Goal: Information Seeking & Learning: Learn about a topic

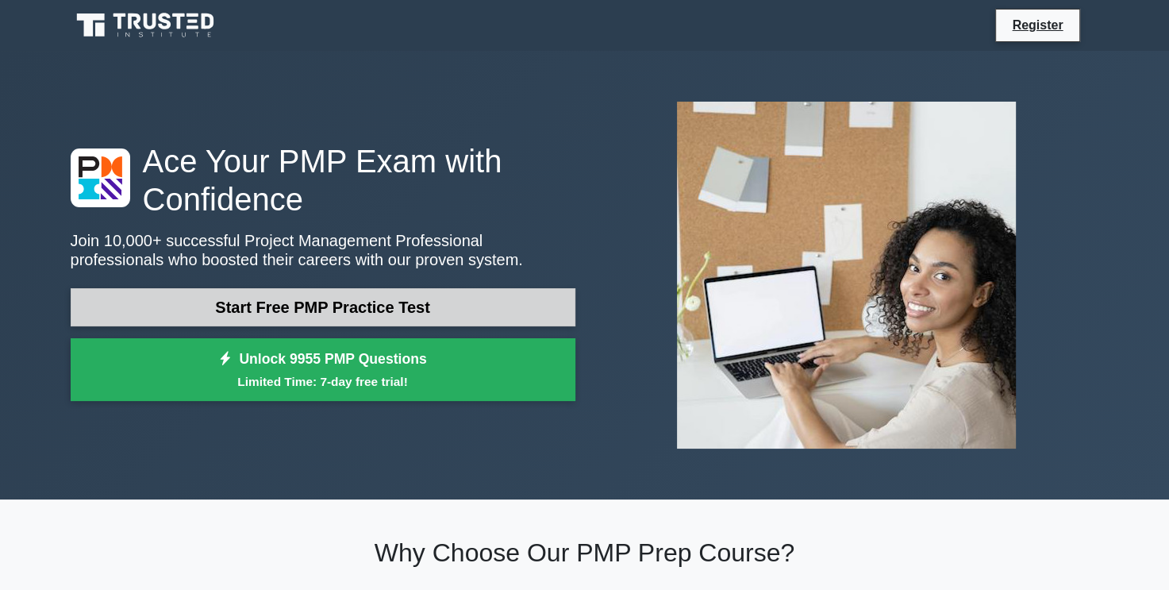
click at [448, 296] on link "Start Free PMP Practice Test" at bounding box center [323, 307] width 505 height 38
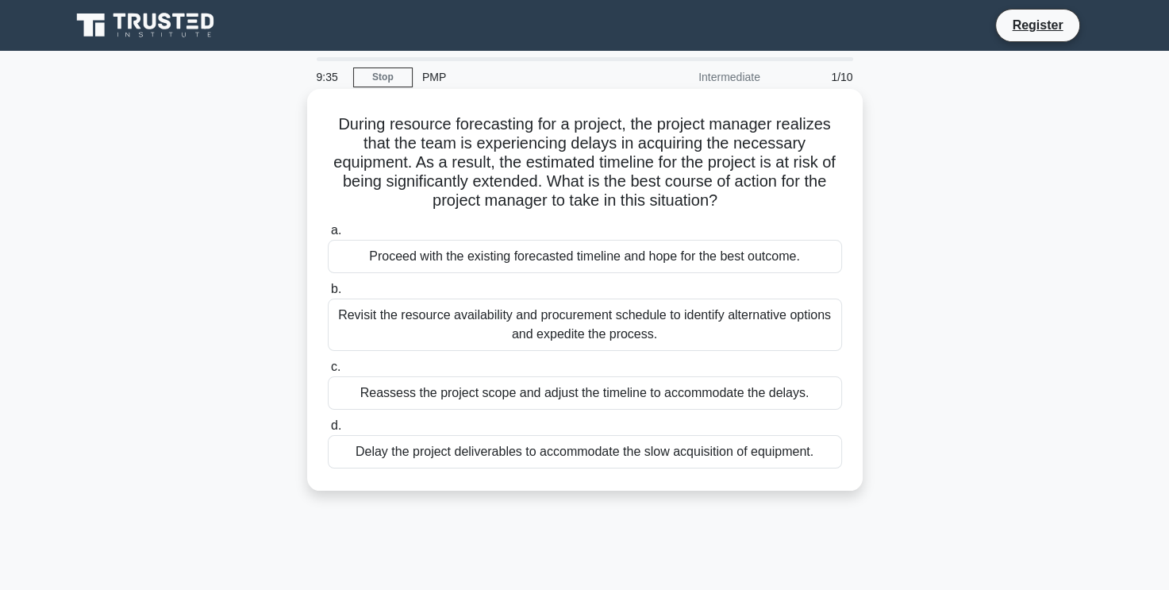
click at [442, 320] on div "Revisit the resource availability and procurement schedule to identify alternat…" at bounding box center [585, 324] width 514 height 52
click at [328, 294] on input "b. Revisit the resource availability and procurement schedule to identify alter…" at bounding box center [328, 289] width 0 height 10
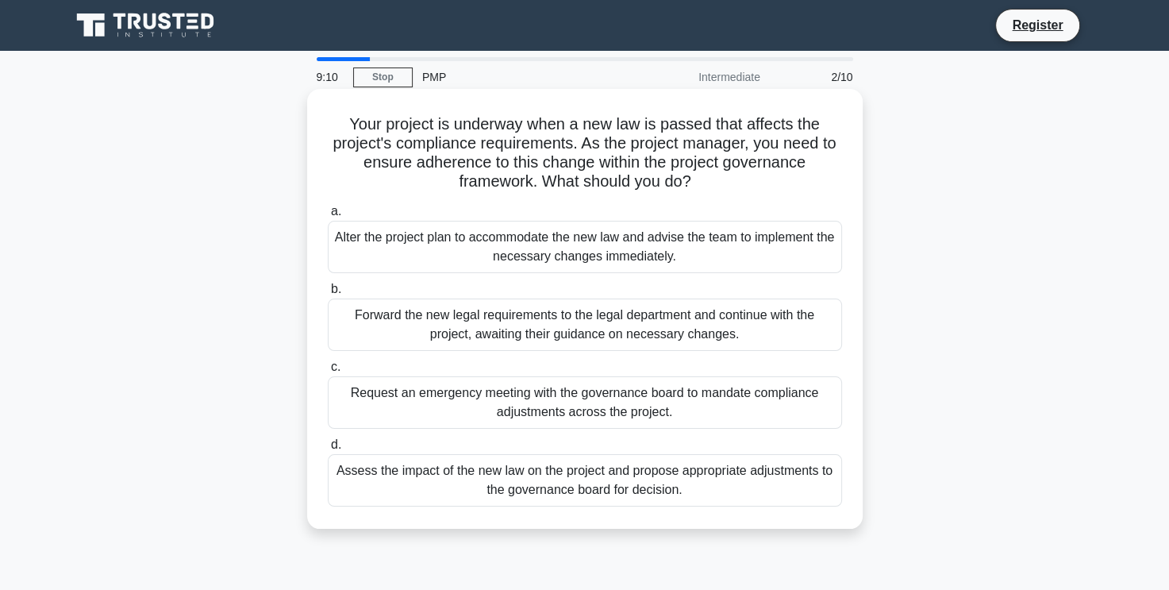
click at [695, 476] on div "Assess the impact of the new law on the project and propose appropriate adjustm…" at bounding box center [585, 480] width 514 height 52
click at [328, 450] on input "d. Assess the impact of the new law on the project and propose appropriate adju…" at bounding box center [328, 445] width 0 height 10
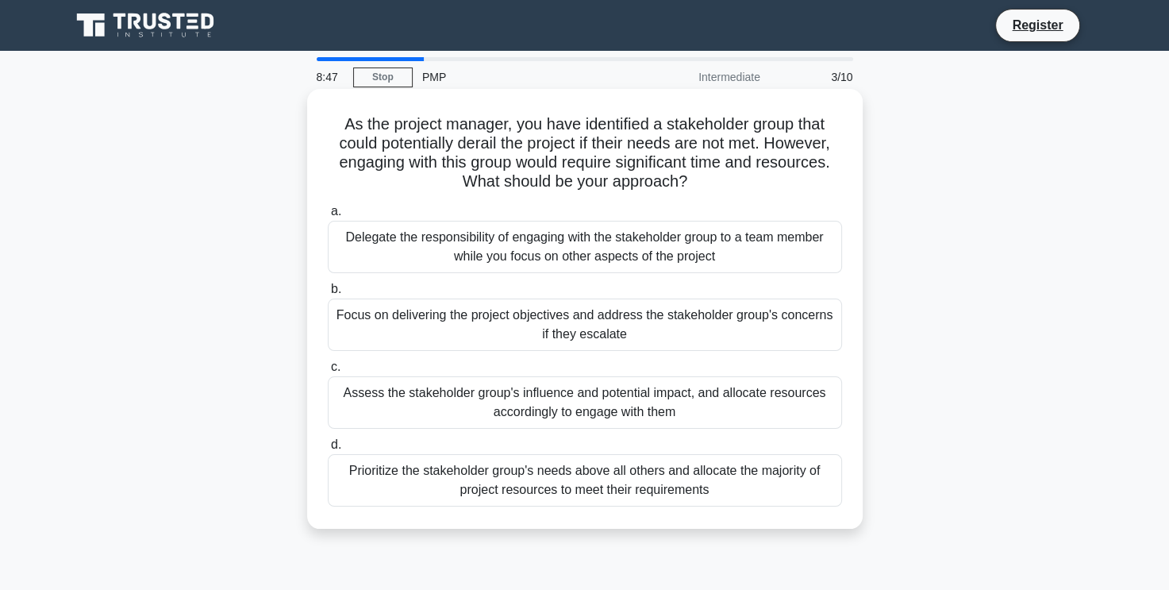
click at [649, 402] on div "Assess the stakeholder group's influence and potential impact, and allocate res…" at bounding box center [585, 402] width 514 height 52
click at [328, 372] on input "c. Assess the stakeholder group's influence and potential impact, and allocate …" at bounding box center [328, 367] width 0 height 10
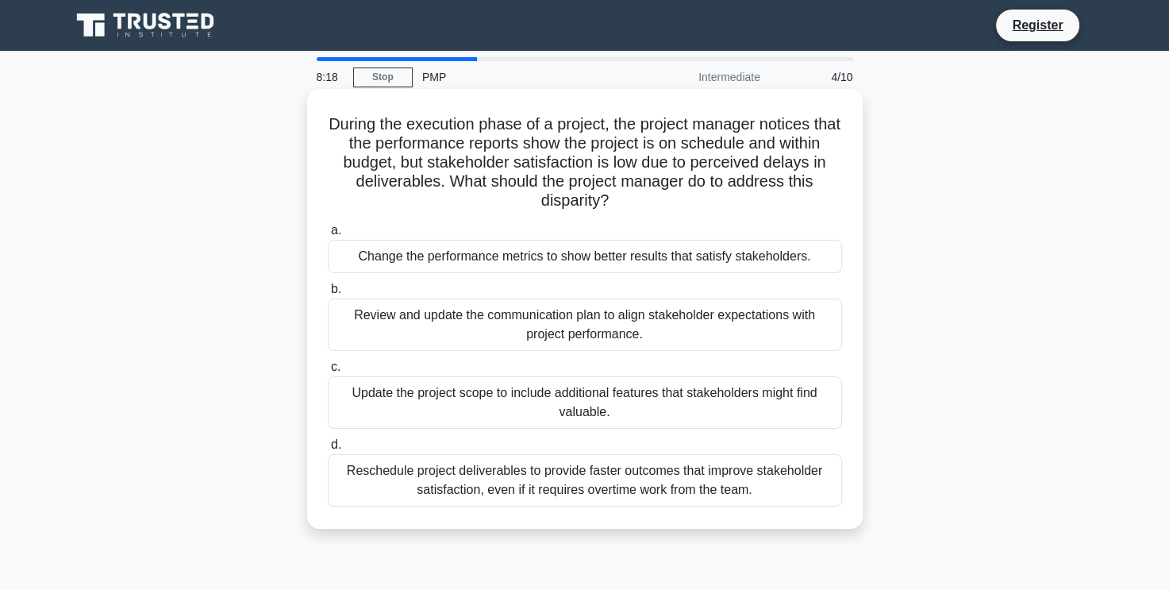
click at [641, 326] on div "Review and update the communication plan to align stakeholder expectations with…" at bounding box center [585, 324] width 514 height 52
click at [328, 294] on input "b. Review and update the communication plan to align stakeholder expectations w…" at bounding box center [328, 289] width 0 height 10
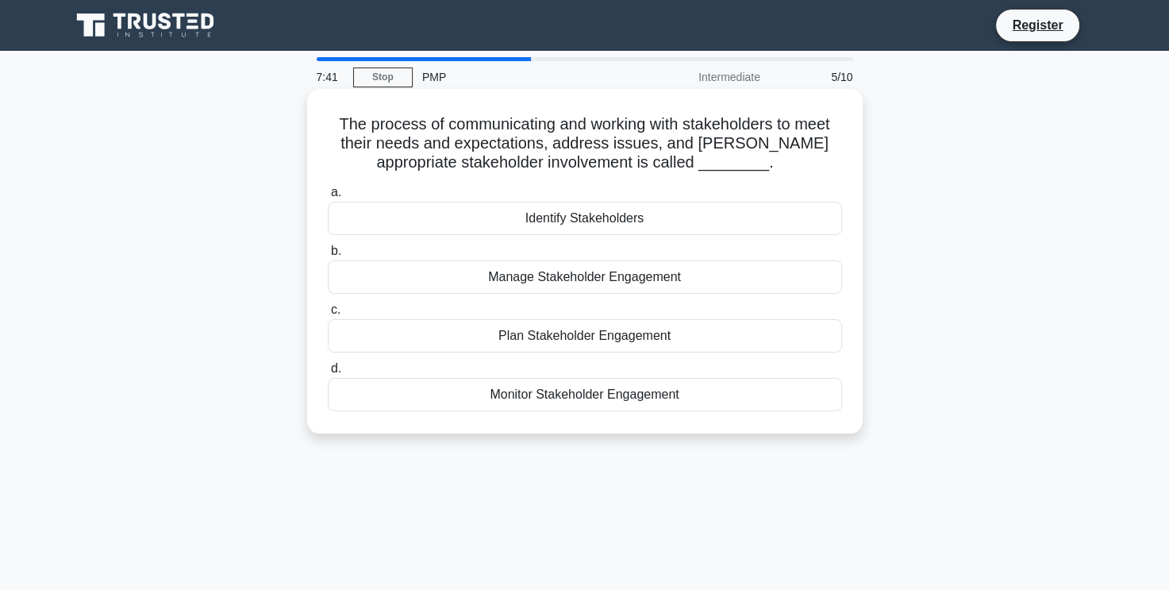
click at [649, 279] on div "Manage Stakeholder Engagement" at bounding box center [585, 276] width 514 height 33
click at [328, 256] on input "b. Manage Stakeholder Engagement" at bounding box center [328, 251] width 0 height 10
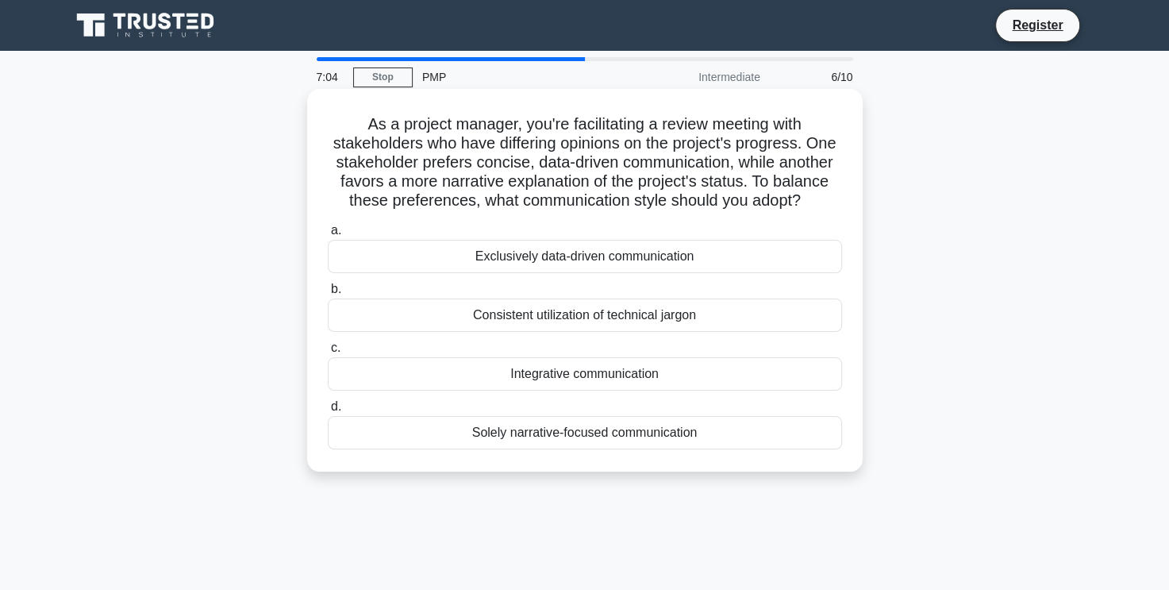
click at [616, 387] on div "Integrative communication" at bounding box center [585, 373] width 514 height 33
click at [328, 353] on input "c. Integrative communication" at bounding box center [328, 348] width 0 height 10
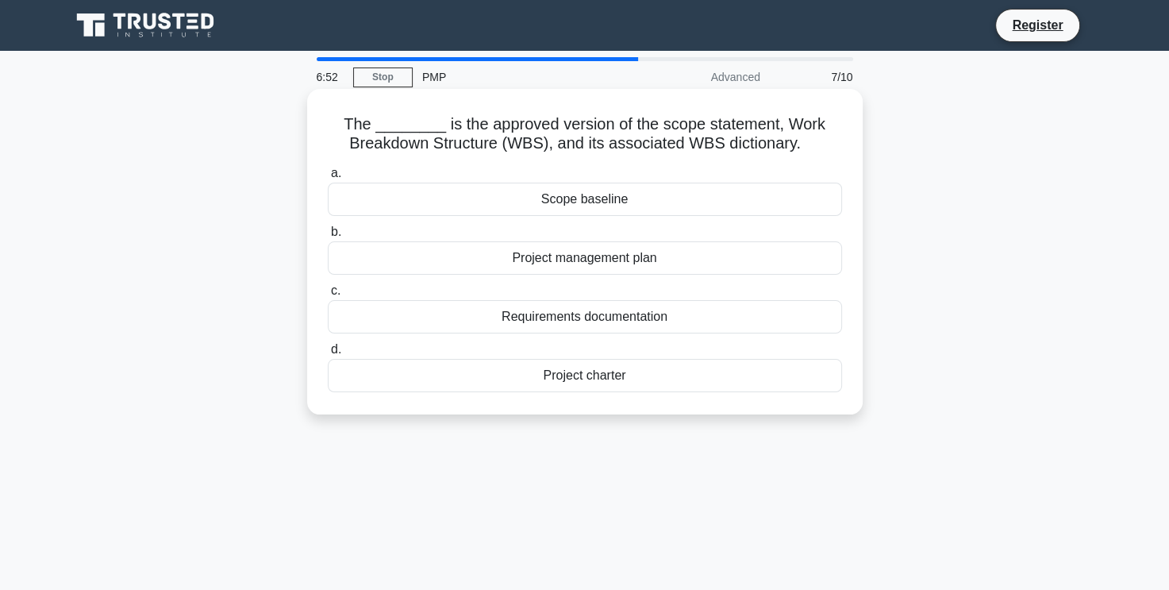
click at [667, 195] on div "Scope baseline" at bounding box center [585, 198] width 514 height 33
click at [328, 179] on input "a. Scope baseline" at bounding box center [328, 173] width 0 height 10
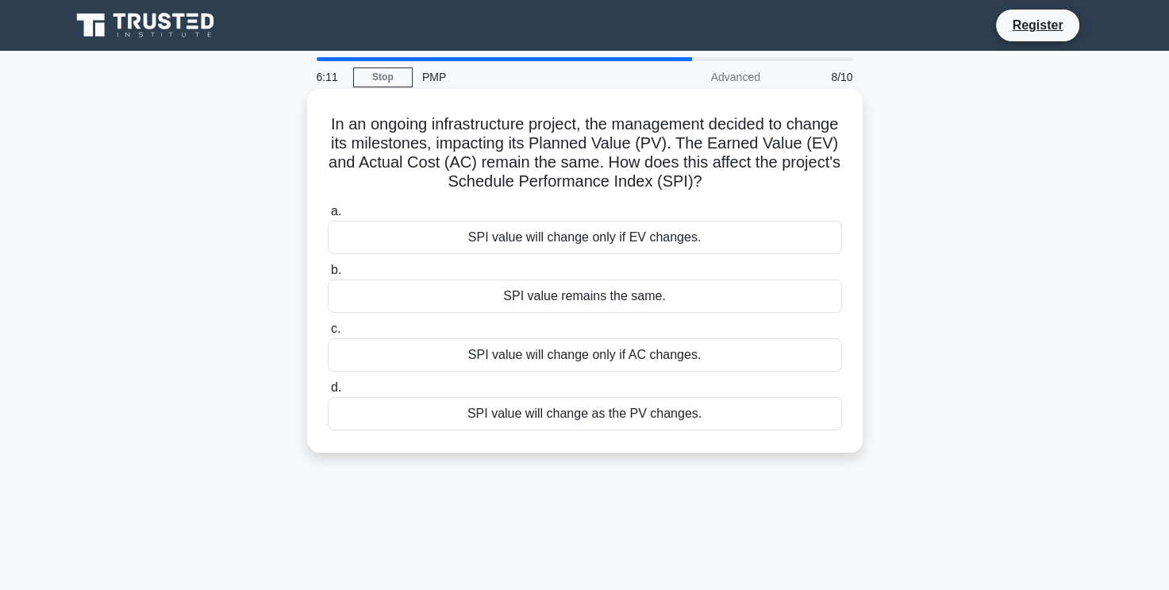
click at [641, 417] on div "SPI value will change as the PV changes." at bounding box center [585, 413] width 514 height 33
click at [328, 393] on input "d. SPI value will change as the PV changes." at bounding box center [328, 387] width 0 height 10
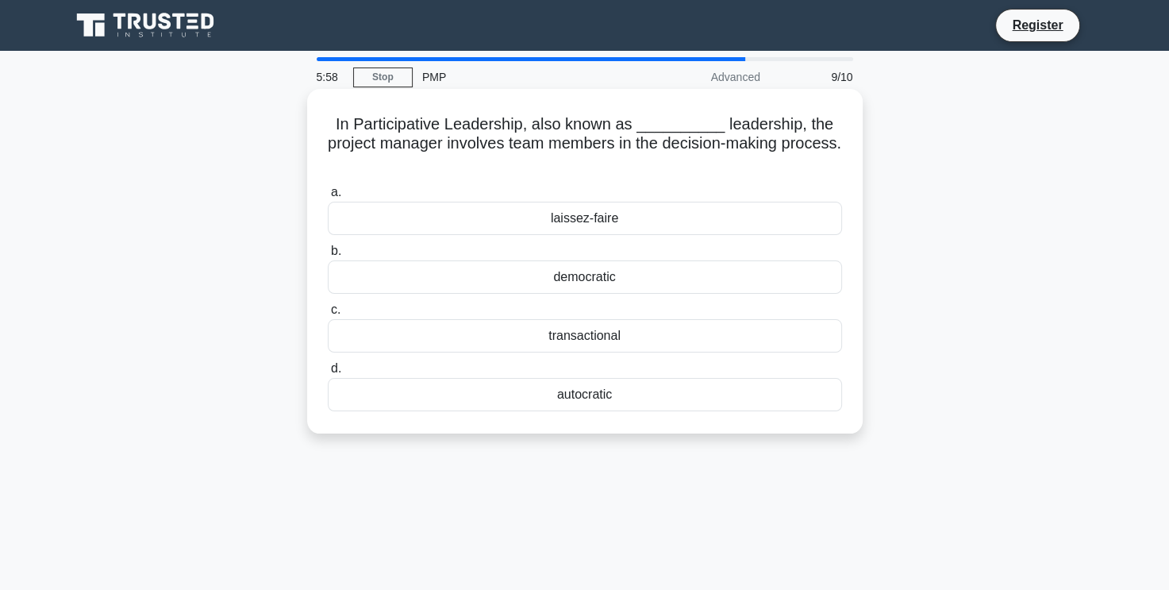
click at [609, 280] on div "democratic" at bounding box center [585, 276] width 514 height 33
click at [328, 256] on input "b. democratic" at bounding box center [328, 251] width 0 height 10
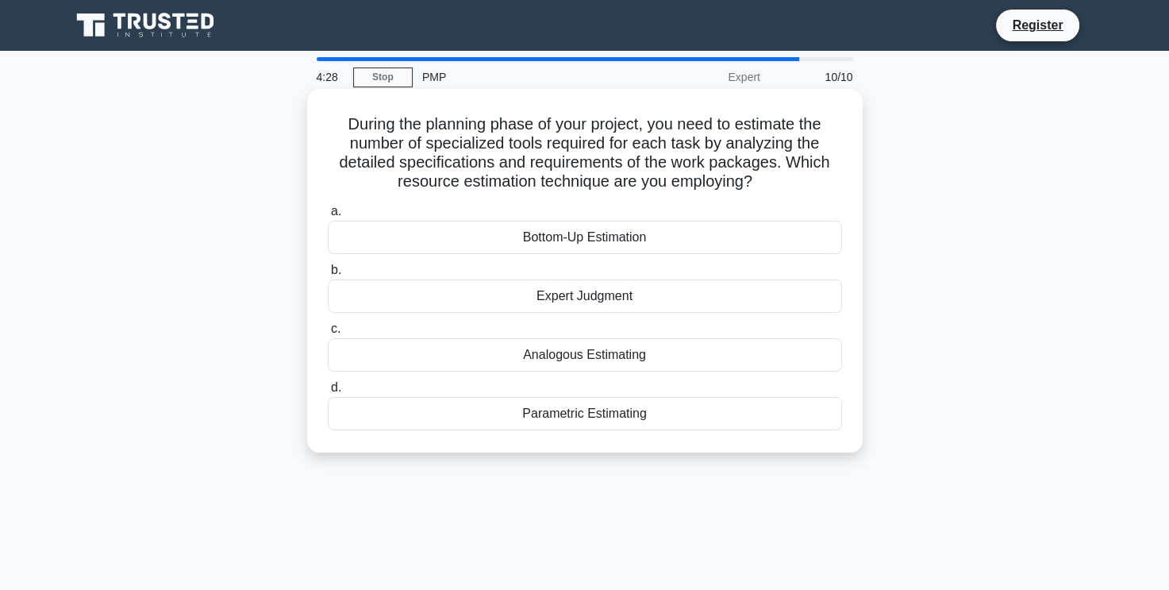
click at [625, 234] on div "Bottom-Up Estimation" at bounding box center [585, 237] width 514 height 33
click at [328, 217] on input "a. Bottom-Up Estimation" at bounding box center [328, 211] width 0 height 10
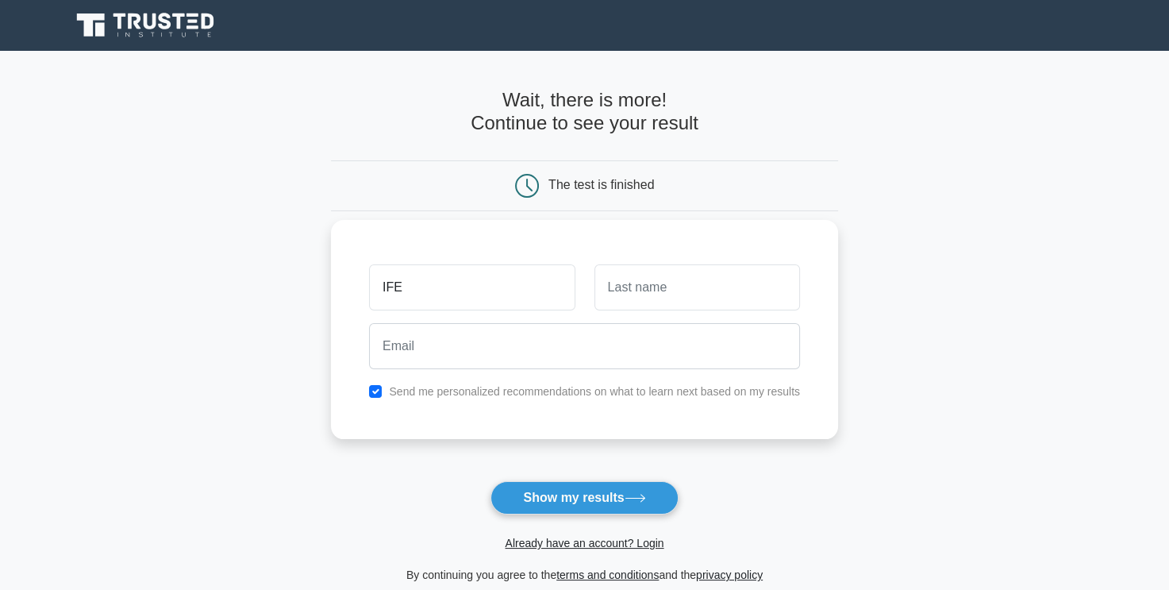
type input "IFE"
type input "adedokun"
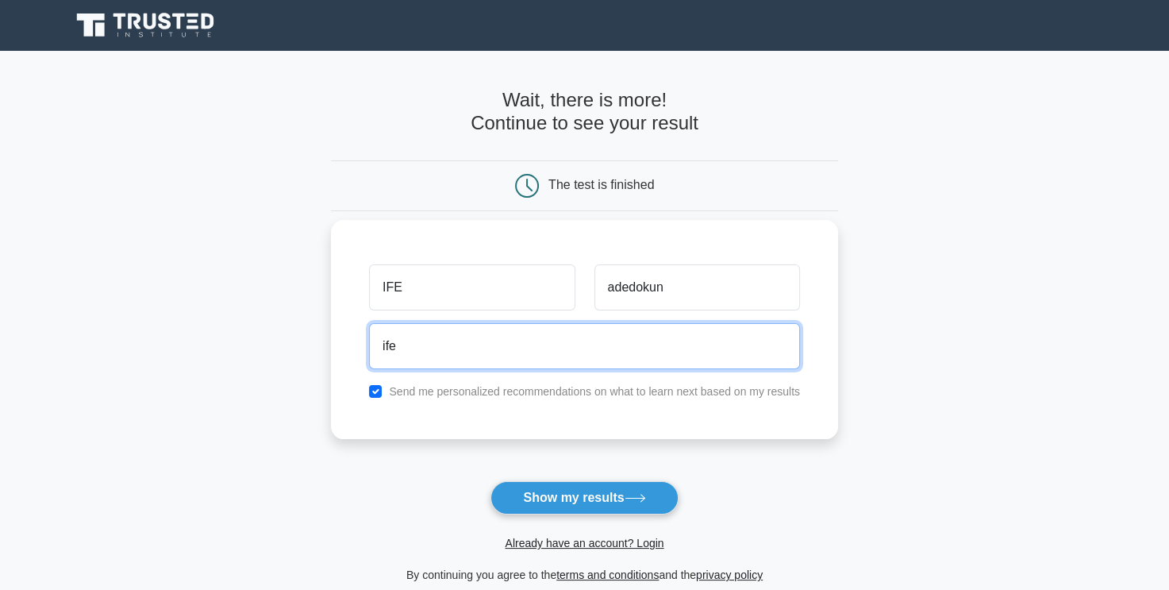
type input "ifebamba@gmail.com"
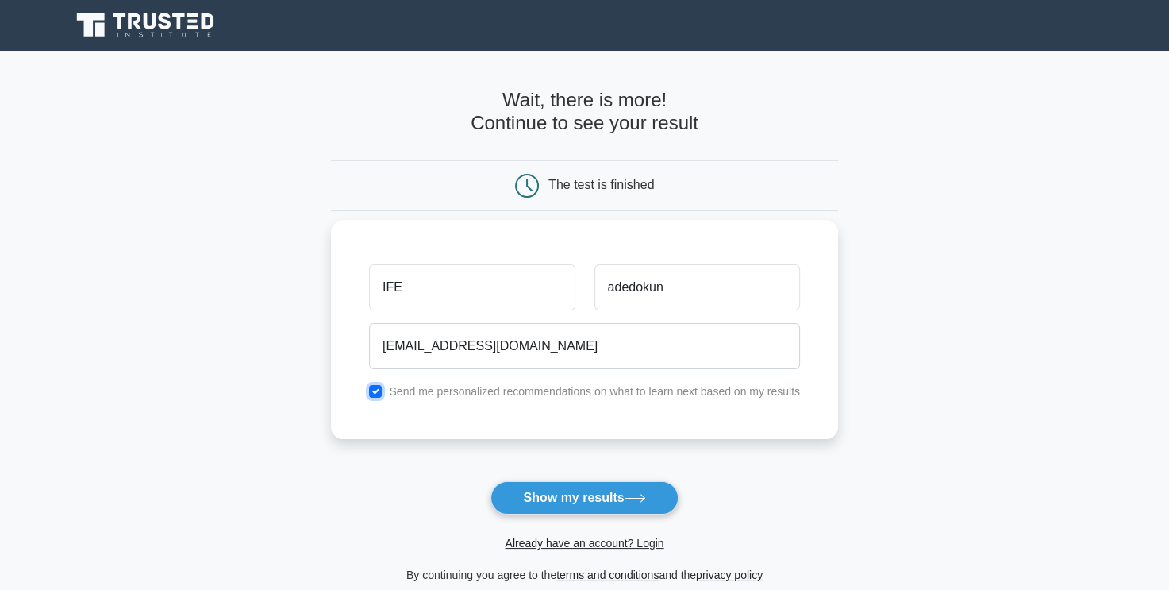
click at [376, 394] on input "checkbox" at bounding box center [375, 391] width 13 height 13
checkbox input "false"
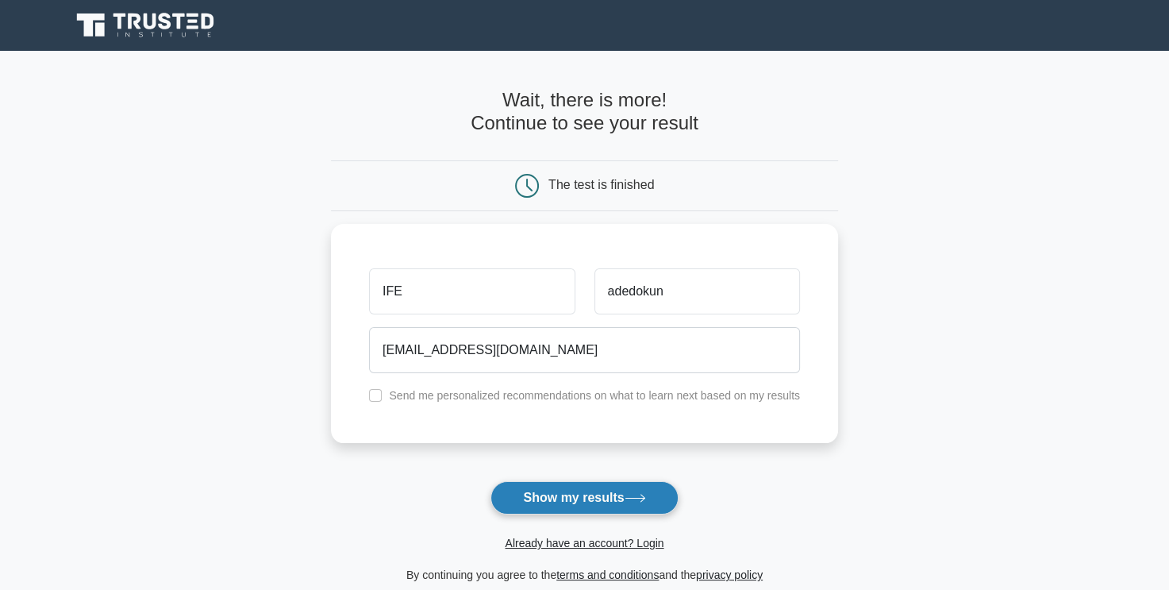
click at [590, 499] on button "Show my results" at bounding box center [583, 497] width 187 height 33
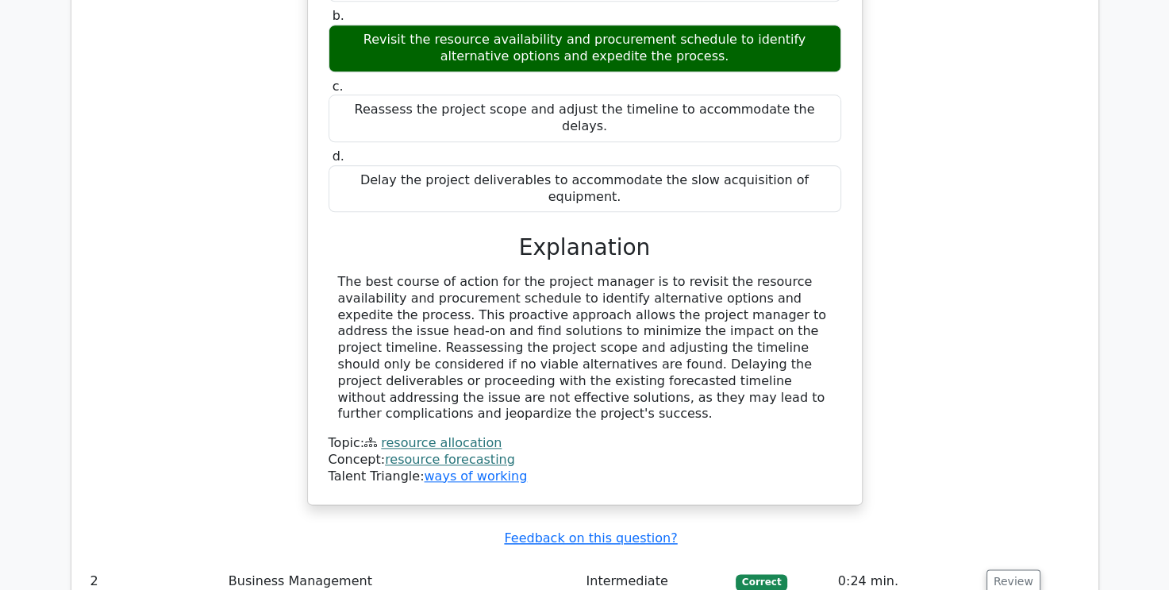
scroll to position [1825, 0]
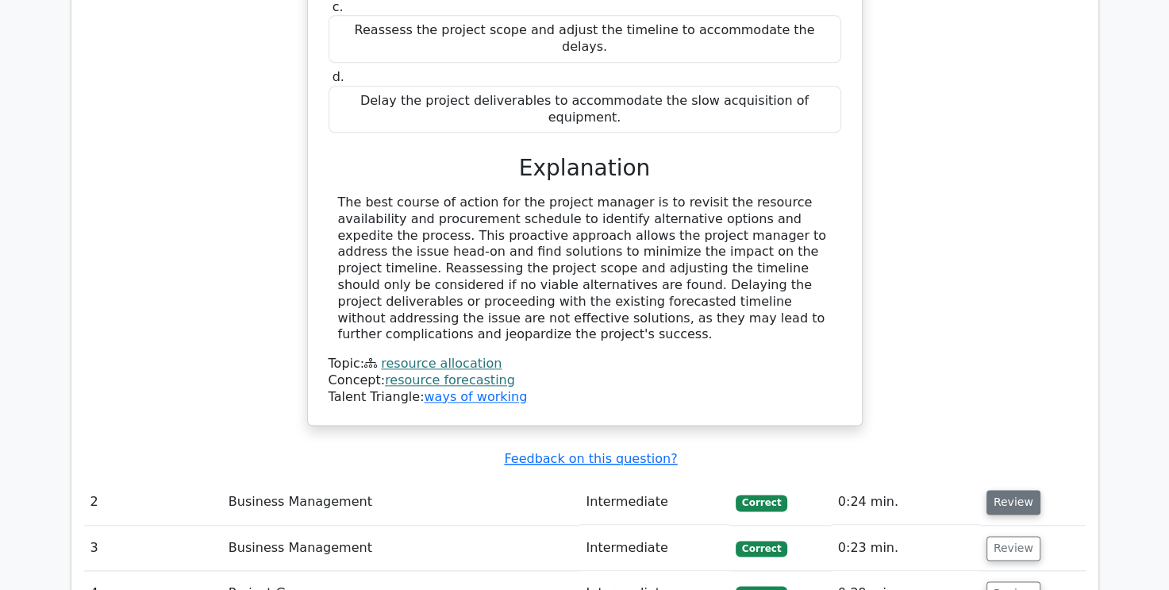
click at [1019, 490] on button "Review" at bounding box center [1013, 502] width 54 height 25
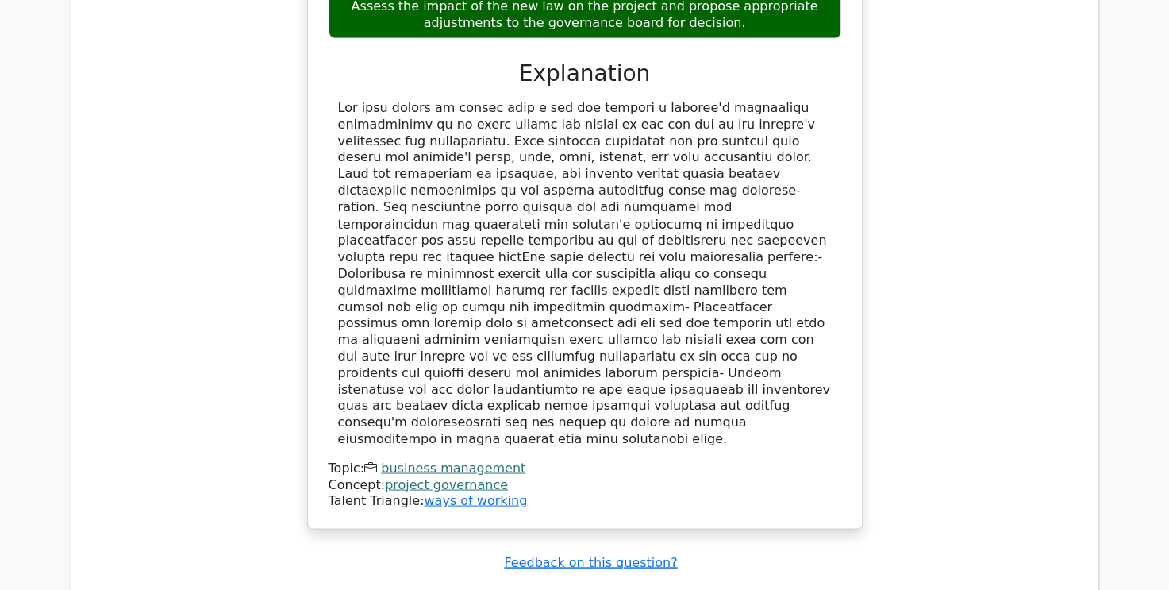
scroll to position [2777, 0]
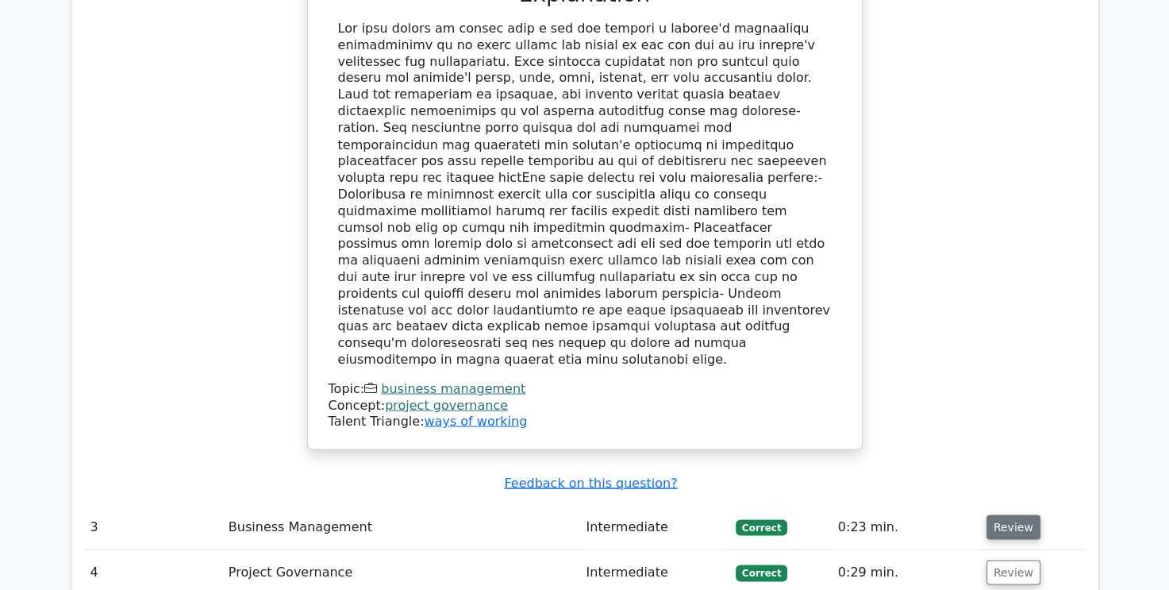
click at [1005, 514] on button "Review" at bounding box center [1013, 526] width 54 height 25
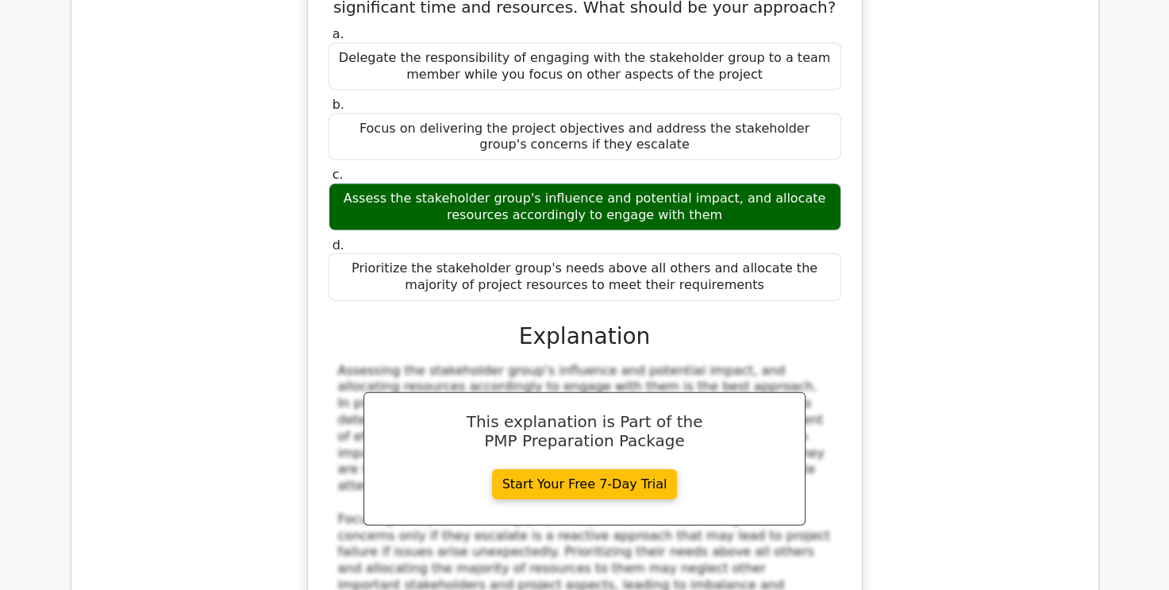
scroll to position [3650, 0]
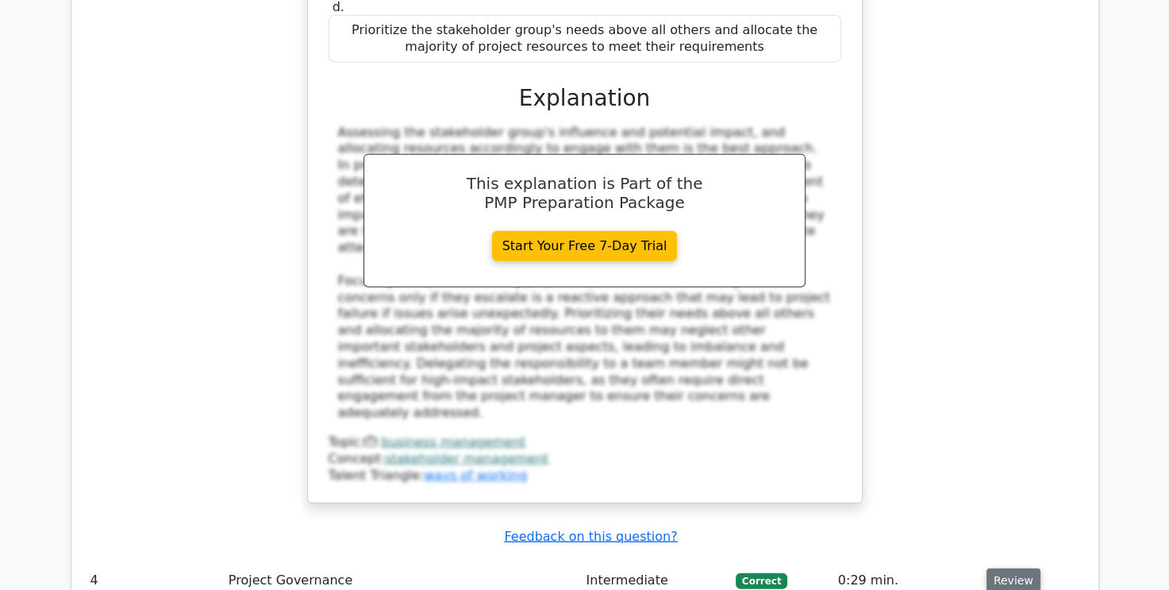
click at [1000, 568] on button "Review" at bounding box center [1013, 580] width 54 height 25
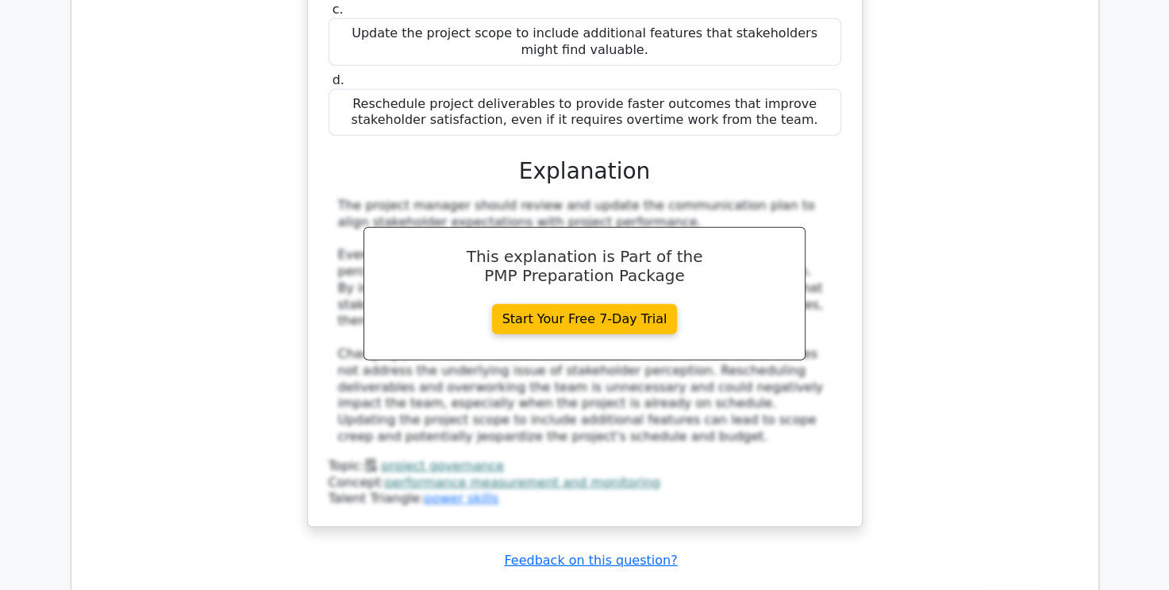
scroll to position [4602, 0]
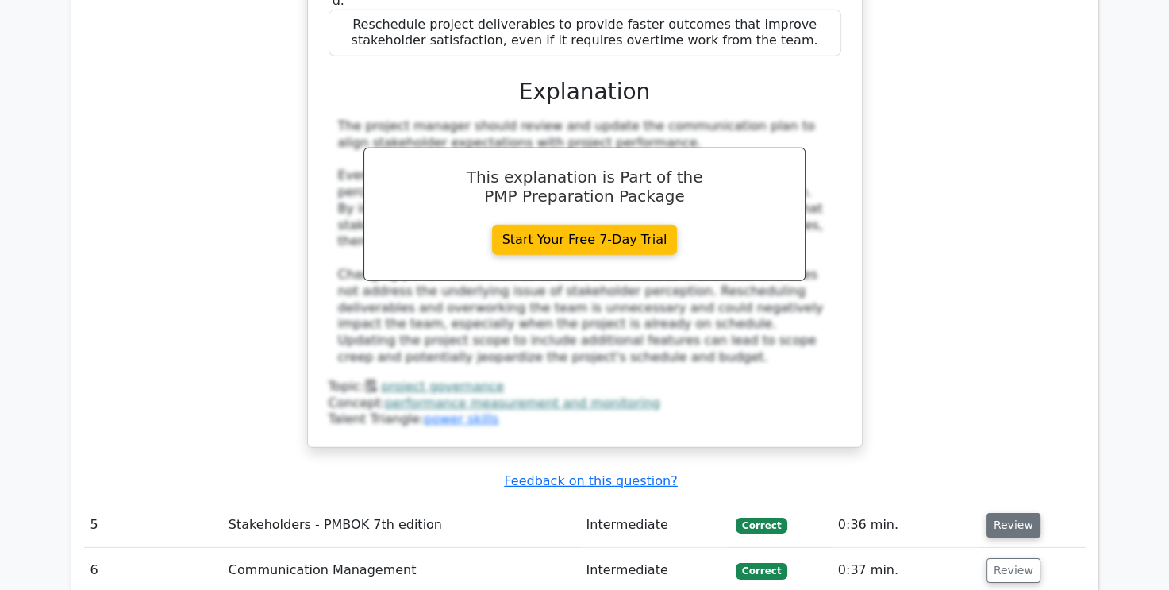
click at [1016, 513] on button "Review" at bounding box center [1013, 525] width 54 height 25
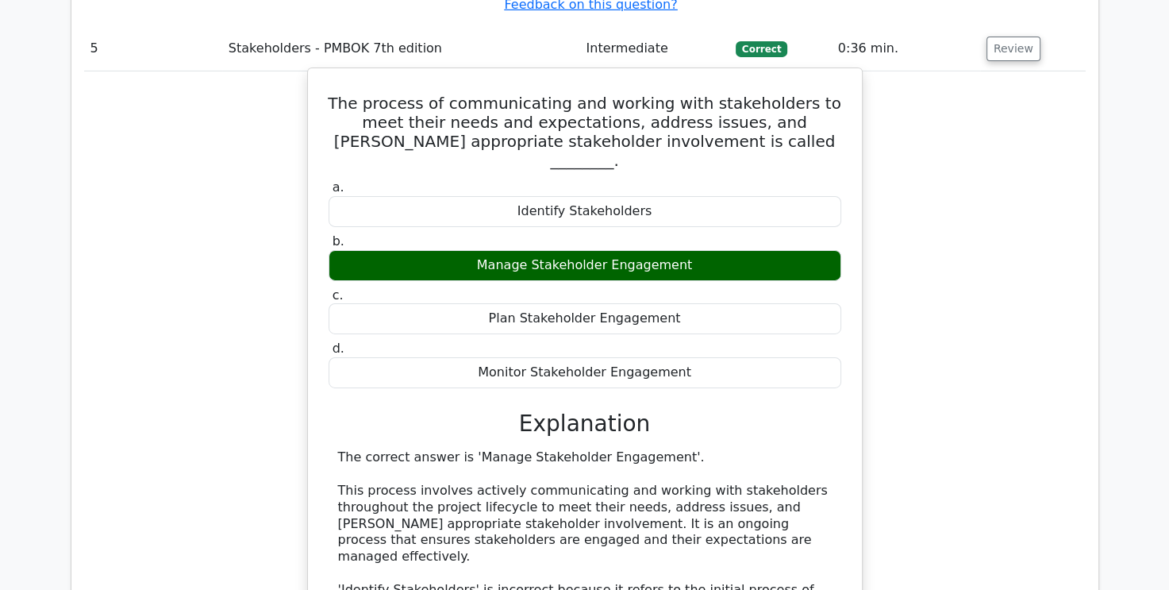
scroll to position [5396, 0]
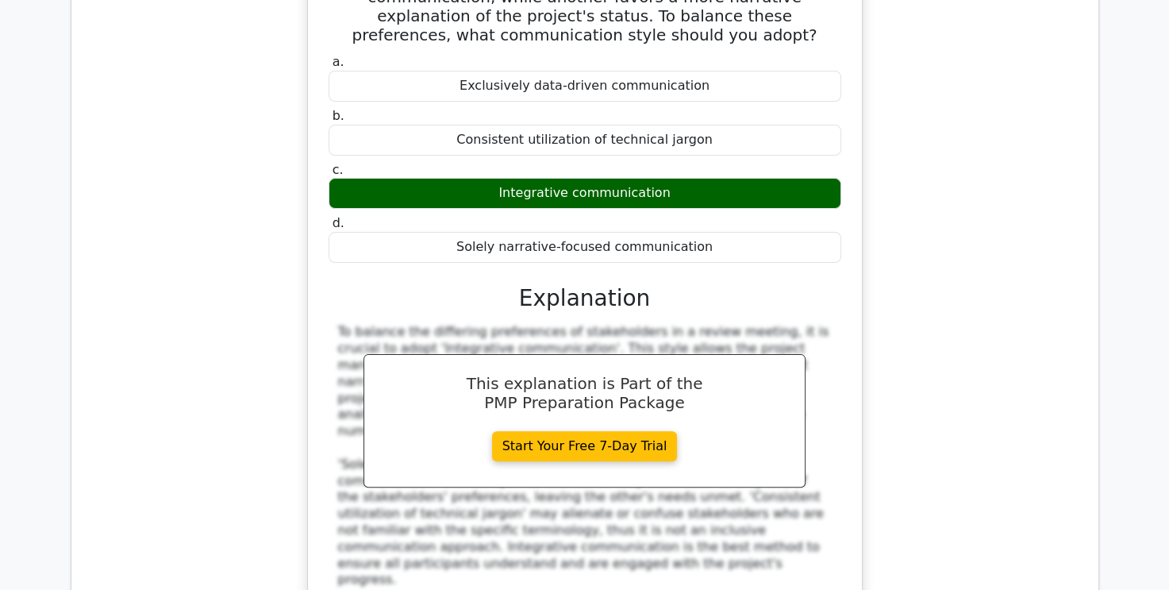
scroll to position [6268, 0]
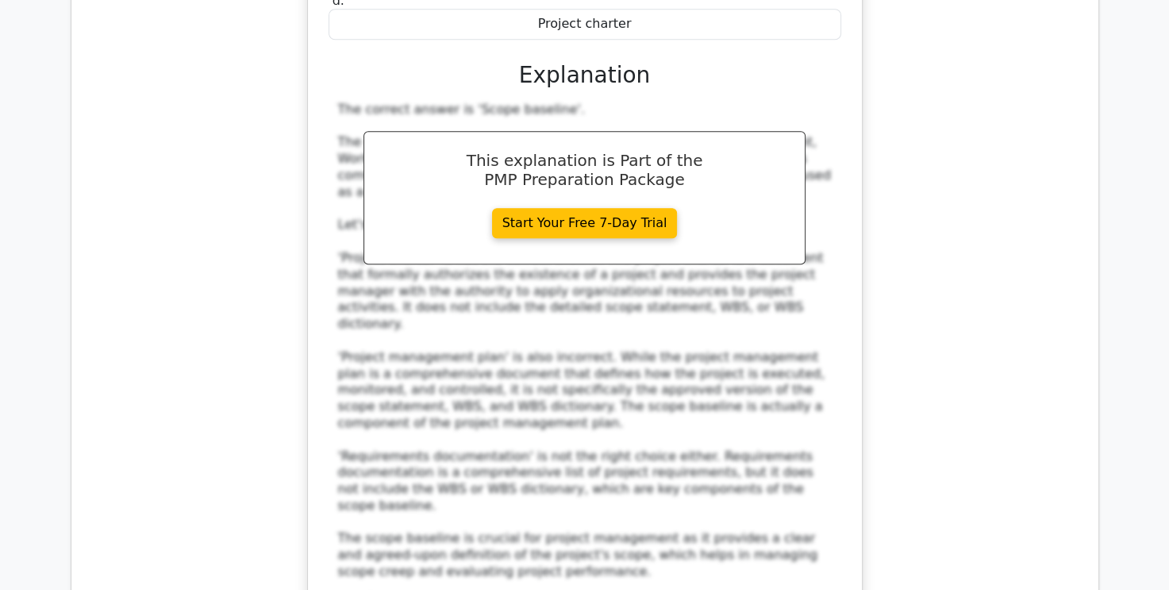
scroll to position [7300, 0]
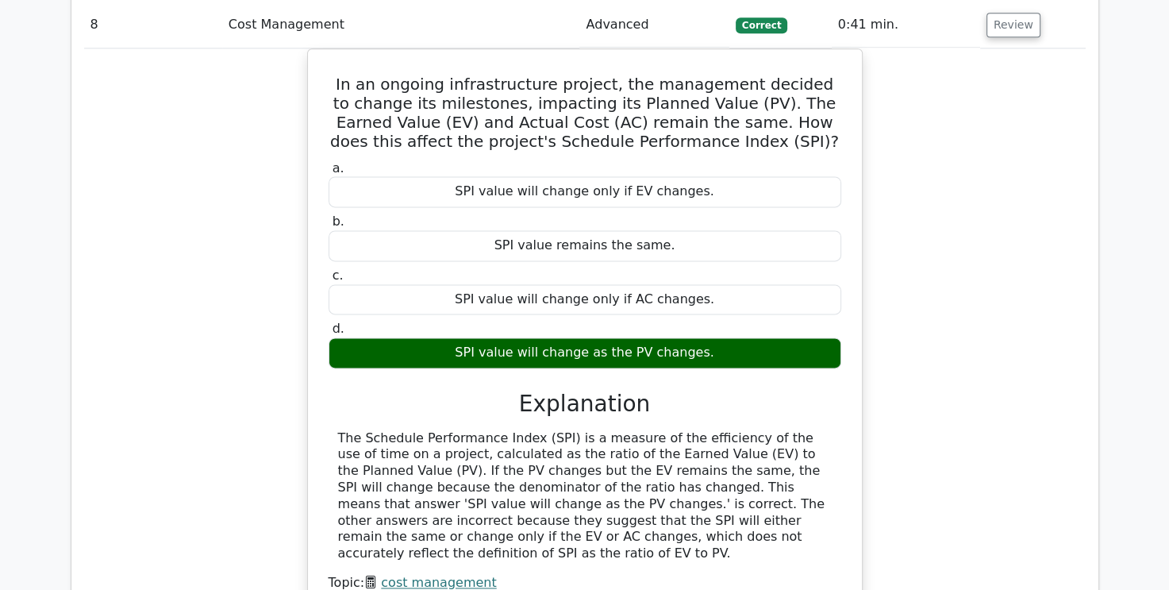
scroll to position [8014, 0]
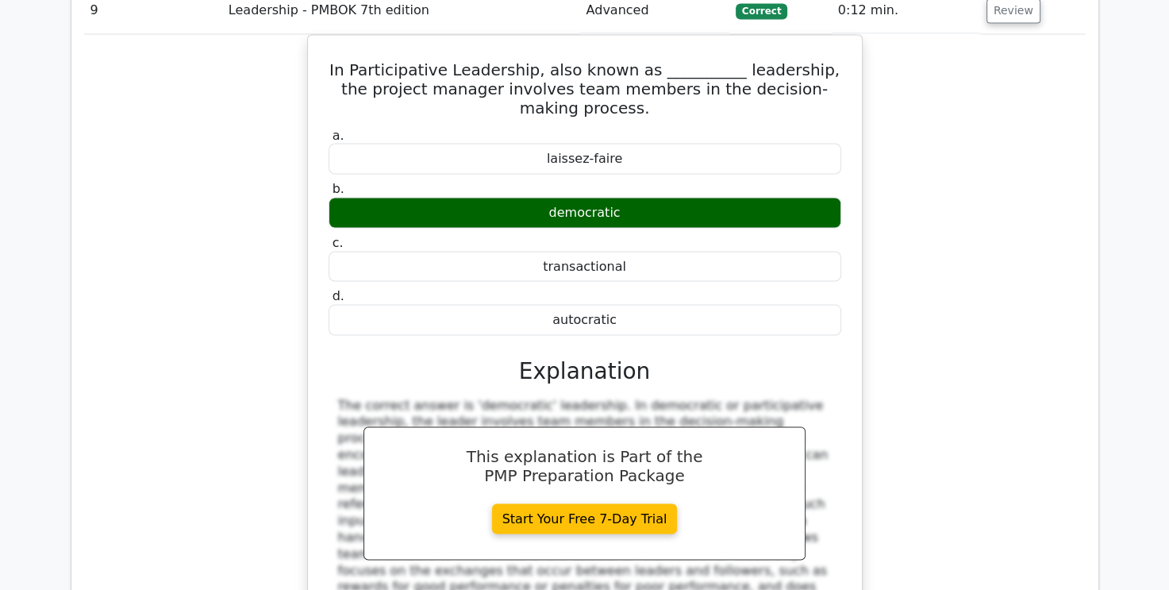
scroll to position [8728, 0]
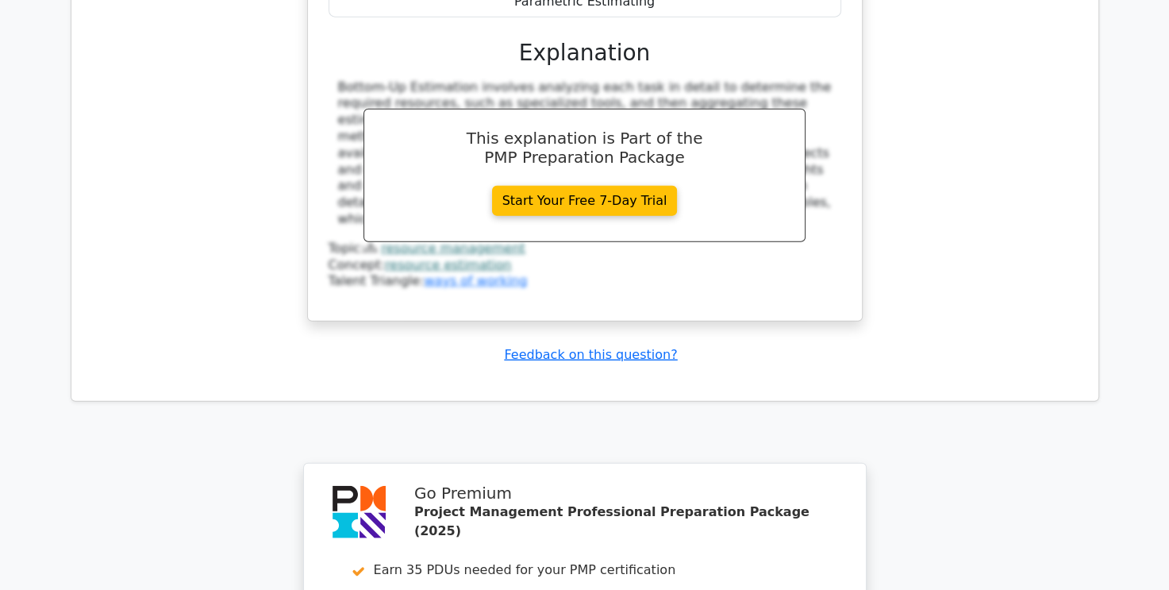
scroll to position [9878, 0]
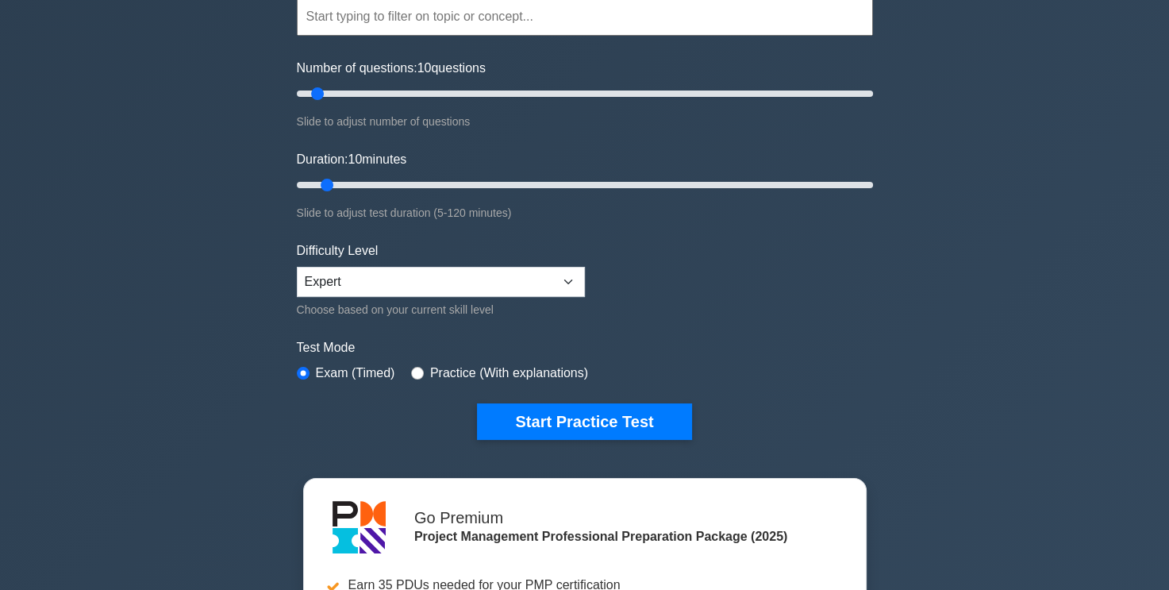
scroll to position [79, 0]
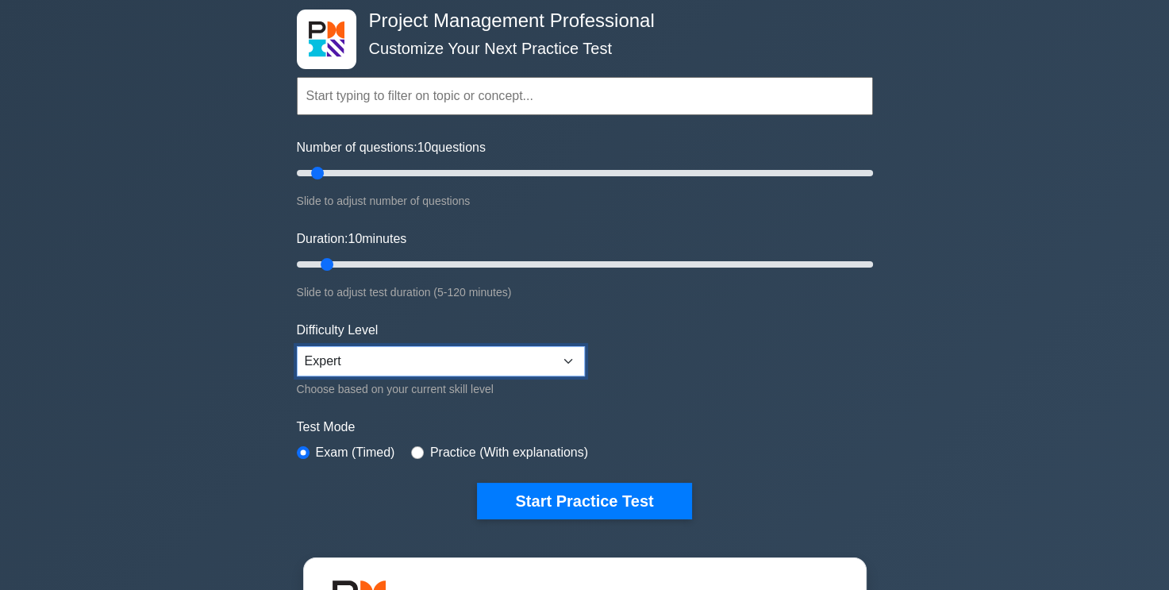
click at [571, 354] on select "Beginner Intermediate Expert" at bounding box center [441, 361] width 288 height 30
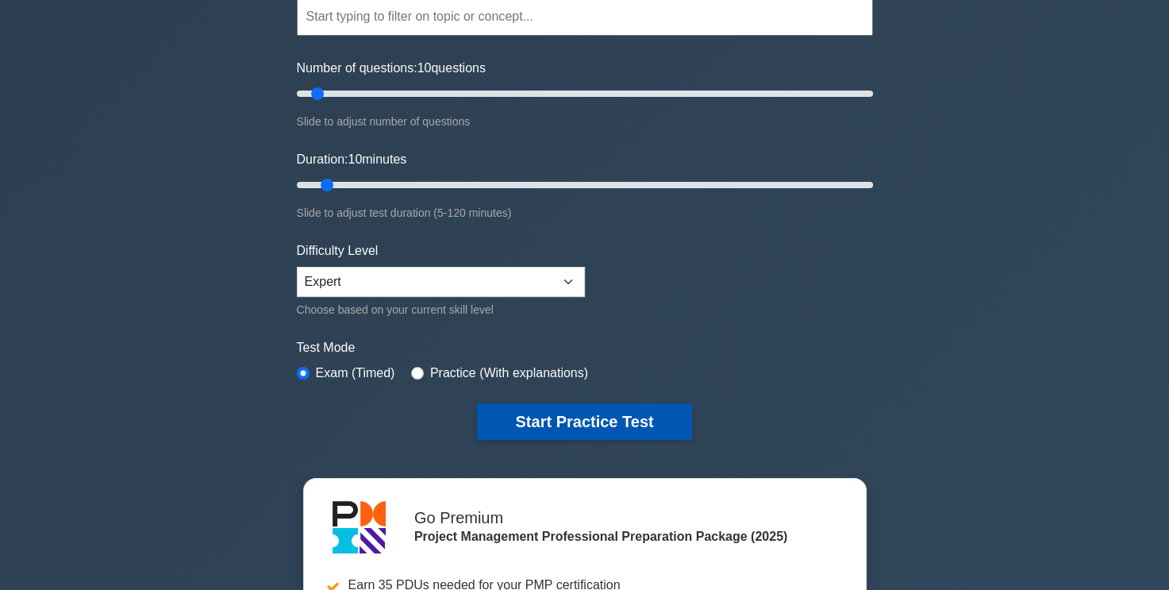
click at [617, 409] on button "Start Practice Test" at bounding box center [584, 421] width 214 height 36
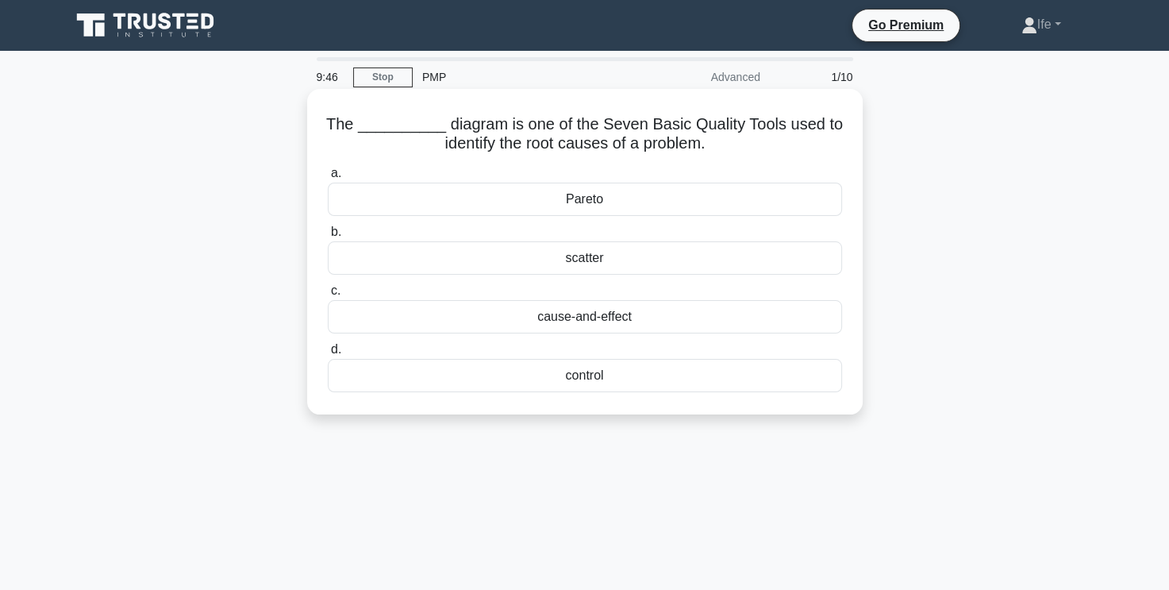
click at [622, 259] on div "scatter" at bounding box center [585, 257] width 514 height 33
click at [328, 237] on input "b. scatter" at bounding box center [328, 232] width 0 height 10
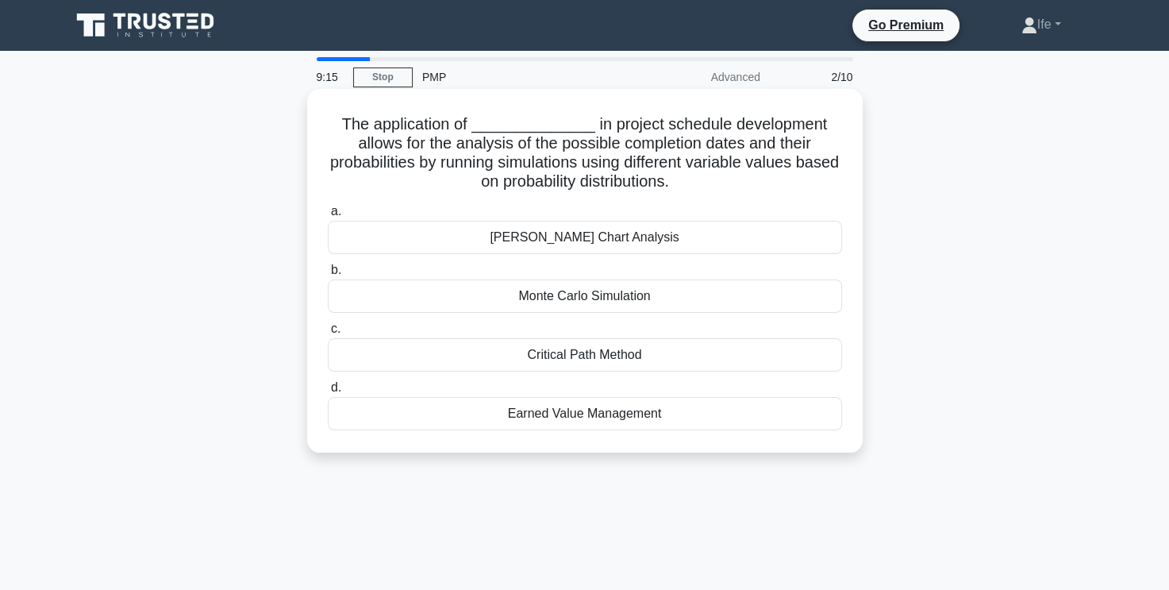
click at [621, 298] on div "Monte Carlo Simulation" at bounding box center [585, 295] width 514 height 33
click at [328, 275] on input "b. Monte Carlo Simulation" at bounding box center [328, 270] width 0 height 10
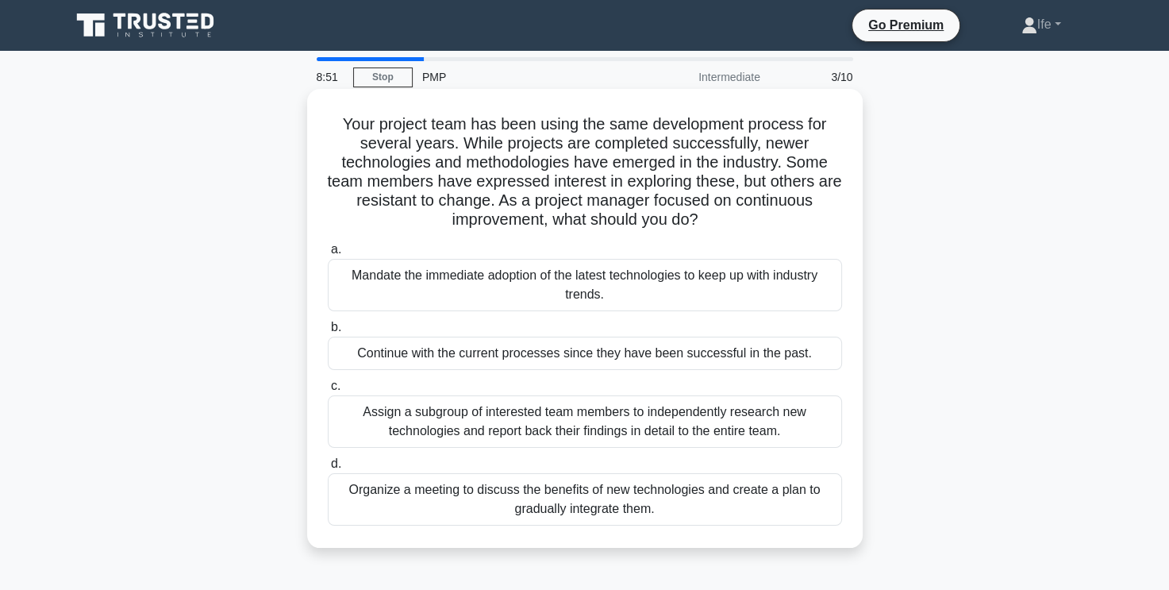
click at [570, 493] on div "Organize a meeting to discuss the benefits of new technologies and create a pla…" at bounding box center [585, 499] width 514 height 52
click at [328, 469] on input "d. Organize a meeting to discuss the benefits of new technologies and create a …" at bounding box center [328, 464] width 0 height 10
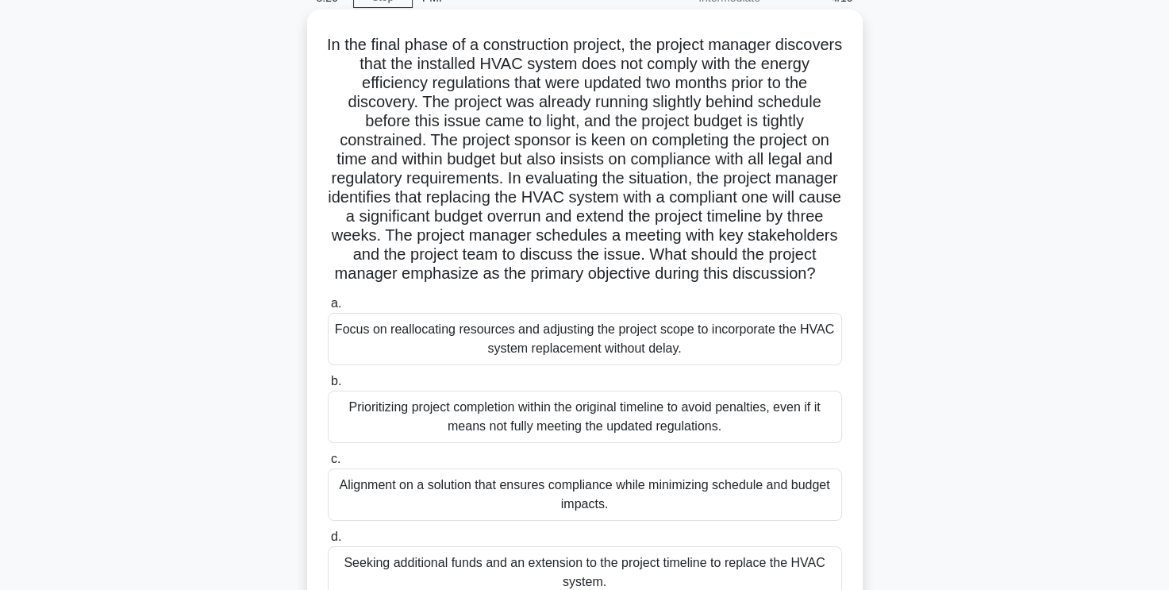
scroll to position [159, 0]
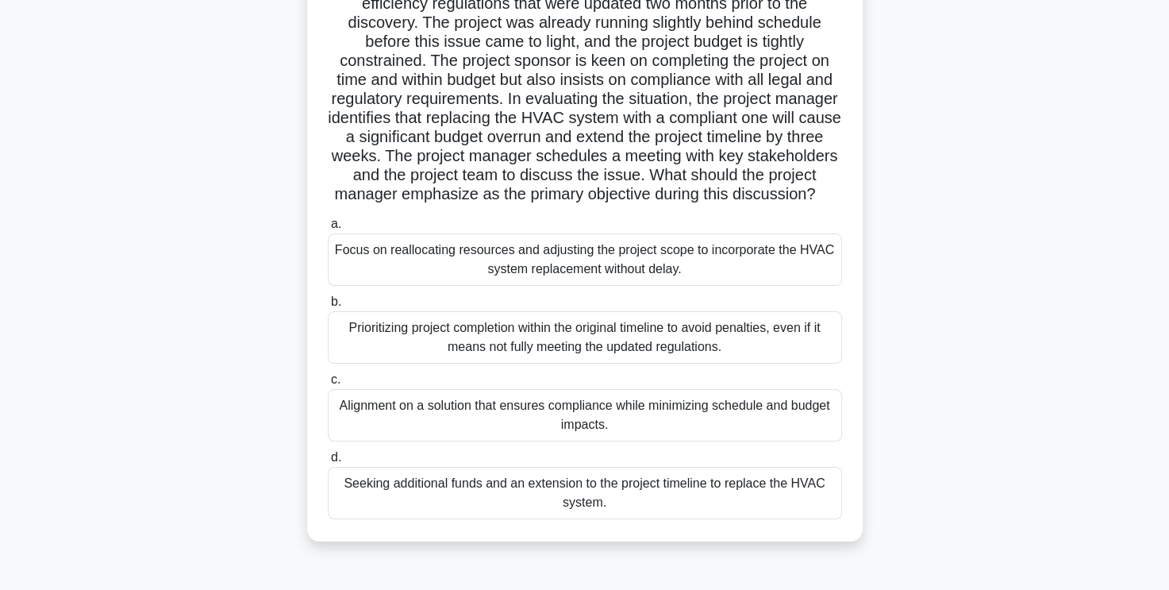
click at [701, 438] on div "Alignment on a solution that ensures compliance while minimizing schedule and b…" at bounding box center [585, 415] width 514 height 52
click at [328, 385] on input "c. Alignment on a solution that ensures compliance while minimizing schedule an…" at bounding box center [328, 380] width 0 height 10
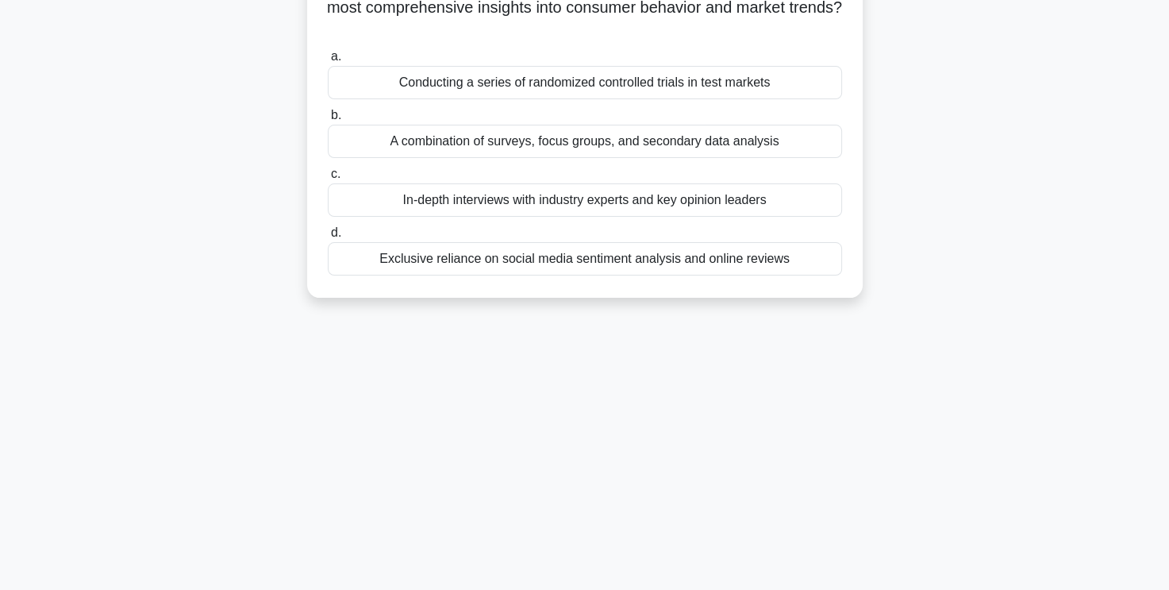
scroll to position [0, 0]
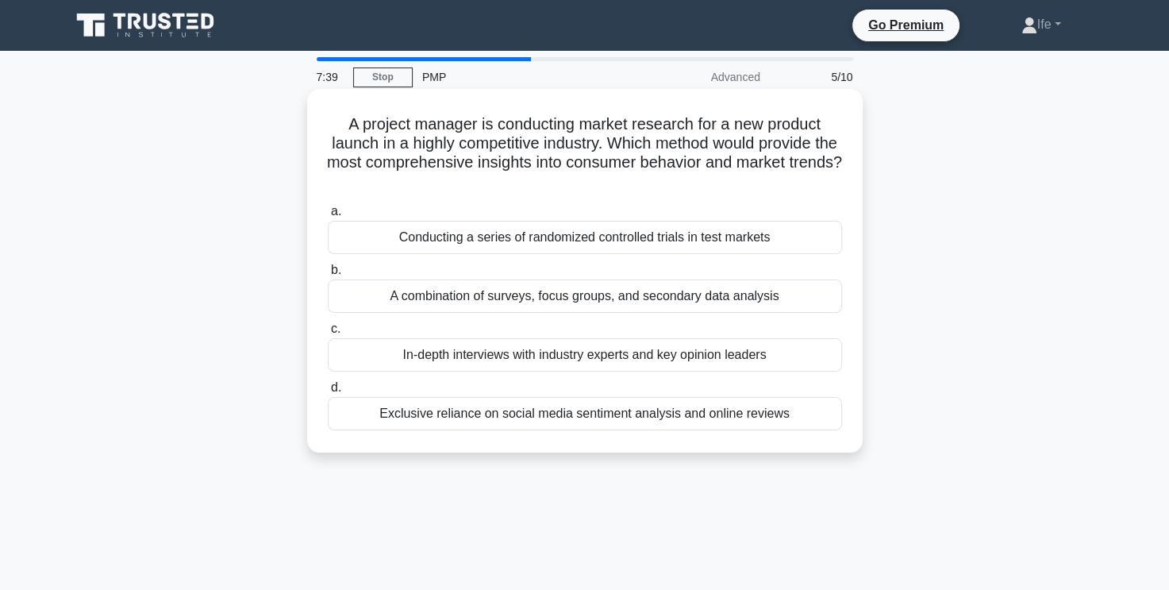
click at [692, 290] on div "A combination of surveys, focus groups, and secondary data analysis" at bounding box center [585, 295] width 514 height 33
click at [328, 275] on input "b. A combination of surveys, focus groups, and secondary data analysis" at bounding box center [328, 270] width 0 height 10
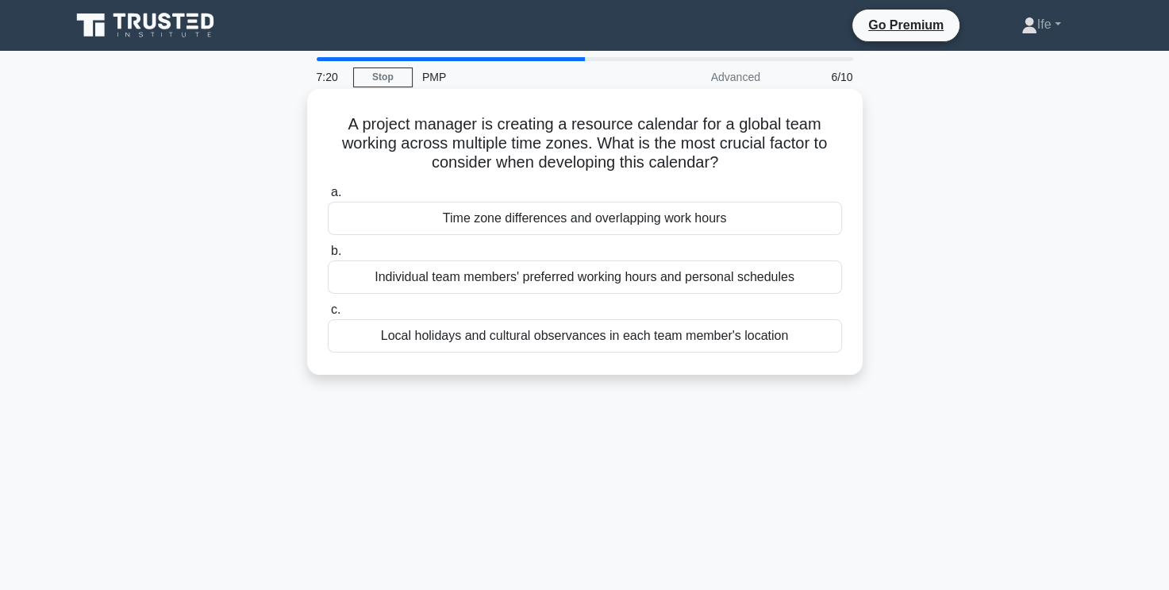
click at [682, 223] on div "Time zone differences and overlapping work hours" at bounding box center [585, 218] width 514 height 33
click at [328, 198] on input "a. Time zone differences and overlapping work hours" at bounding box center [328, 192] width 0 height 10
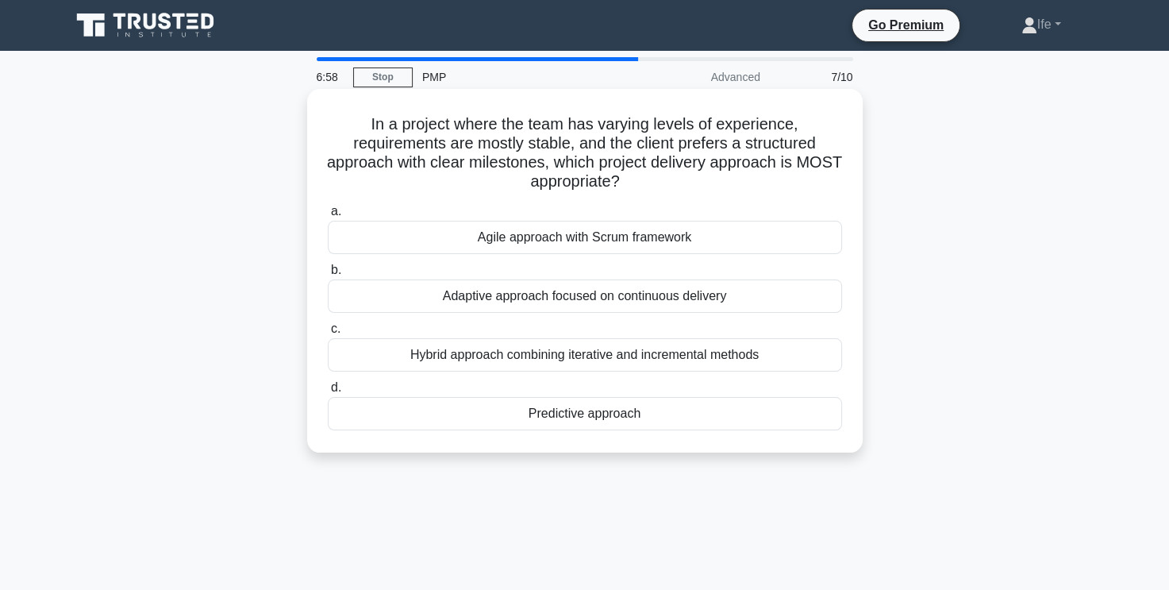
click at [613, 414] on div "Predictive approach" at bounding box center [585, 413] width 514 height 33
click at [328, 393] on input "d. Predictive approach" at bounding box center [328, 387] width 0 height 10
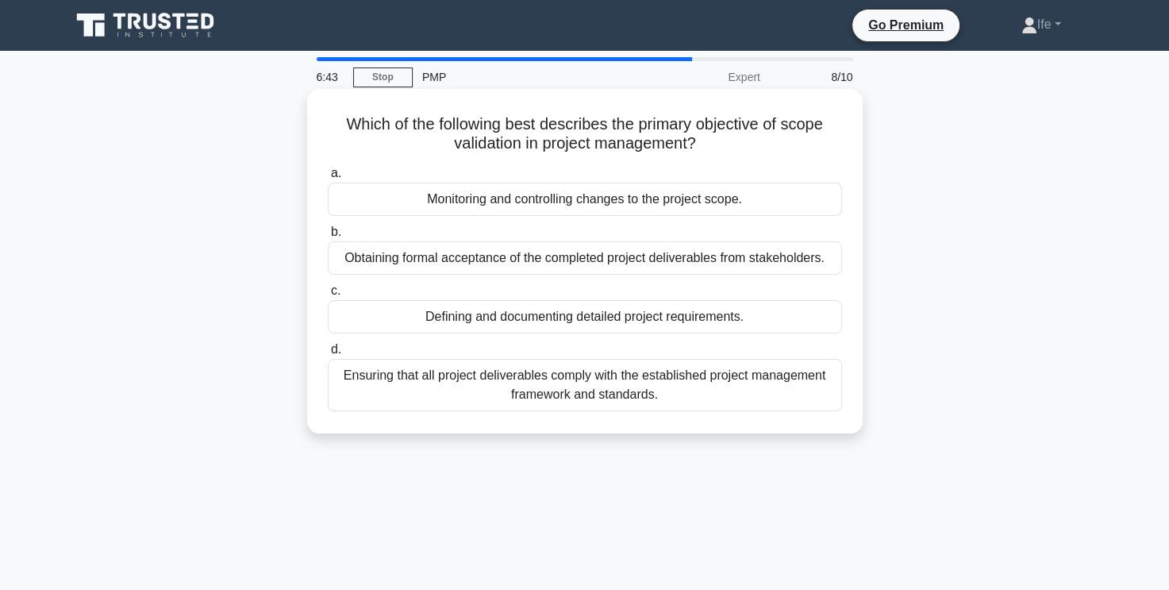
click at [670, 263] on div "Obtaining formal acceptance of the completed project deliverables from stakehol…" at bounding box center [585, 257] width 514 height 33
click at [328, 237] on input "b. Obtaining formal acceptance of the completed project deliverables from stake…" at bounding box center [328, 232] width 0 height 10
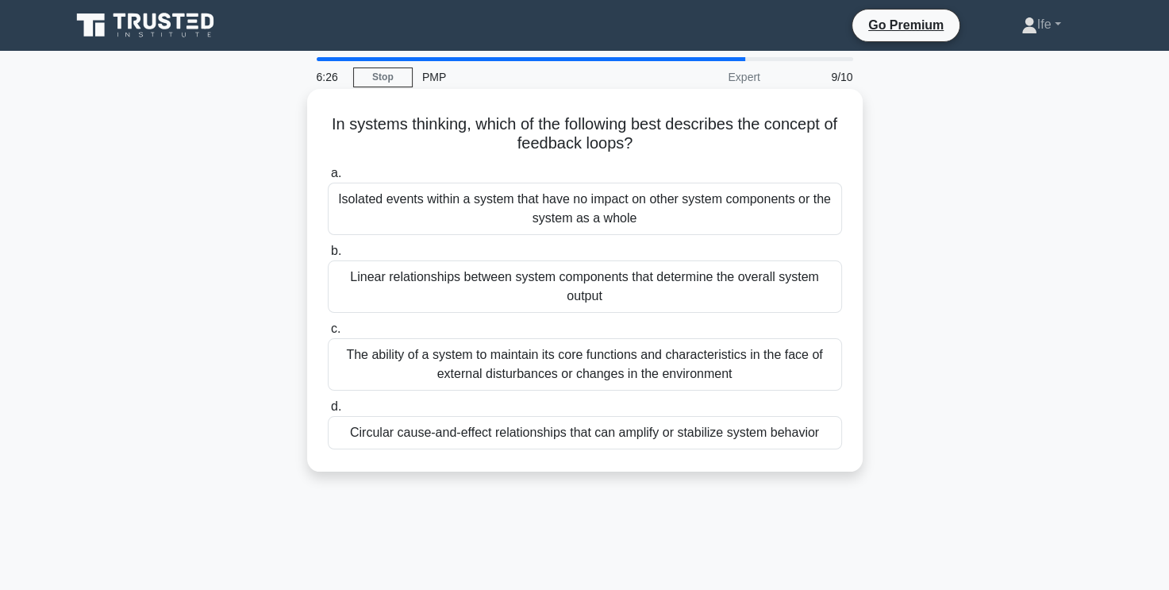
click at [659, 436] on div "Circular cause-and-effect relationships that can amplify or stabilize system be…" at bounding box center [585, 432] width 514 height 33
click at [328, 412] on input "d. Circular cause-and-effect relationships that can amplify or stabilize system…" at bounding box center [328, 406] width 0 height 10
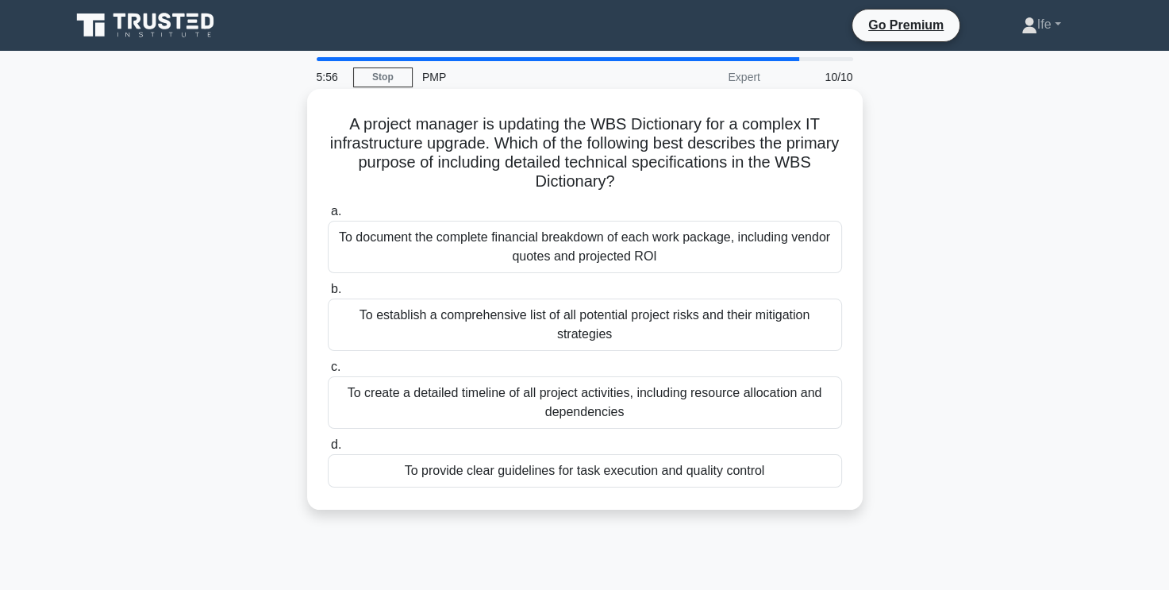
click at [670, 257] on div "To document the complete financial breakdown of each work package, including ve…" at bounding box center [585, 247] width 514 height 52
click at [328, 217] on input "a. To document the complete financial breakdown of each work package, including…" at bounding box center [328, 211] width 0 height 10
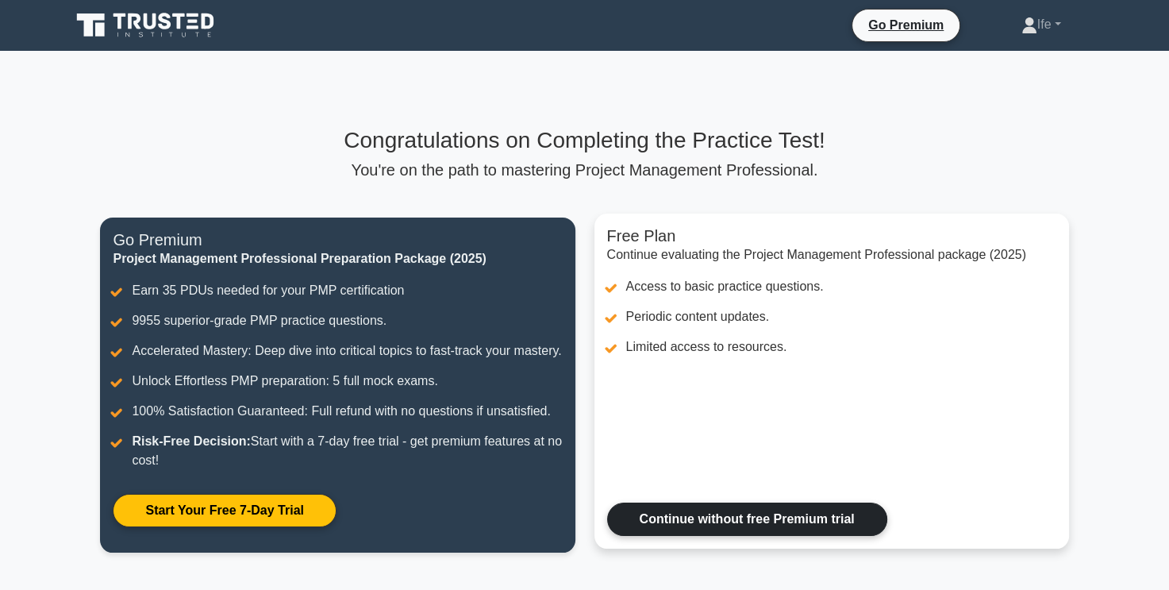
scroll to position [159, 0]
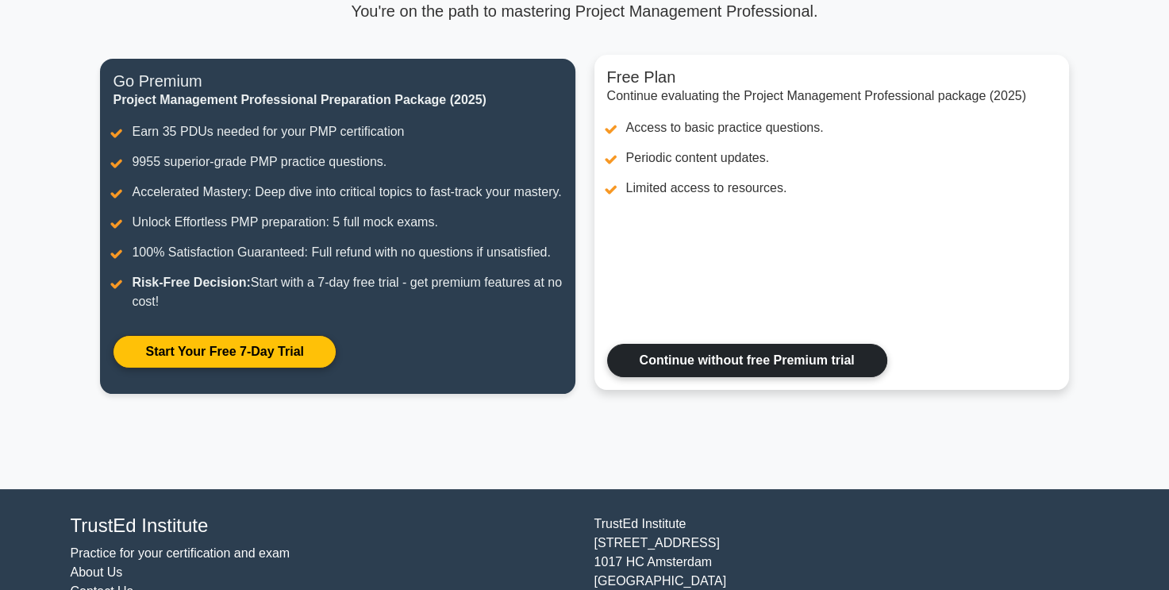
click at [794, 377] on link "Continue without free Premium trial" at bounding box center [747, 360] width 280 height 33
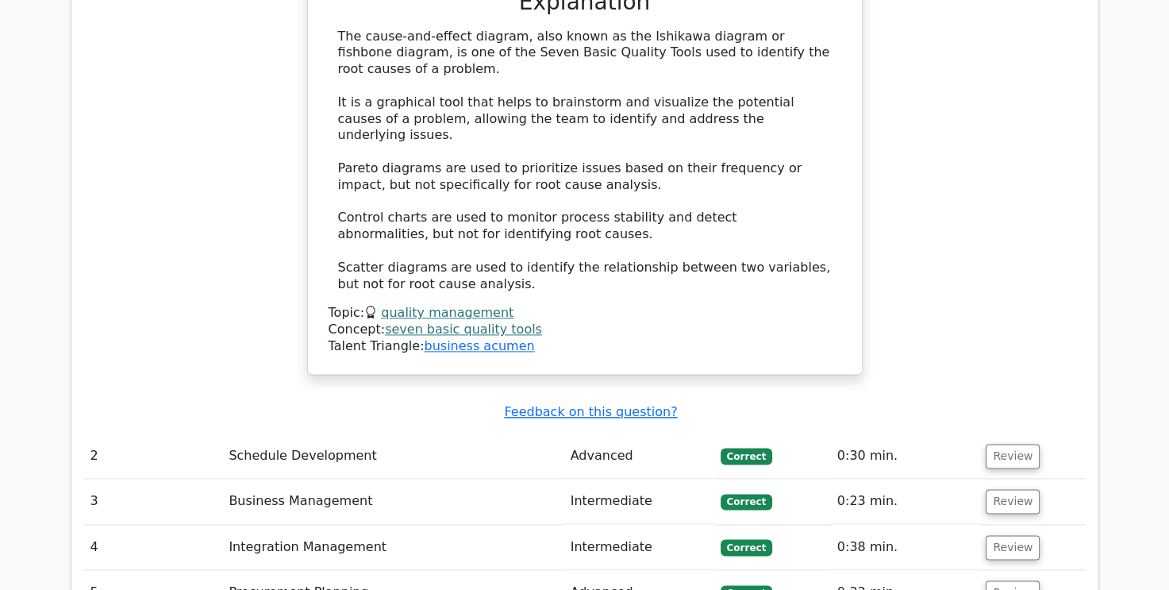
scroll to position [2063, 0]
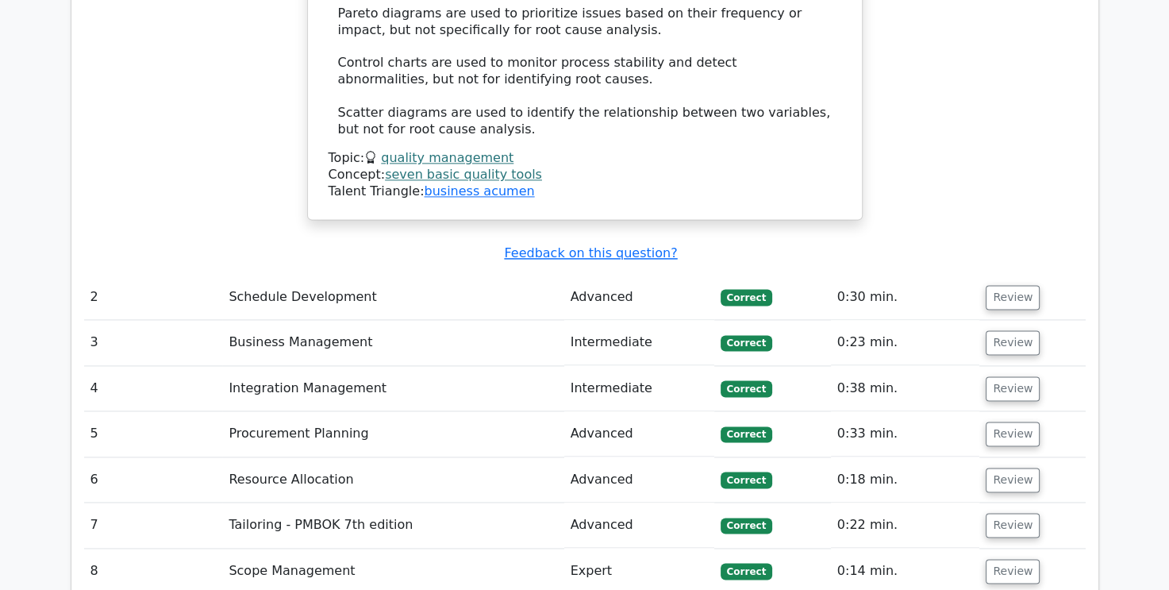
click at [647, 275] on td "Advanced" at bounding box center [639, 297] width 150 height 45
click at [993, 285] on button "Review" at bounding box center [1012, 297] width 54 height 25
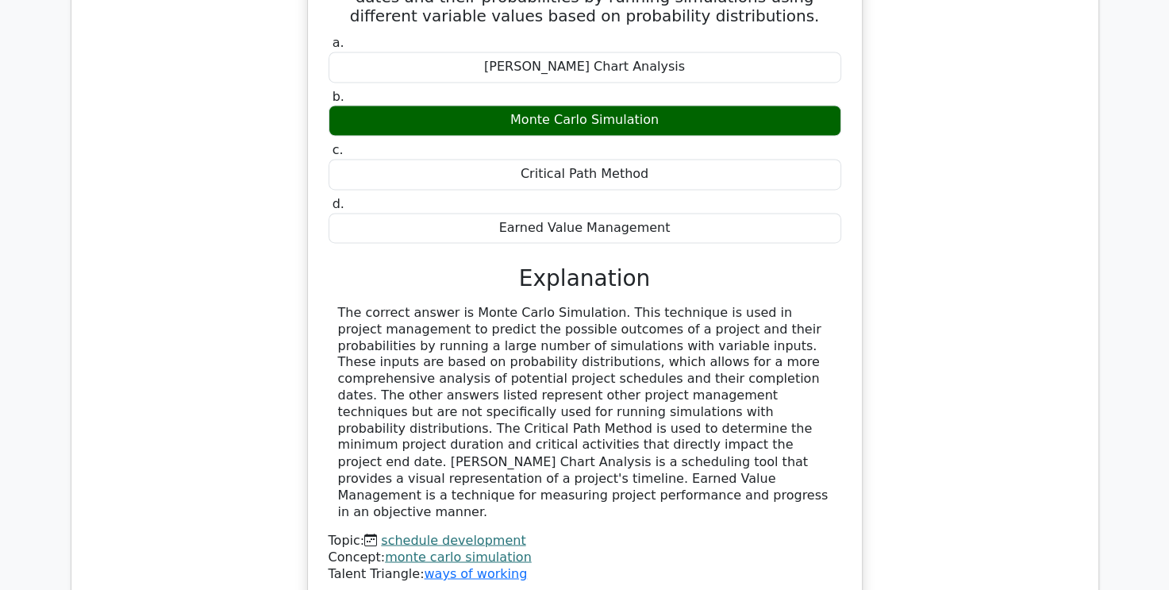
scroll to position [2698, 0]
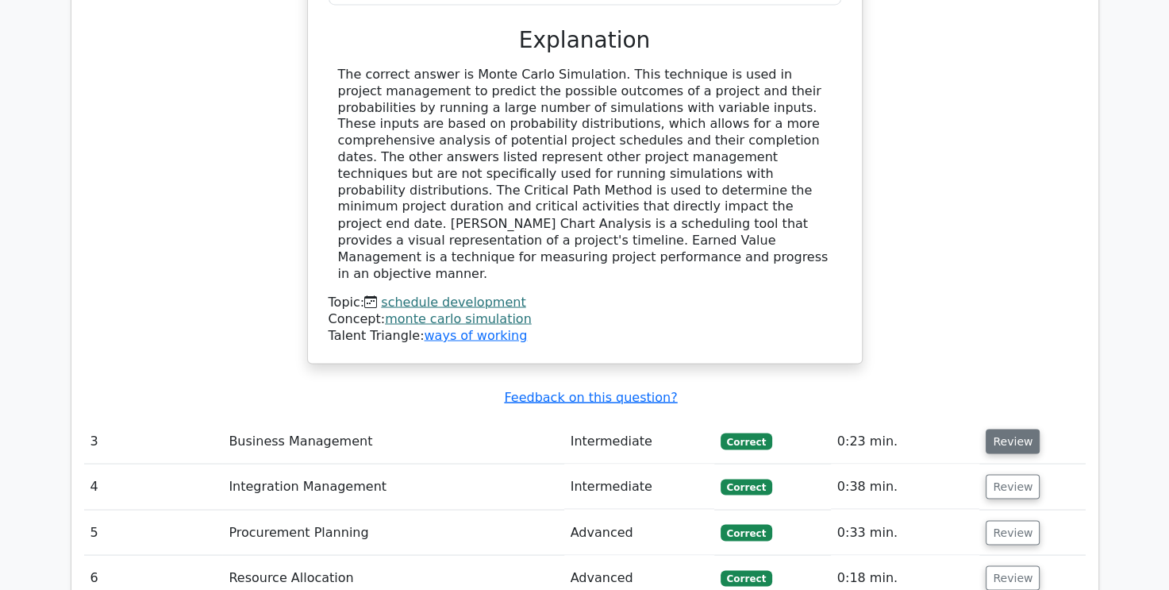
click at [1019, 428] on button "Review" at bounding box center [1012, 440] width 54 height 25
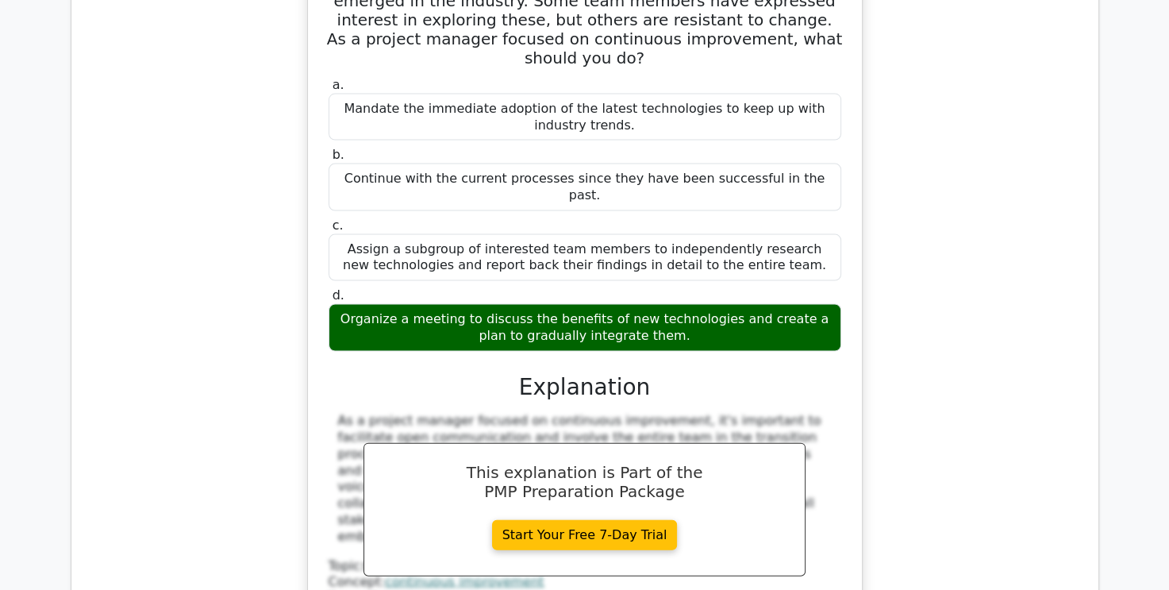
scroll to position [3412, 0]
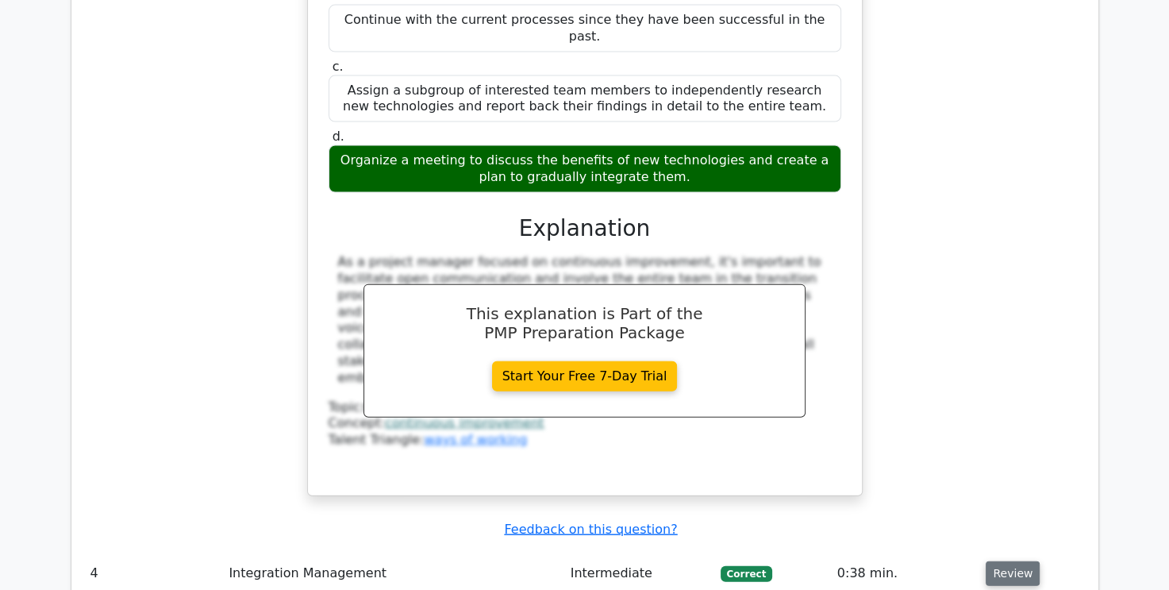
click at [1016, 561] on button "Review" at bounding box center [1012, 573] width 54 height 25
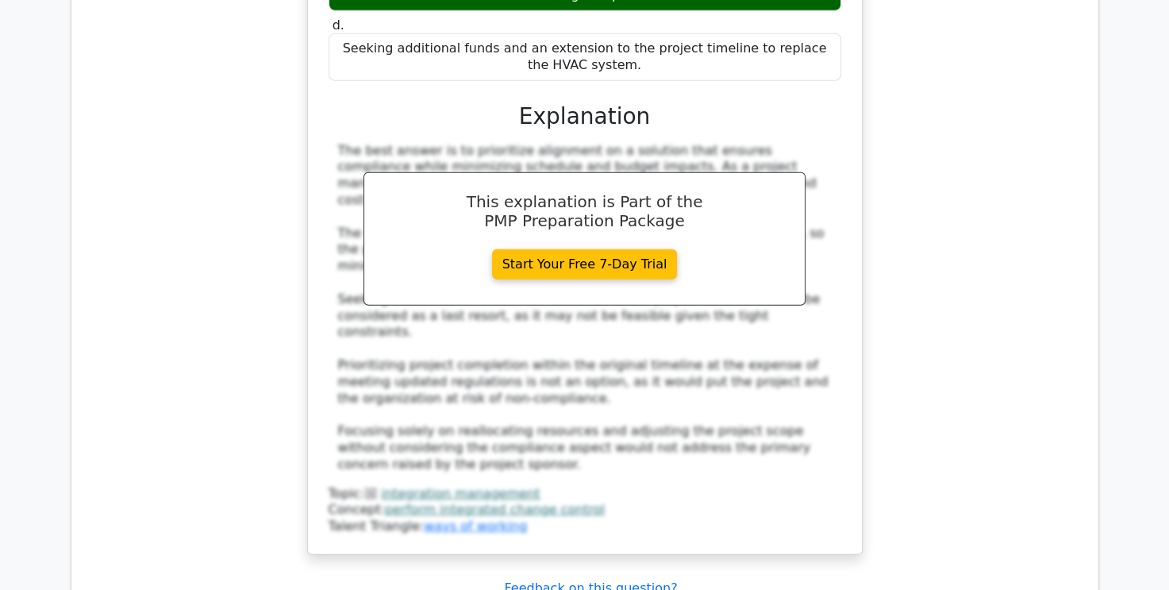
scroll to position [4602, 0]
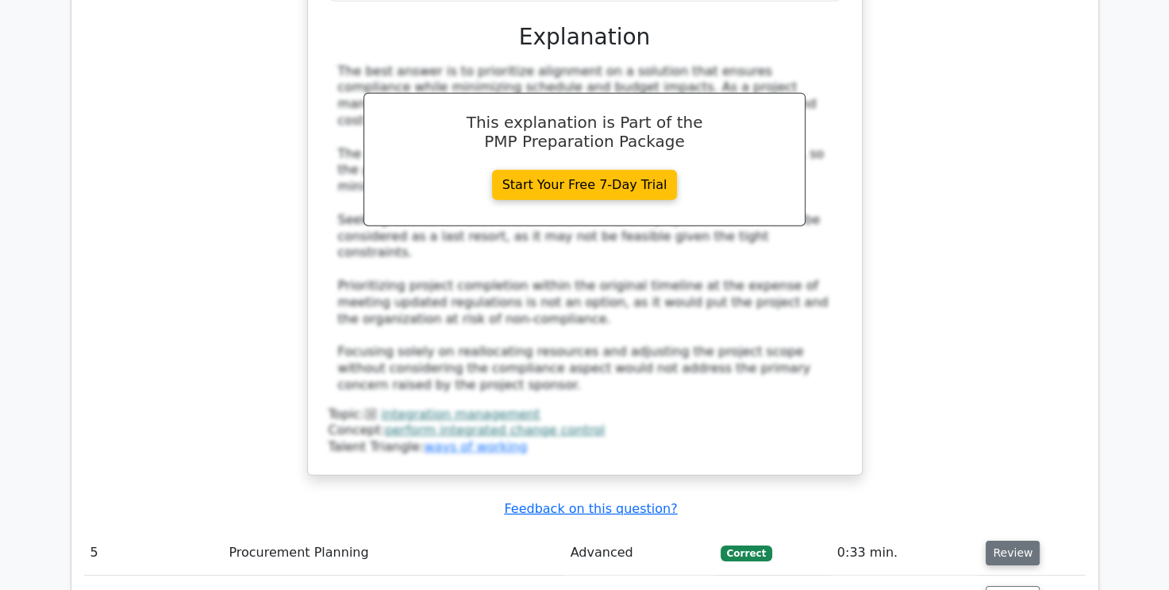
click at [1025, 540] on button "Review" at bounding box center [1012, 552] width 54 height 25
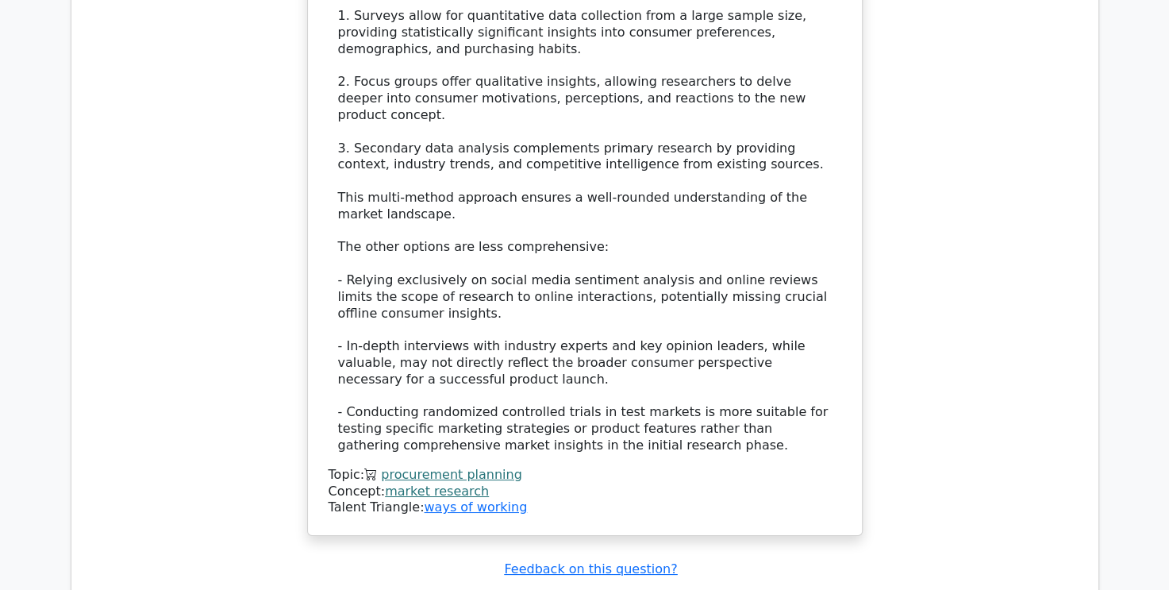
scroll to position [5872, 0]
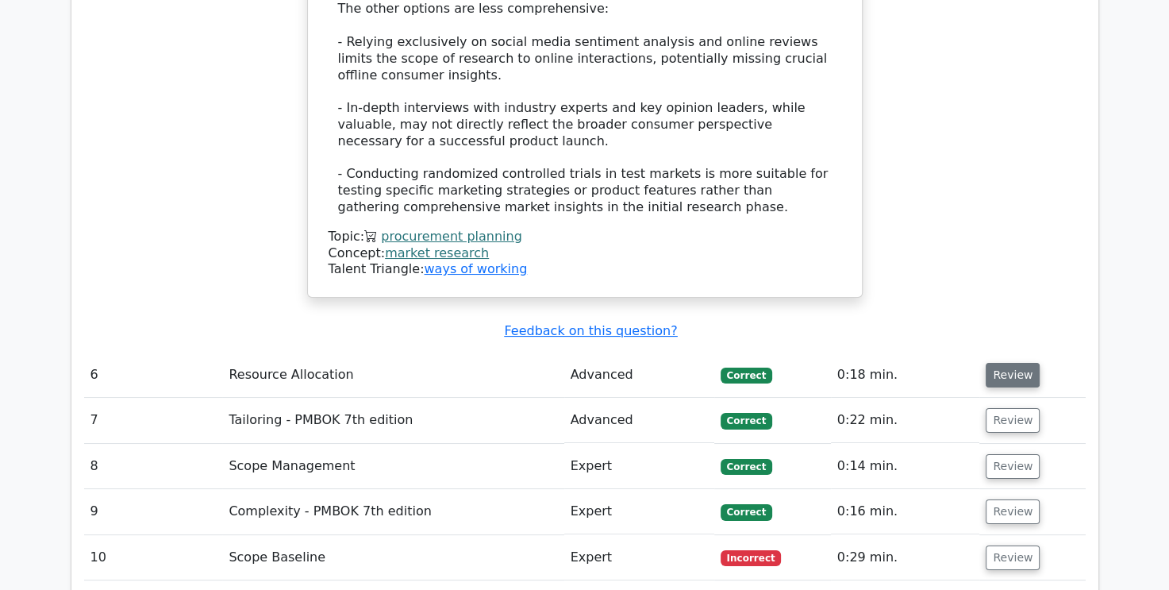
click at [1016, 363] on button "Review" at bounding box center [1012, 375] width 54 height 25
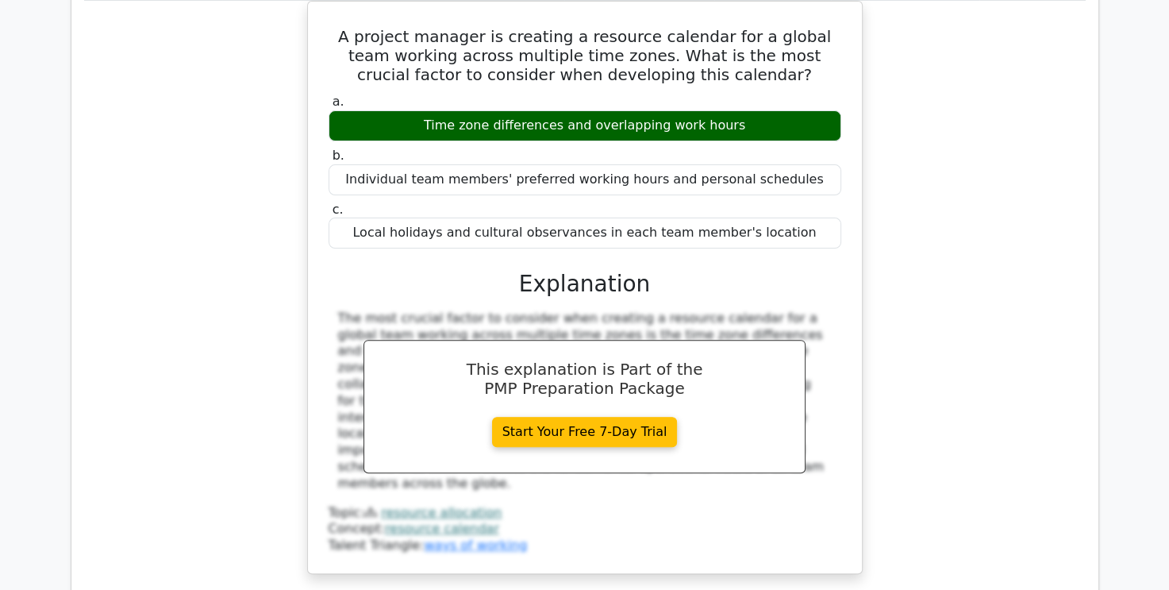
scroll to position [6506, 0]
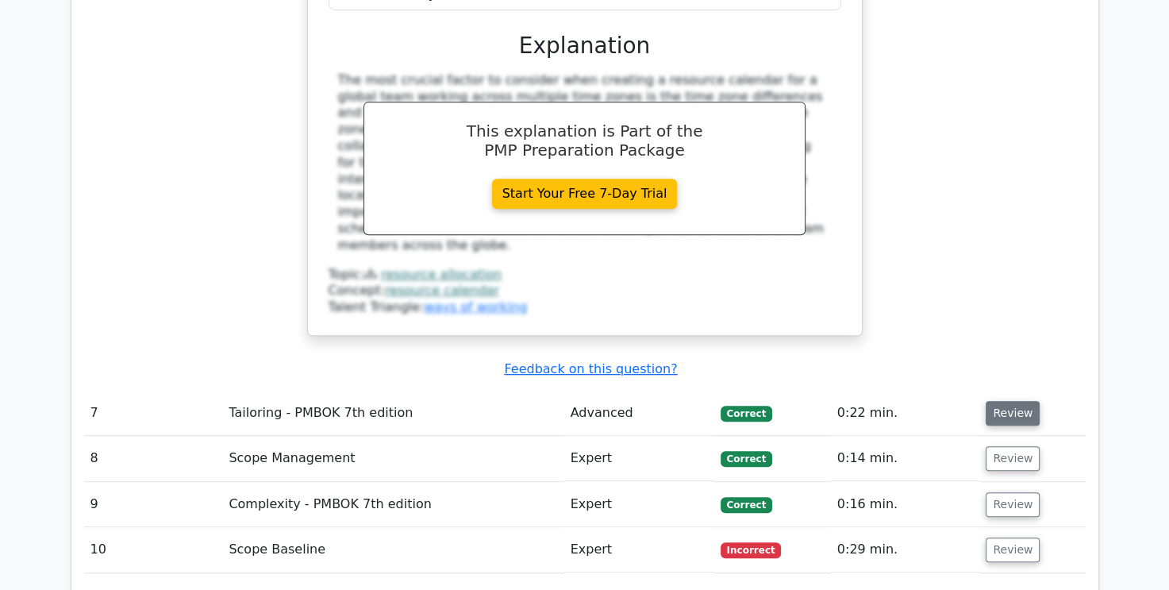
click at [1011, 401] on button "Review" at bounding box center [1012, 413] width 54 height 25
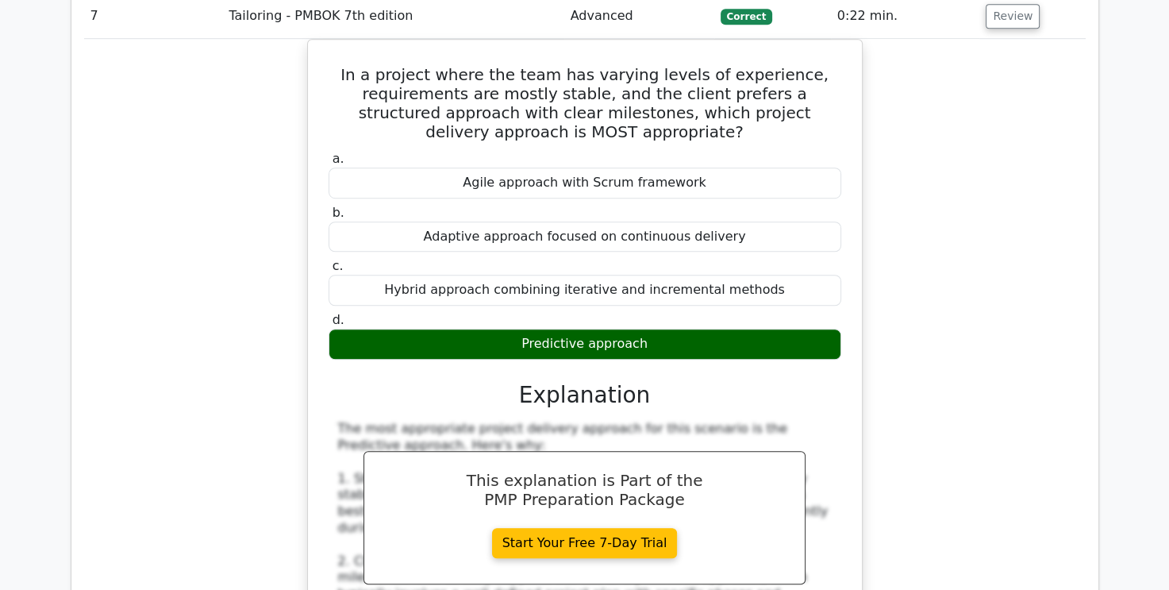
scroll to position [7300, 0]
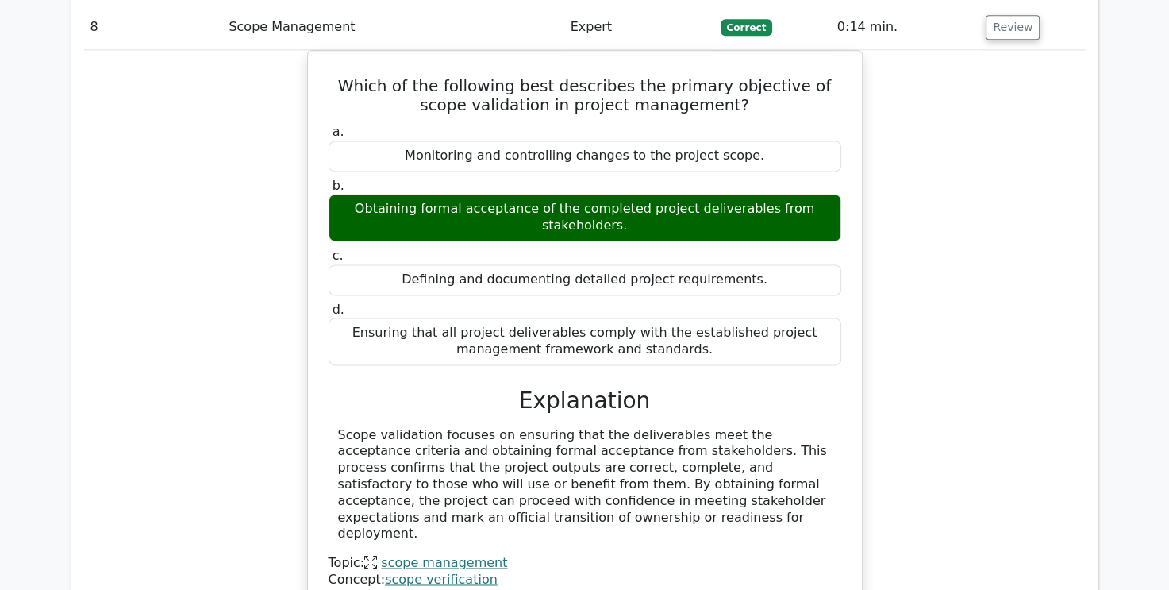
scroll to position [8014, 0]
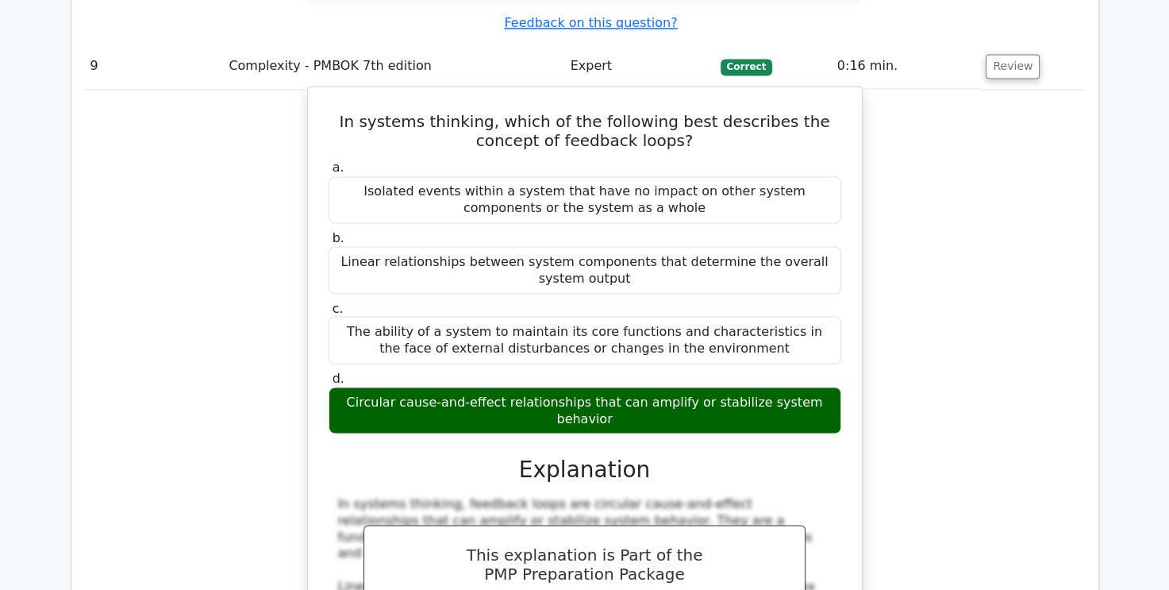
scroll to position [8728, 0]
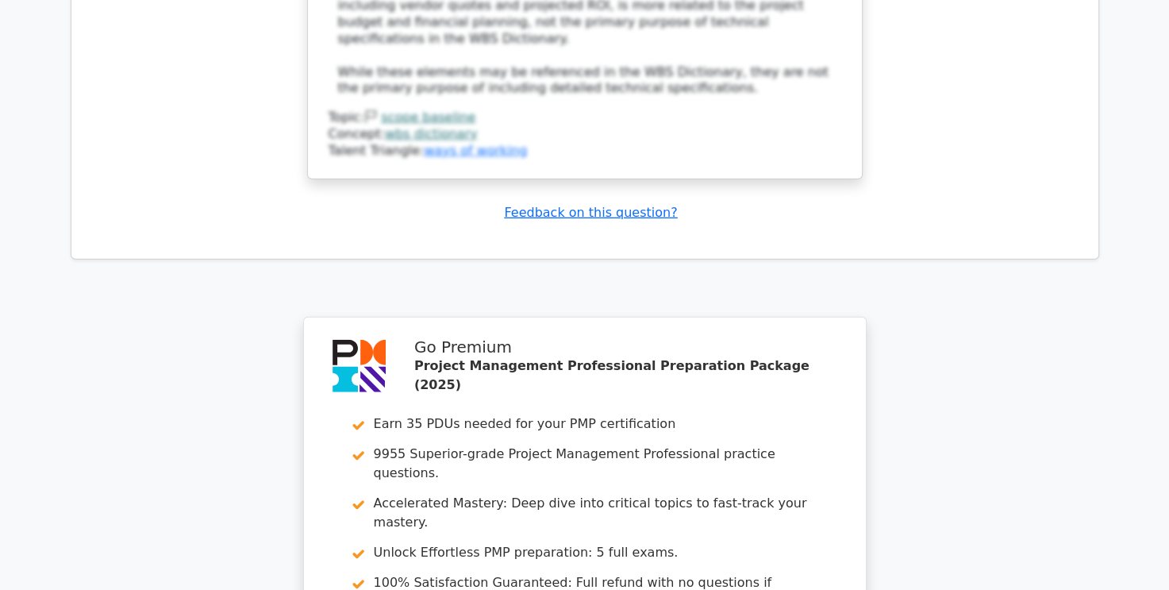
scroll to position [10359, 0]
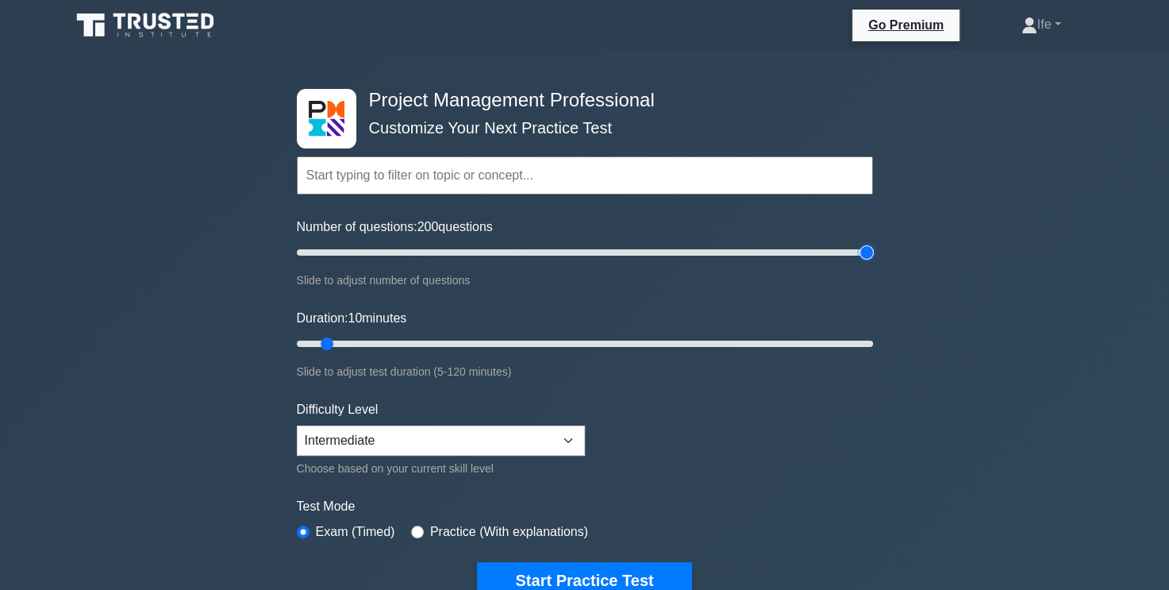
drag, startPoint x: 318, startPoint y: 256, endPoint x: 897, endPoint y: 256, distance: 579.2
type input "200"
click at [873, 256] on input "Number of questions: 200 questions" at bounding box center [585, 252] width 576 height 19
drag, startPoint x: 327, startPoint y: 342, endPoint x: 901, endPoint y: 358, distance: 574.7
type input "120"
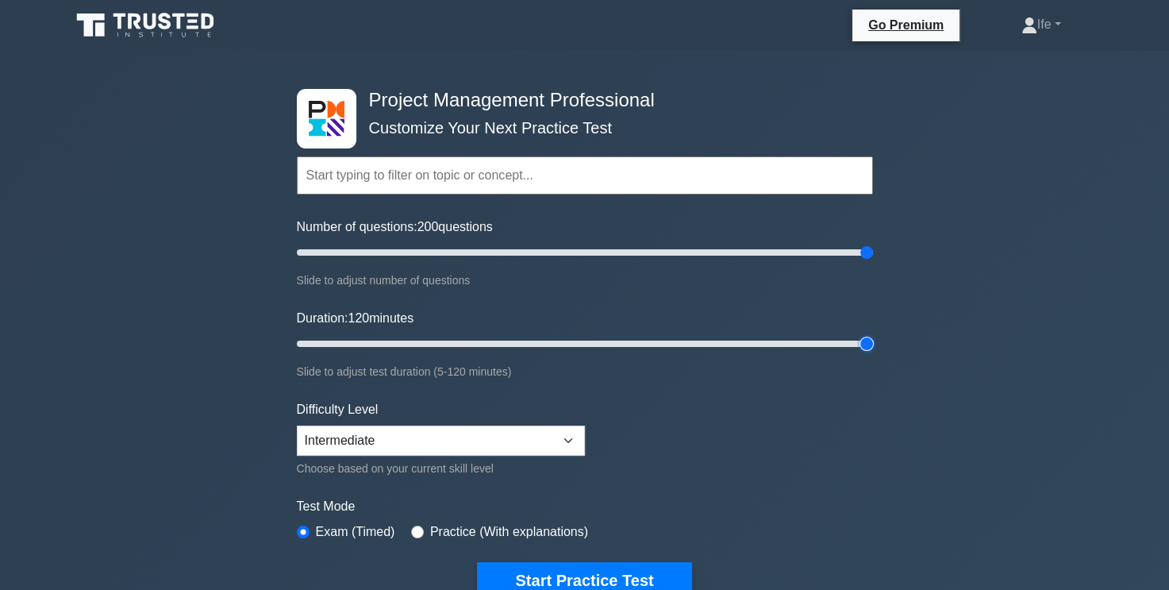
click at [873, 353] on input "Duration: 120 minutes" at bounding box center [585, 343] width 576 height 19
drag, startPoint x: 866, startPoint y: 252, endPoint x: 806, endPoint y: 256, distance: 60.5
type input "180"
click at [806, 256] on input "Number of questions: 180 questions" at bounding box center [585, 252] width 576 height 19
drag, startPoint x: 571, startPoint y: 435, endPoint x: 560, endPoint y: 435, distance: 10.3
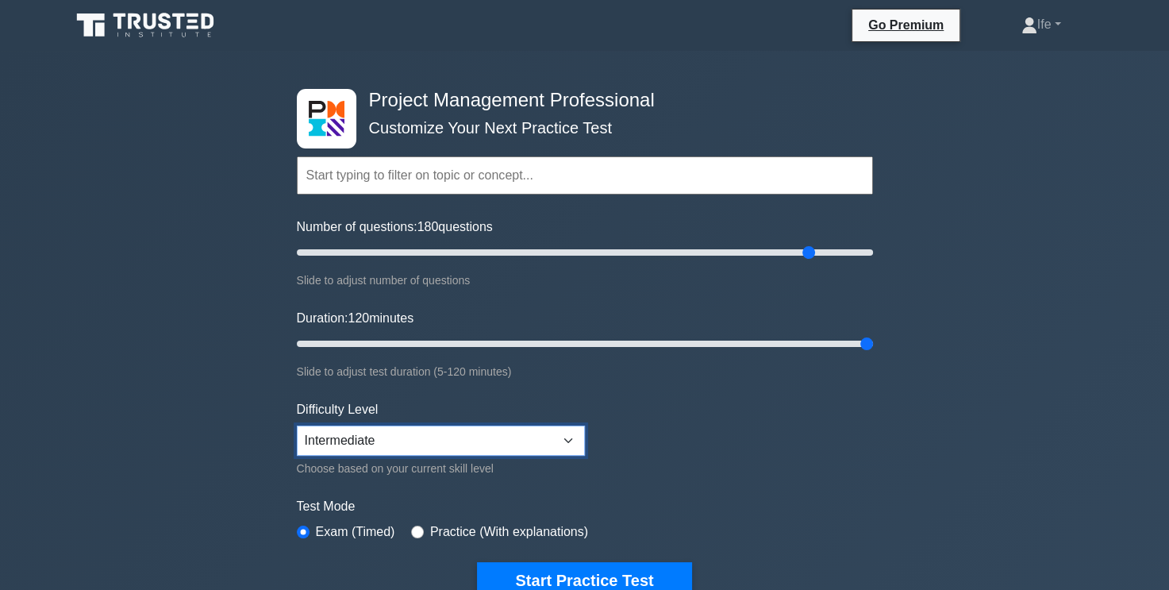
click at [571, 435] on select "Beginner Intermediate Expert" at bounding box center [441, 440] width 288 height 30
select select "expert"
click at [297, 425] on select "Beginner Intermediate Expert" at bounding box center [441, 440] width 288 height 30
click at [619, 63] on div "Project Management Professional Customize Your Next Practice Test Topics Scope …" at bounding box center [584, 344] width 595 height 586
drag, startPoint x: 807, startPoint y: 250, endPoint x: 628, endPoint y: 262, distance: 178.9
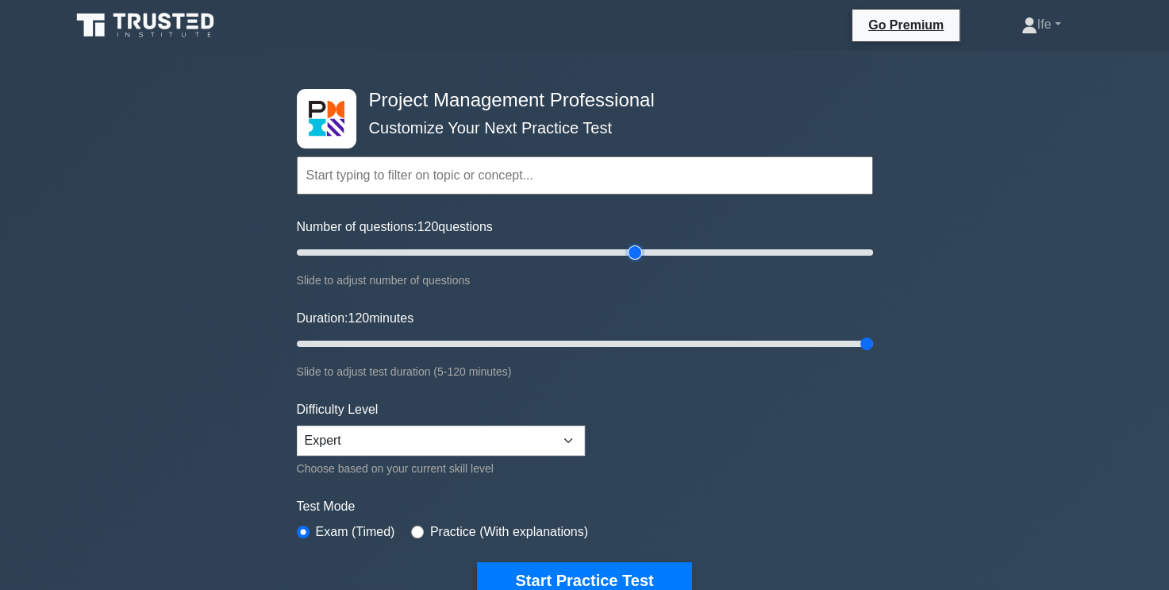
click at [628, 262] on input "Number of questions: 120 questions" at bounding box center [585, 252] width 576 height 19
drag, startPoint x: 635, startPoint y: 247, endPoint x: 581, endPoint y: 248, distance: 54.0
type input "100"
click at [581, 248] on input "Number of questions: 100 questions" at bounding box center [585, 252] width 576 height 19
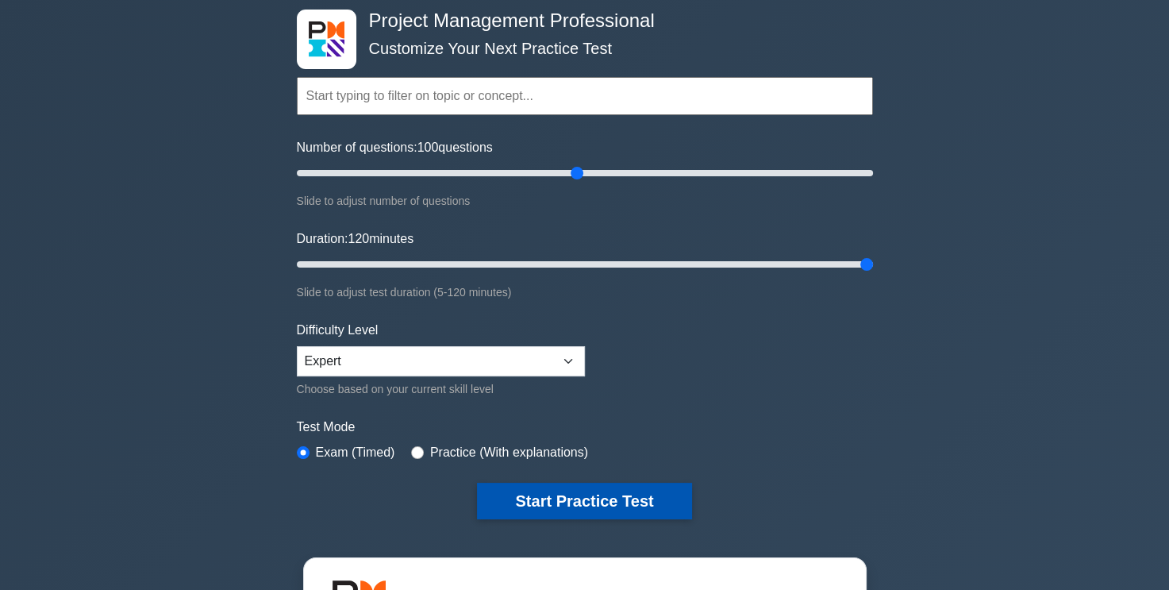
click at [624, 493] on button "Start Practice Test" at bounding box center [584, 500] width 214 height 36
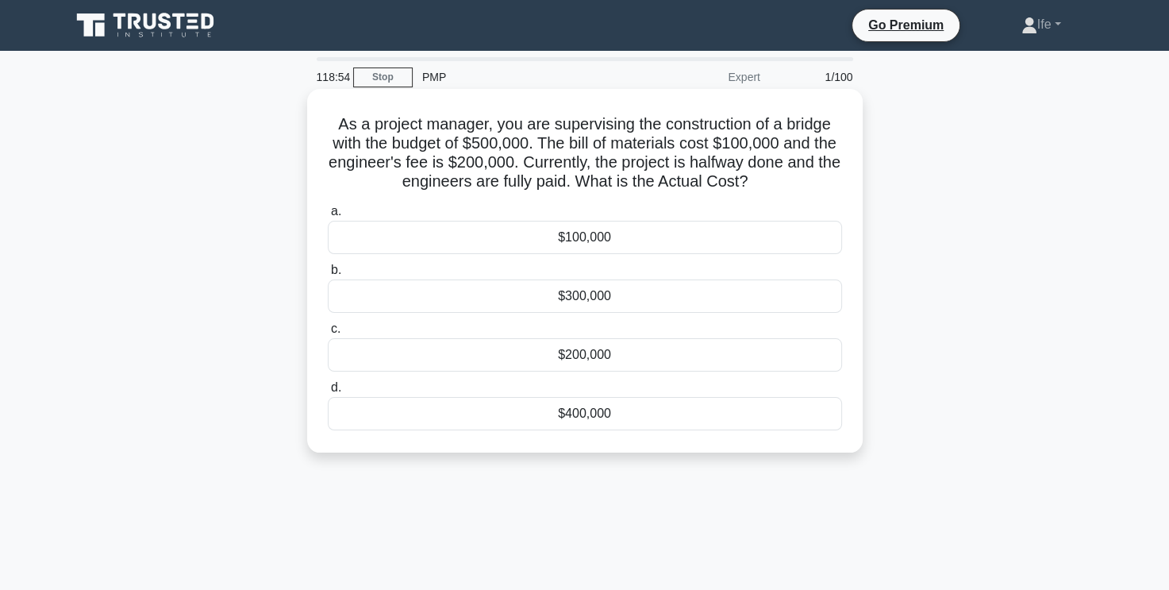
click at [631, 232] on div "$100,000" at bounding box center [585, 237] width 514 height 33
click at [328, 217] on input "a. $100,000" at bounding box center [328, 211] width 0 height 10
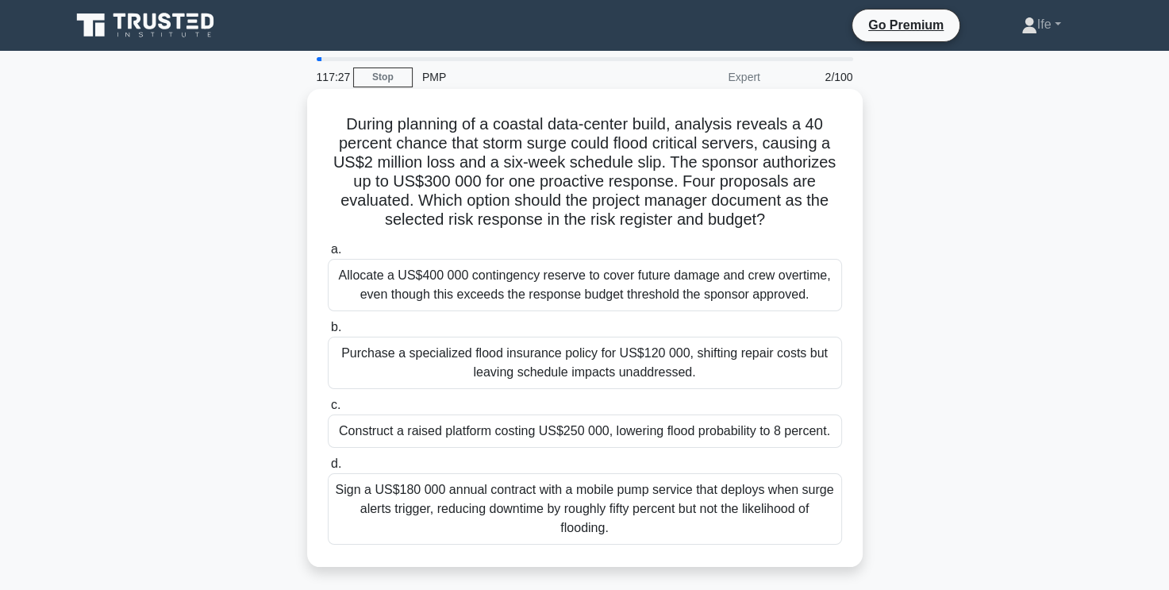
click at [638, 436] on div "Construct a raised platform costing US$250 000, lowering flood probability to 8…" at bounding box center [585, 430] width 514 height 33
click at [328, 410] on input "c. Construct a raised platform costing US$250 000, lowering flood probability t…" at bounding box center [328, 405] width 0 height 10
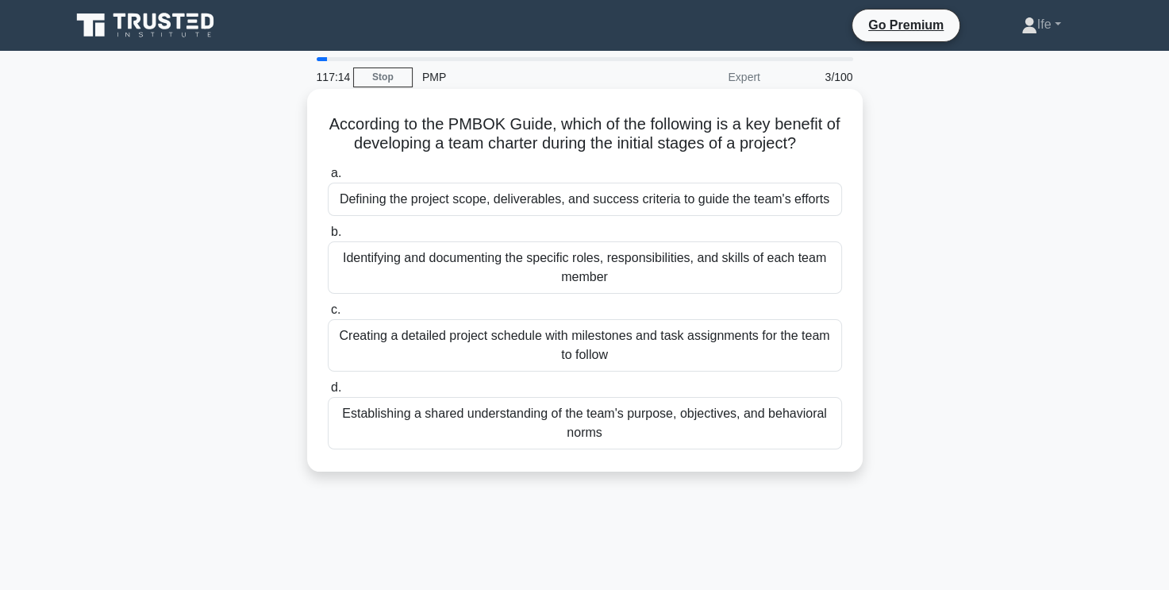
click at [695, 428] on div "Establishing a shared understanding of the team's purpose, objectives, and beha…" at bounding box center [585, 423] width 514 height 52
click at [328, 393] on input "d. Establishing a shared understanding of the team's purpose, objectives, and b…" at bounding box center [328, 387] width 0 height 10
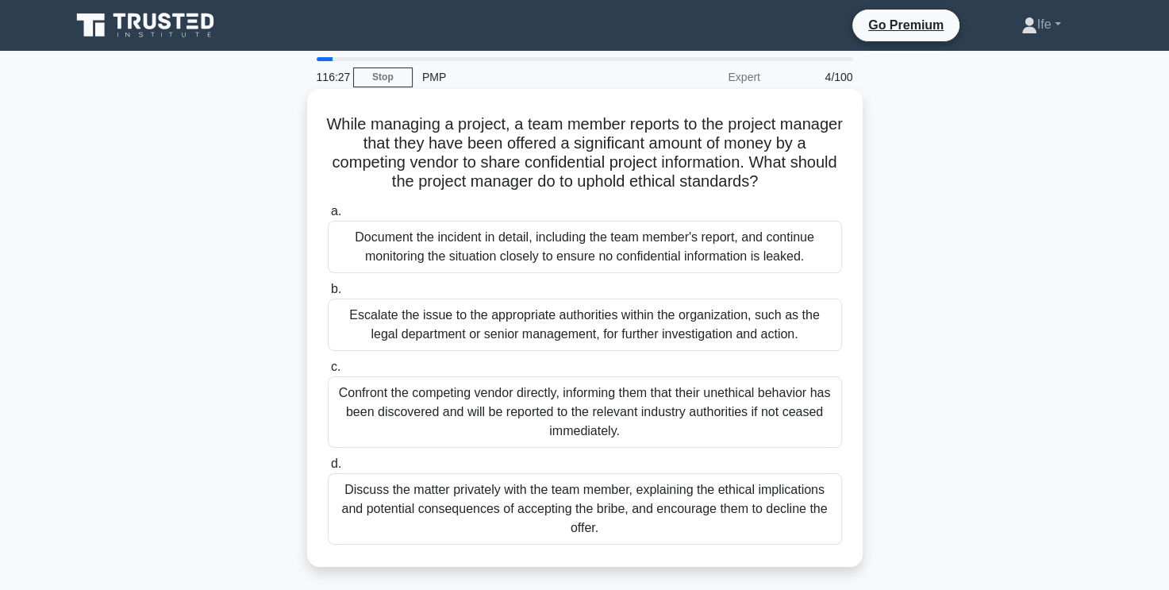
click at [701, 319] on div "Escalate the issue to the appropriate authorities within the organization, such…" at bounding box center [585, 324] width 514 height 52
click at [328, 294] on input "b. Escalate the issue to the appropriate authorities within the organization, s…" at bounding box center [328, 289] width 0 height 10
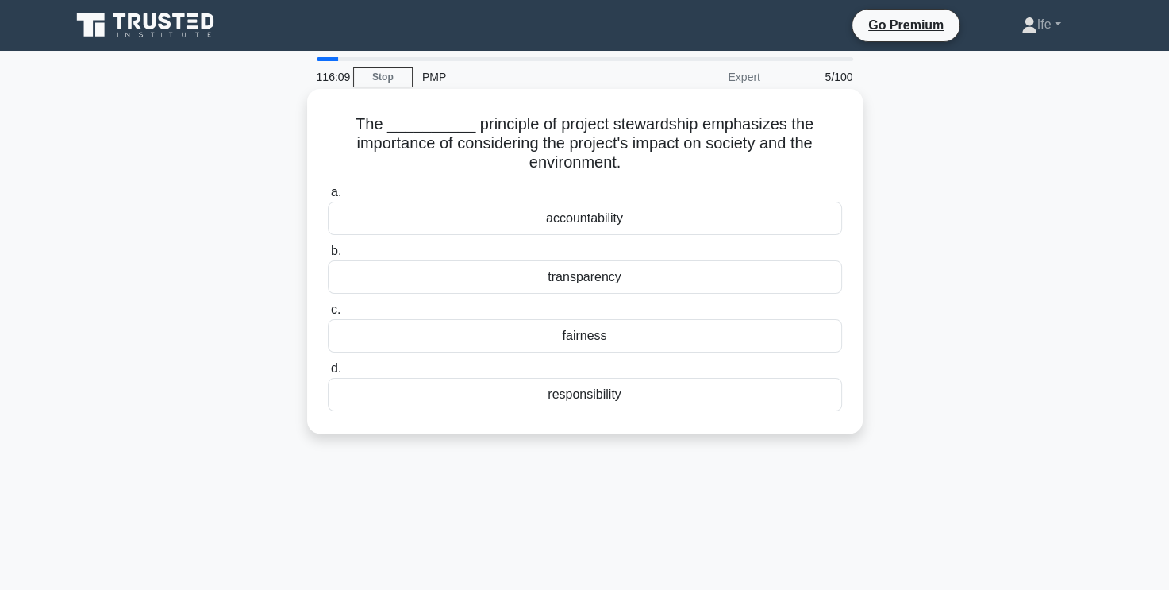
click at [622, 388] on div "responsibility" at bounding box center [585, 394] width 514 height 33
click at [328, 374] on input "d. responsibility" at bounding box center [328, 368] width 0 height 10
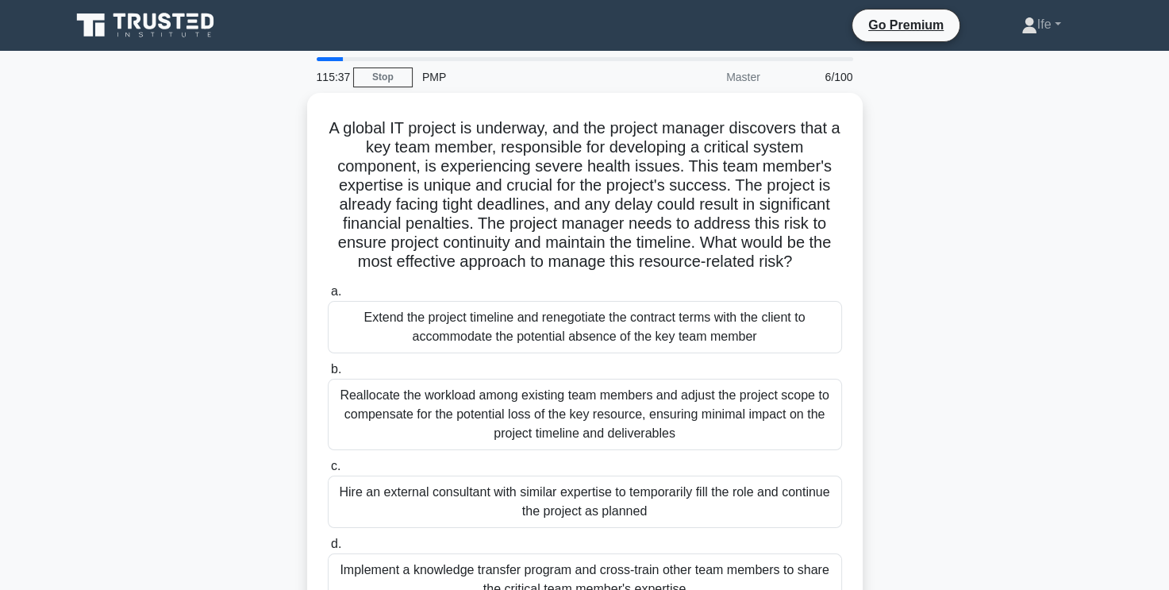
scroll to position [79, 0]
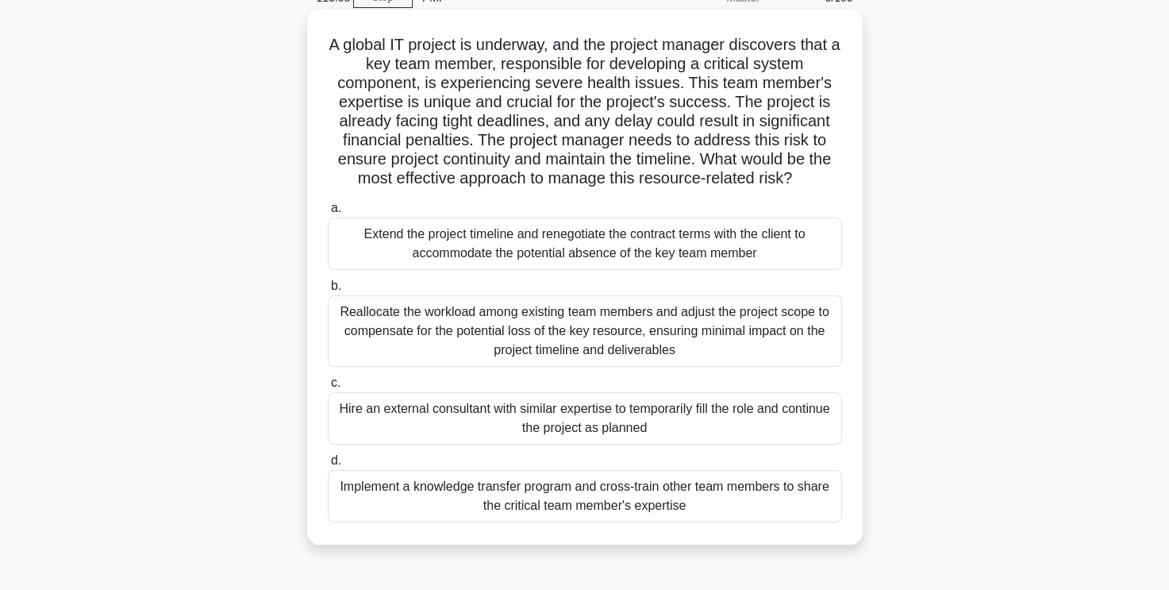
click at [643, 499] on div "Implement a knowledge transfer program and cross-train other team members to sh…" at bounding box center [585, 496] width 514 height 52
click at [328, 466] on input "d. Implement a knowledge transfer program and cross-train other team members to…" at bounding box center [328, 460] width 0 height 10
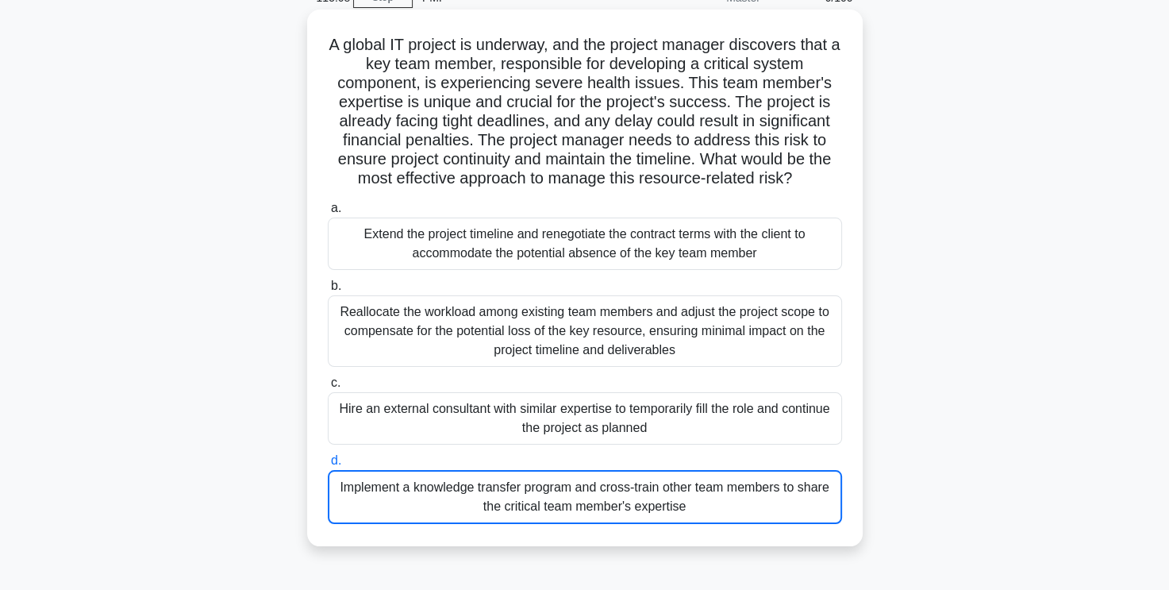
scroll to position [0, 0]
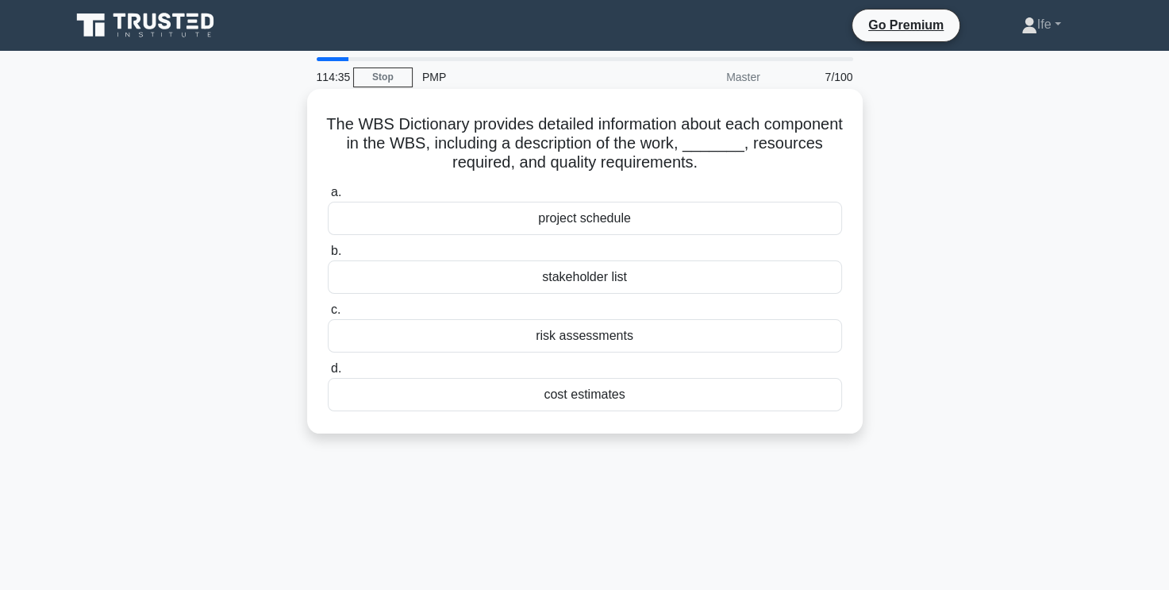
click at [635, 393] on div "cost estimates" at bounding box center [585, 394] width 514 height 33
click at [328, 374] on input "d. cost estimates" at bounding box center [328, 368] width 0 height 10
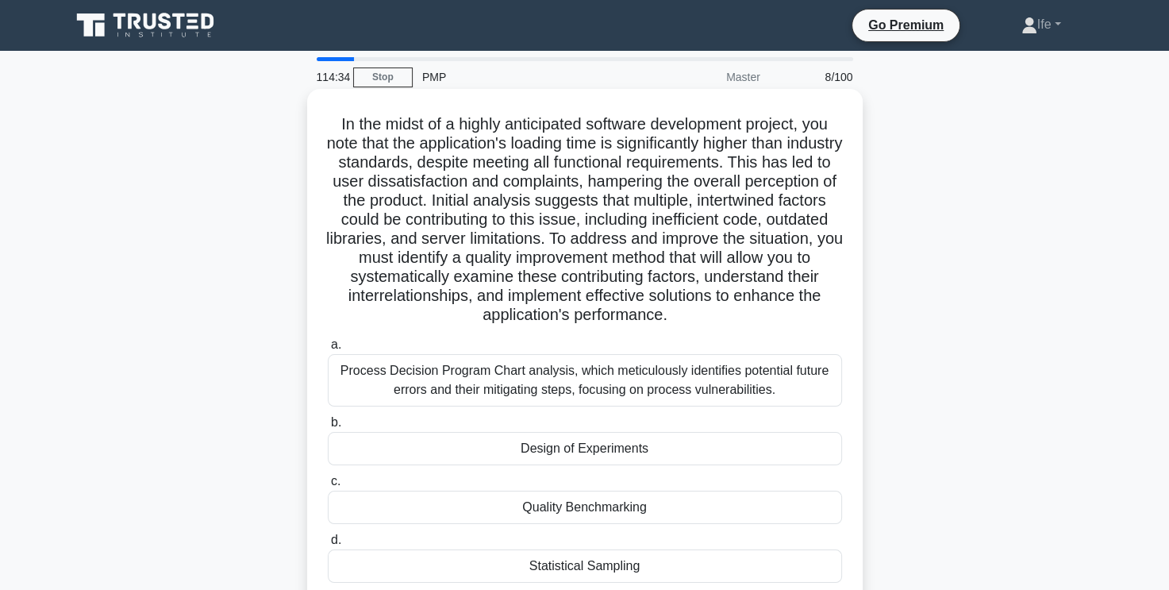
scroll to position [79, 0]
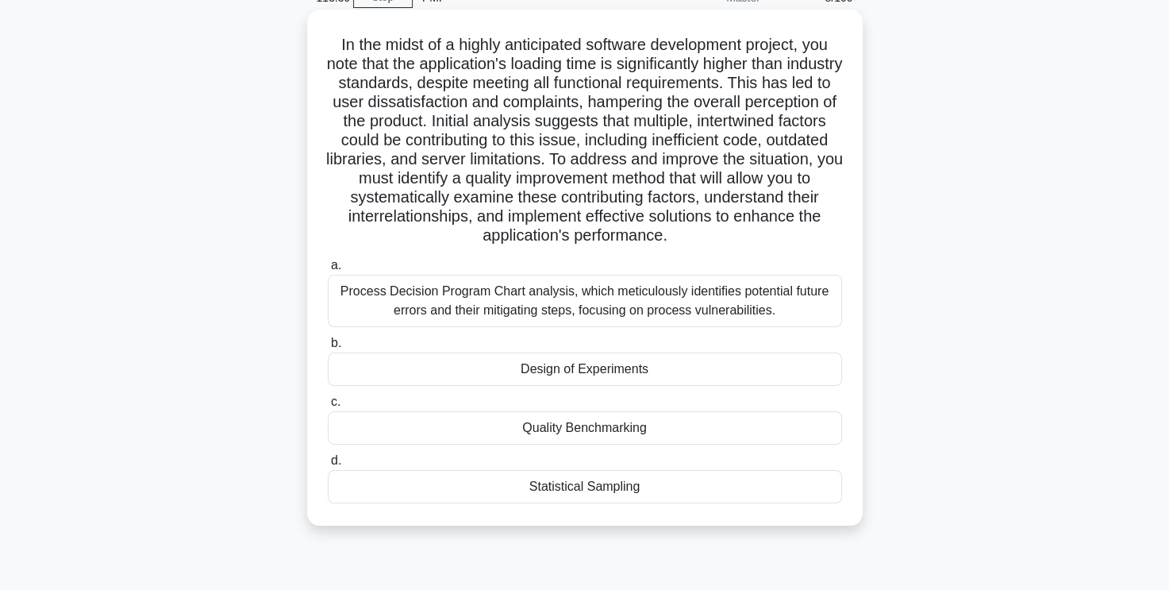
click at [665, 386] on div "Design of Experiments" at bounding box center [585, 368] width 514 height 33
click at [328, 348] on input "b. Design of Experiments" at bounding box center [328, 343] width 0 height 10
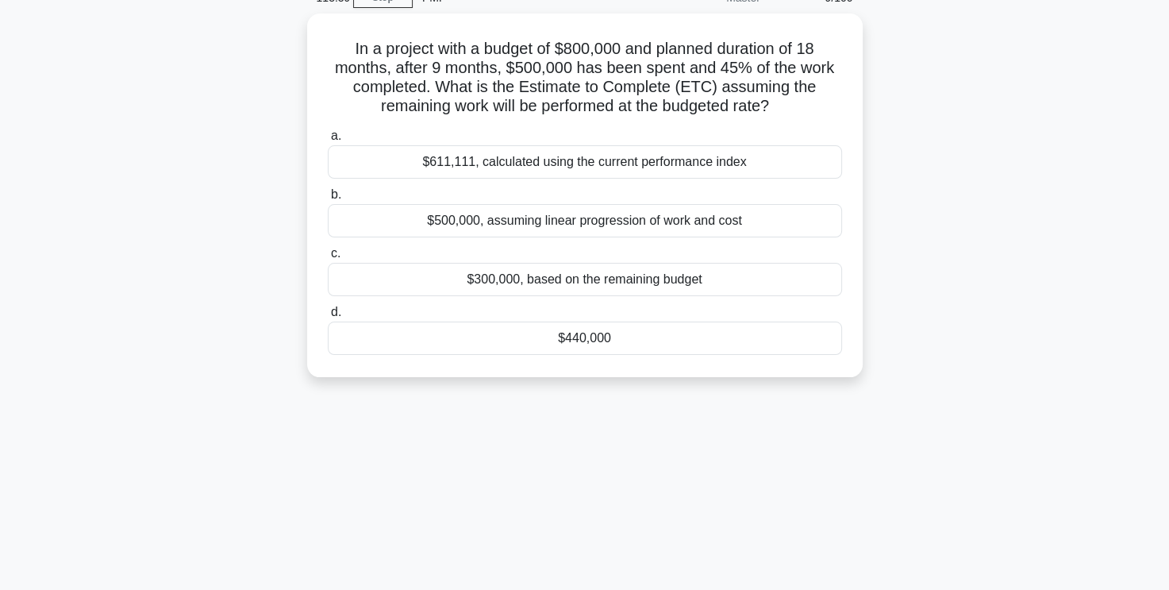
scroll to position [0, 0]
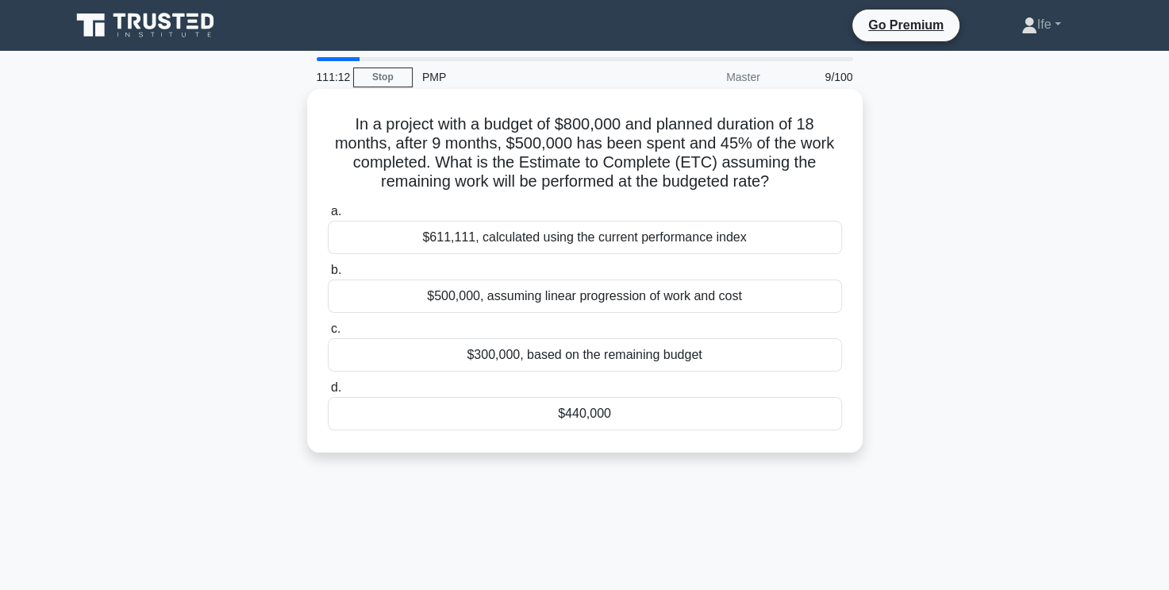
click at [623, 409] on div "$440,000" at bounding box center [585, 413] width 514 height 33
click at [328, 393] on input "d. $440,000" at bounding box center [328, 387] width 0 height 10
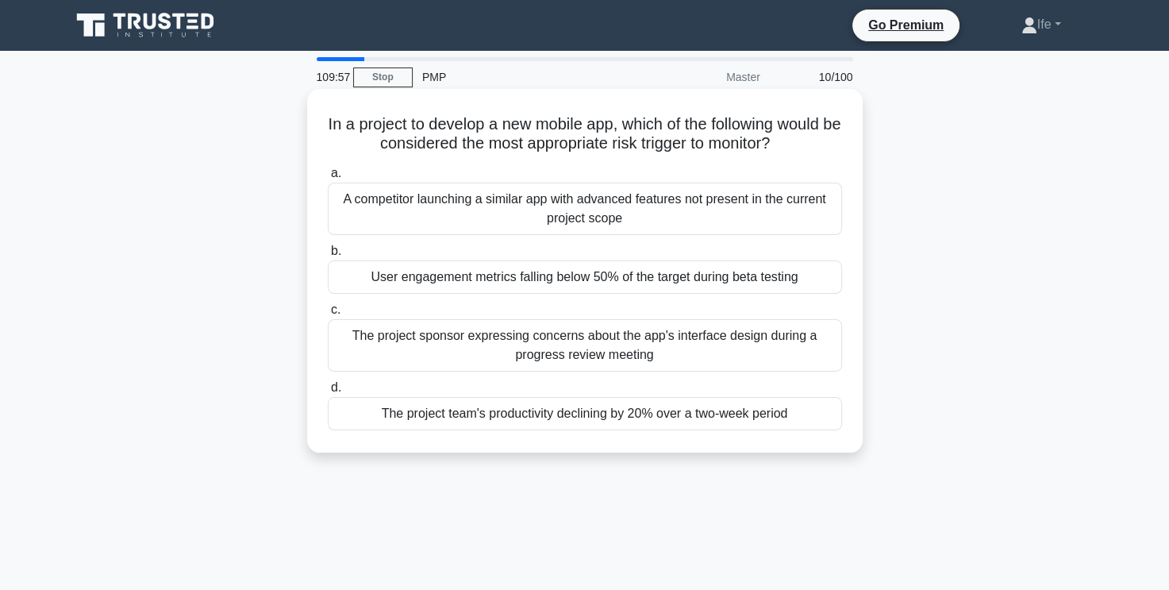
click at [636, 207] on div "A competitor launching a similar app with advanced features not present in the …" at bounding box center [585, 208] width 514 height 52
click at [328, 179] on input "a. A competitor launching a similar app with advanced features not present in t…" at bounding box center [328, 173] width 0 height 10
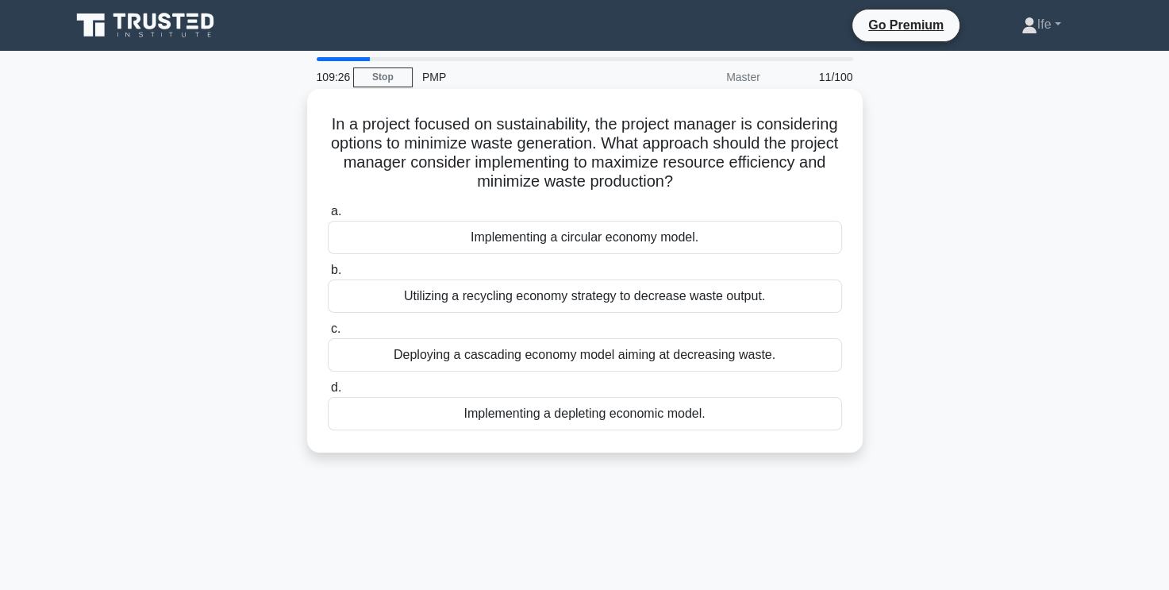
click at [641, 239] on div "Implementing a circular economy model." at bounding box center [585, 237] width 514 height 33
click at [328, 217] on input "a. Implementing a circular economy model." at bounding box center [328, 211] width 0 height 10
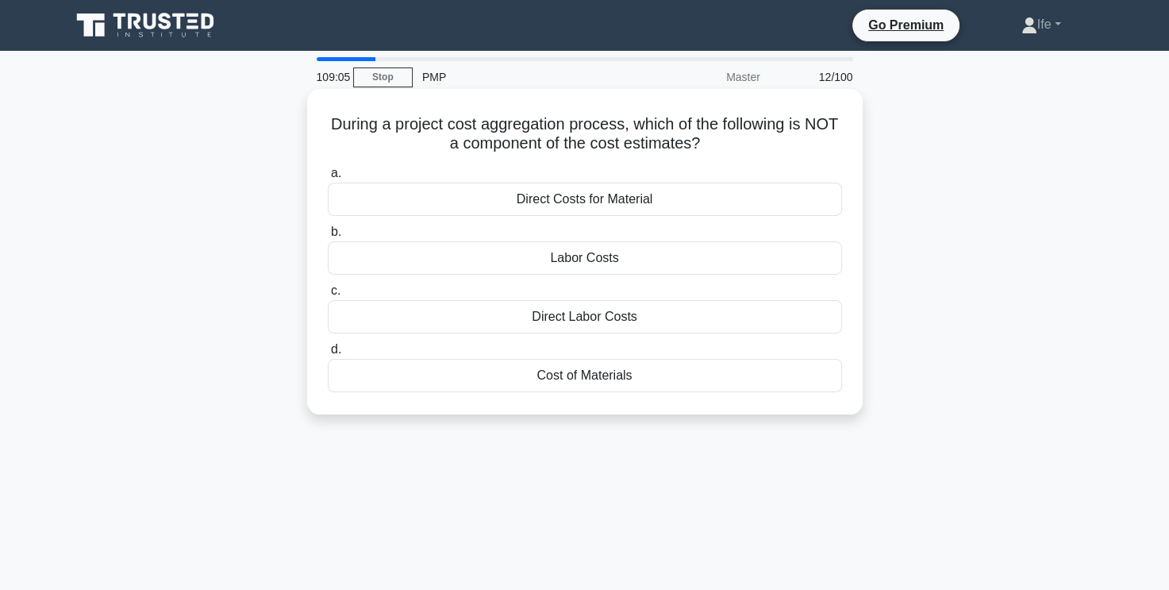
click at [660, 194] on div "Direct Costs for Material" at bounding box center [585, 198] width 514 height 33
click at [328, 179] on input "a. Direct Costs for Material" at bounding box center [328, 173] width 0 height 10
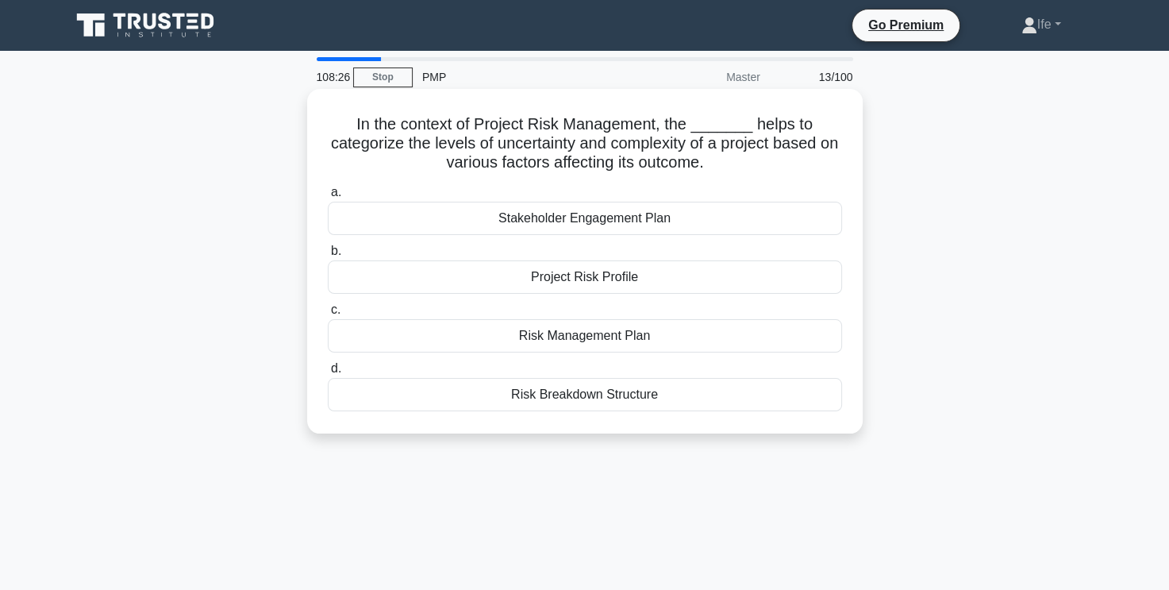
click at [620, 393] on div "Risk Breakdown Structure" at bounding box center [585, 394] width 514 height 33
click at [328, 374] on input "d. Risk Breakdown Structure" at bounding box center [328, 368] width 0 height 10
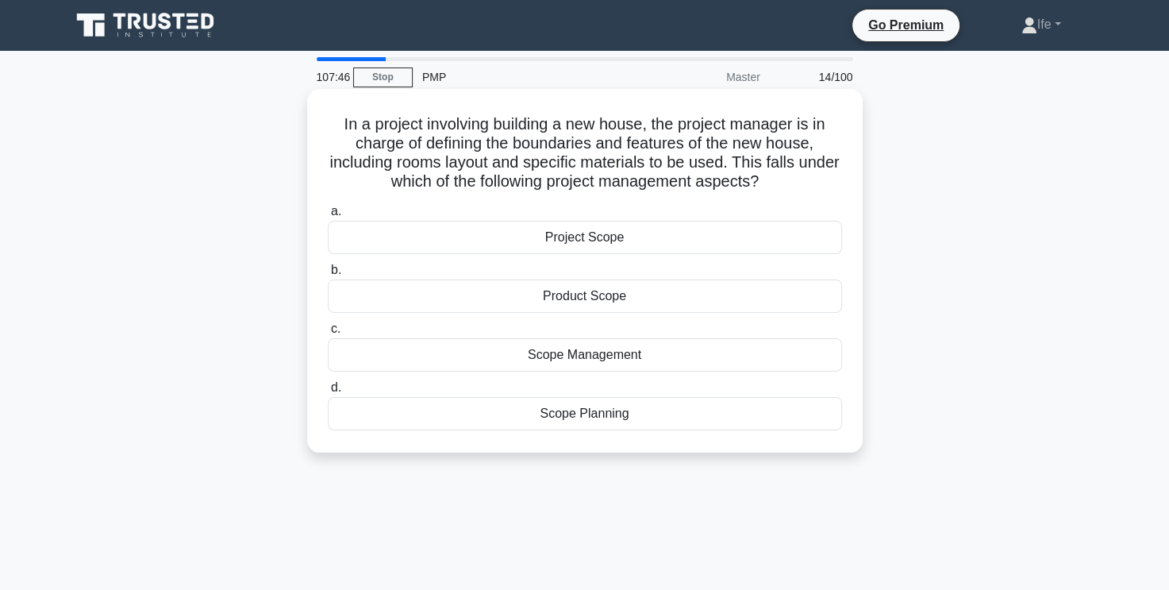
click at [619, 418] on div "Scope Planning" at bounding box center [585, 413] width 514 height 33
click at [328, 393] on input "d. Scope Planning" at bounding box center [328, 387] width 0 height 10
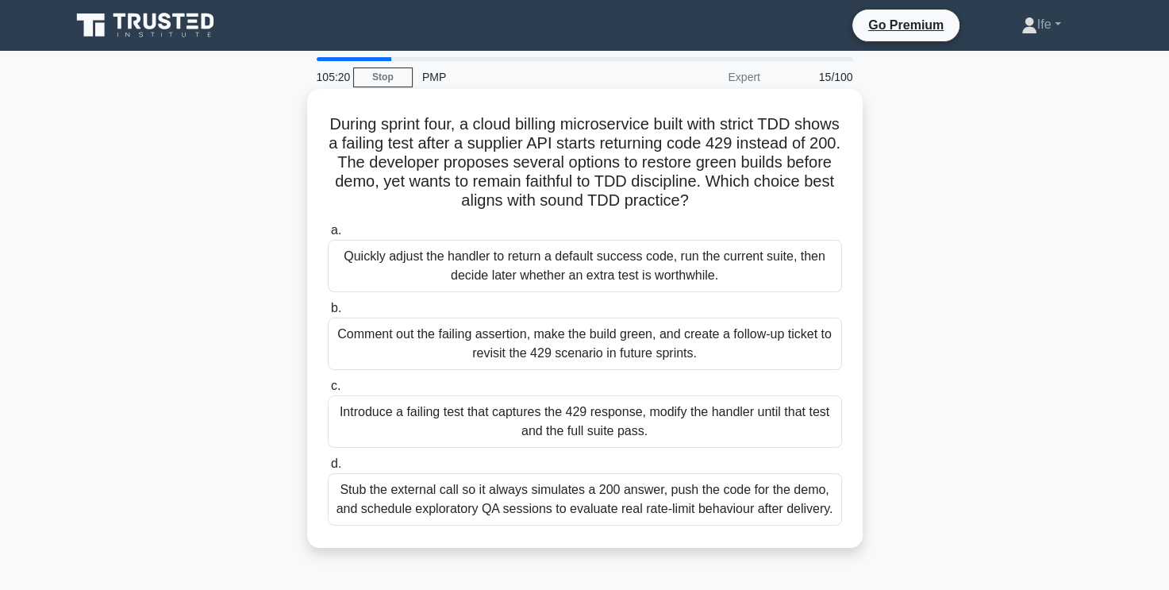
click at [670, 344] on div "Comment out the failing assertion, make the build green, and create a follow-up…" at bounding box center [585, 343] width 514 height 52
click at [328, 313] on input "b. Comment out the failing assertion, make the build green, and create a follow…" at bounding box center [328, 308] width 0 height 10
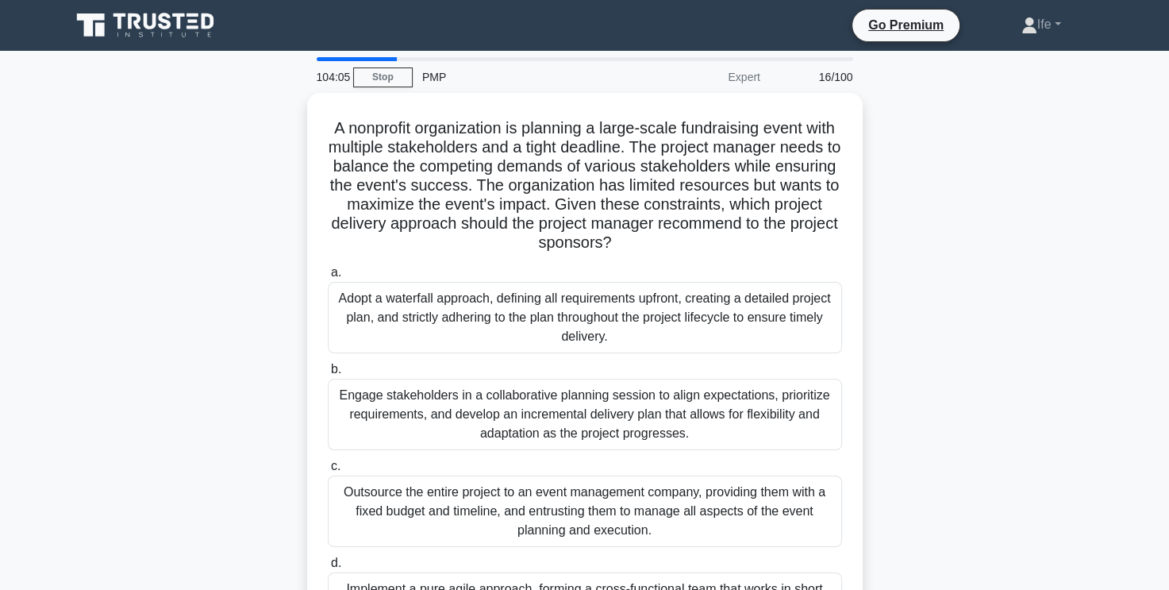
scroll to position [79, 0]
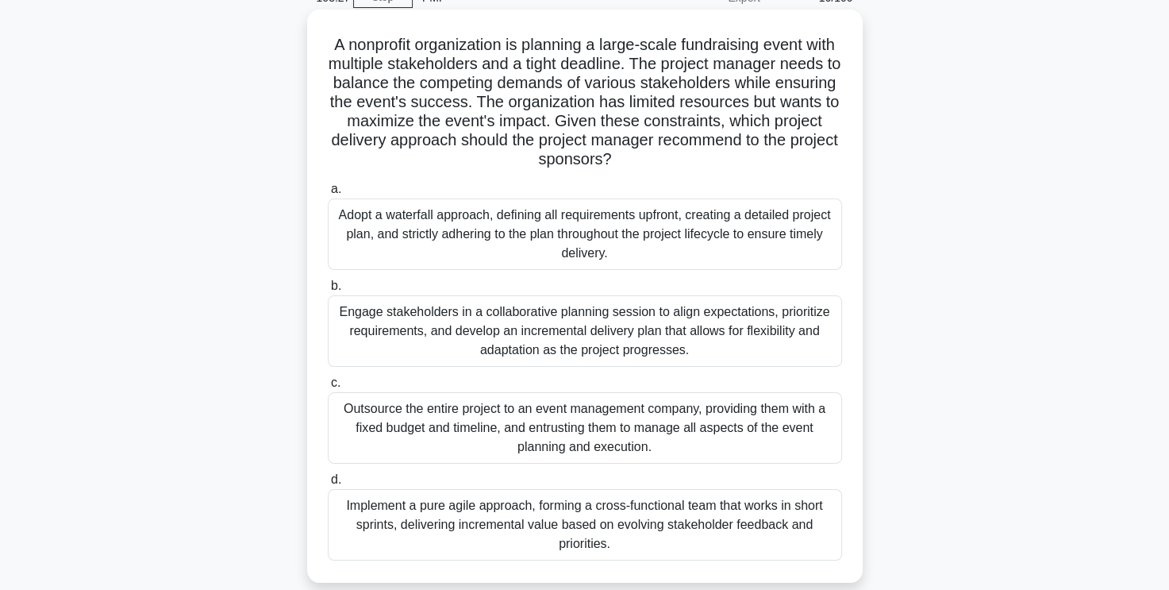
click at [661, 340] on div "Engage stakeholders in a collaborative planning session to align expectations, …" at bounding box center [585, 330] width 514 height 71
click at [328, 291] on input "b. Engage stakeholders in a collaborative planning session to align expectation…" at bounding box center [328, 286] width 0 height 10
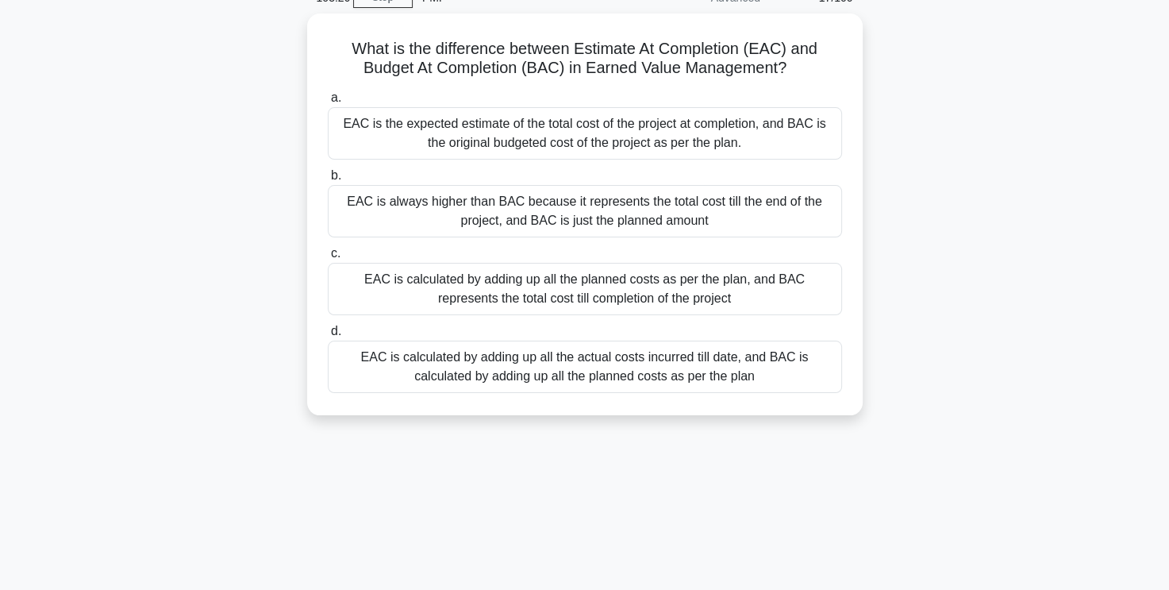
scroll to position [0, 0]
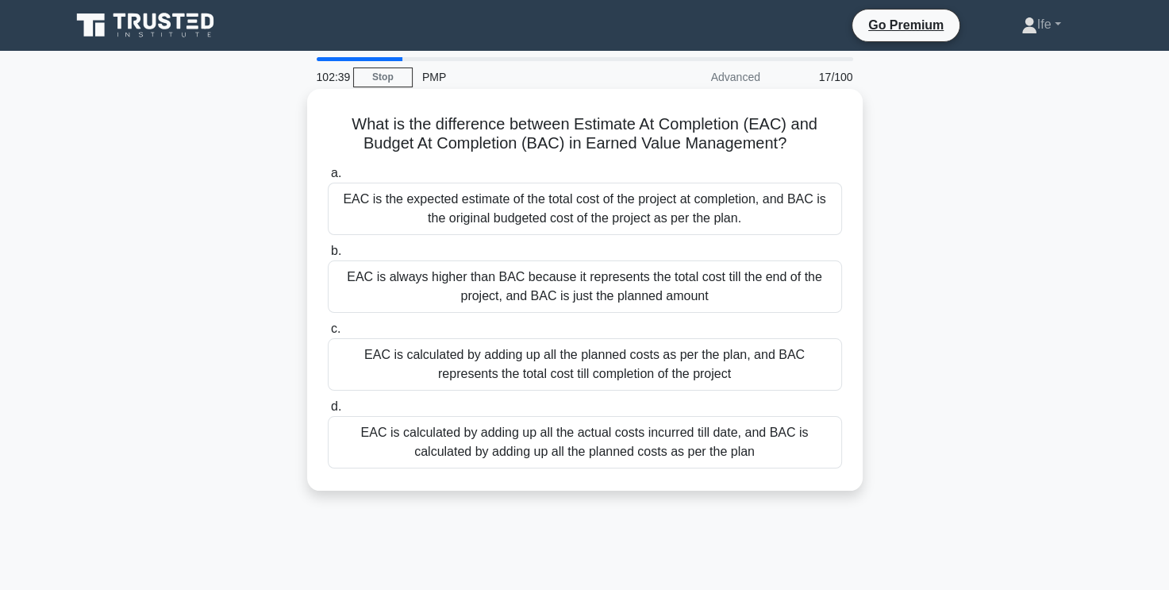
click at [781, 212] on div "EAC is the expected estimate of the total cost of the project at completion, an…" at bounding box center [585, 208] width 514 height 52
click at [328, 179] on input "a. EAC is the expected estimate of the total cost of the project at completion,…" at bounding box center [328, 173] width 0 height 10
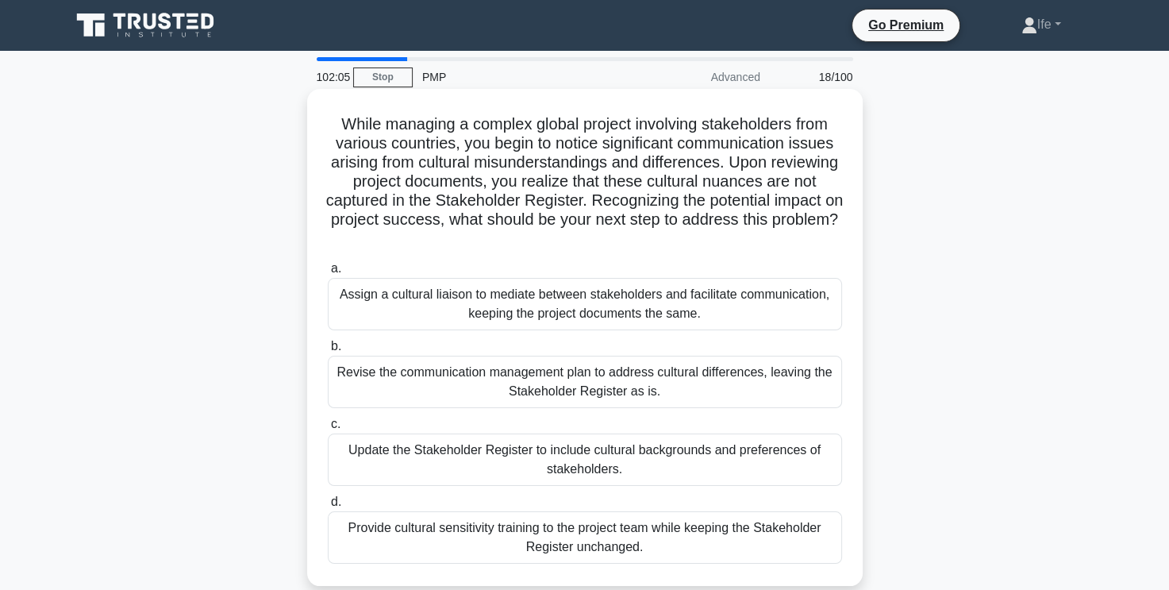
click at [670, 392] on div "Revise the communication management plan to address cultural differences, leavi…" at bounding box center [585, 381] width 514 height 52
click at [328, 352] on input "b. Revise the communication management plan to address cultural differences, le…" at bounding box center [328, 346] width 0 height 10
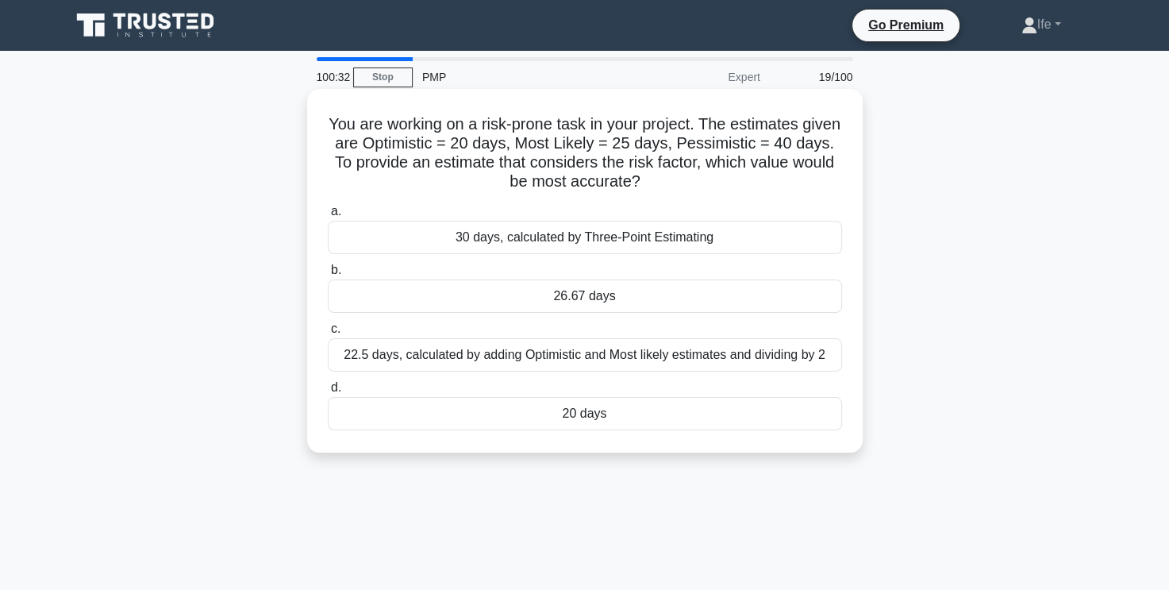
click at [628, 294] on div "26.67 days" at bounding box center [585, 295] width 514 height 33
click at [328, 275] on input "b. 26.67 days" at bounding box center [328, 270] width 0 height 10
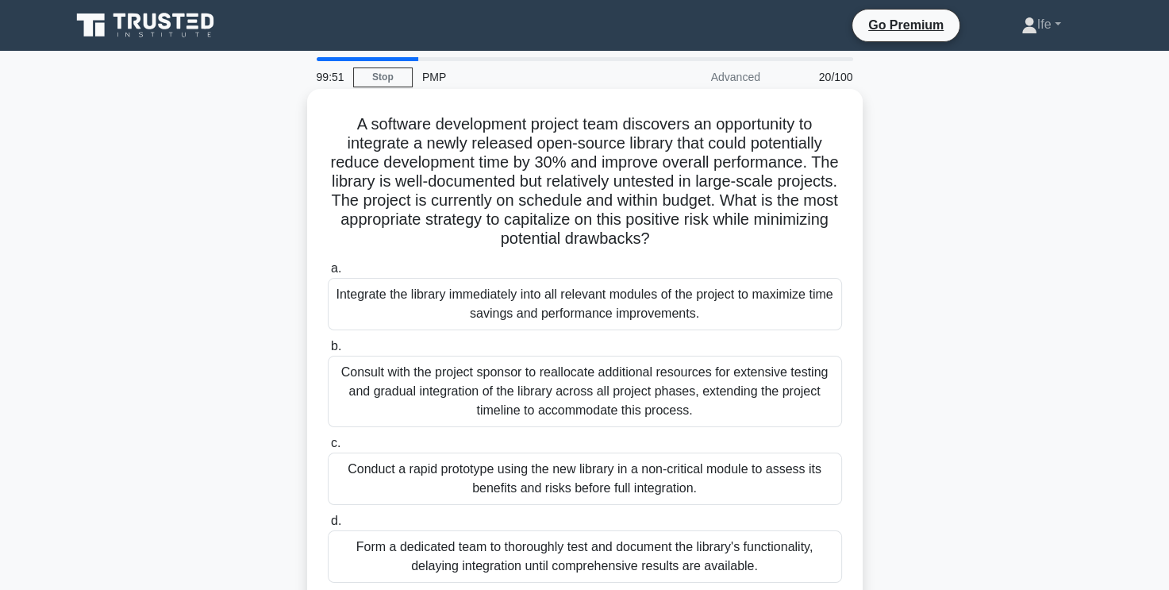
click at [623, 481] on div "Conduct a rapid prototype using the new library in a non-critical module to ass…" at bounding box center [585, 478] width 514 height 52
click at [328, 448] on input "c. Conduct a rapid prototype using the new library in a non-critical module to …" at bounding box center [328, 443] width 0 height 10
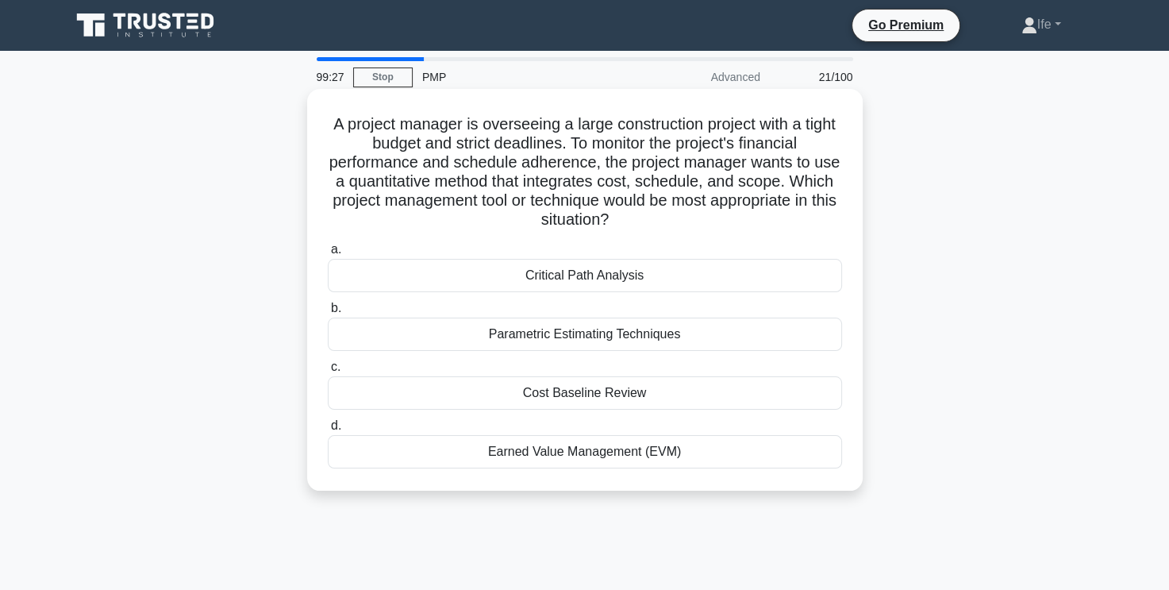
click at [658, 455] on div "Earned Value Management (EVM)" at bounding box center [585, 451] width 514 height 33
click at [328, 431] on input "d. Earned Value Management (EVM)" at bounding box center [328, 426] width 0 height 10
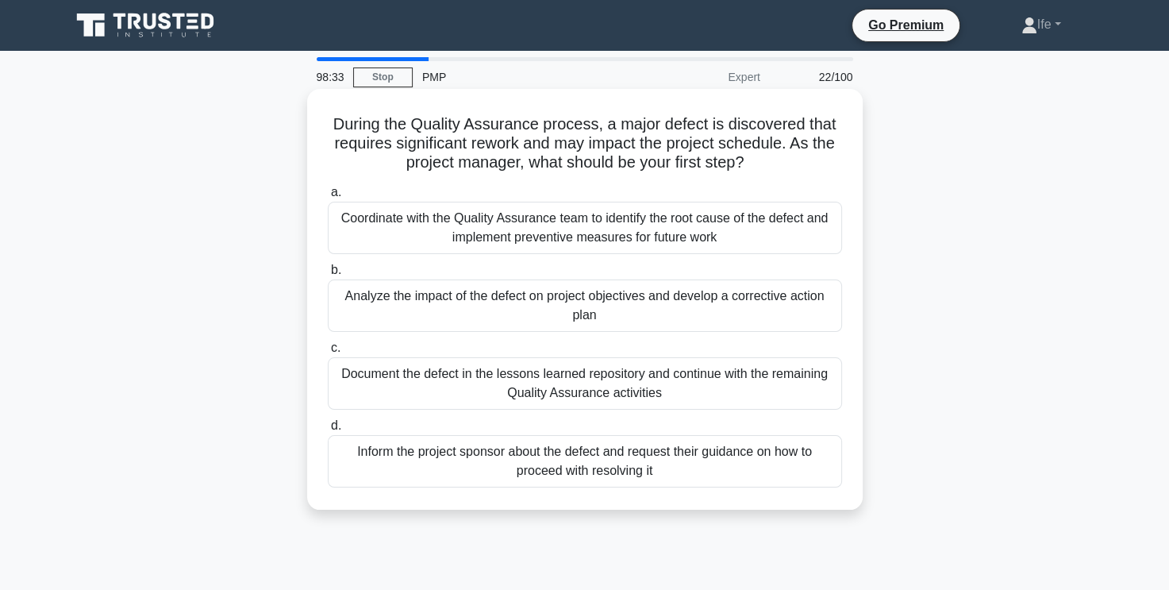
click at [690, 309] on div "Analyze the impact of the defect on project objectives and develop a corrective…" at bounding box center [585, 305] width 514 height 52
click at [328, 275] on input "b. Analyze the impact of the defect on project objectives and develop a correct…" at bounding box center [328, 270] width 0 height 10
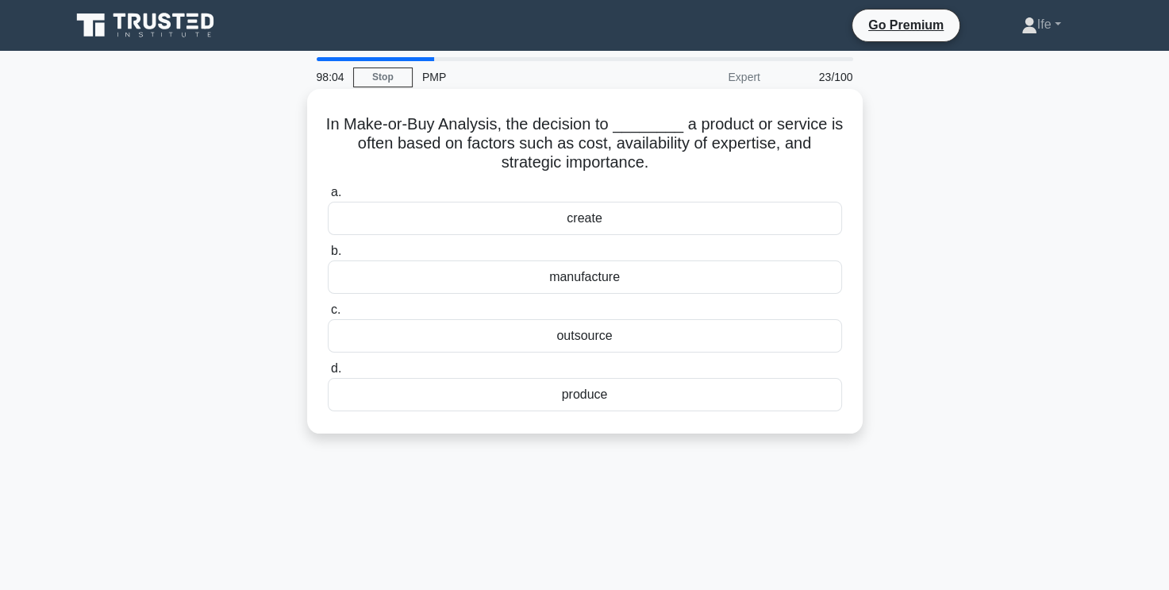
click at [630, 336] on div "outsource" at bounding box center [585, 335] width 514 height 33
click at [328, 315] on input "c. outsource" at bounding box center [328, 310] width 0 height 10
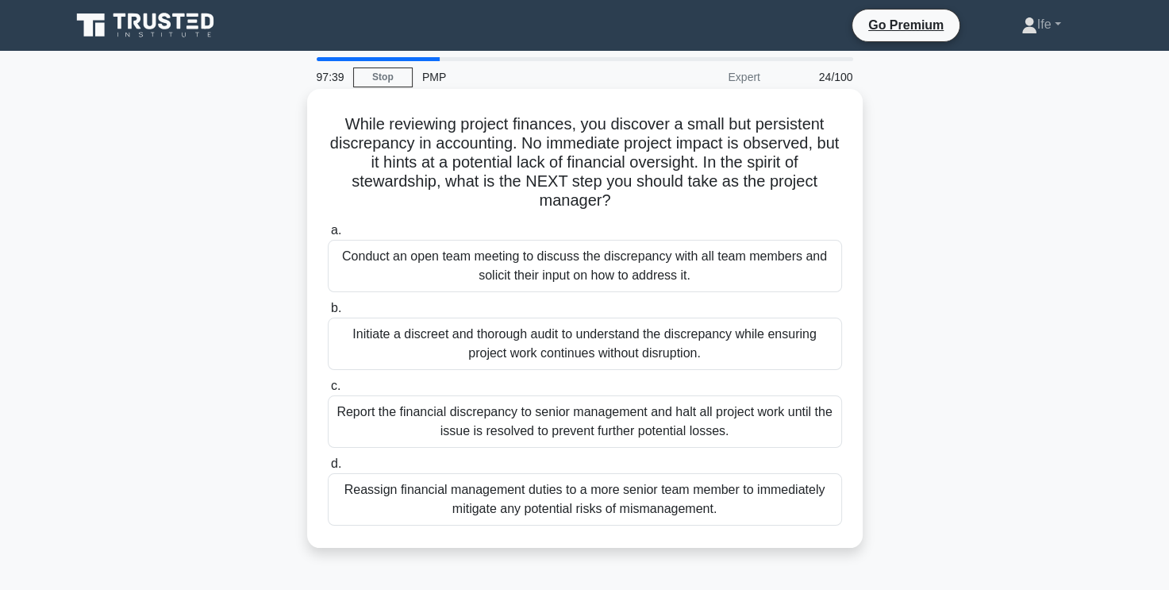
click at [622, 410] on div "Report the financial discrepancy to senior management and halt all project work…" at bounding box center [585, 421] width 514 height 52
click at [328, 391] on input "c. Report the financial discrepancy to senior management and halt all project w…" at bounding box center [328, 386] width 0 height 10
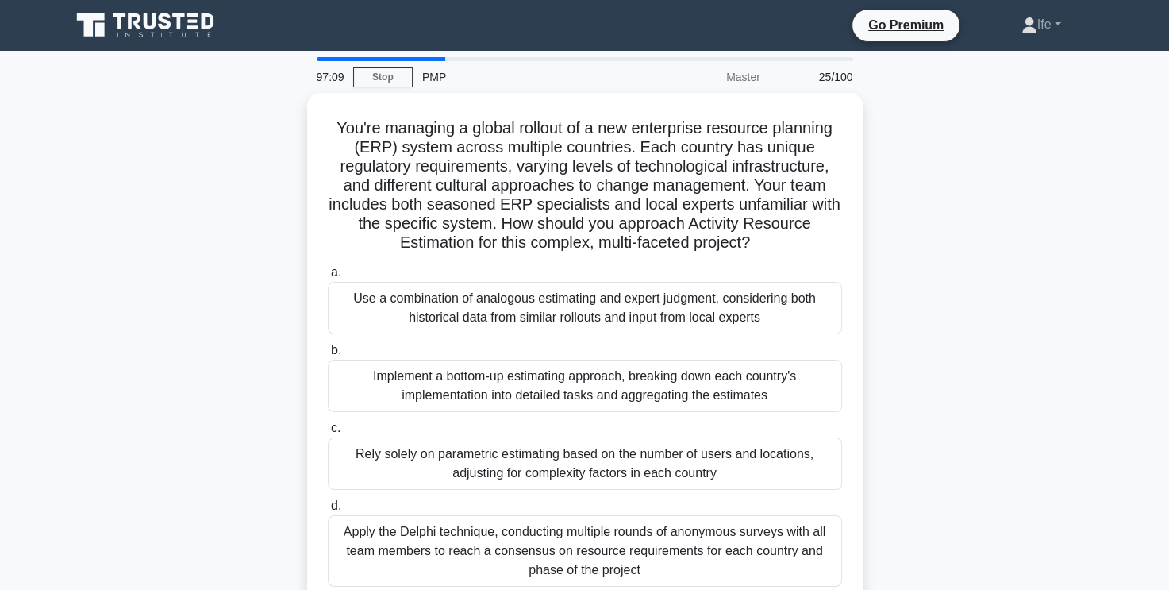
scroll to position [79, 0]
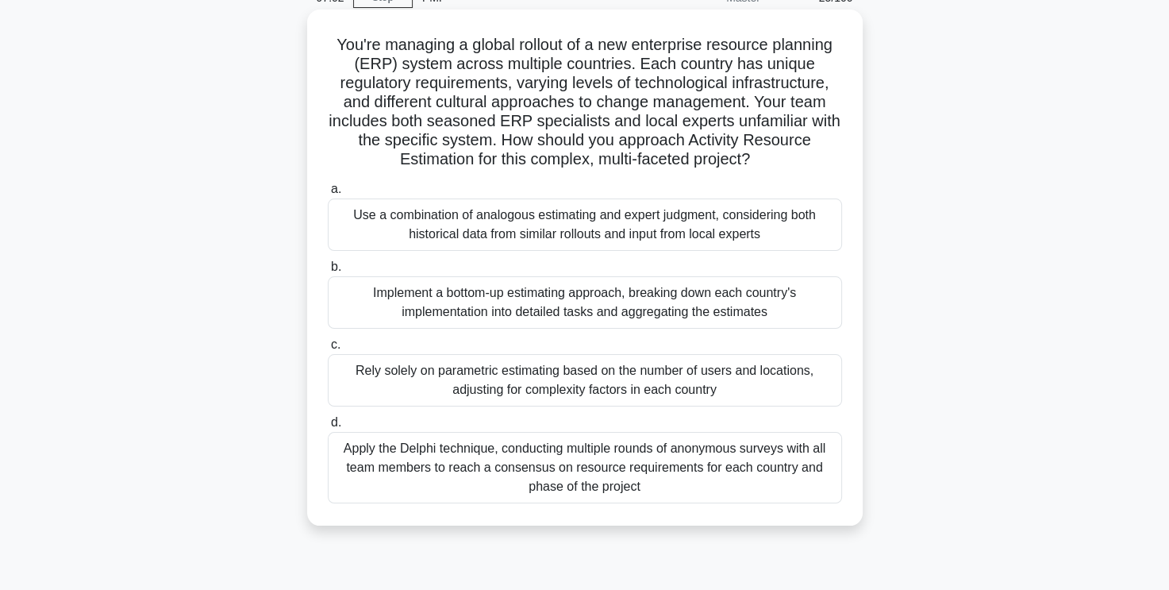
click at [725, 214] on div "Use a combination of analogous estimating and expert judgment, considering both…" at bounding box center [585, 224] width 514 height 52
click at [328, 194] on input "a. Use a combination of analogous estimating and expert judgment, considering b…" at bounding box center [328, 189] width 0 height 10
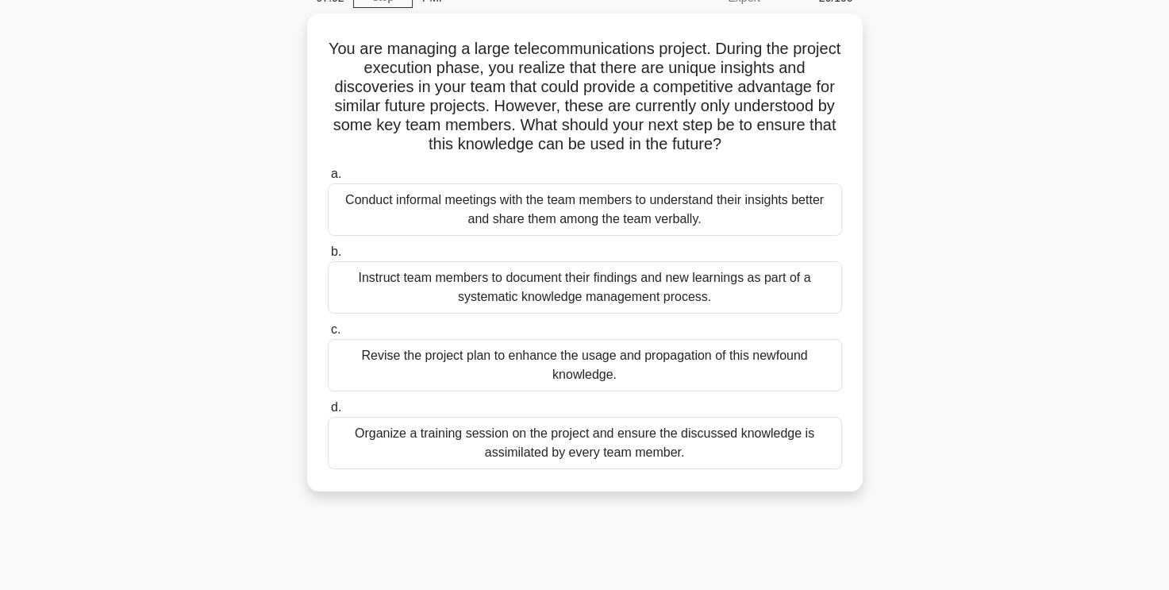
scroll to position [0, 0]
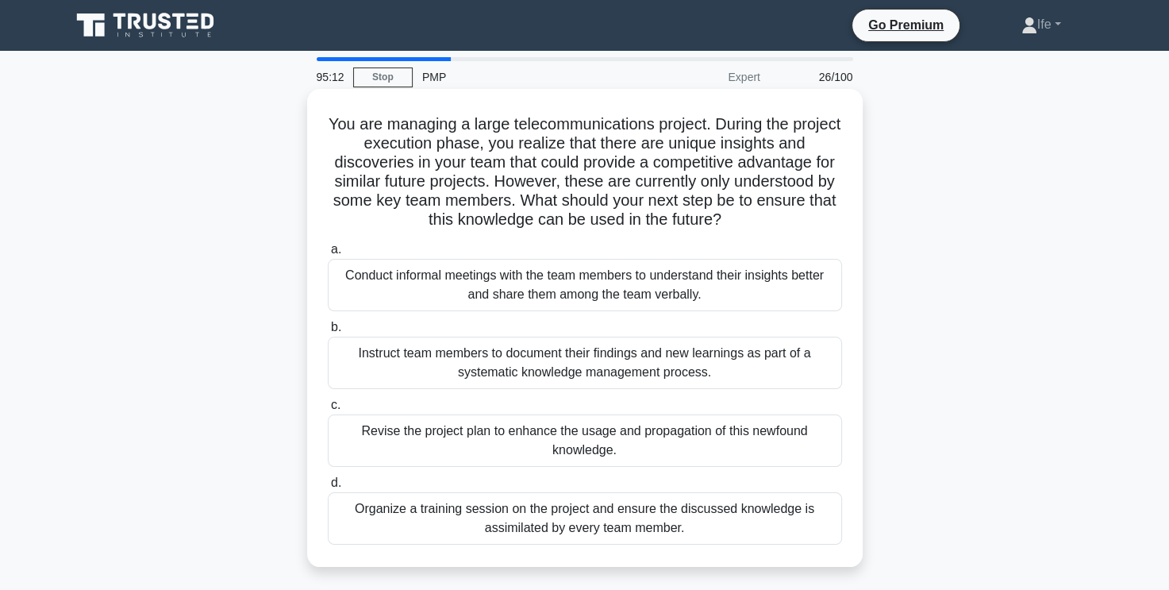
click at [617, 526] on div "Organize a training session on the project and ensure the discussed knowledge i…" at bounding box center [585, 518] width 514 height 52
click at [328, 488] on input "d. Organize a training session on the project and ensure the discussed knowledg…" at bounding box center [328, 483] width 0 height 10
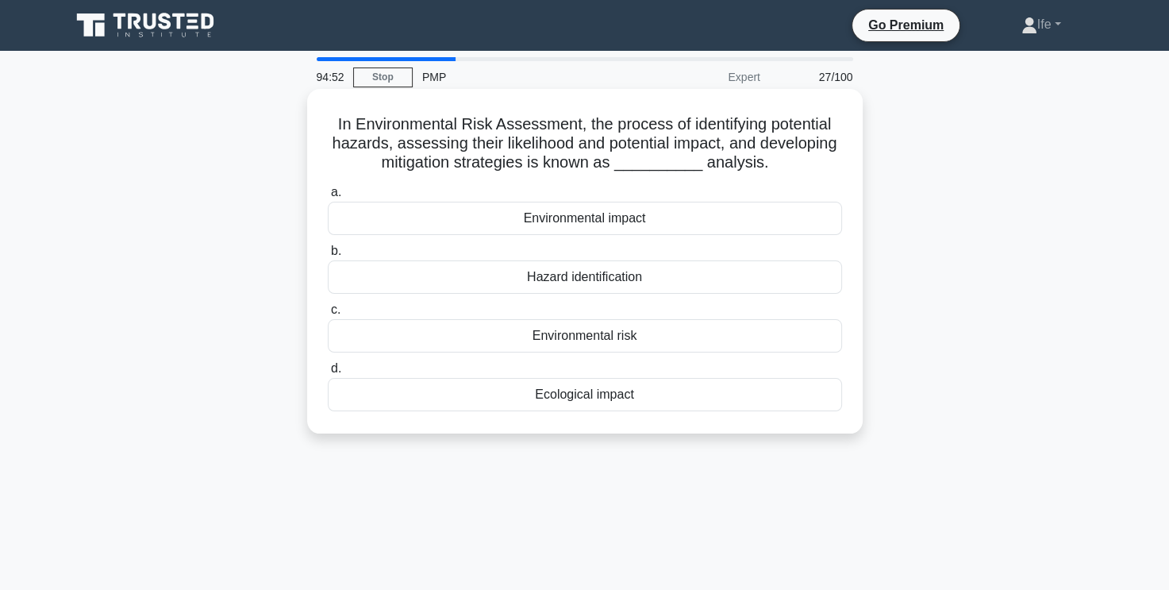
click at [650, 221] on div "Environmental impact" at bounding box center [585, 218] width 514 height 33
click at [328, 198] on input "a. Environmental impact" at bounding box center [328, 192] width 0 height 10
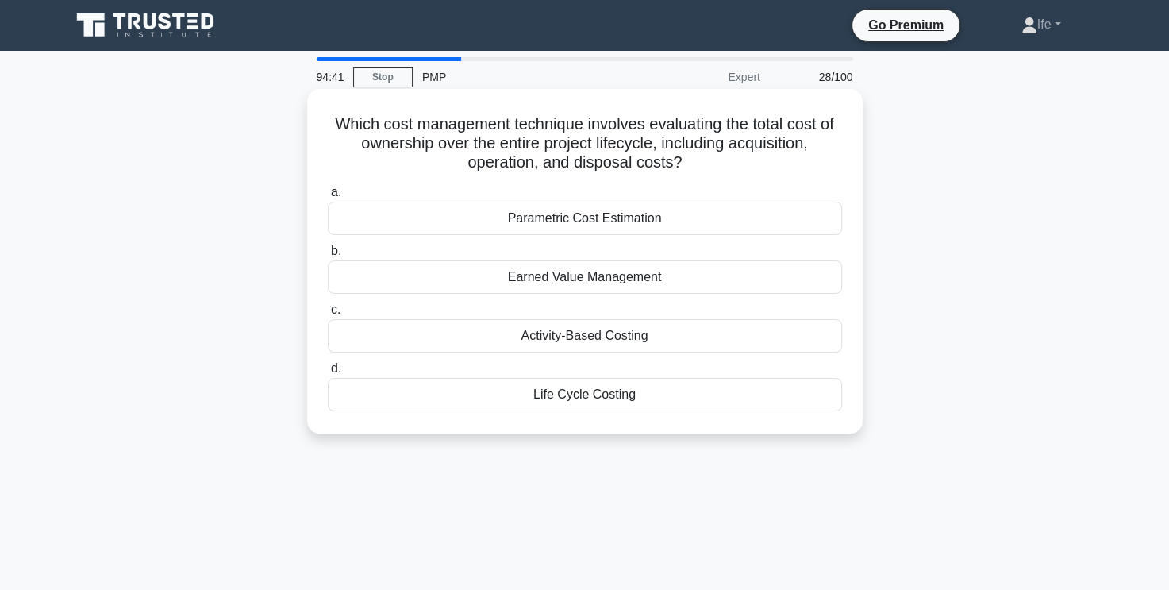
click at [651, 392] on div "Life Cycle Costing" at bounding box center [585, 394] width 514 height 33
click at [328, 374] on input "d. Life Cycle Costing" at bounding box center [328, 368] width 0 height 10
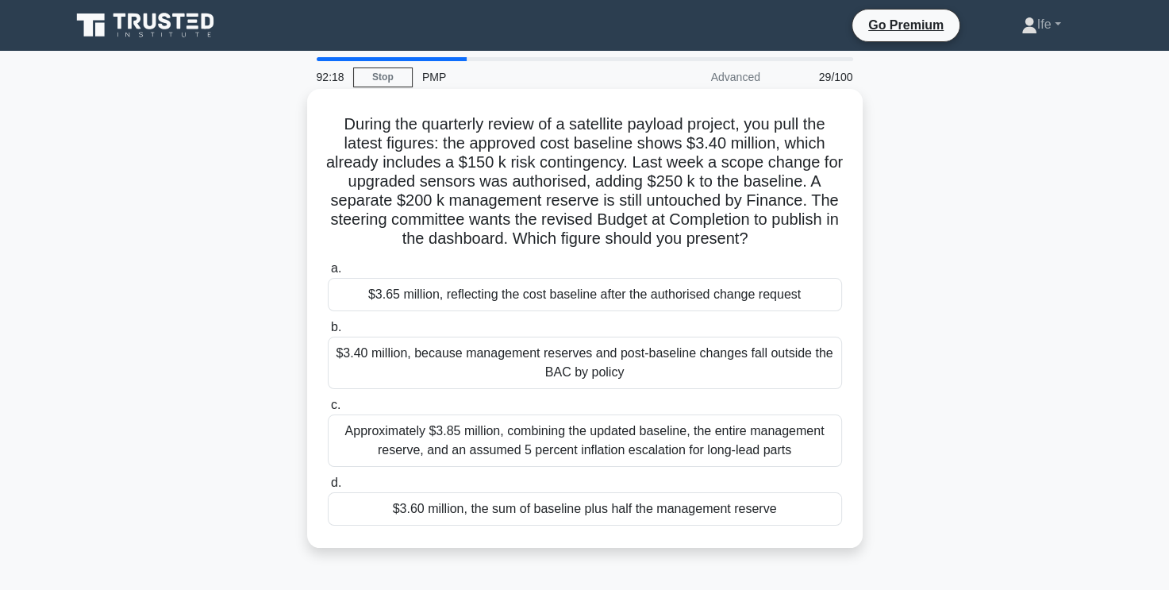
click at [692, 296] on div "$3.65 million, reflecting the cost baseline after the authorised change request" at bounding box center [585, 294] width 514 height 33
click at [328, 274] on input "a. $3.65 million, reflecting the cost baseline after the authorised change requ…" at bounding box center [328, 268] width 0 height 10
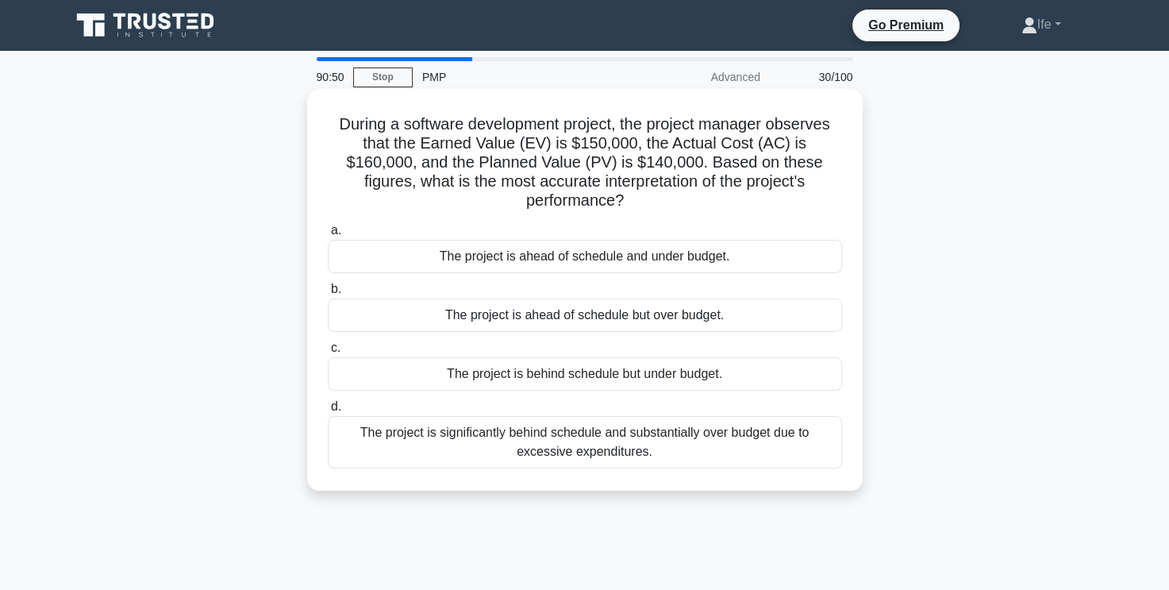
click at [673, 298] on div "The project is ahead of schedule but over budget." at bounding box center [585, 314] width 514 height 33
click at [328, 294] on input "b. The project is ahead of schedule but over budget." at bounding box center [328, 289] width 0 height 10
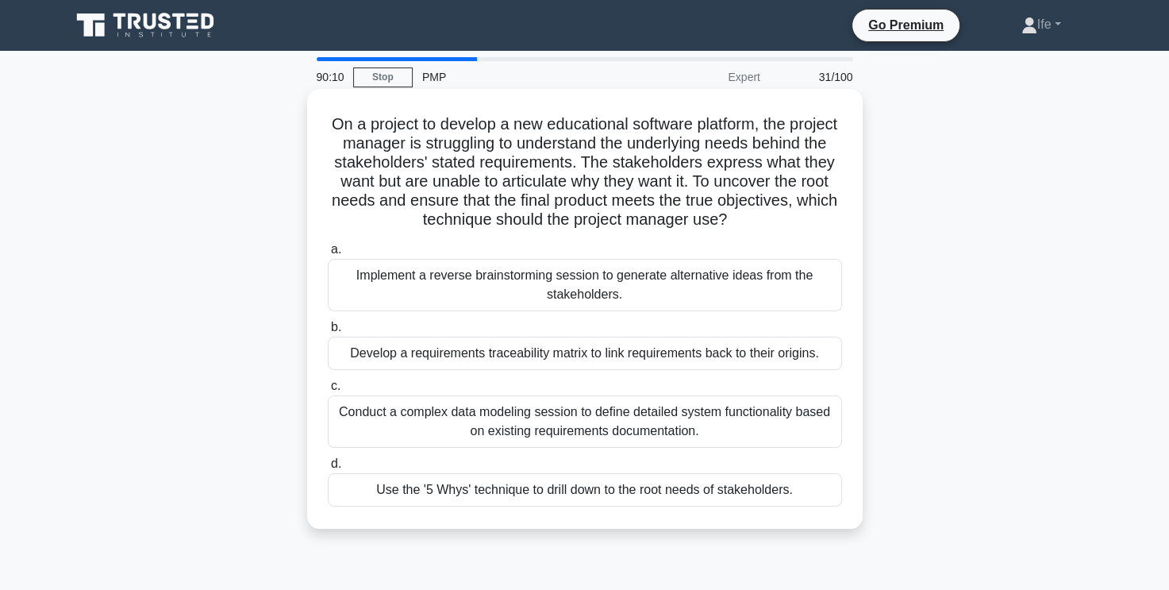
click at [679, 489] on div "Use the '5 Whys' technique to drill down to the root needs of stakeholders." at bounding box center [585, 489] width 514 height 33
click at [328, 469] on input "d. Use the '5 Whys' technique to drill down to the root needs of stakeholders." at bounding box center [328, 464] width 0 height 10
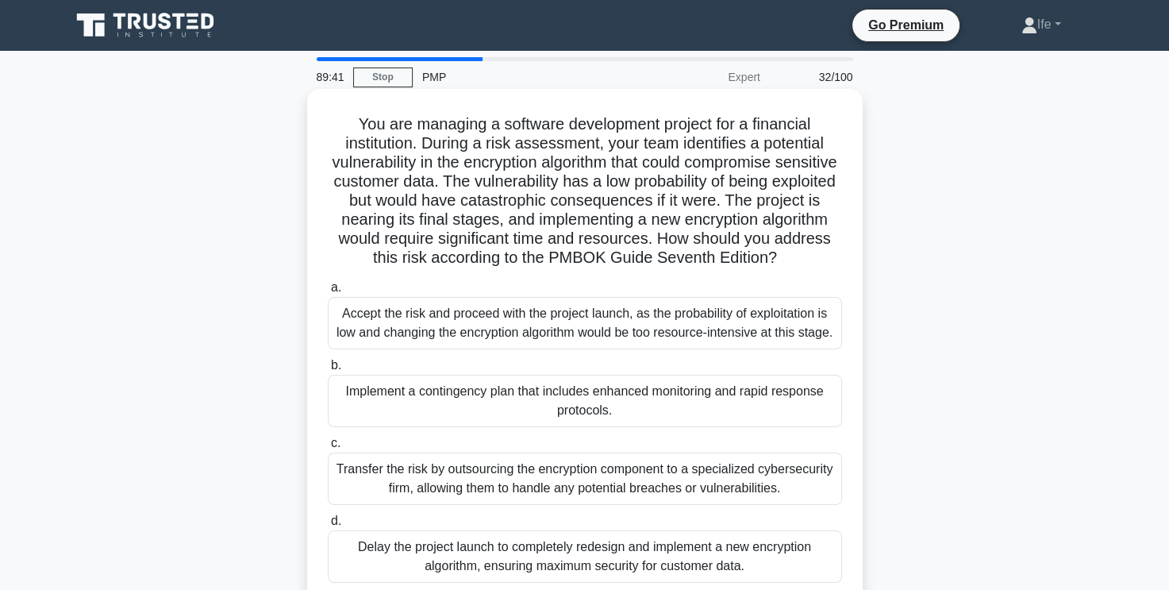
scroll to position [79, 0]
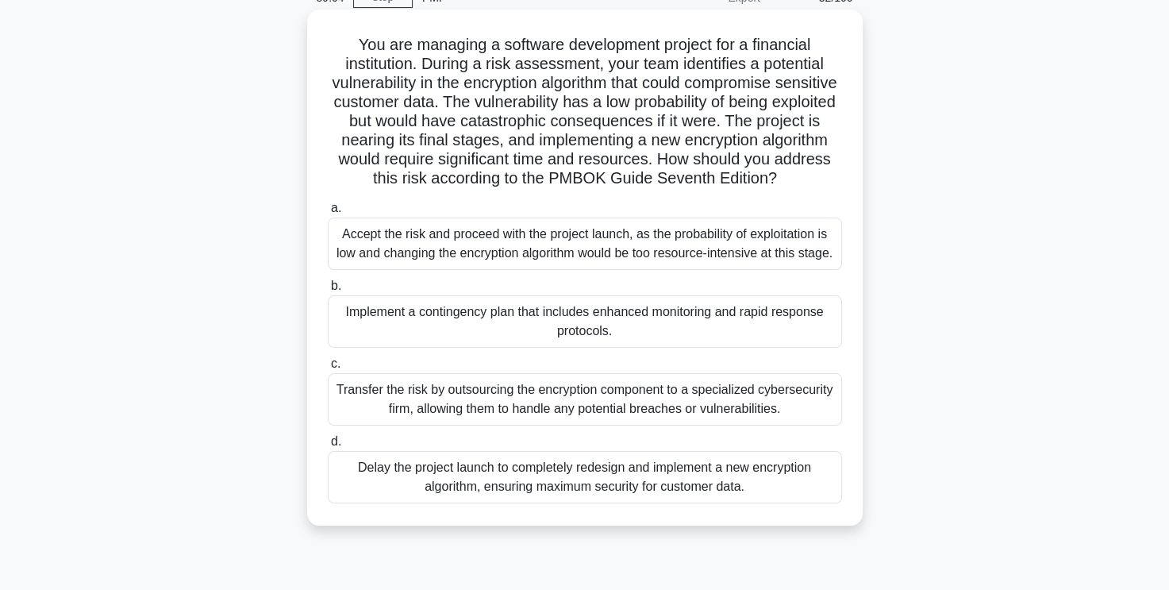
click at [647, 503] on div "Delay the project launch to completely redesign and implement a new encryption …" at bounding box center [585, 477] width 514 height 52
click at [328, 447] on input "d. Delay the project launch to completely redesign and implement a new encrypti…" at bounding box center [328, 441] width 0 height 10
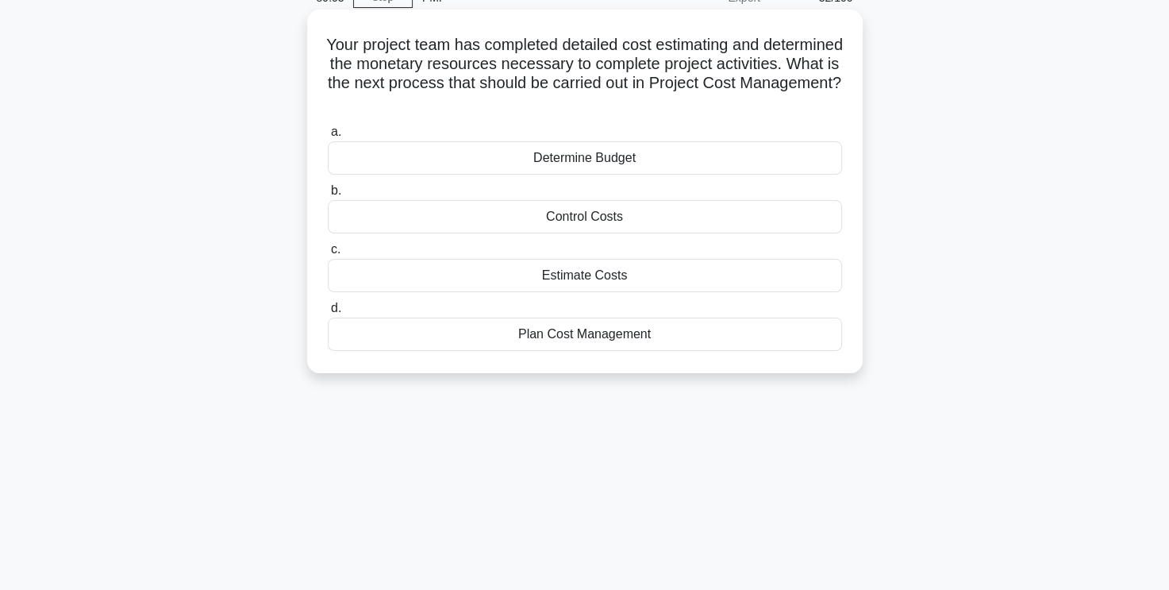
scroll to position [0, 0]
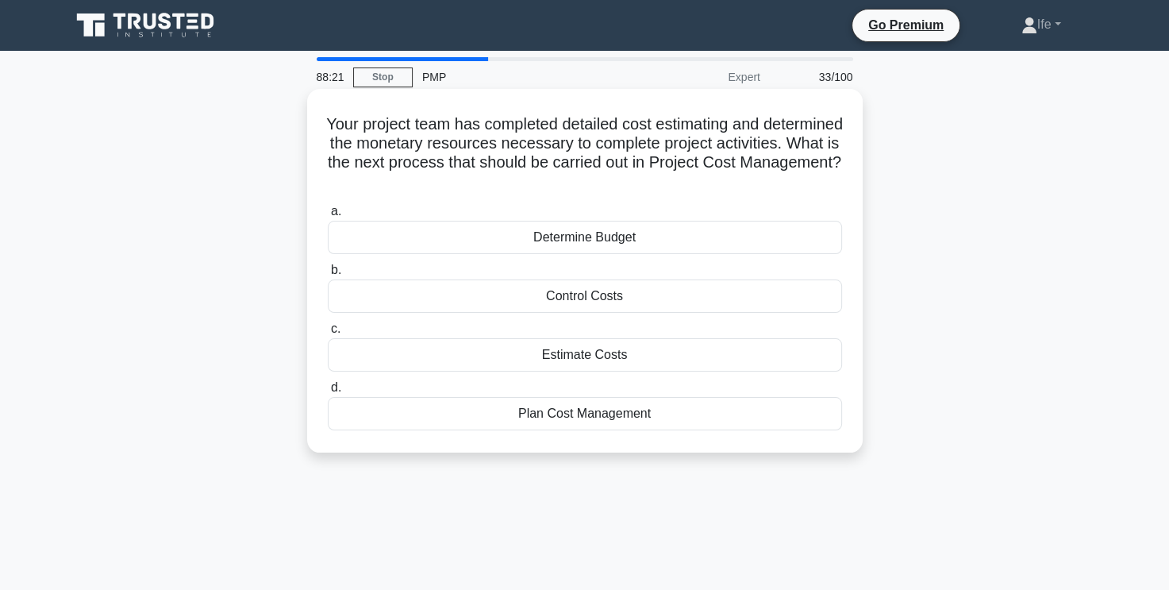
click at [609, 241] on div "Determine Budget" at bounding box center [585, 237] width 514 height 33
click at [328, 217] on input "a. Determine Budget" at bounding box center [328, 211] width 0 height 10
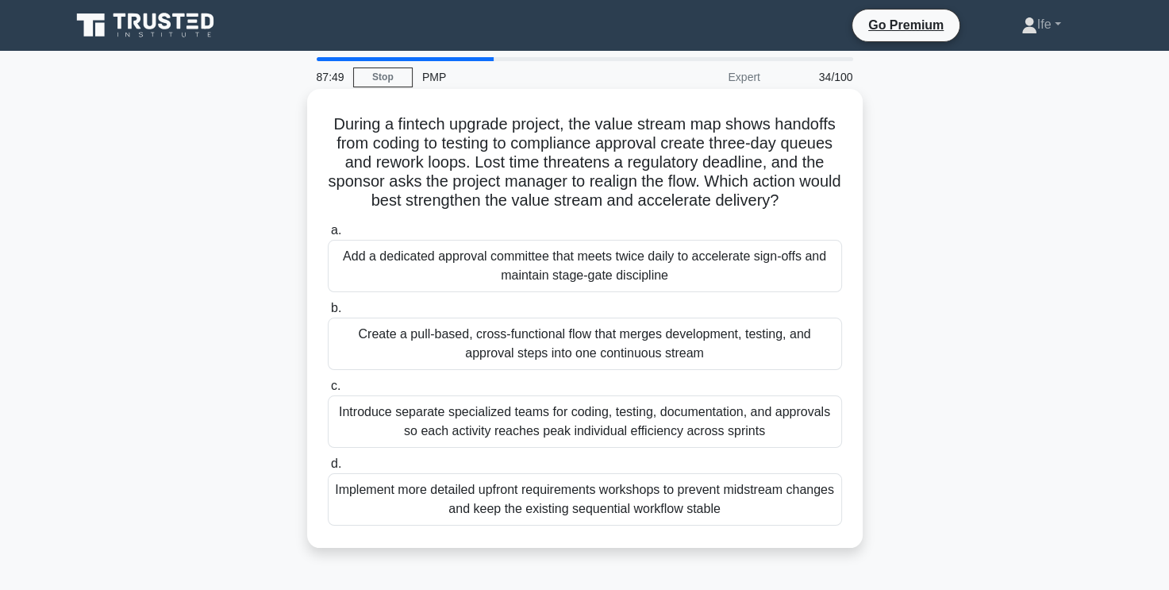
click at [607, 343] on div "Create a pull-based, cross-functional flow that merges development, testing, an…" at bounding box center [585, 343] width 514 height 52
click at [328, 313] on input "b. Create a pull-based, cross-functional flow that merges development, testing,…" at bounding box center [328, 308] width 0 height 10
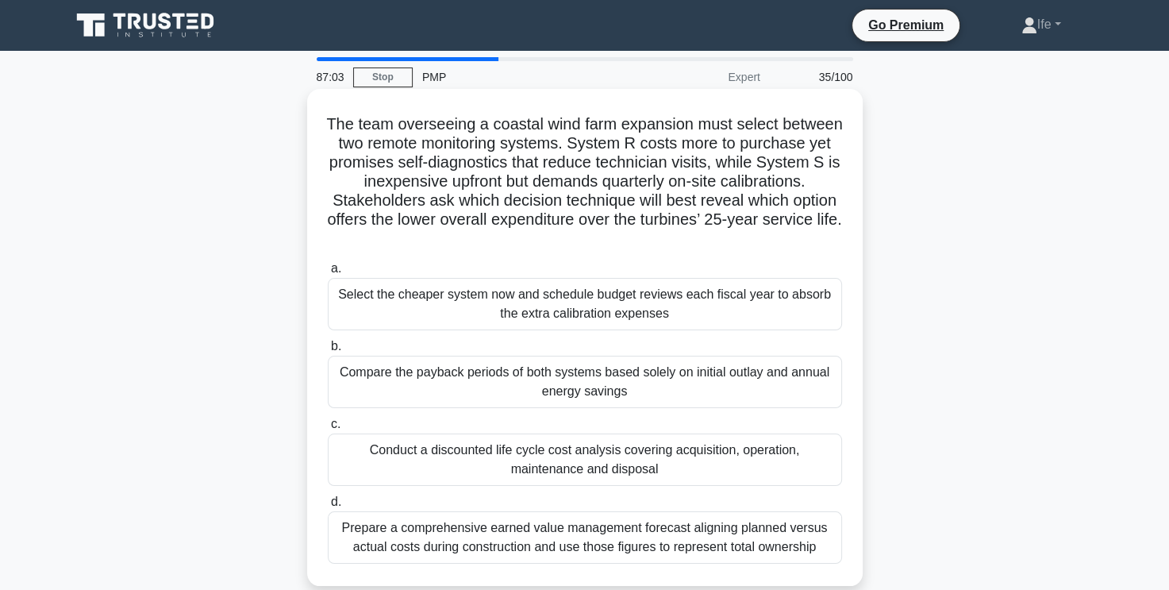
click at [619, 464] on div "Conduct a discounted life cycle cost analysis covering acquisition, operation, …" at bounding box center [585, 459] width 514 height 52
click at [328, 429] on input "c. Conduct a discounted life cycle cost analysis covering acquisition, operatio…" at bounding box center [328, 424] width 0 height 10
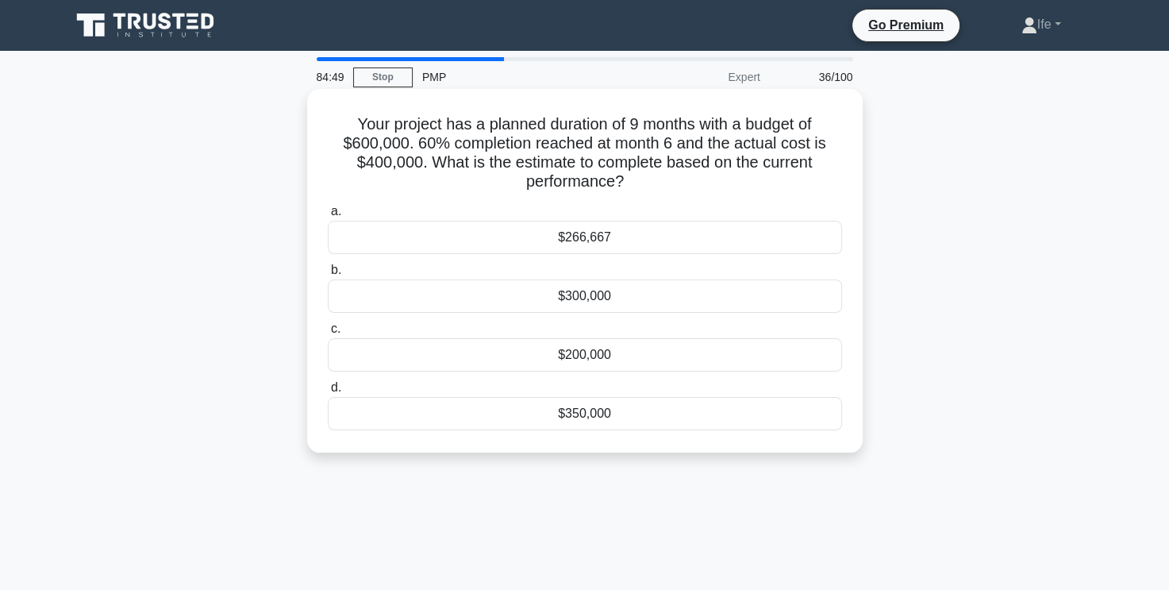
click at [678, 171] on h5 "Your project has a planned duration of 9 months with a budget of $600,000. 60% …" at bounding box center [584, 153] width 517 height 78
click at [601, 413] on div "$350,000" at bounding box center [585, 413] width 514 height 33
click at [328, 393] on input "d. $350,000" at bounding box center [328, 387] width 0 height 10
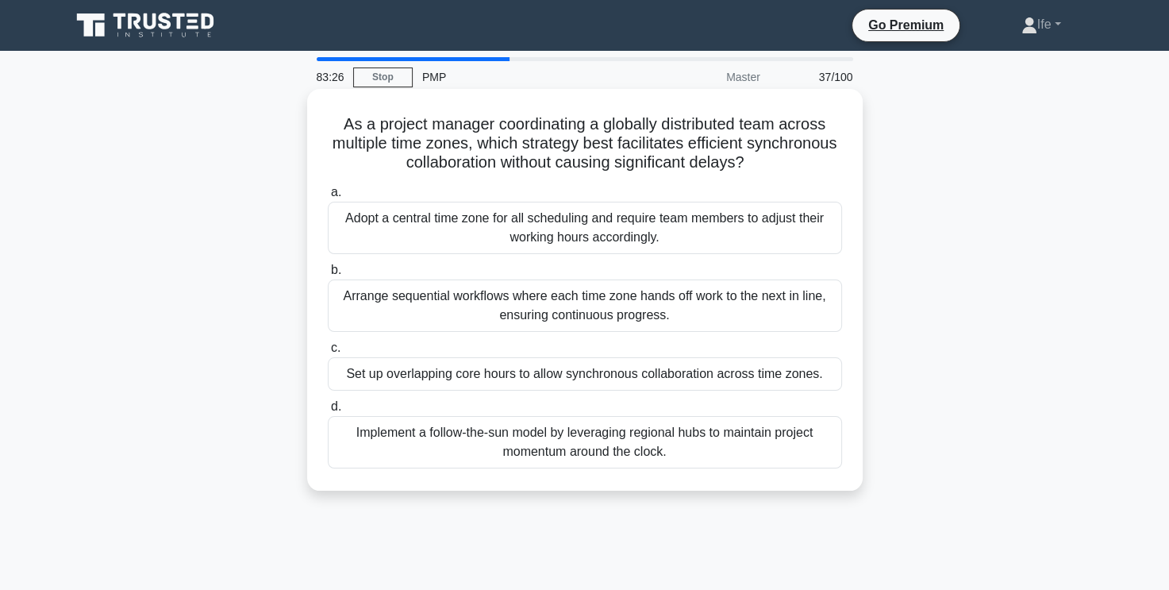
click at [644, 441] on div "Implement a follow-the-sun model by leveraging regional hubs to maintain projec…" at bounding box center [585, 442] width 514 height 52
click at [328, 412] on input "d. Implement a follow-the-sun model by leveraging regional hubs to maintain pro…" at bounding box center [328, 406] width 0 height 10
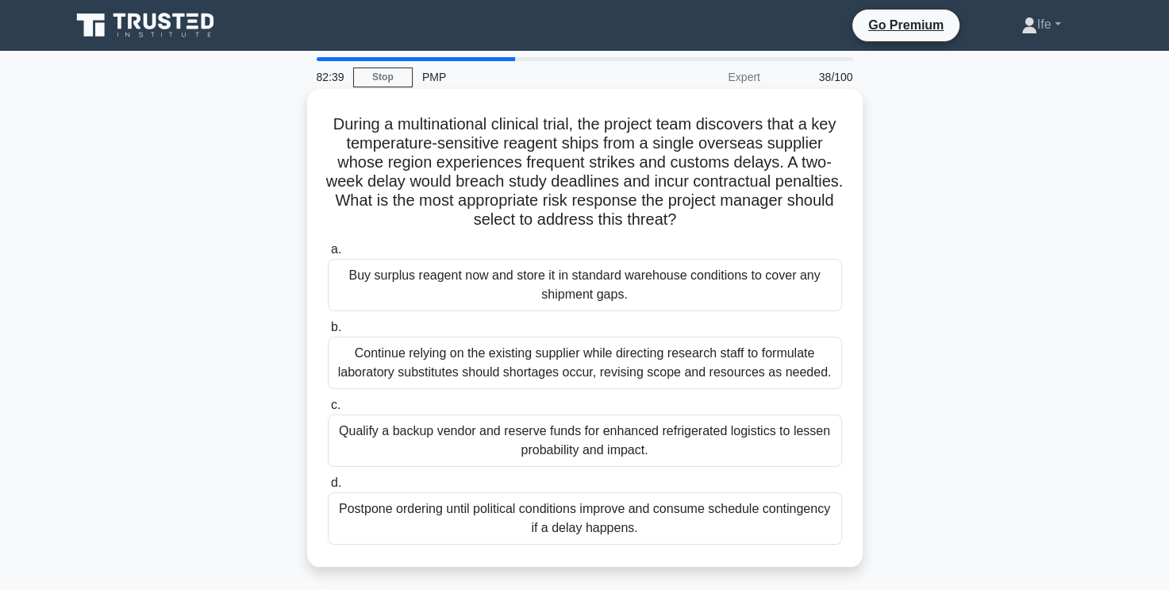
click at [639, 269] on div "Buy surplus reagent now and store it in standard warehouse conditions to cover …" at bounding box center [585, 285] width 514 height 52
click at [328, 255] on input "a. Buy surplus reagent now and store it in standard warehouse conditions to cov…" at bounding box center [328, 249] width 0 height 10
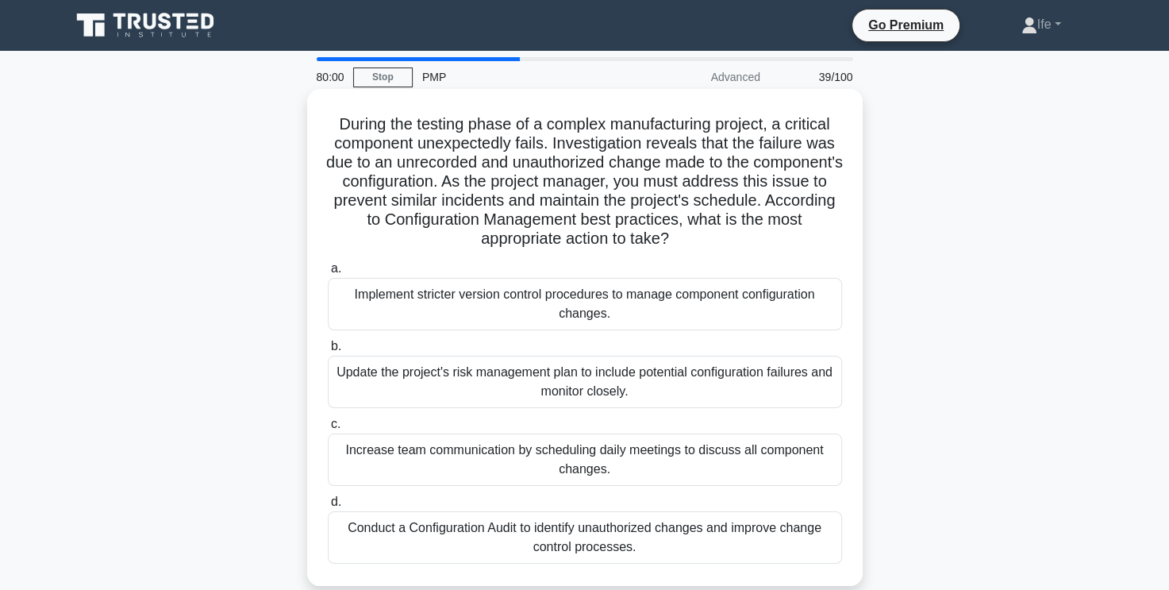
click at [693, 302] on div "Implement stricter version control procedures to manage component configuration…" at bounding box center [585, 304] width 514 height 52
click at [328, 274] on input "a. Implement stricter version control procedures to manage component configurat…" at bounding box center [328, 268] width 0 height 10
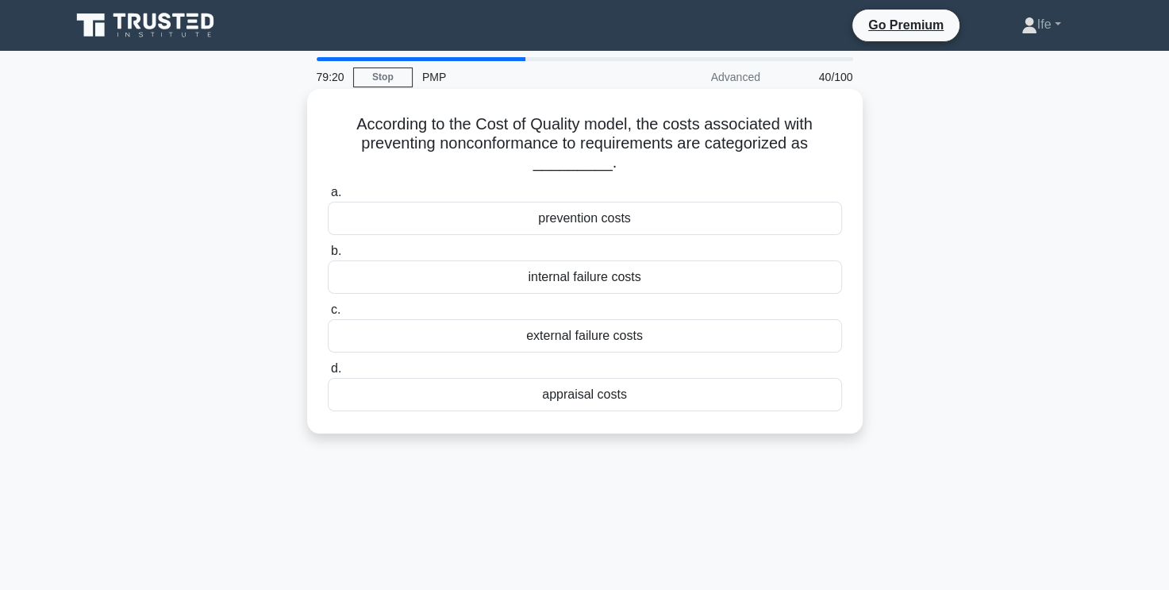
click at [638, 220] on div "prevention costs" at bounding box center [585, 218] width 514 height 33
click at [328, 198] on input "a. prevention costs" at bounding box center [328, 192] width 0 height 10
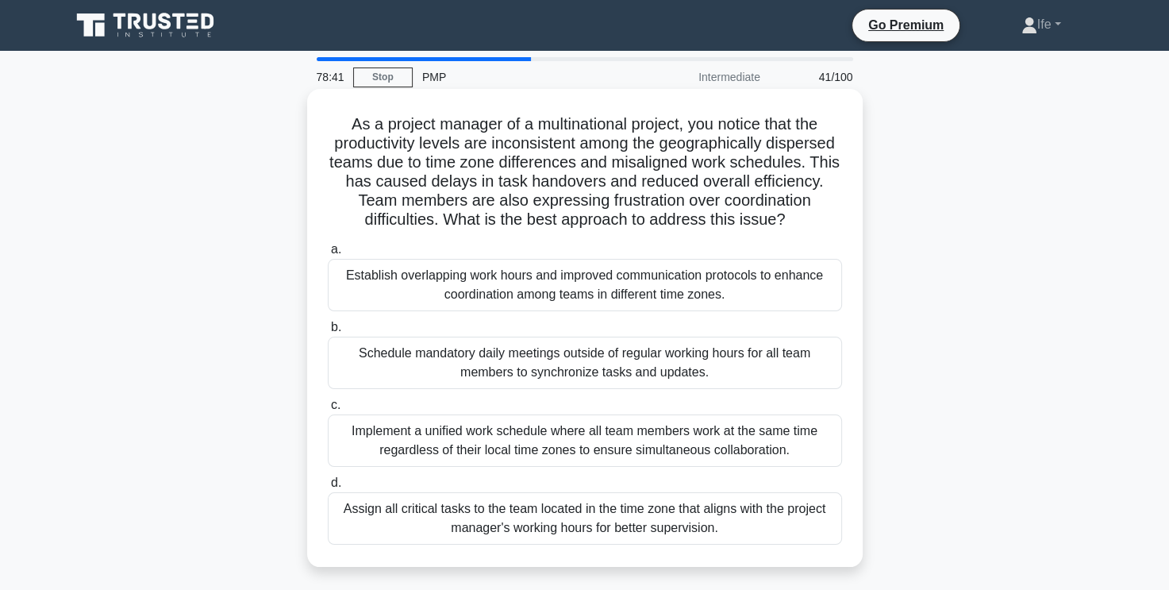
click at [658, 281] on div "Establish overlapping work hours and improved communication protocols to enhanc…" at bounding box center [585, 285] width 514 height 52
click at [328, 255] on input "a. Establish overlapping work hours and improved communication protocols to enh…" at bounding box center [328, 249] width 0 height 10
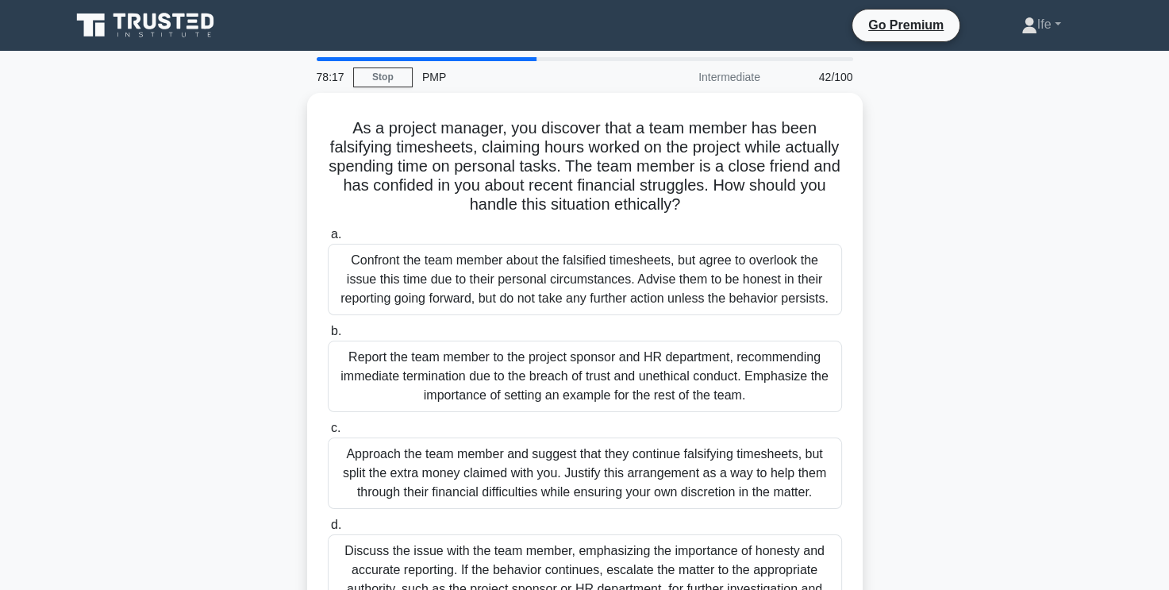
scroll to position [79, 0]
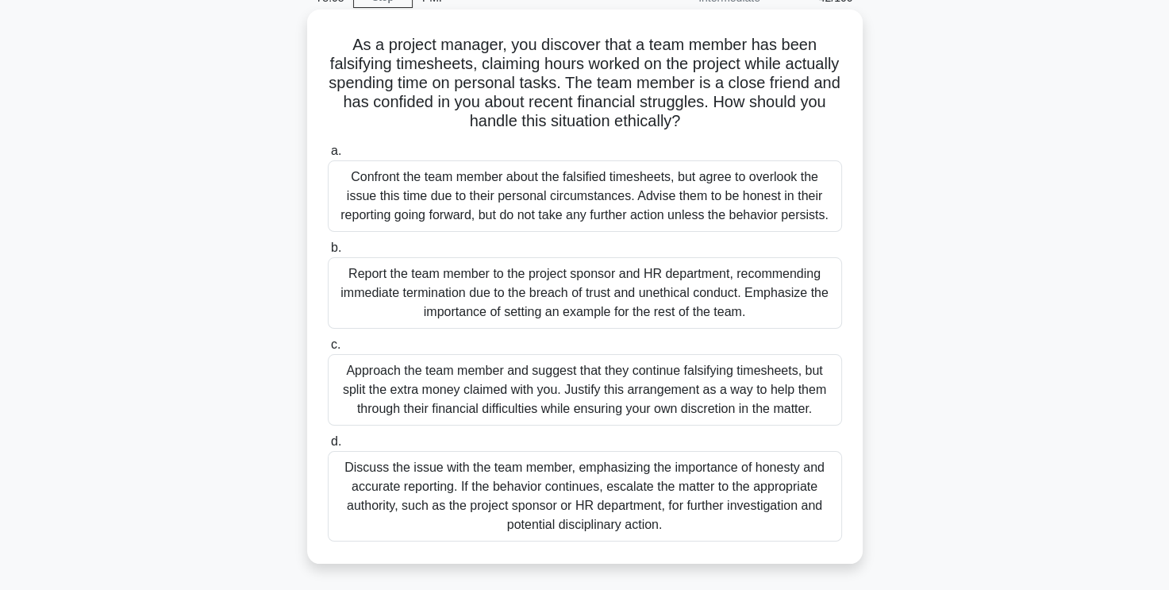
click at [612, 482] on div "Discuss the issue with the team member, emphasizing the importance of honesty a…" at bounding box center [585, 496] width 514 height 90
click at [328, 447] on input "d. Discuss the issue with the team member, emphasizing the importance of honest…" at bounding box center [328, 441] width 0 height 10
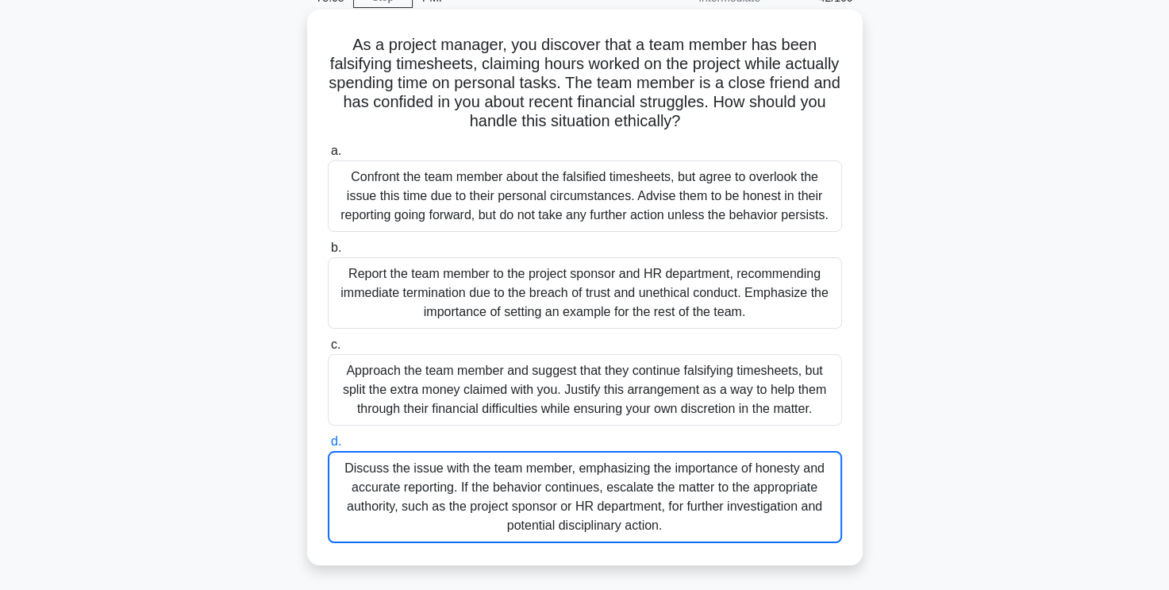
scroll to position [0, 0]
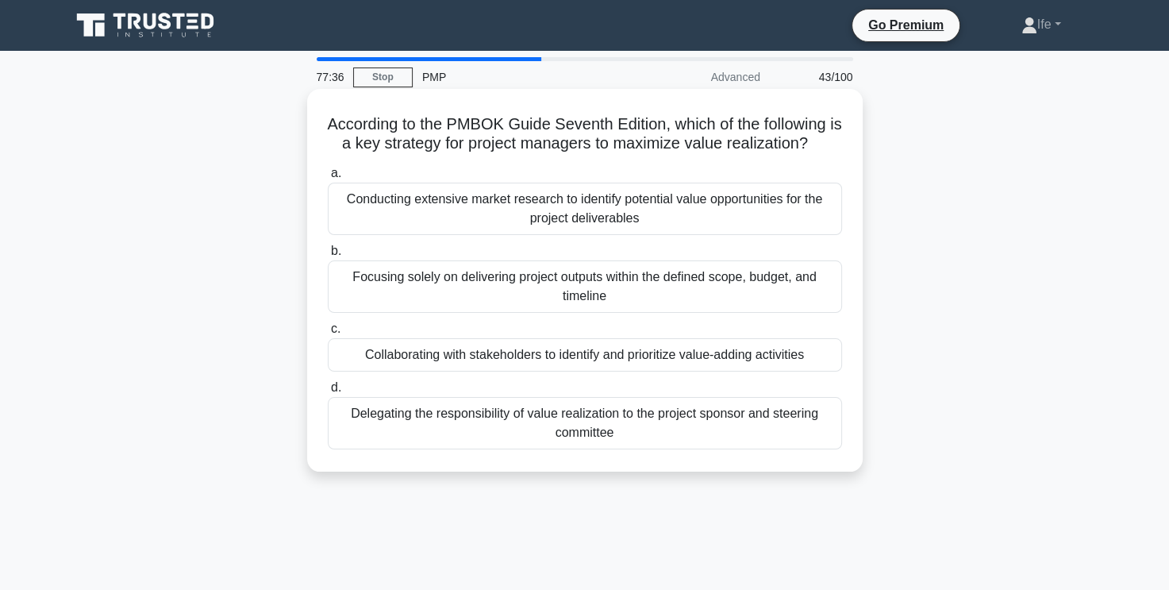
click at [710, 356] on div "Collaborating with stakeholders to identify and prioritize value-adding activit…" at bounding box center [585, 354] width 514 height 33
click at [328, 334] on input "c. Collaborating with stakeholders to identify and prioritize value-adding acti…" at bounding box center [328, 329] width 0 height 10
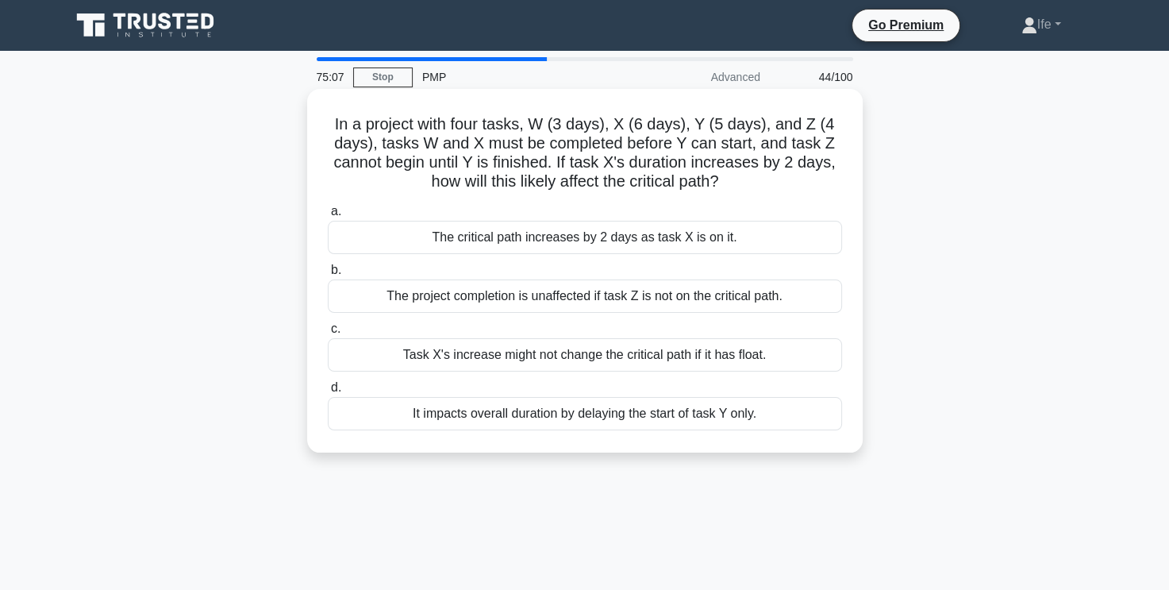
click at [708, 232] on div "The critical path increases by 2 days as task X is on it." at bounding box center [585, 237] width 514 height 33
click at [328, 217] on input "a. The critical path increases by 2 days as task X is on it." at bounding box center [328, 211] width 0 height 10
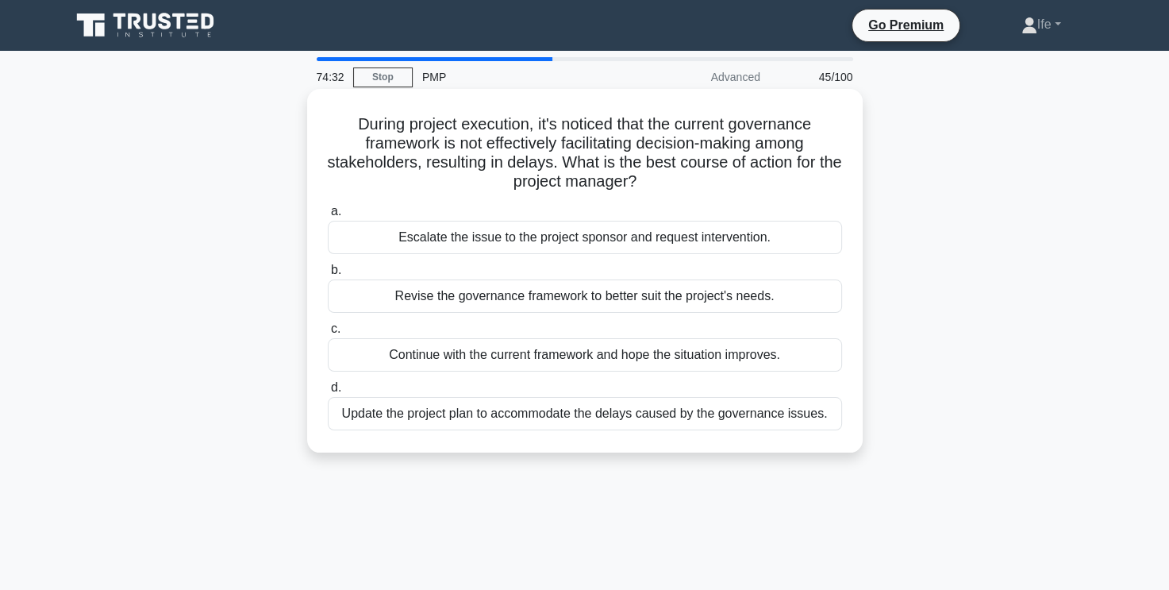
click at [755, 246] on div "Escalate the issue to the project sponsor and request intervention." at bounding box center [585, 237] width 514 height 33
click at [328, 217] on input "a. Escalate the issue to the project sponsor and request intervention." at bounding box center [328, 211] width 0 height 10
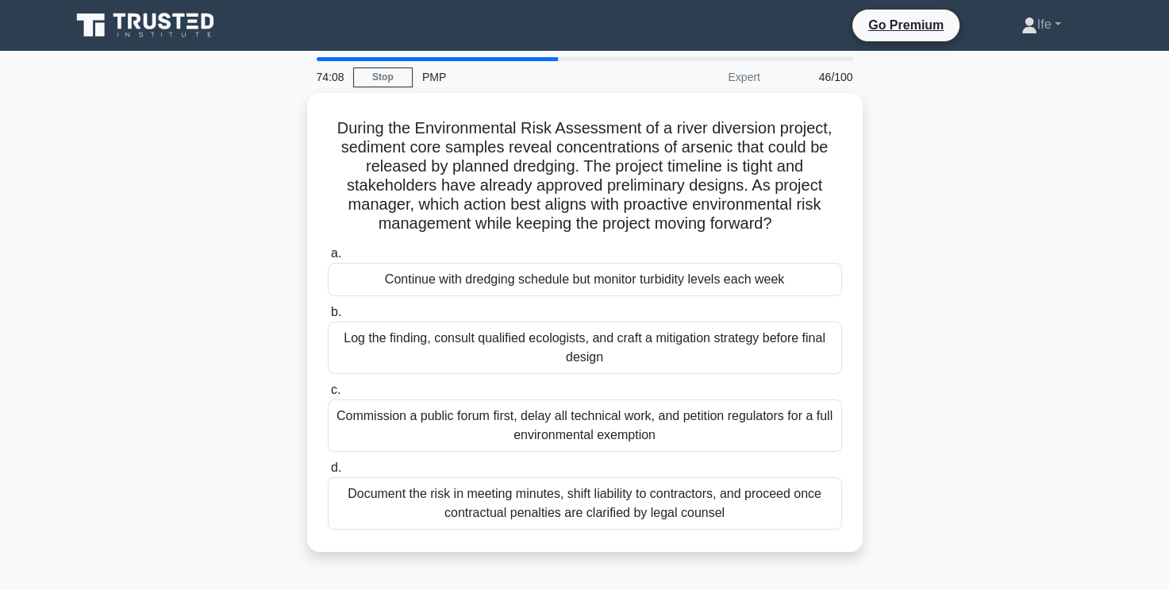
scroll to position [79, 0]
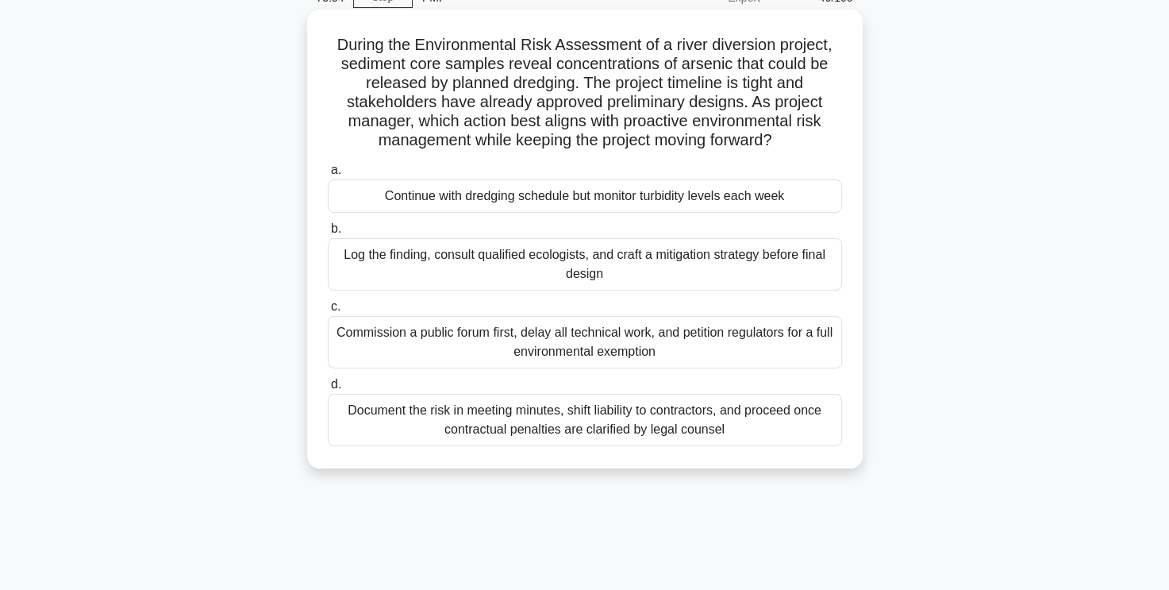
click at [656, 275] on div "Log the finding, consult qualified ecologists, and craft a mitigation strategy …" at bounding box center [585, 264] width 514 height 52
click at [328, 234] on input "b. Log the finding, consult qualified ecologists, and craft a mitigation strate…" at bounding box center [328, 229] width 0 height 10
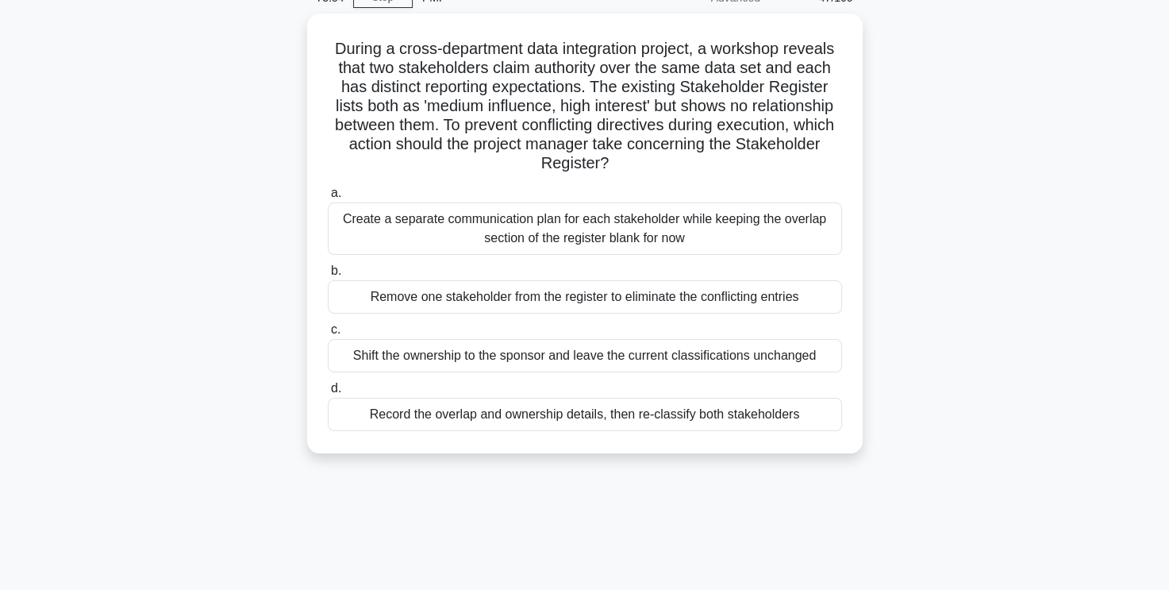
scroll to position [0, 0]
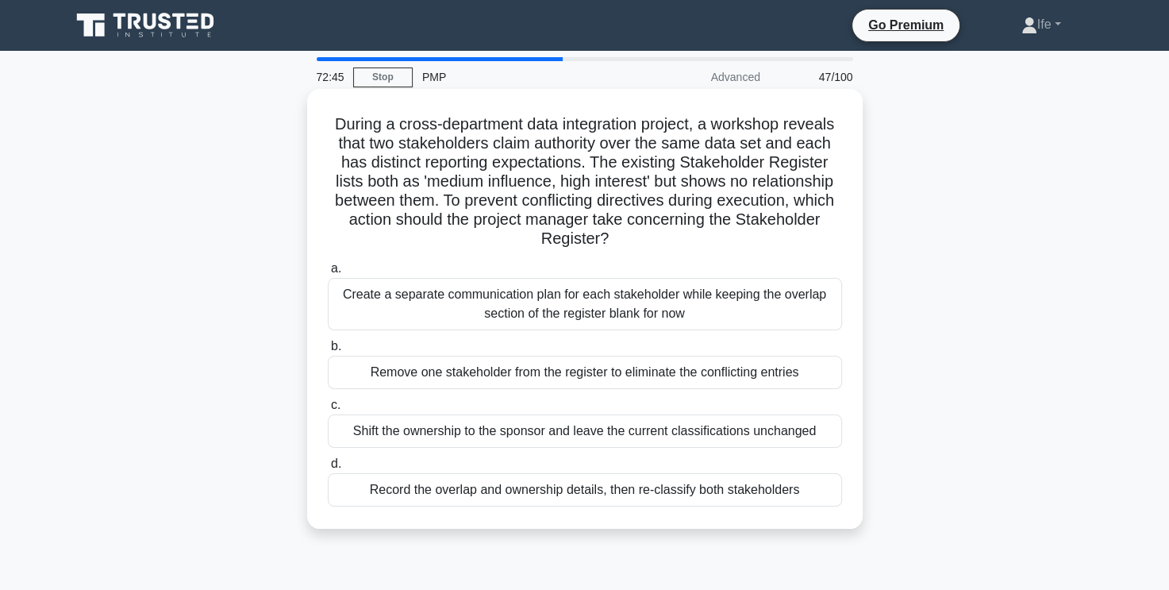
click at [750, 487] on div "Record the overlap and ownership details, then re-classify both stakeholders" at bounding box center [585, 489] width 514 height 33
click at [328, 469] on input "d. Record the overlap and ownership details, then re-classify both stakeholders" at bounding box center [328, 464] width 0 height 10
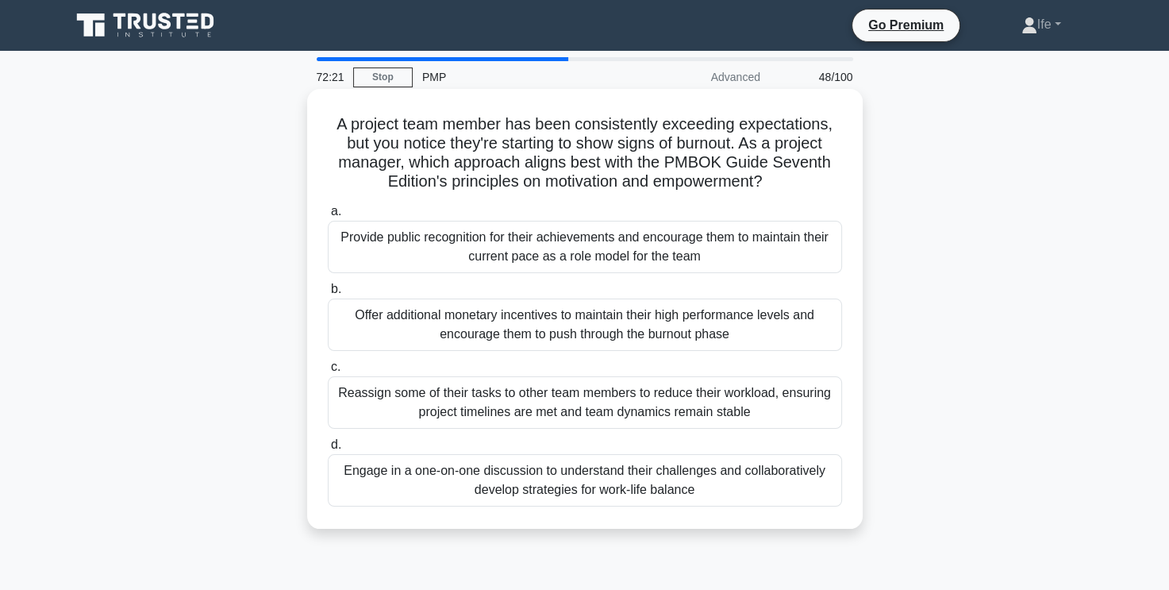
click at [621, 475] on div "Engage in a one-on-one discussion to understand their challenges and collaborat…" at bounding box center [585, 480] width 514 height 52
click at [328, 450] on input "d. Engage in a one-on-one discussion to understand their challenges and collabo…" at bounding box center [328, 445] width 0 height 10
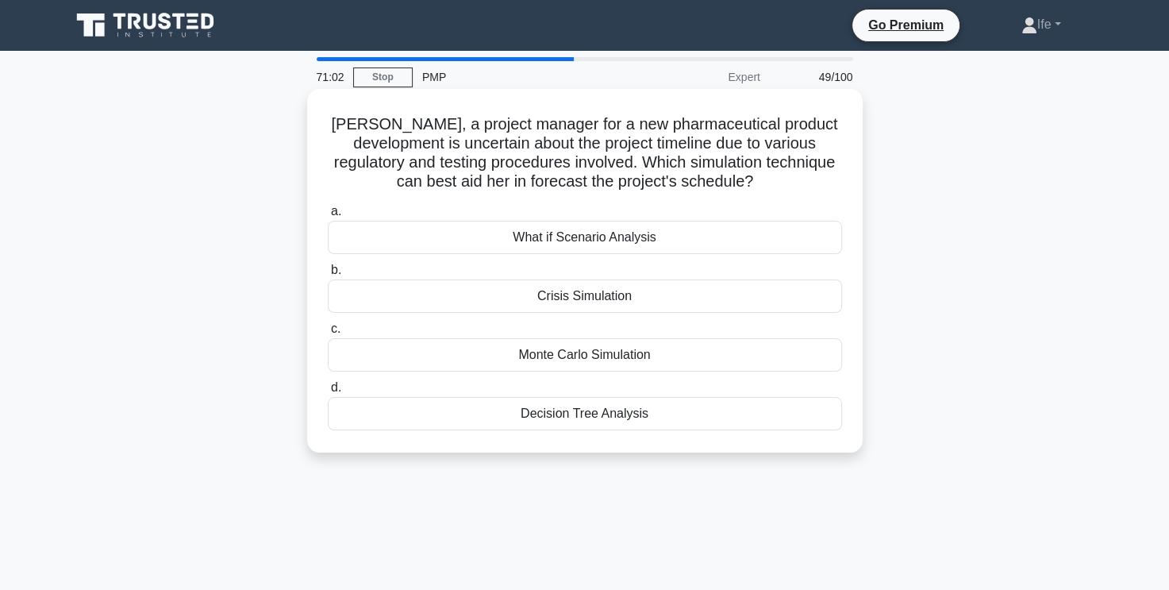
click at [636, 240] on div "What if Scenario Analysis" at bounding box center [585, 237] width 514 height 33
click at [328, 217] on input "a. What if Scenario Analysis" at bounding box center [328, 211] width 0 height 10
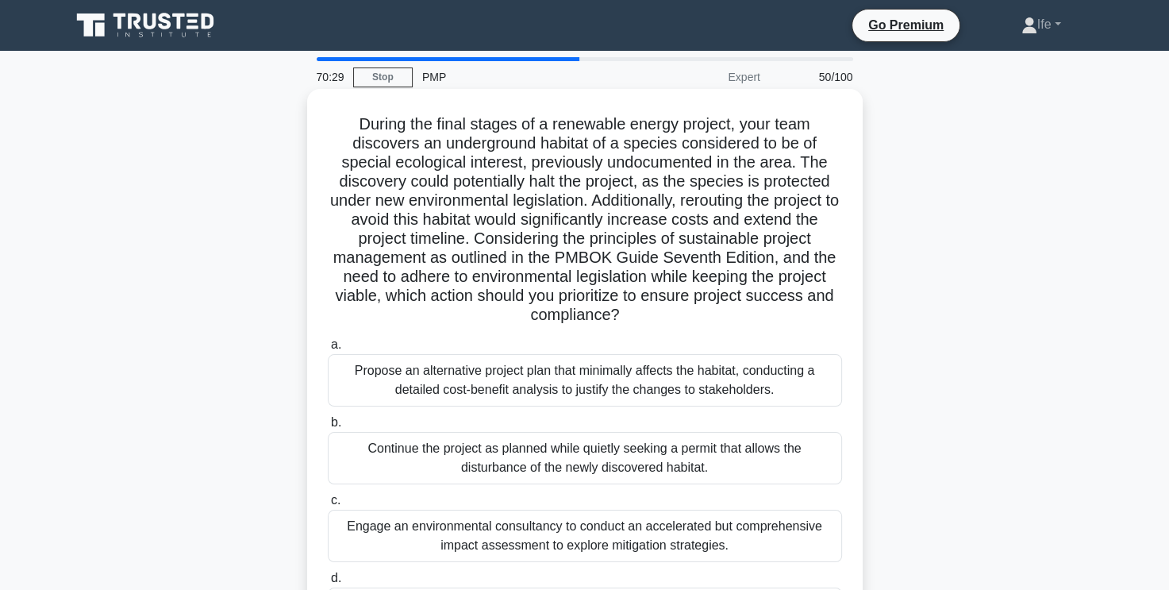
scroll to position [79, 0]
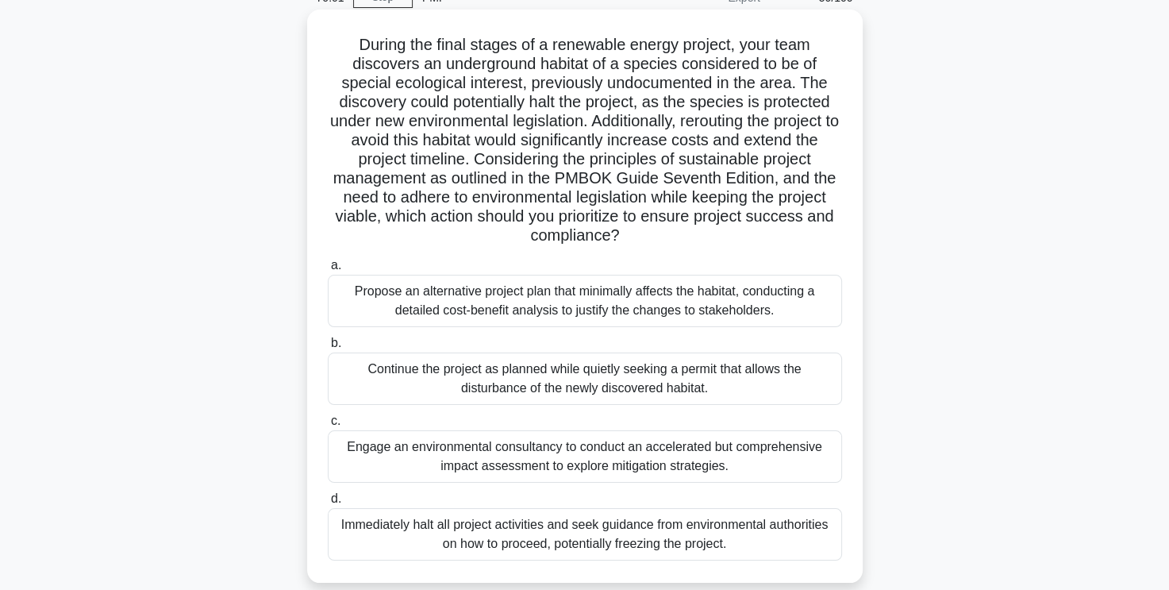
click at [713, 309] on div "Propose an alternative project plan that minimally affects the habitat, conduct…" at bounding box center [585, 301] width 514 height 52
click at [328, 271] on input "a. Propose an alternative project plan that minimally affects the habitat, cond…" at bounding box center [328, 265] width 0 height 10
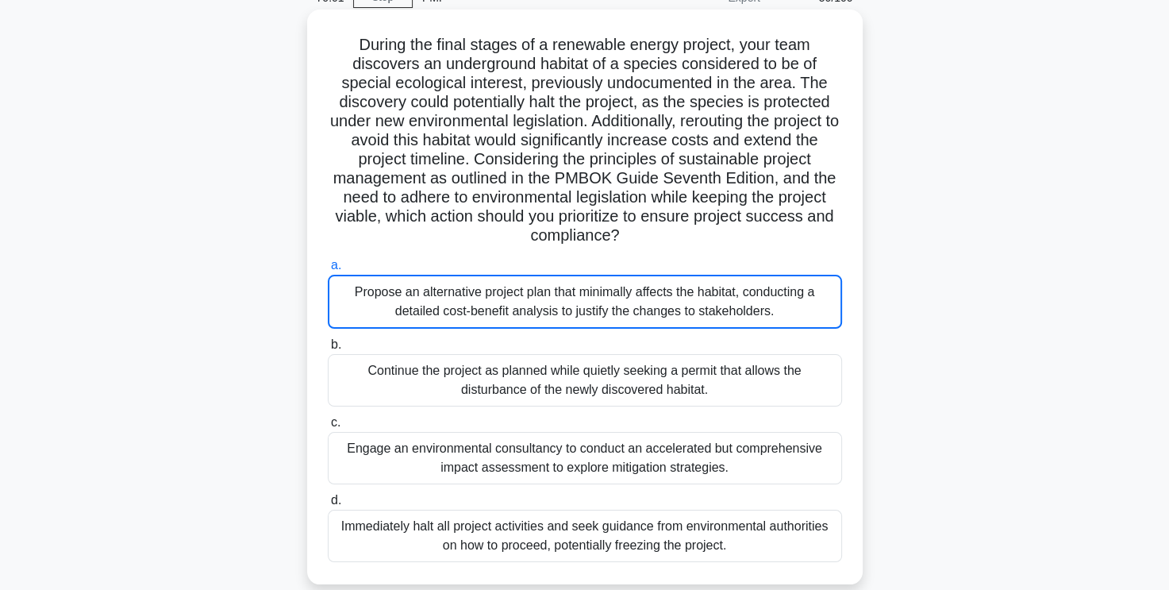
scroll to position [0, 0]
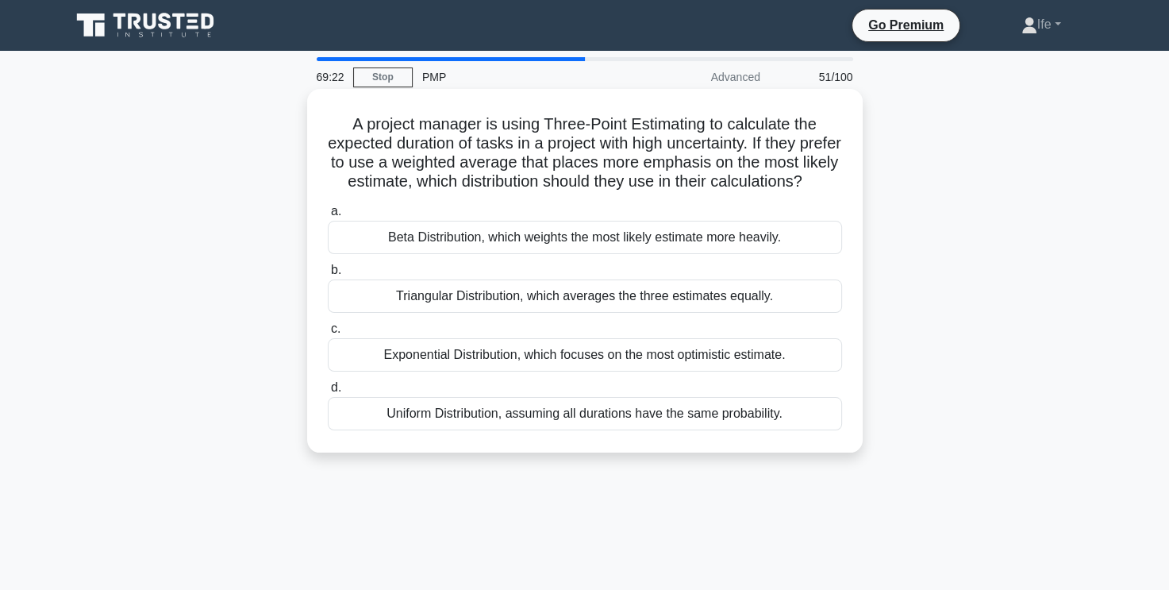
click at [620, 250] on div "Beta Distribution, which weights the most likely estimate more heavily." at bounding box center [585, 237] width 514 height 33
click at [328, 217] on input "a. Beta Distribution, which weights the most likely estimate more heavily." at bounding box center [328, 211] width 0 height 10
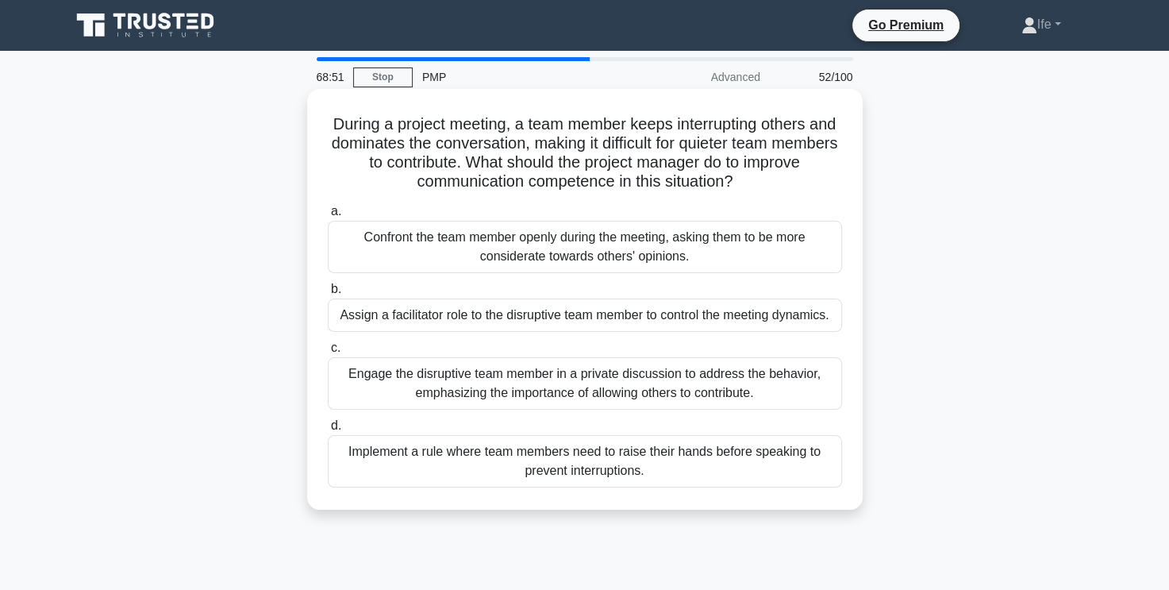
click at [723, 382] on div "Engage the disruptive team member in a private discussion to address the behavi…" at bounding box center [585, 383] width 514 height 52
click at [328, 353] on input "c. Engage the disruptive team member in a private discussion to address the beh…" at bounding box center [328, 348] width 0 height 10
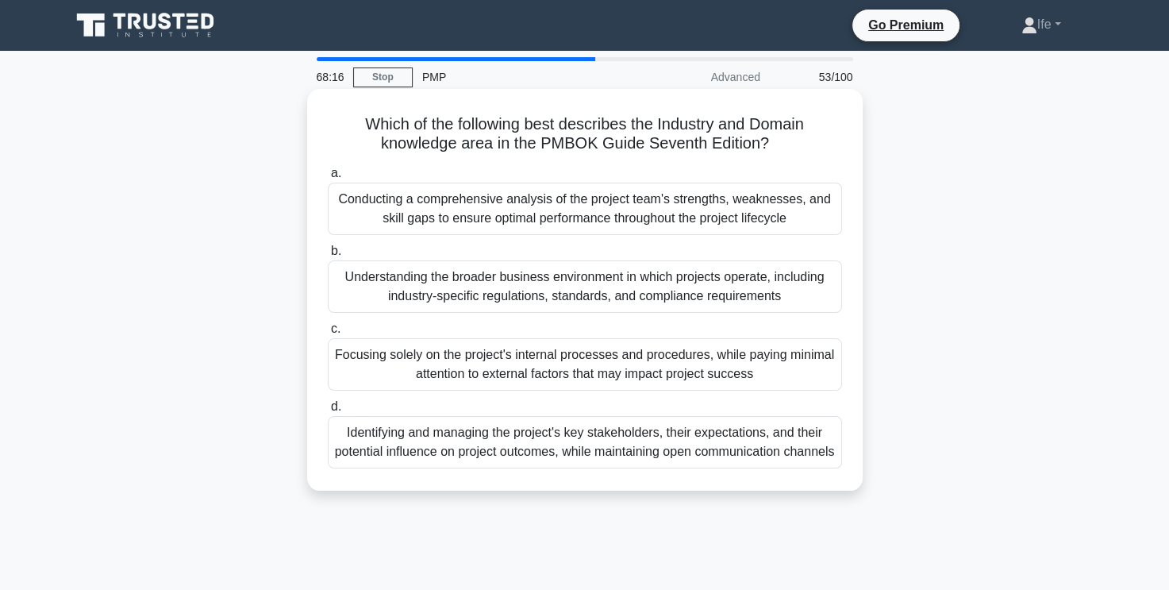
click at [668, 288] on div "Understanding the broader business environment in which projects operate, inclu…" at bounding box center [585, 286] width 514 height 52
click at [328, 256] on input "b. Understanding the broader business environment in which projects operate, in…" at bounding box center [328, 251] width 0 height 10
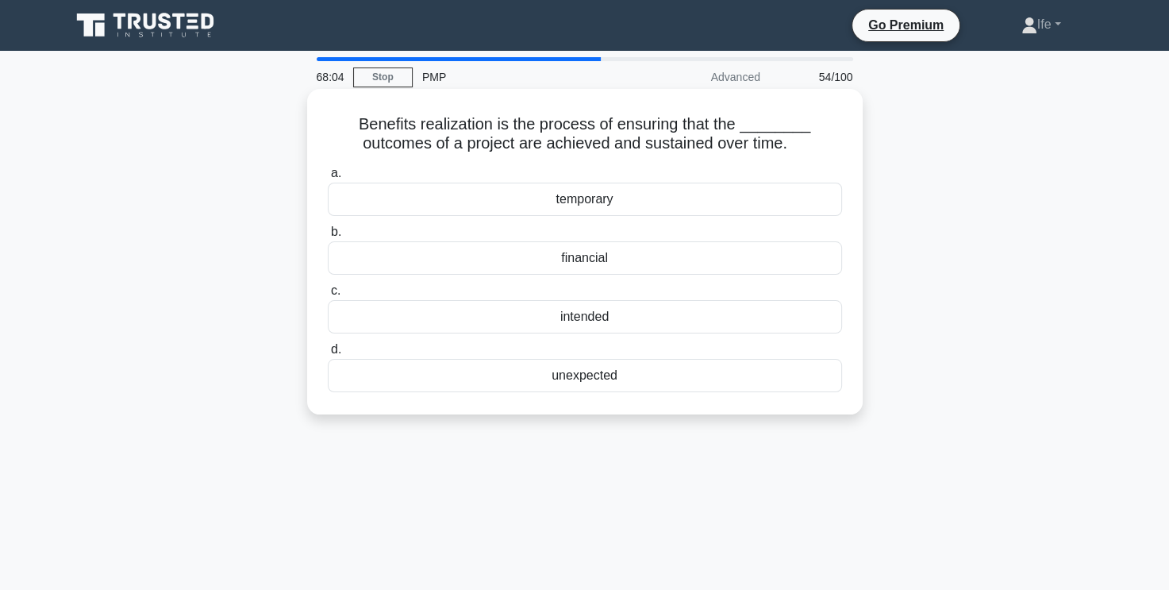
click at [620, 316] on div "intended" at bounding box center [585, 316] width 514 height 33
click at [328, 296] on input "c. intended" at bounding box center [328, 291] width 0 height 10
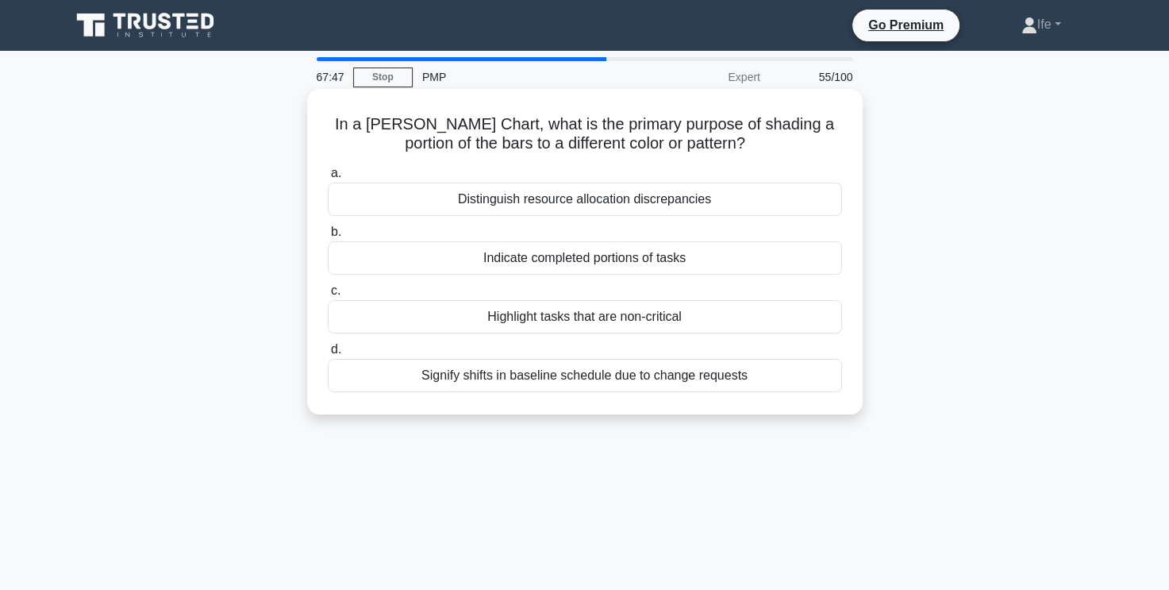
click at [650, 261] on div "Indicate completed portions of tasks" at bounding box center [585, 257] width 514 height 33
click at [328, 237] on input "b. Indicate completed portions of tasks" at bounding box center [328, 232] width 0 height 10
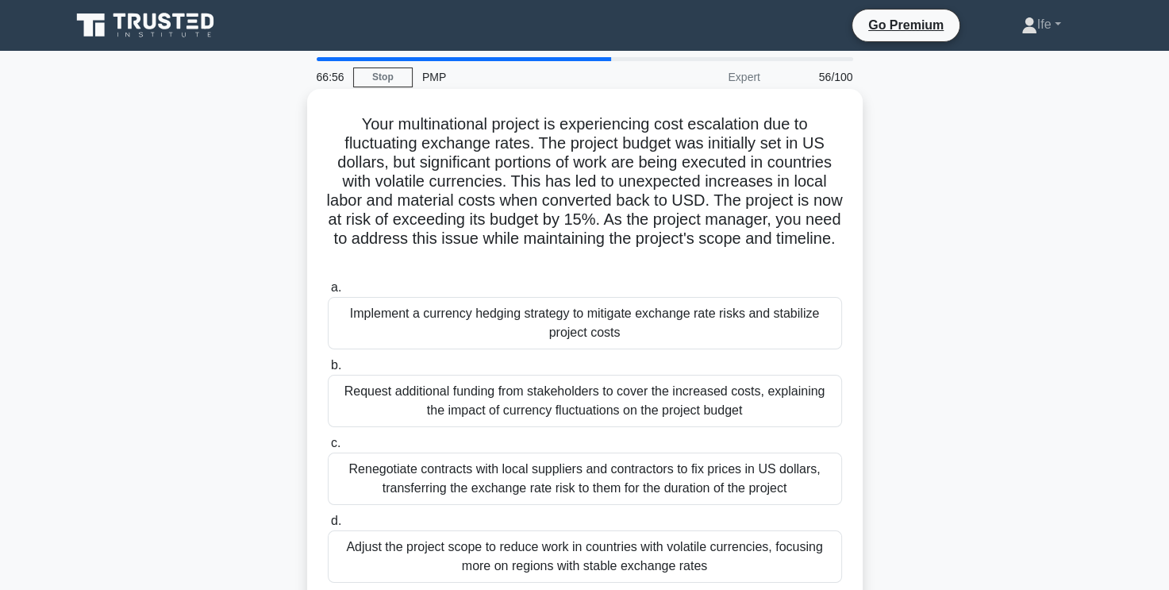
scroll to position [79, 0]
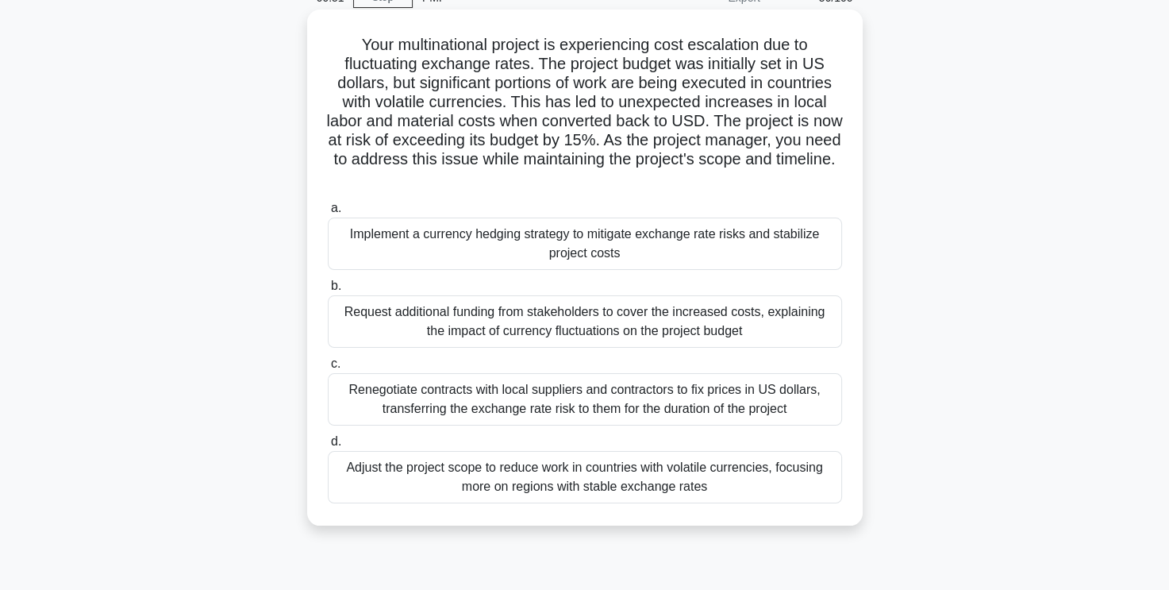
click at [736, 257] on div "Implement a currency hedging strategy to mitigate exchange rate risks and stabi…" at bounding box center [585, 243] width 514 height 52
click at [328, 213] on input "a. Implement a currency hedging strategy to mitigate exchange rate risks and st…" at bounding box center [328, 208] width 0 height 10
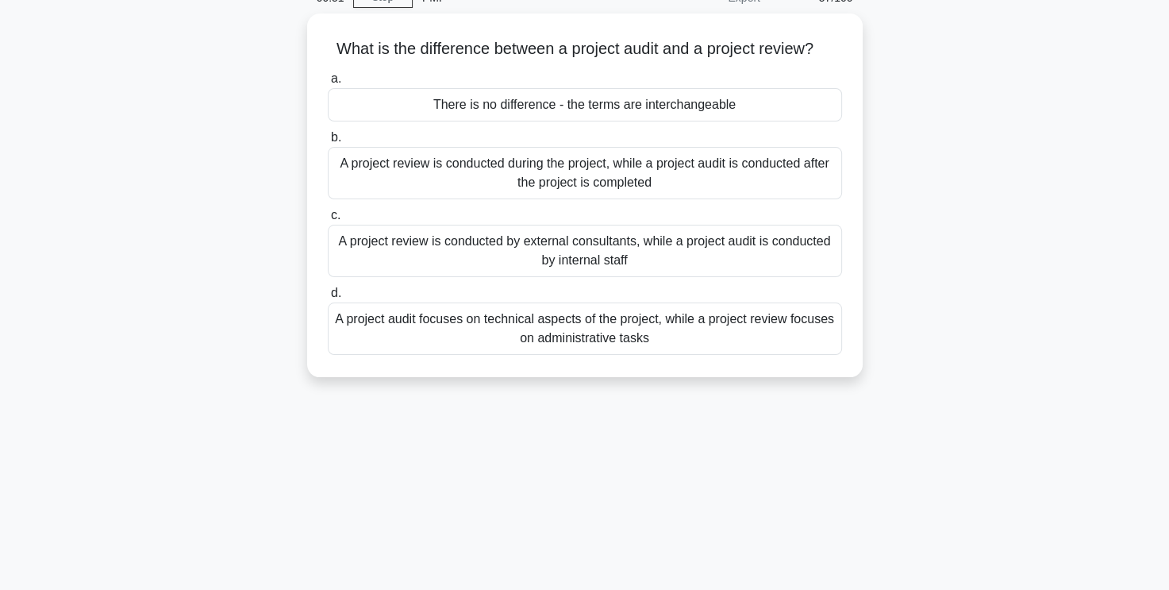
scroll to position [0, 0]
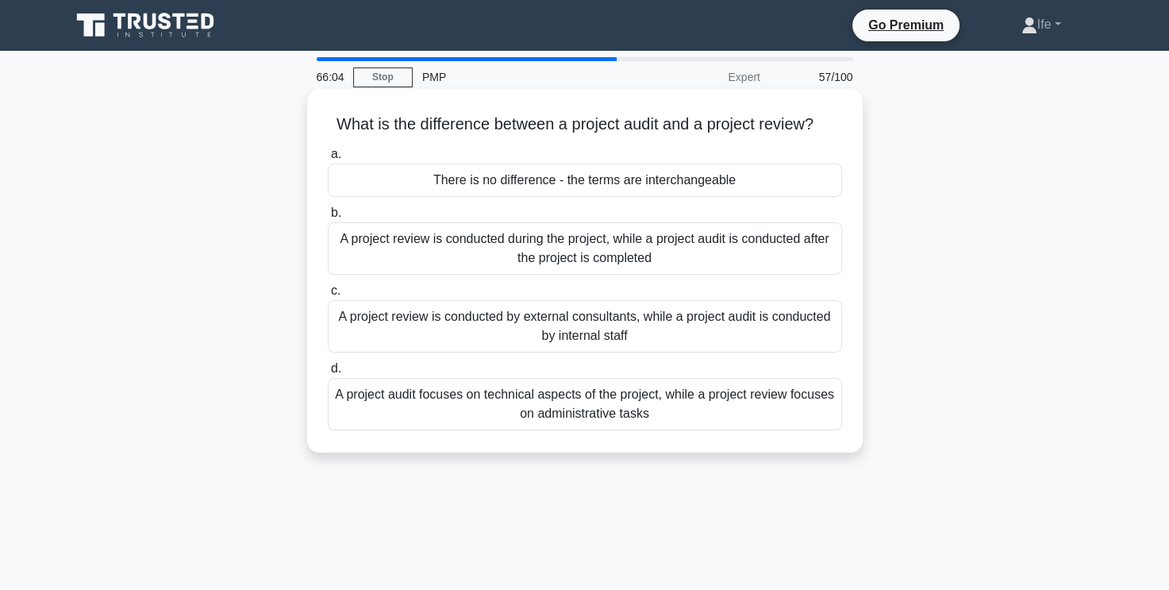
click at [720, 250] on div "A project review is conducted during the project, while a project audit is cond…" at bounding box center [585, 248] width 514 height 52
click at [328, 218] on input "b. A project review is conducted during the project, while a project audit is c…" at bounding box center [328, 213] width 0 height 10
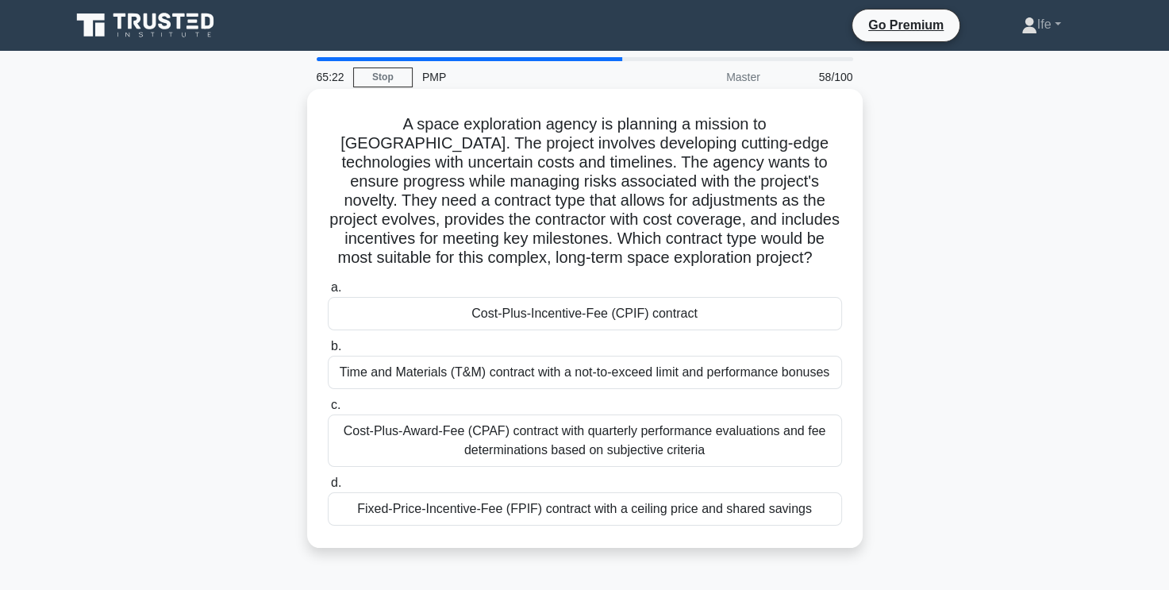
click at [601, 320] on div "Cost-Plus-Incentive-Fee (CPIF) contract" at bounding box center [585, 313] width 514 height 33
click at [328, 293] on input "a. Cost-Plus-Incentive-Fee (CPIF) contract" at bounding box center [328, 287] width 0 height 10
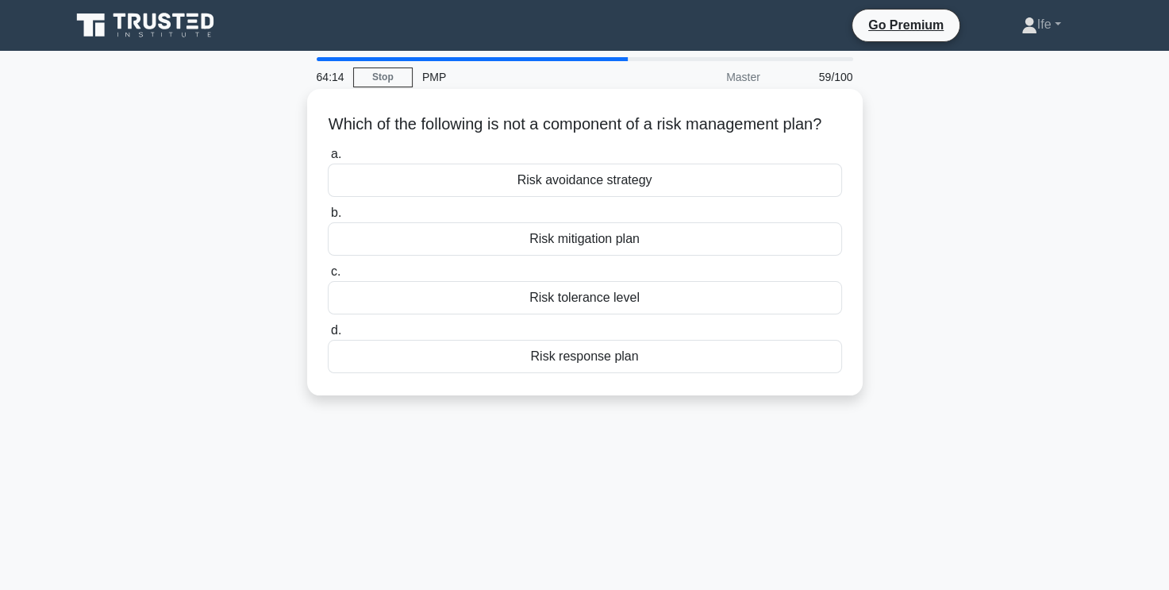
click at [618, 314] on div "Risk tolerance level" at bounding box center [585, 297] width 514 height 33
click at [328, 277] on input "c. Risk tolerance level" at bounding box center [328, 272] width 0 height 10
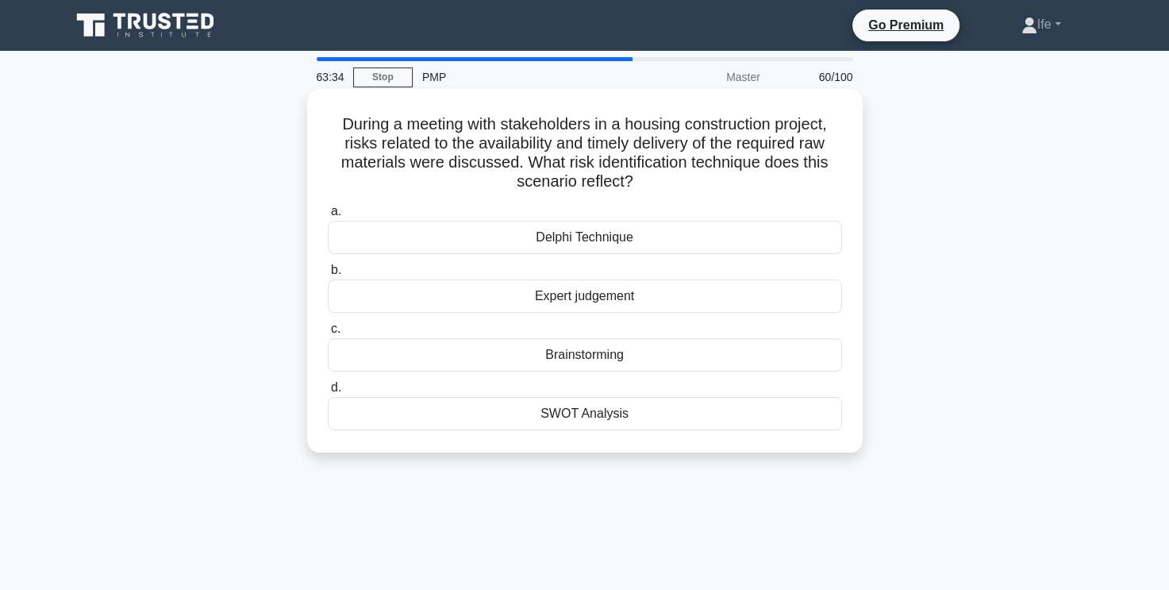
click at [624, 359] on div "Brainstorming" at bounding box center [585, 354] width 514 height 33
click at [328, 334] on input "c. Brainstorming" at bounding box center [328, 329] width 0 height 10
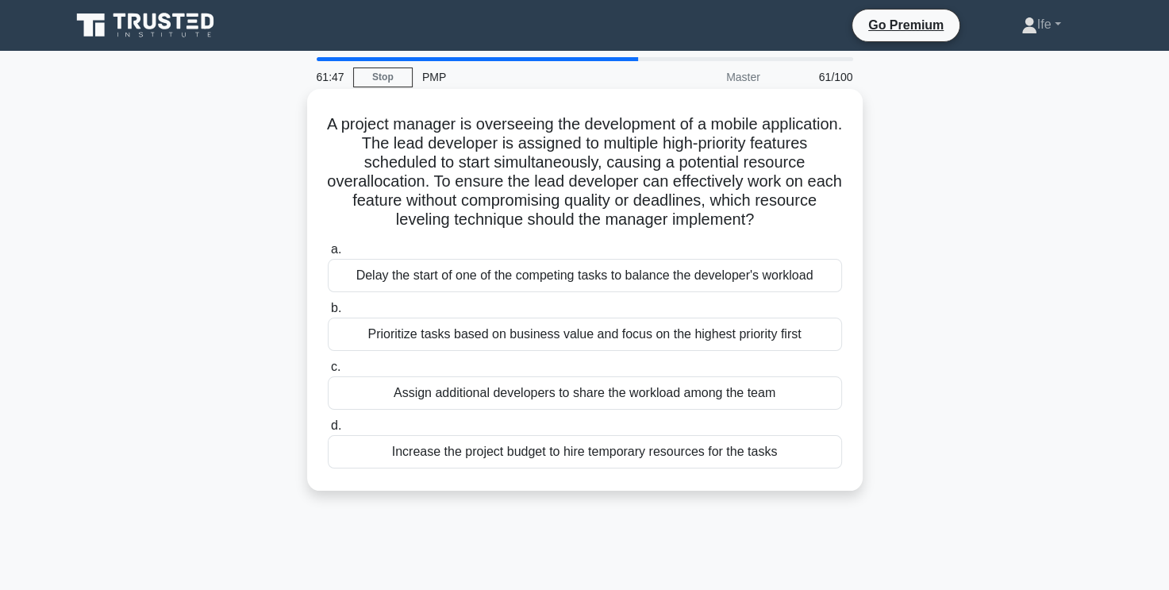
click at [635, 339] on div "Prioritize tasks based on business value and focus on the highest priority first" at bounding box center [585, 333] width 514 height 33
click at [328, 313] on input "b. Prioritize tasks based on business value and focus on the highest priority f…" at bounding box center [328, 308] width 0 height 10
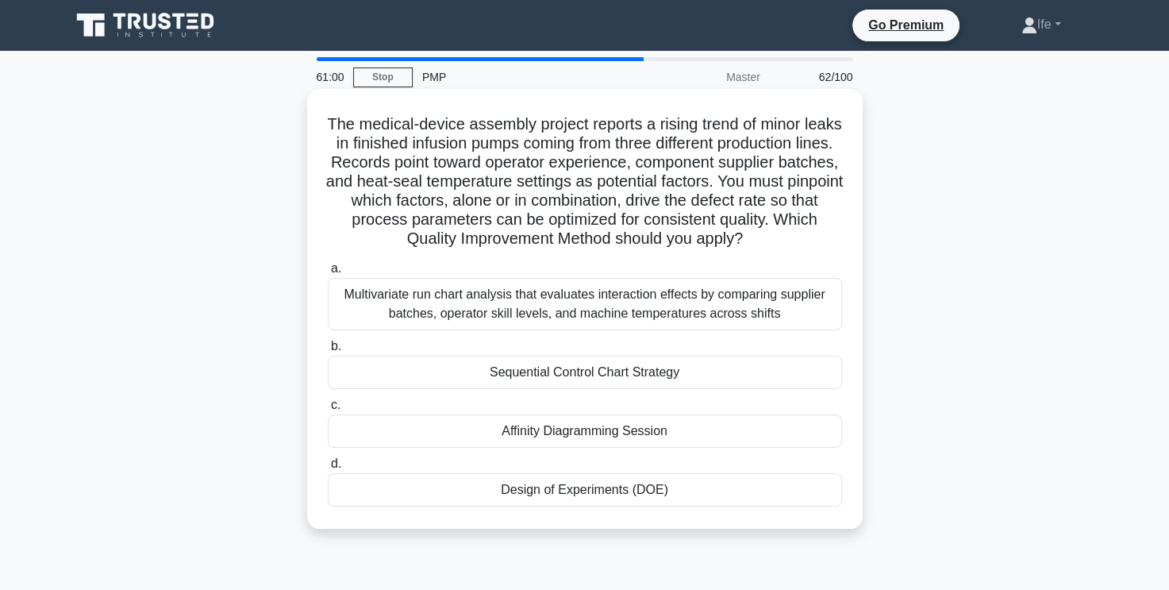
click at [624, 448] on div "Affinity Diagramming Session" at bounding box center [585, 430] width 514 height 33
click at [328, 410] on input "c. Affinity Diagramming Session" at bounding box center [328, 405] width 0 height 10
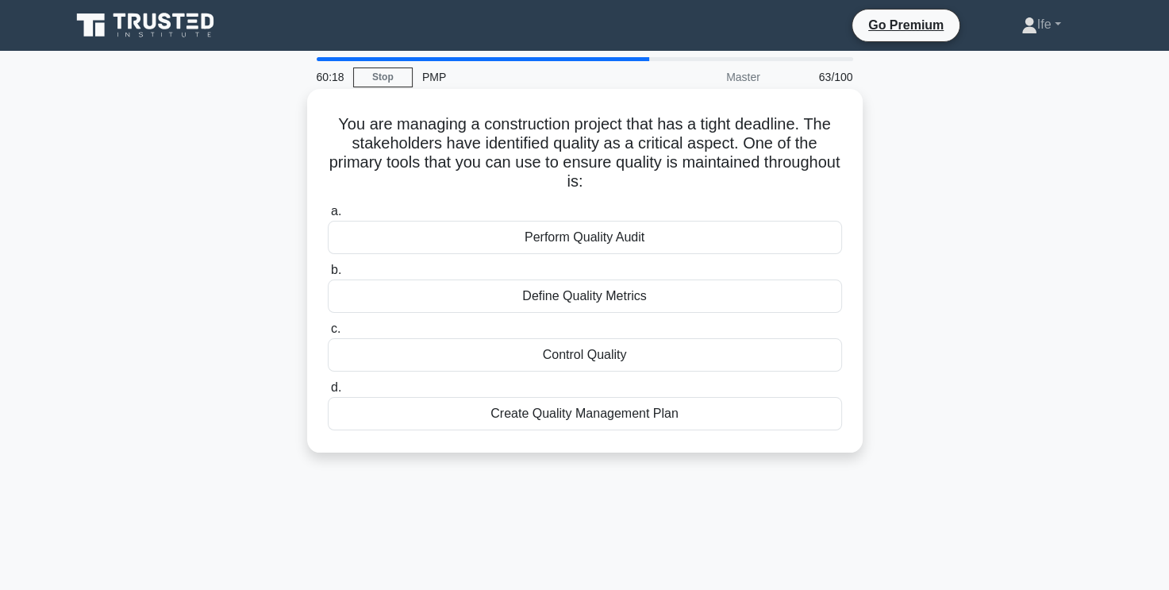
click at [644, 238] on div "Perform Quality Audit" at bounding box center [585, 237] width 514 height 33
click at [328, 217] on input "a. Perform Quality Audit" at bounding box center [328, 211] width 0 height 10
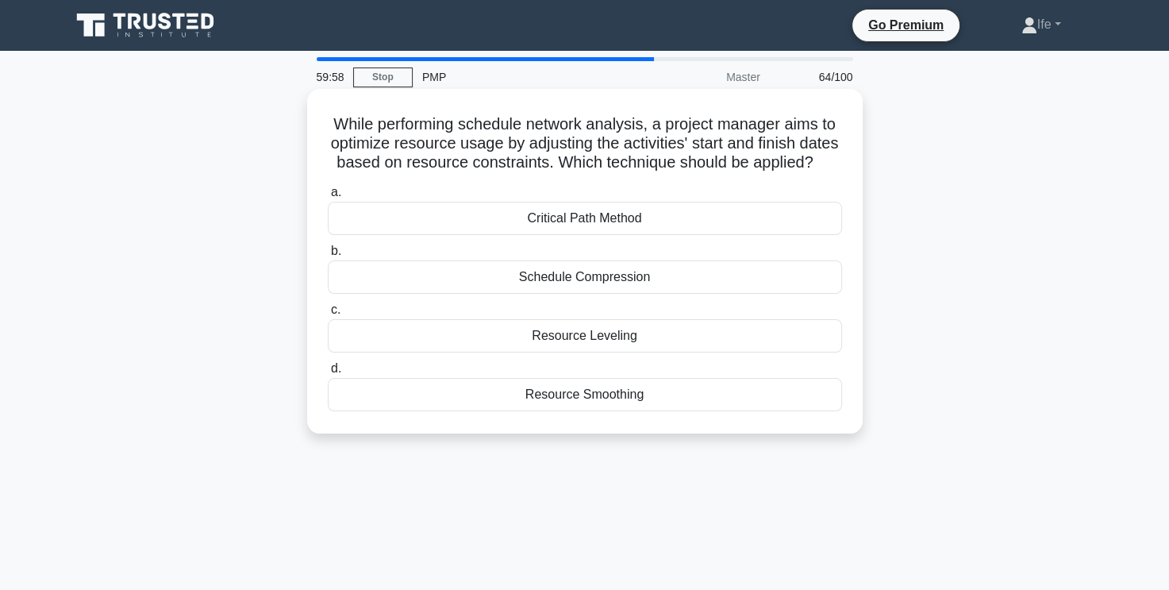
click at [632, 406] on div "Resource Smoothing" at bounding box center [585, 394] width 514 height 33
click at [328, 374] on input "d. Resource Smoothing" at bounding box center [328, 368] width 0 height 10
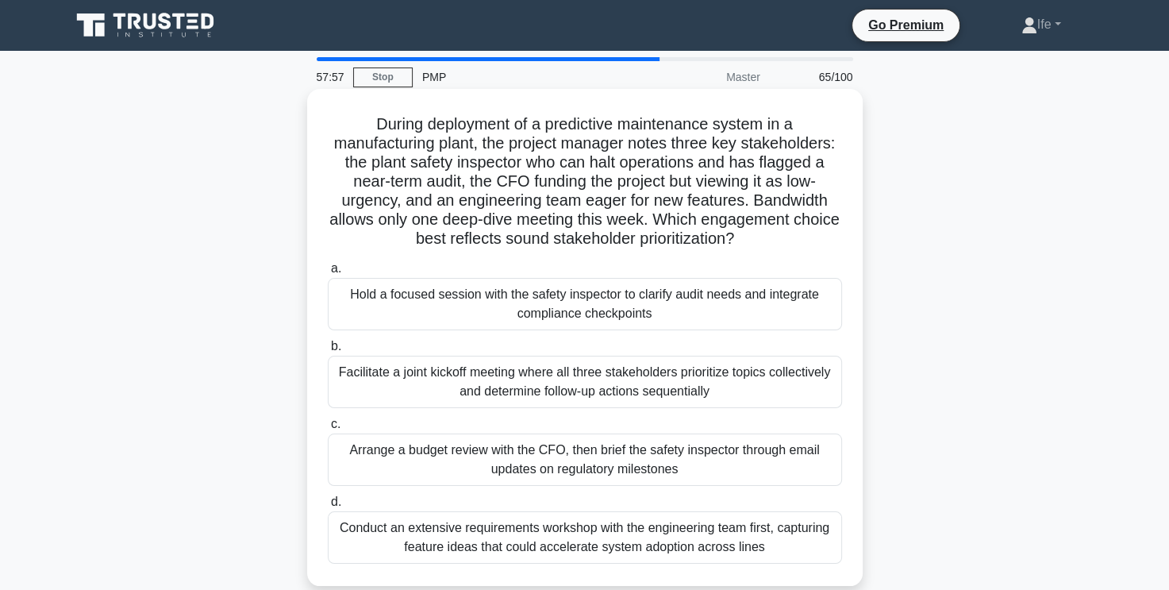
click at [719, 290] on div "Hold a focused session with the safety inspector to clarify audit needs and int…" at bounding box center [585, 304] width 514 height 52
click at [328, 274] on input "a. Hold a focused session with the safety inspector to clarify audit needs and …" at bounding box center [328, 268] width 0 height 10
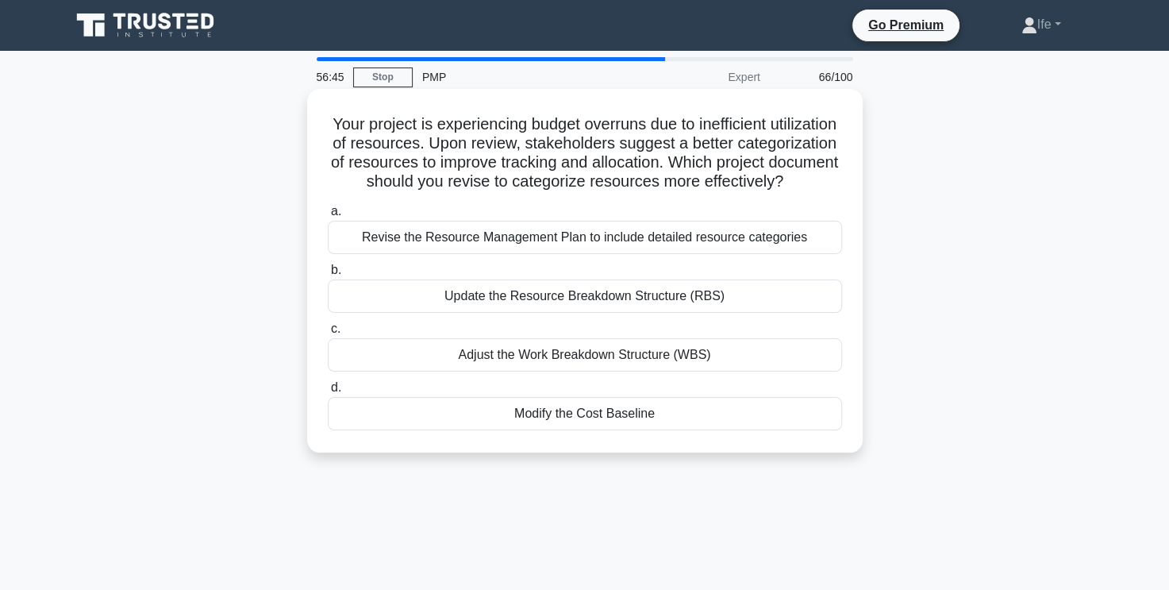
click at [726, 313] on div "Update the Resource Breakdown Structure (RBS)" at bounding box center [585, 295] width 514 height 33
click at [328, 275] on input "b. Update the Resource Breakdown Structure (RBS)" at bounding box center [328, 270] width 0 height 10
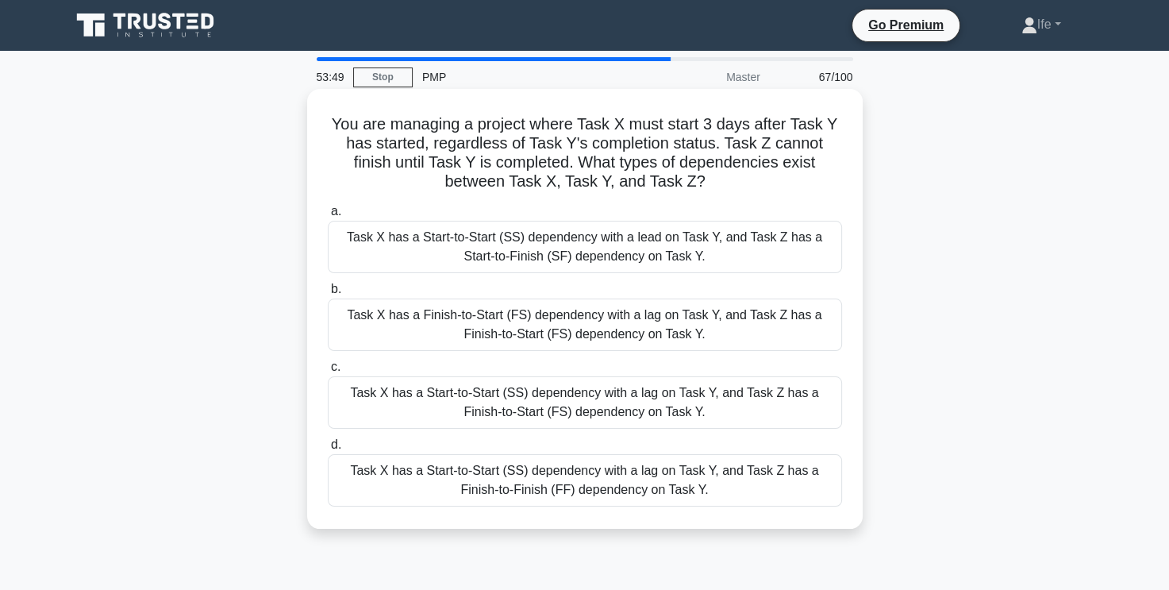
click at [618, 481] on div "Task X has a Start-to-Start (SS) dependency with a lag on Task Y, and Task Z ha…" at bounding box center [585, 480] width 514 height 52
click at [328, 450] on input "d. Task X has a Start-to-Start (SS) dependency with a lag on Task Y, and Task Z…" at bounding box center [328, 445] width 0 height 10
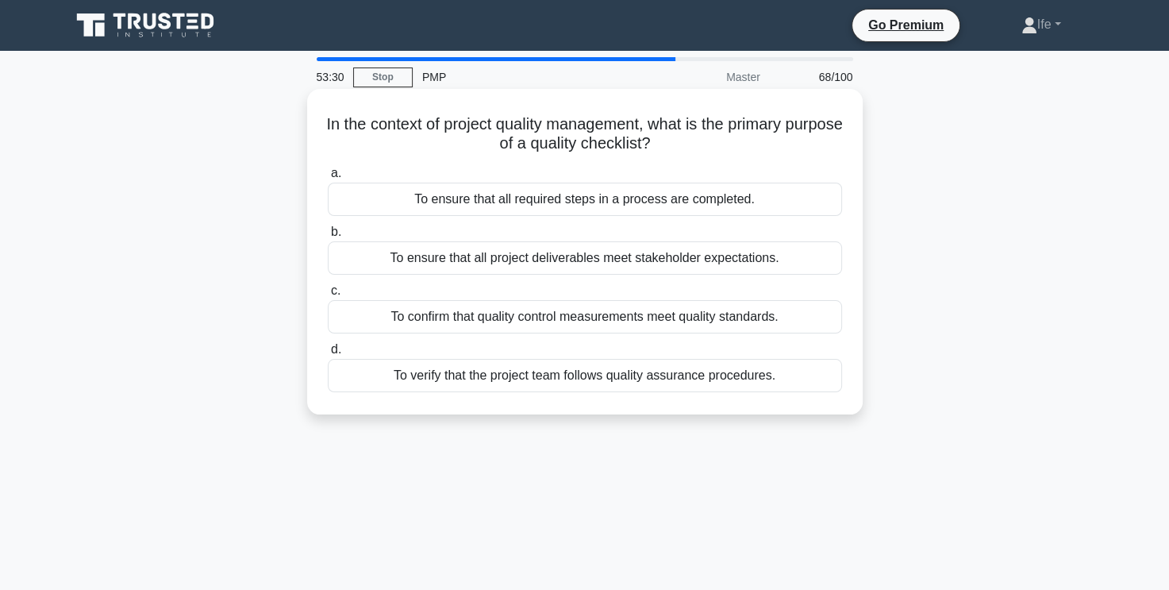
click at [685, 202] on div "To ensure that all required steps in a process are completed." at bounding box center [585, 198] width 514 height 33
click at [328, 179] on input "a. To ensure that all required steps in a process are completed." at bounding box center [328, 173] width 0 height 10
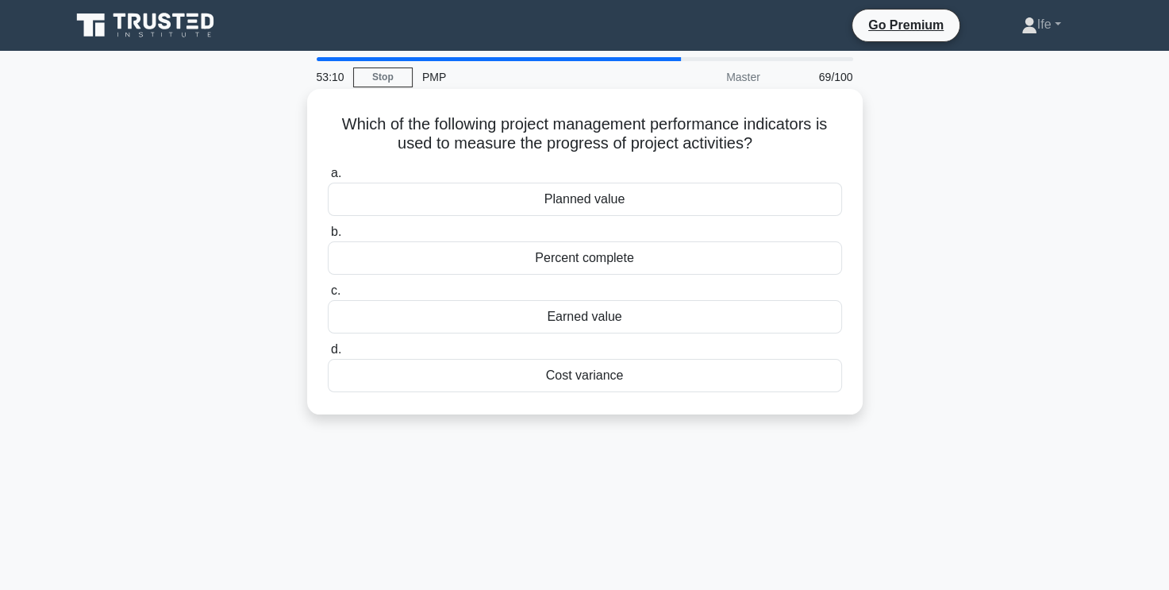
click at [637, 321] on div "Earned value" at bounding box center [585, 316] width 514 height 33
click at [328, 296] on input "c. Earned value" at bounding box center [328, 291] width 0 height 10
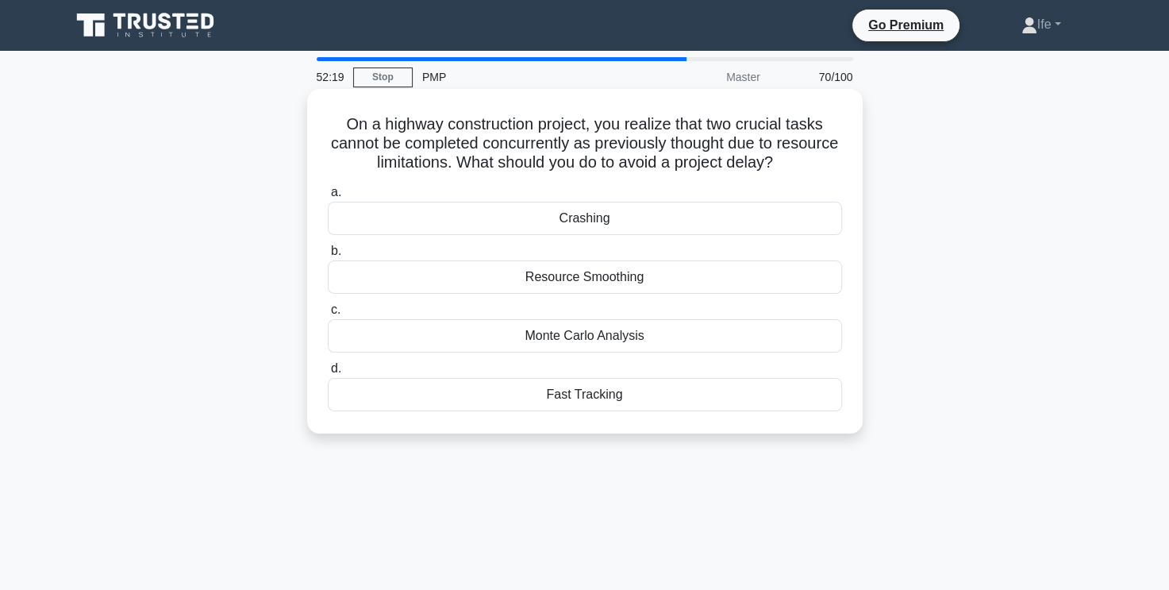
click at [687, 217] on div "Crashing" at bounding box center [585, 218] width 514 height 33
click at [328, 198] on input "a. Crashing" at bounding box center [328, 192] width 0 height 10
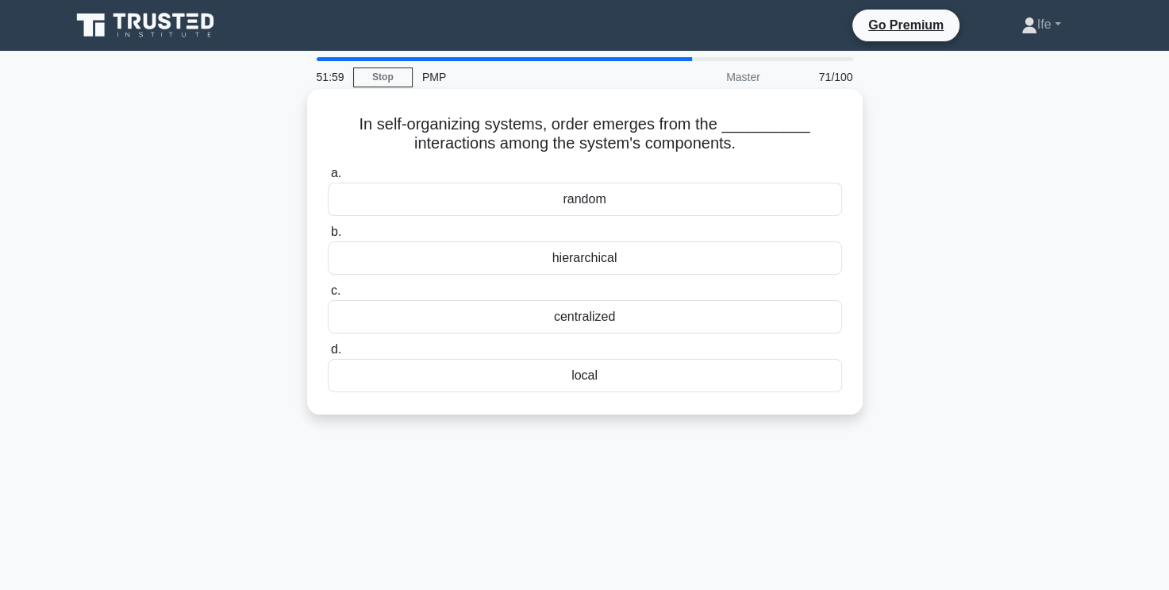
click at [700, 202] on div "random" at bounding box center [585, 198] width 514 height 33
click at [328, 179] on input "a. random" at bounding box center [328, 173] width 0 height 10
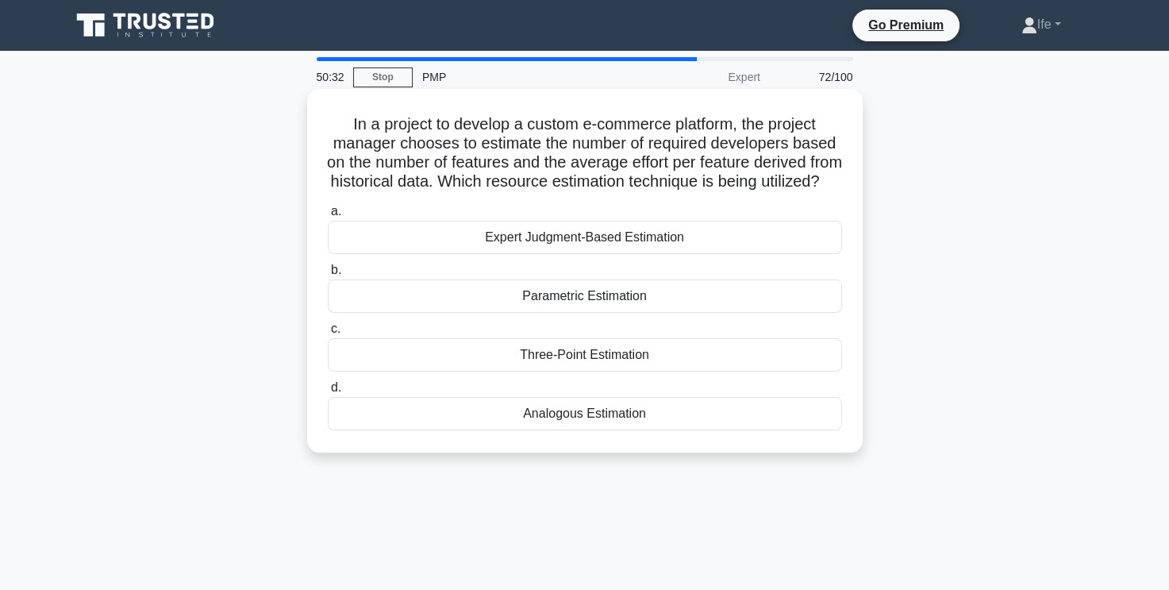
click at [643, 430] on div "Analogous Estimation" at bounding box center [585, 413] width 514 height 33
click at [328, 393] on input "d. Analogous Estimation" at bounding box center [328, 387] width 0 height 10
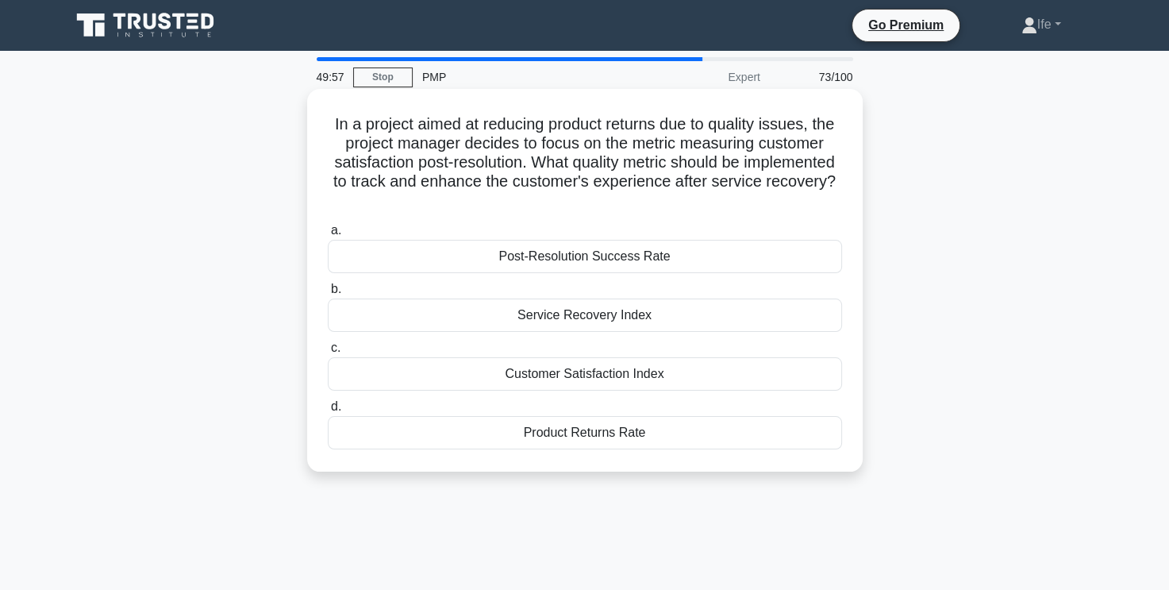
click at [667, 375] on div "Customer Satisfaction Index" at bounding box center [585, 373] width 514 height 33
click at [328, 353] on input "c. Customer Satisfaction Index" at bounding box center [328, 348] width 0 height 10
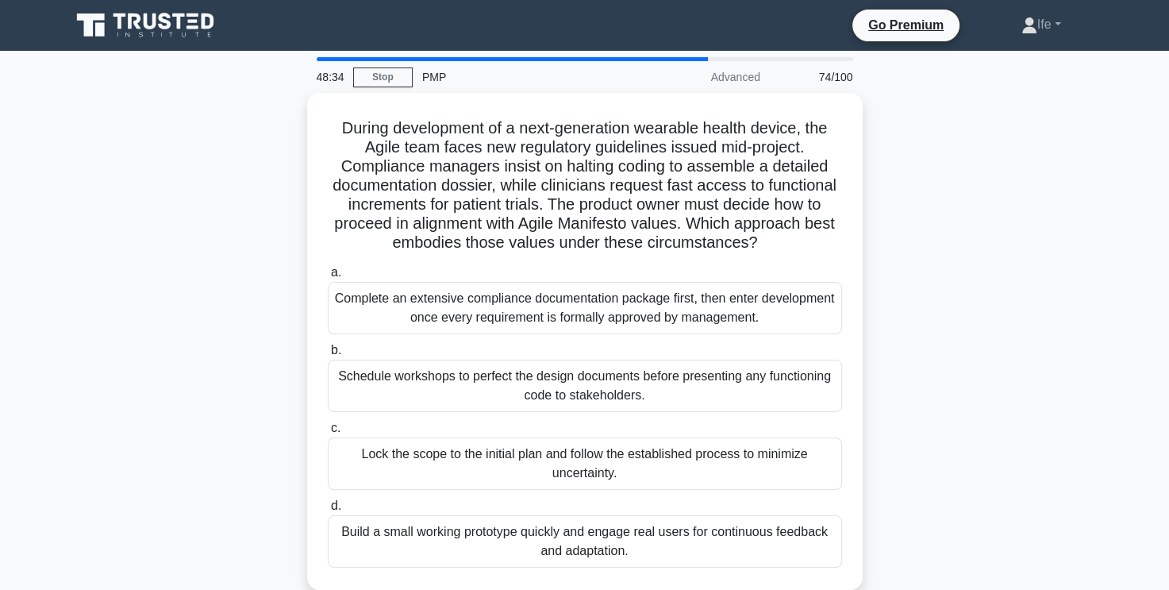
scroll to position [79, 0]
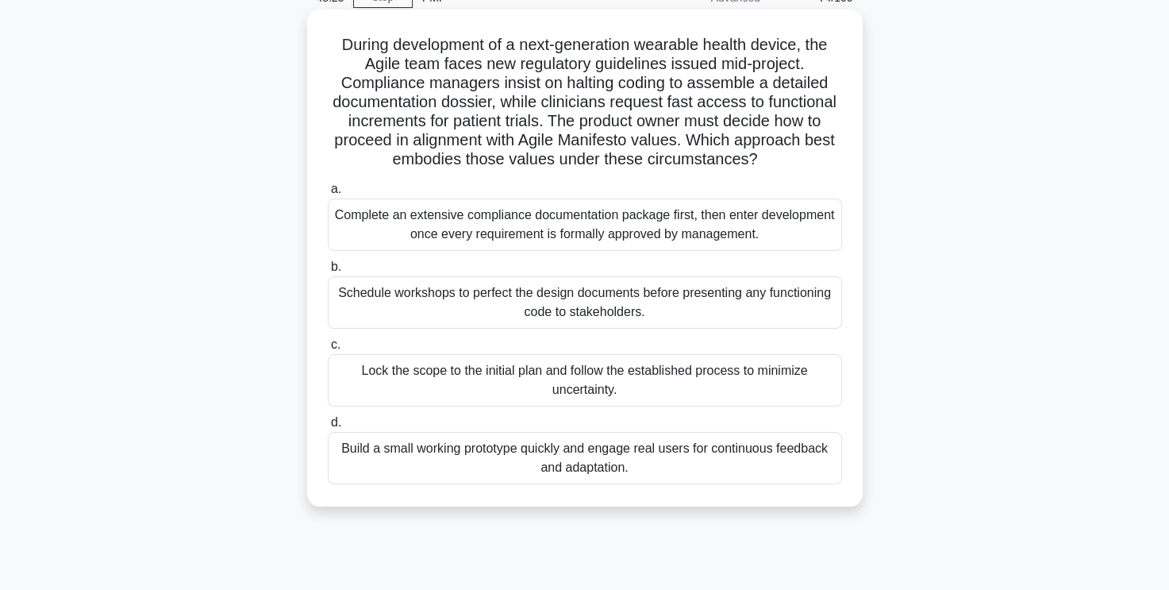
click at [632, 471] on div "Build a small working prototype quickly and engage real users for continuous fe…" at bounding box center [585, 458] width 514 height 52
click at [328, 428] on input "d. Build a small working prototype quickly and engage real users for continuous…" at bounding box center [328, 422] width 0 height 10
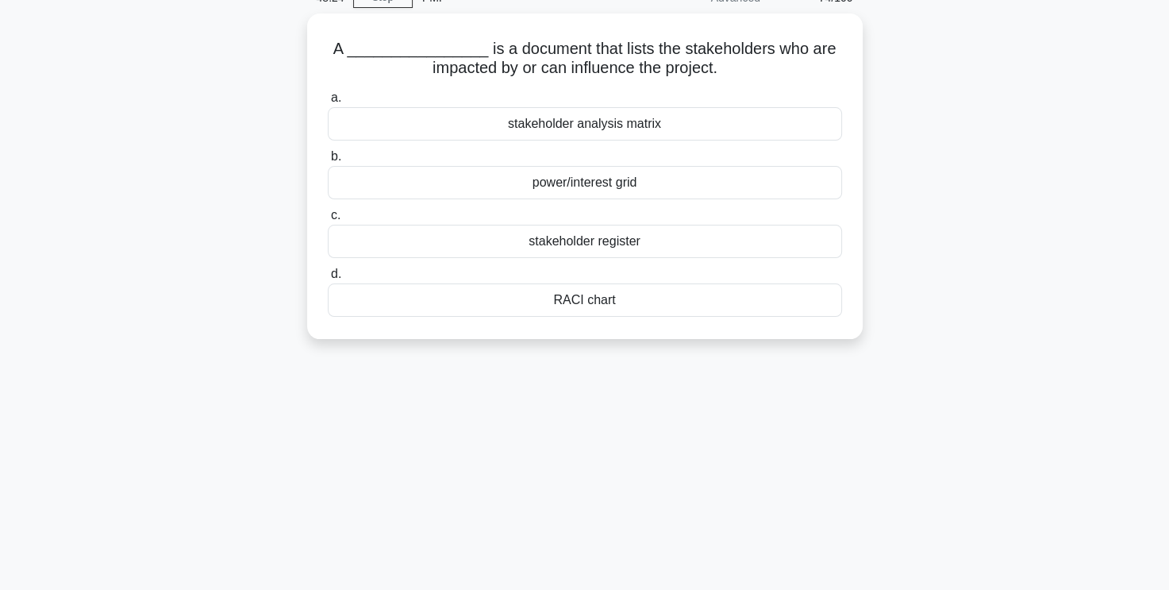
scroll to position [0, 0]
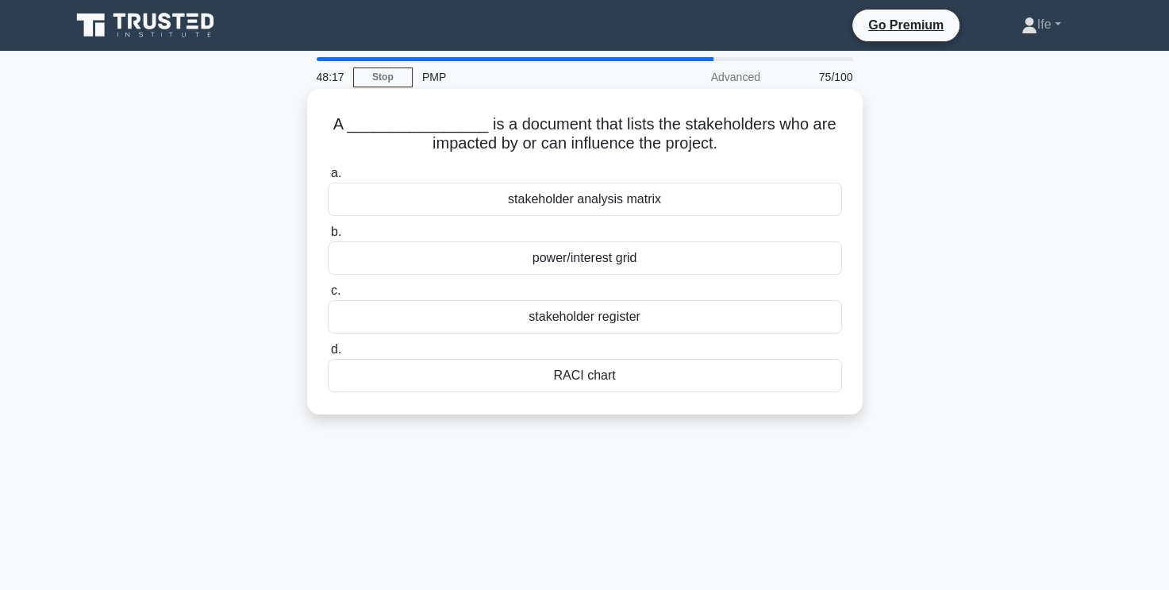
click at [635, 321] on div "stakeholder register" at bounding box center [585, 316] width 514 height 33
click at [328, 296] on input "c. stakeholder register" at bounding box center [328, 291] width 0 height 10
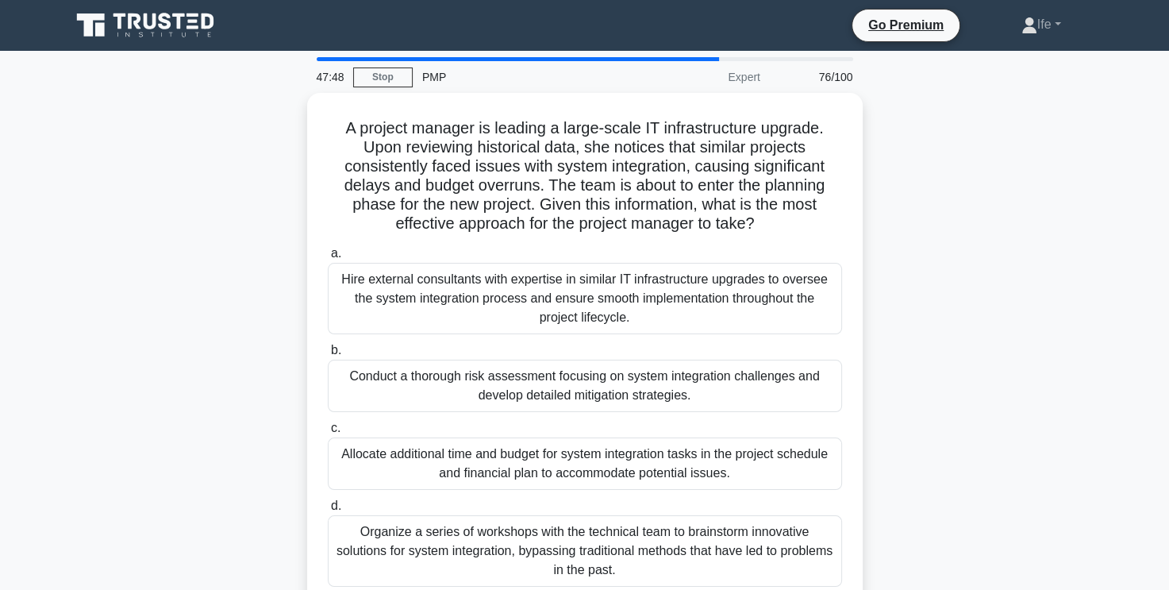
scroll to position [79, 0]
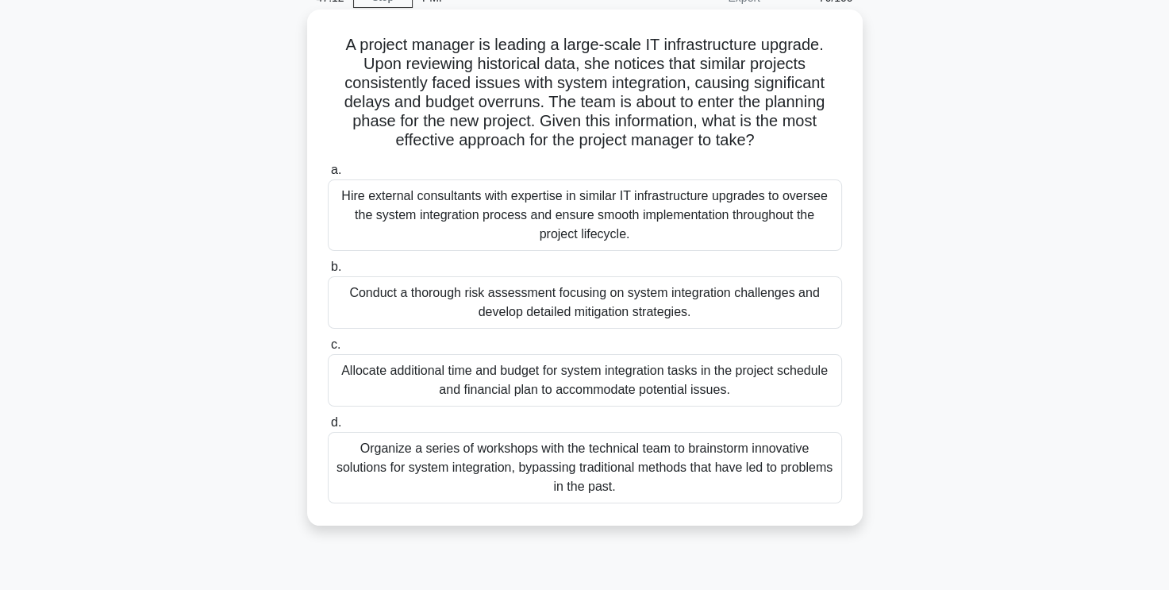
click at [713, 217] on div "Hire external consultants with expertise in similar IT infrastructure upgrades …" at bounding box center [585, 214] width 514 height 71
click at [328, 175] on input "a. Hire external consultants with expertise in similar IT infrastructure upgrad…" at bounding box center [328, 170] width 0 height 10
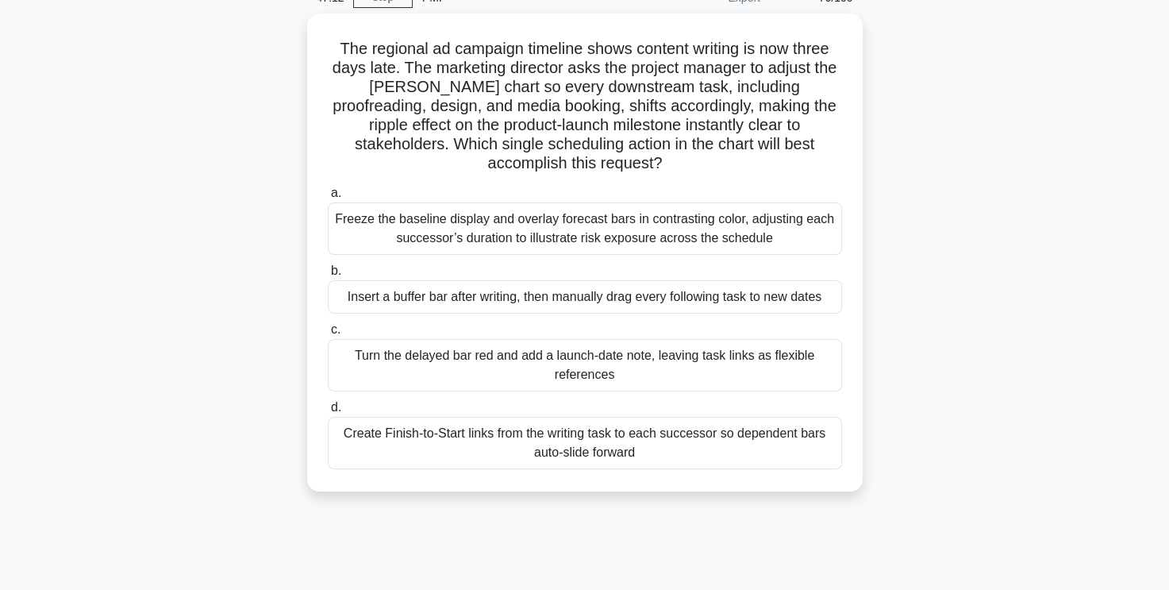
scroll to position [0, 0]
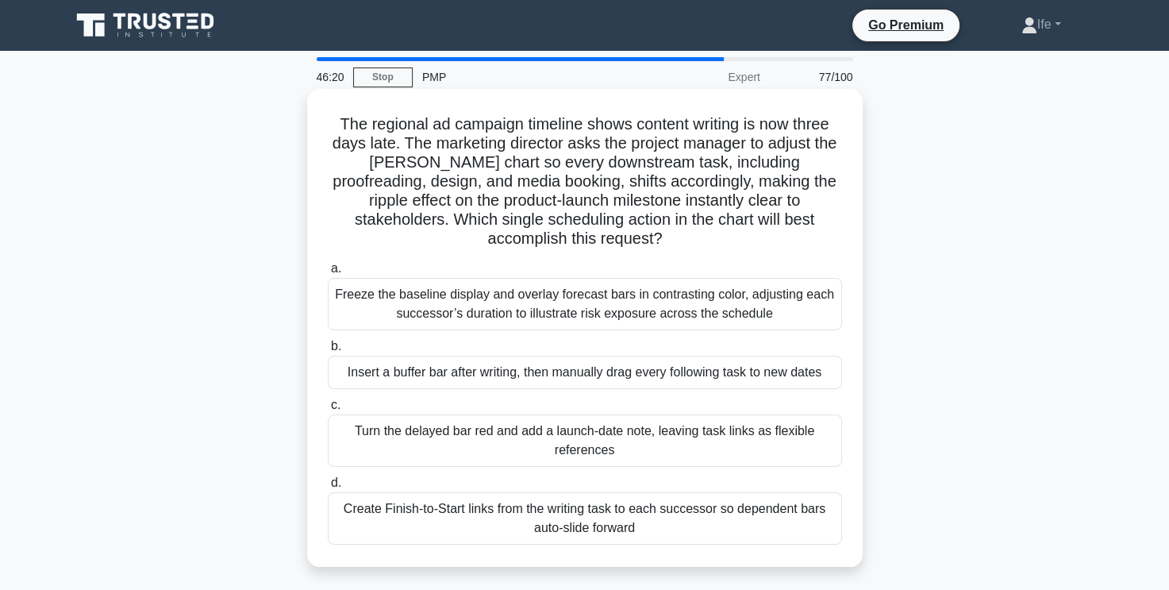
click at [608, 523] on div "Create Finish-to-Start links from the writing task to each successor so depende…" at bounding box center [585, 518] width 514 height 52
click at [328, 488] on input "d. Create Finish-to-Start links from the writing task to each successor so depe…" at bounding box center [328, 483] width 0 height 10
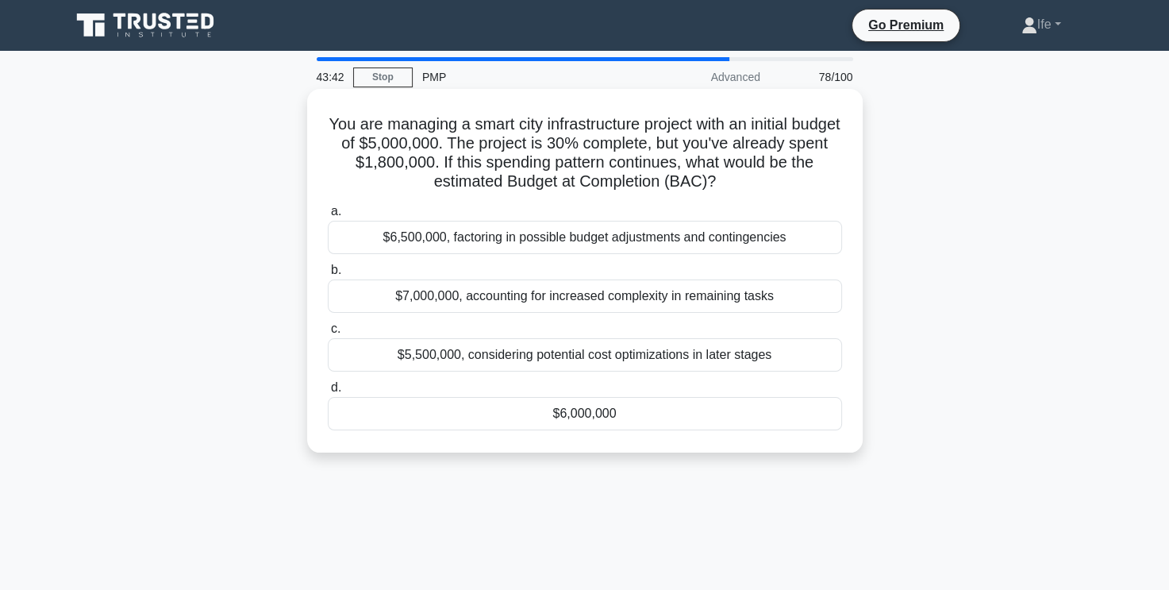
click at [624, 414] on div "$6,000,000" at bounding box center [585, 413] width 514 height 33
click at [328, 393] on input "d. $6,000,000" at bounding box center [328, 387] width 0 height 10
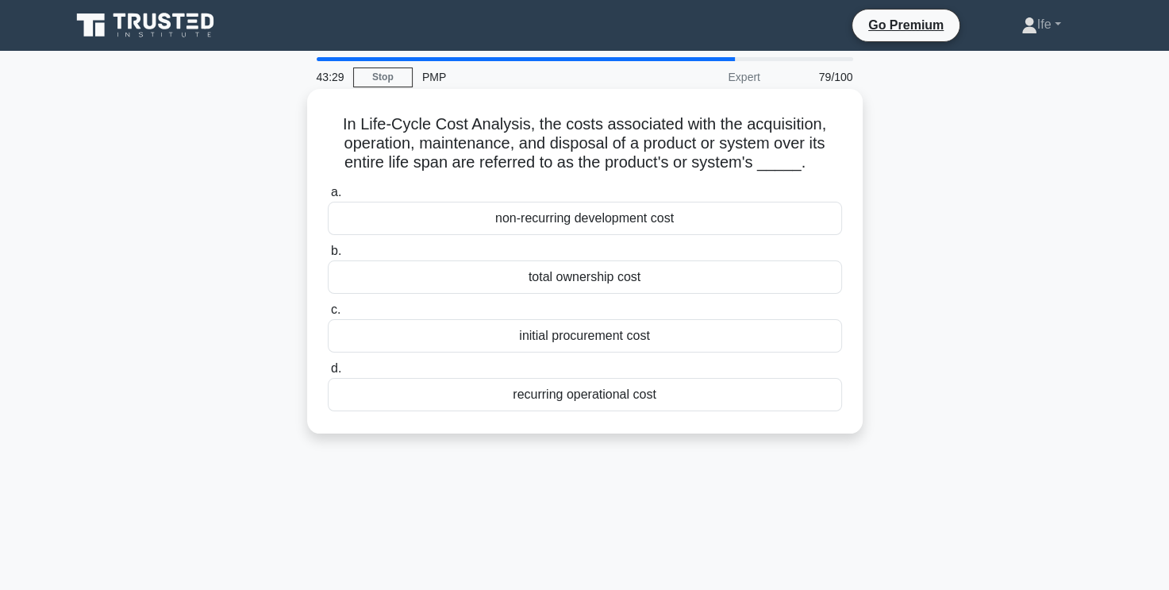
click at [628, 287] on div "total ownership cost" at bounding box center [585, 276] width 514 height 33
click at [328, 256] on input "b. total ownership cost" at bounding box center [328, 251] width 0 height 10
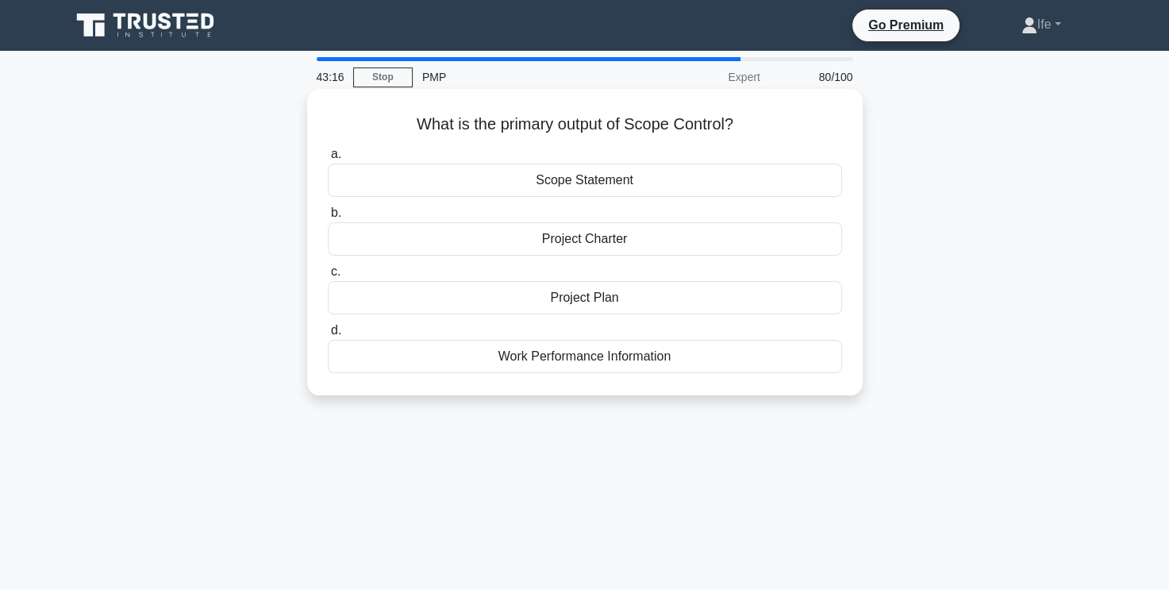
click at [624, 355] on div "Work Performance Information" at bounding box center [585, 356] width 514 height 33
click at [328, 336] on input "d. Work Performance Information" at bounding box center [328, 330] width 0 height 10
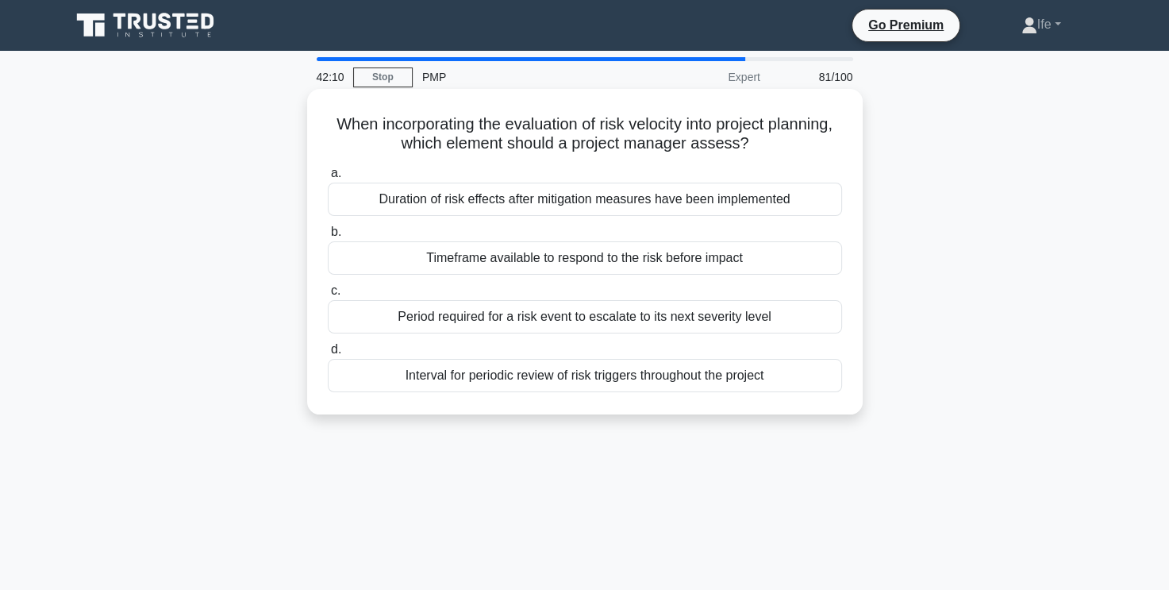
click at [625, 263] on div "Timeframe available to respond to the risk before impact" at bounding box center [585, 257] width 514 height 33
click at [328, 237] on input "b. Timeframe available to respond to the risk before impact" at bounding box center [328, 232] width 0 height 10
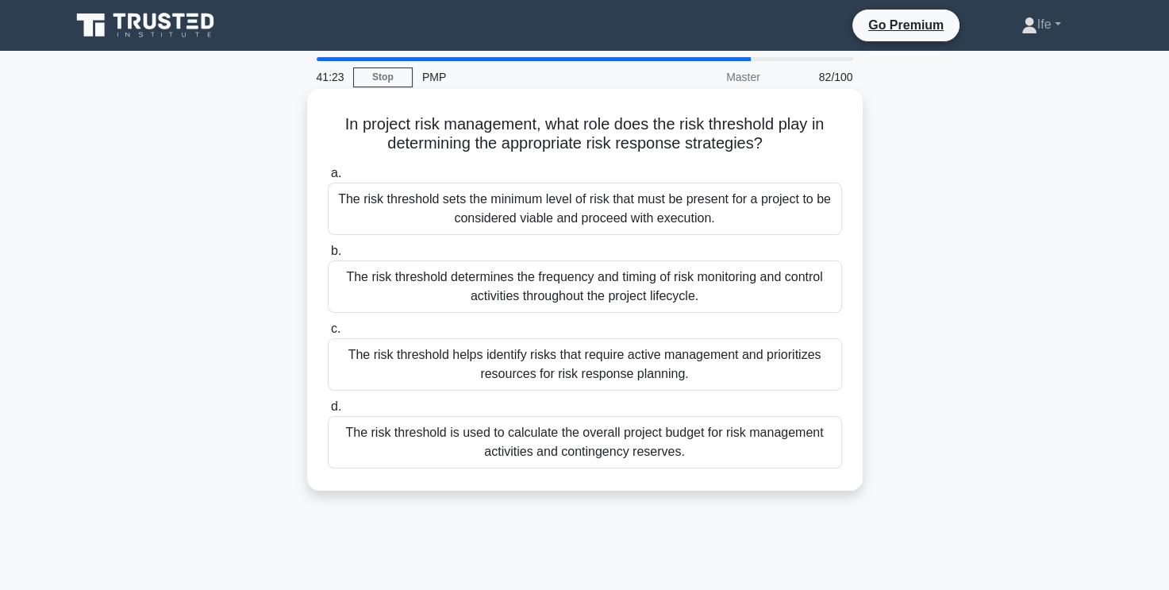
click at [625, 211] on div "The risk threshold sets the minimum level of risk that must be present for a pr…" at bounding box center [585, 208] width 514 height 52
click at [328, 179] on input "a. The risk threshold sets the minimum level of risk that must be present for a…" at bounding box center [328, 173] width 0 height 10
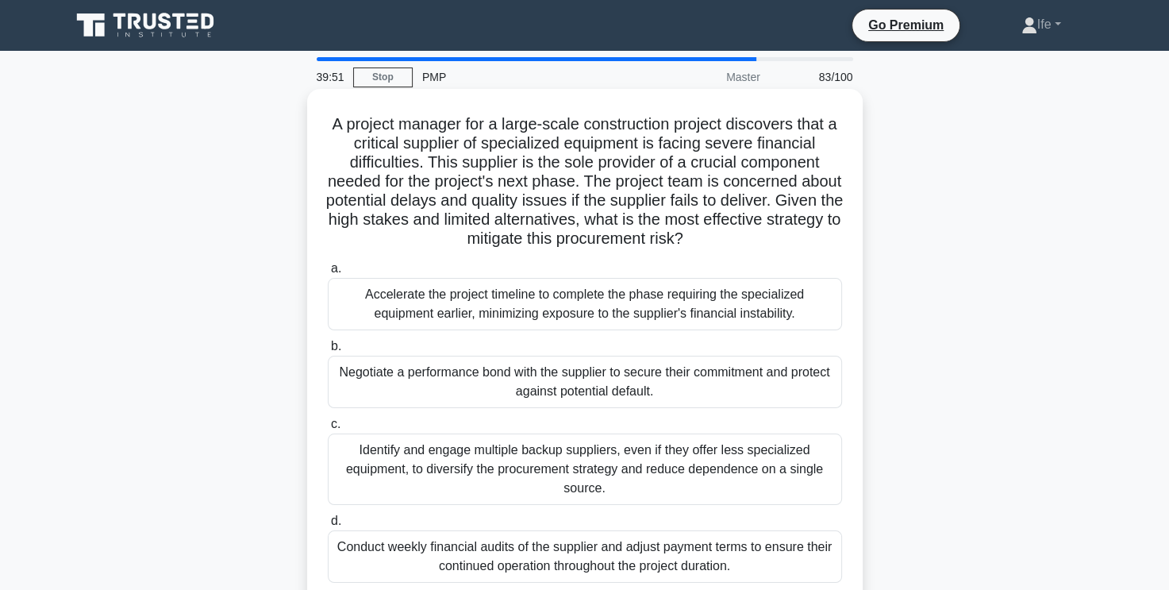
click at [671, 382] on div "Negotiate a performance bond with the supplier to secure their commitment and p…" at bounding box center [585, 381] width 514 height 52
click at [328, 352] on input "b. Negotiate a performance bond with the supplier to secure their commitment an…" at bounding box center [328, 346] width 0 height 10
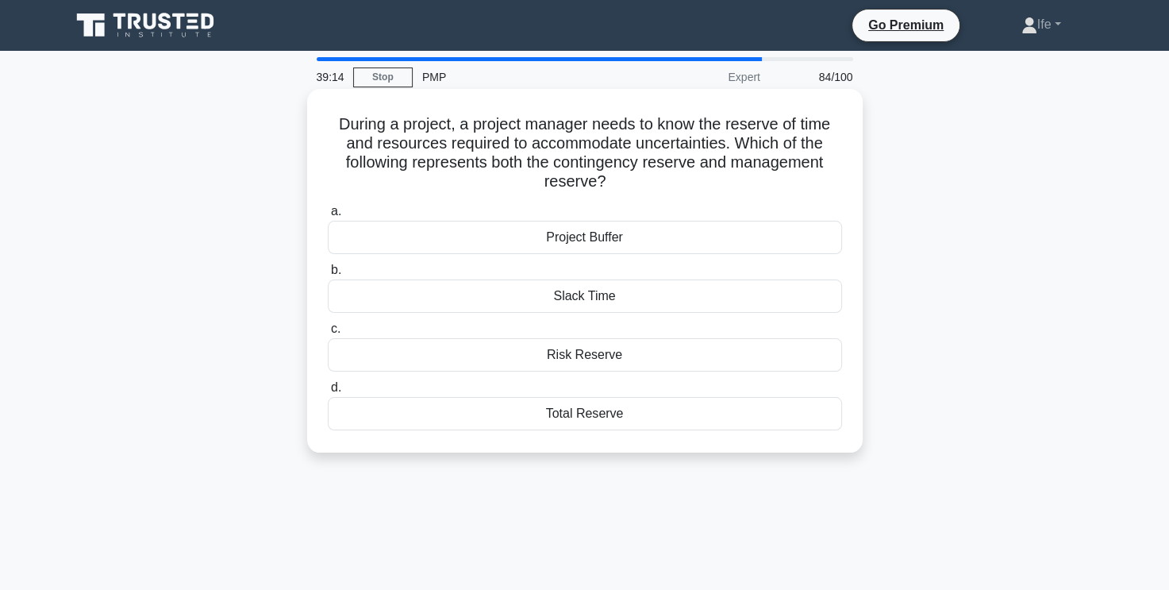
click at [638, 238] on div "Project Buffer" at bounding box center [585, 237] width 514 height 33
click at [328, 217] on input "a. Project Buffer" at bounding box center [328, 211] width 0 height 10
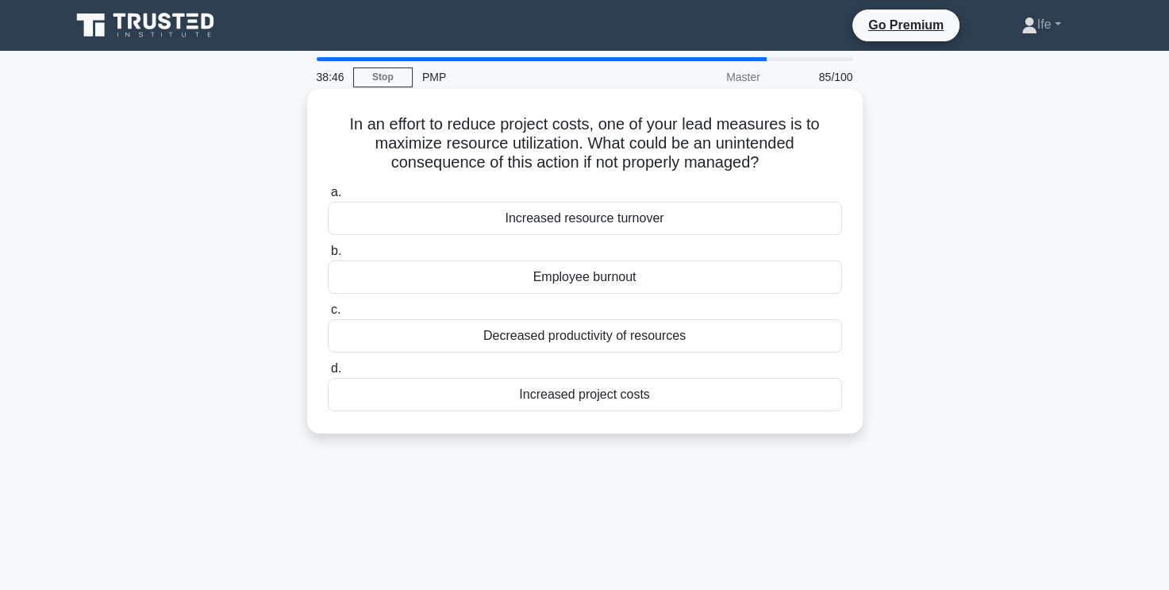
click at [635, 342] on div "Decreased productivity of resources" at bounding box center [585, 335] width 514 height 33
click at [328, 315] on input "c. Decreased productivity of resources" at bounding box center [328, 310] width 0 height 10
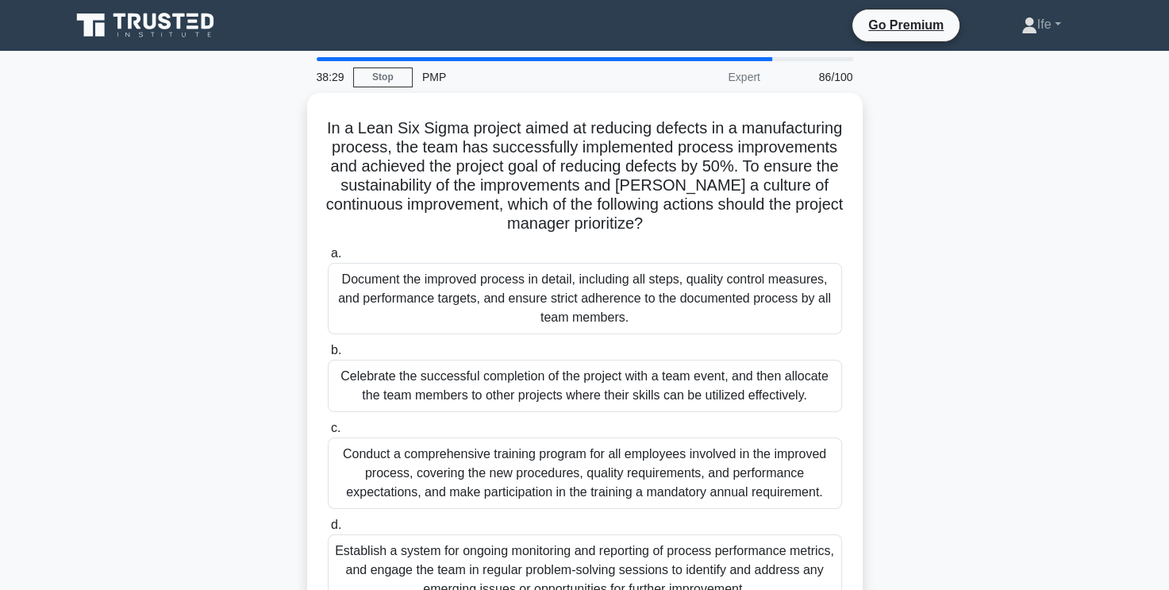
scroll to position [79, 0]
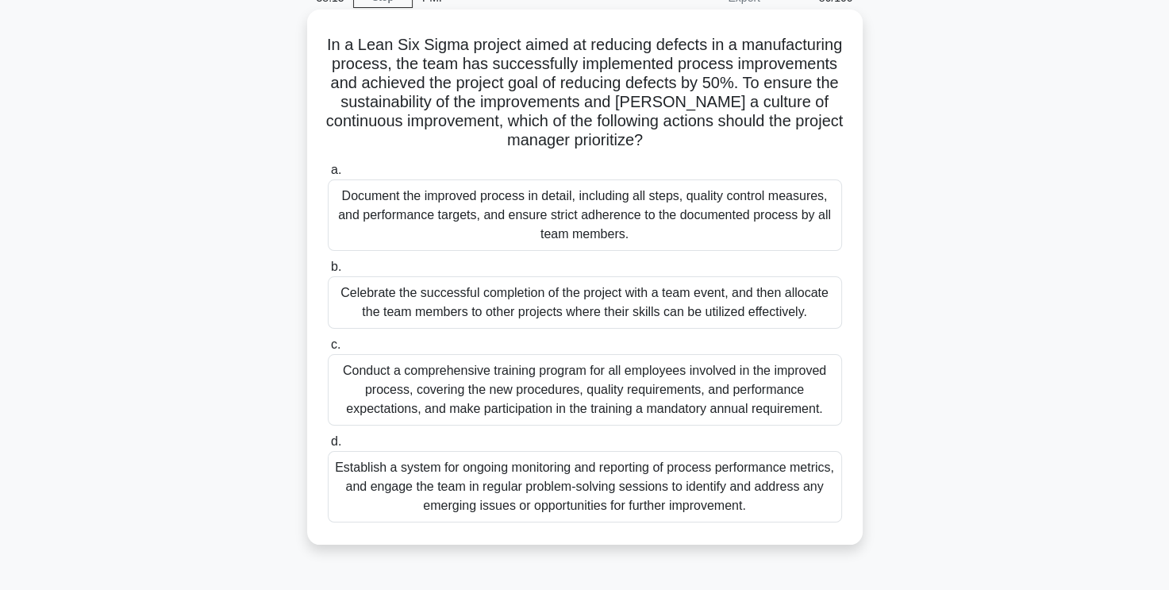
click at [755, 206] on div "Document the improved process in detail, including all steps, quality control m…" at bounding box center [585, 214] width 514 height 71
click at [328, 175] on input "a. Document the improved process in detail, including all steps, quality contro…" at bounding box center [328, 170] width 0 height 10
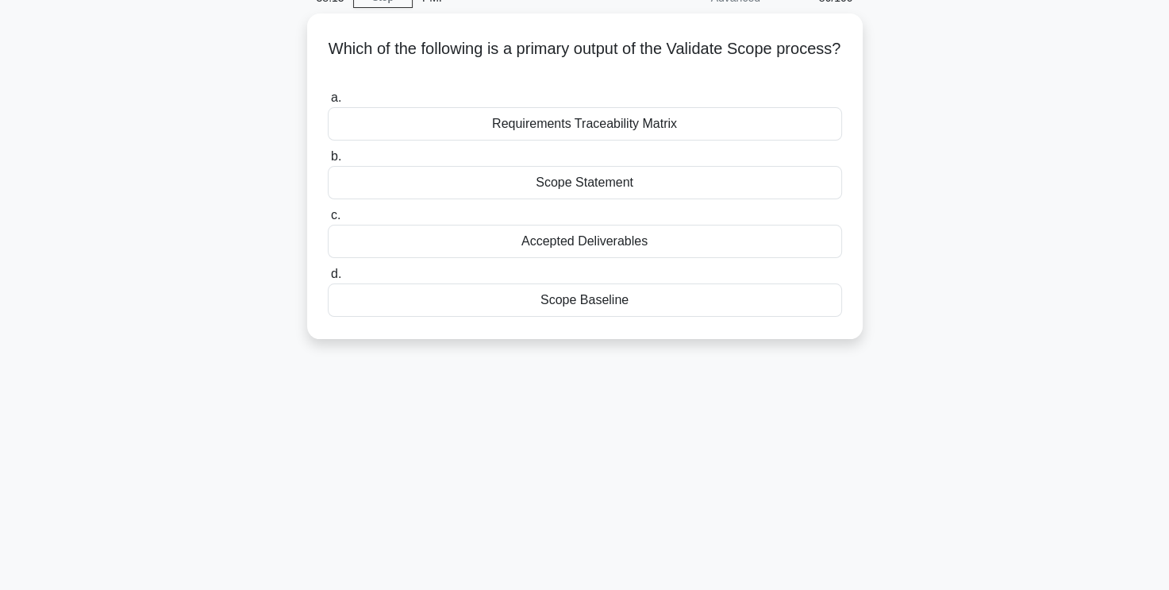
scroll to position [0, 0]
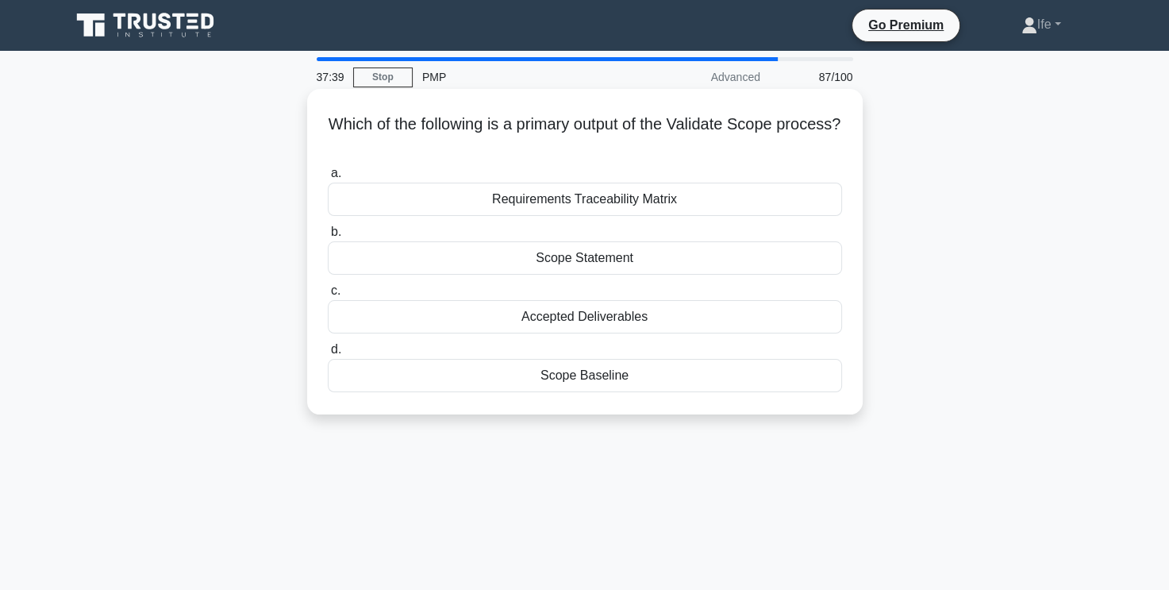
click at [590, 380] on div "Scope Baseline" at bounding box center [585, 375] width 514 height 33
click at [328, 355] on input "d. Scope Baseline" at bounding box center [328, 349] width 0 height 10
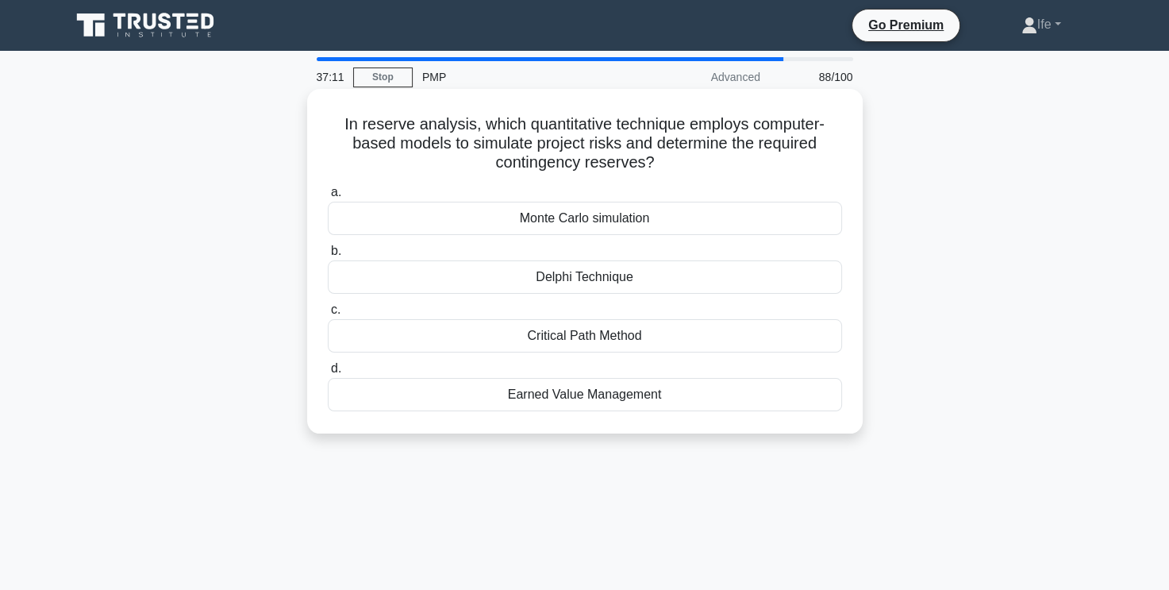
click at [661, 215] on div "Monte Carlo simulation" at bounding box center [585, 218] width 514 height 33
click at [328, 198] on input "a. Monte Carlo simulation" at bounding box center [328, 192] width 0 height 10
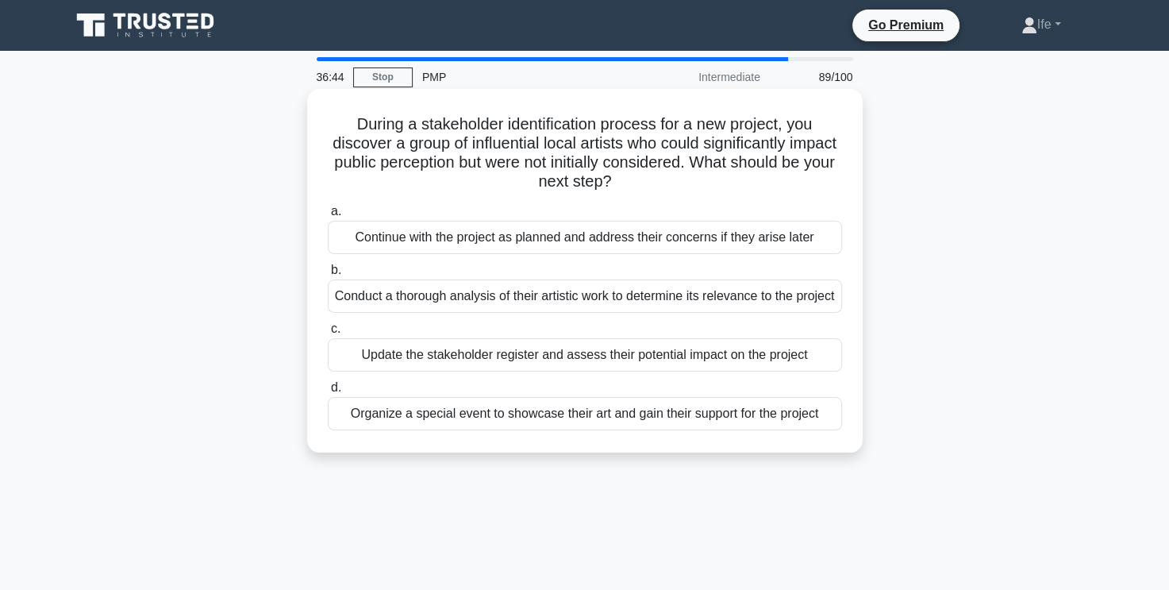
click at [693, 371] on div "Update the stakeholder register and assess their potential impact on the project" at bounding box center [585, 354] width 514 height 33
click at [328, 334] on input "c. Update the stakeholder register and assess their potential impact on the pro…" at bounding box center [328, 329] width 0 height 10
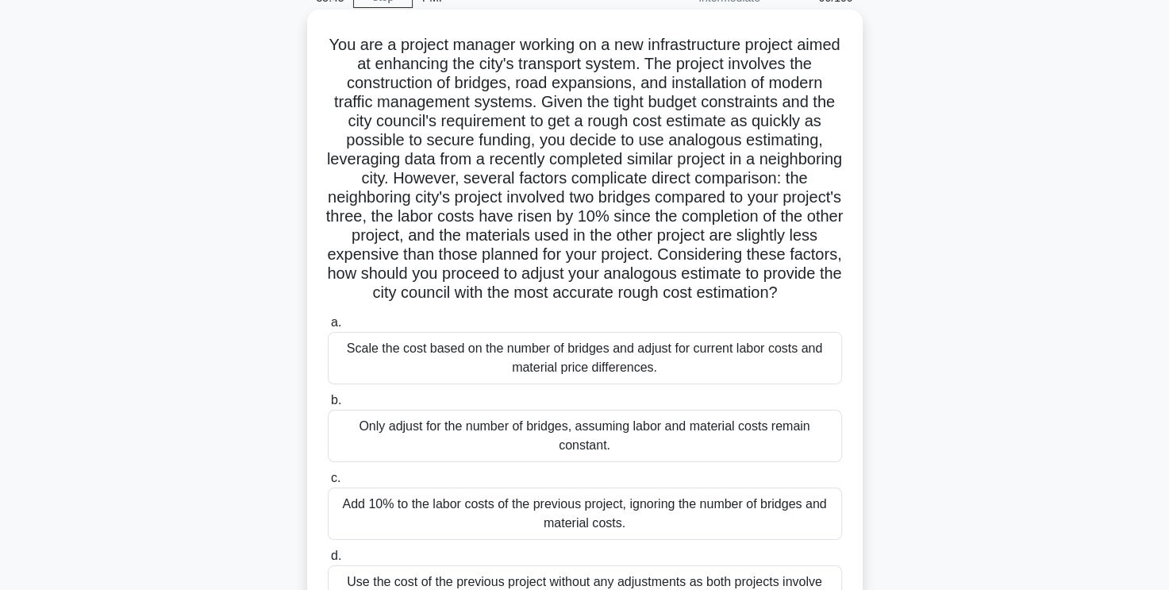
scroll to position [159, 0]
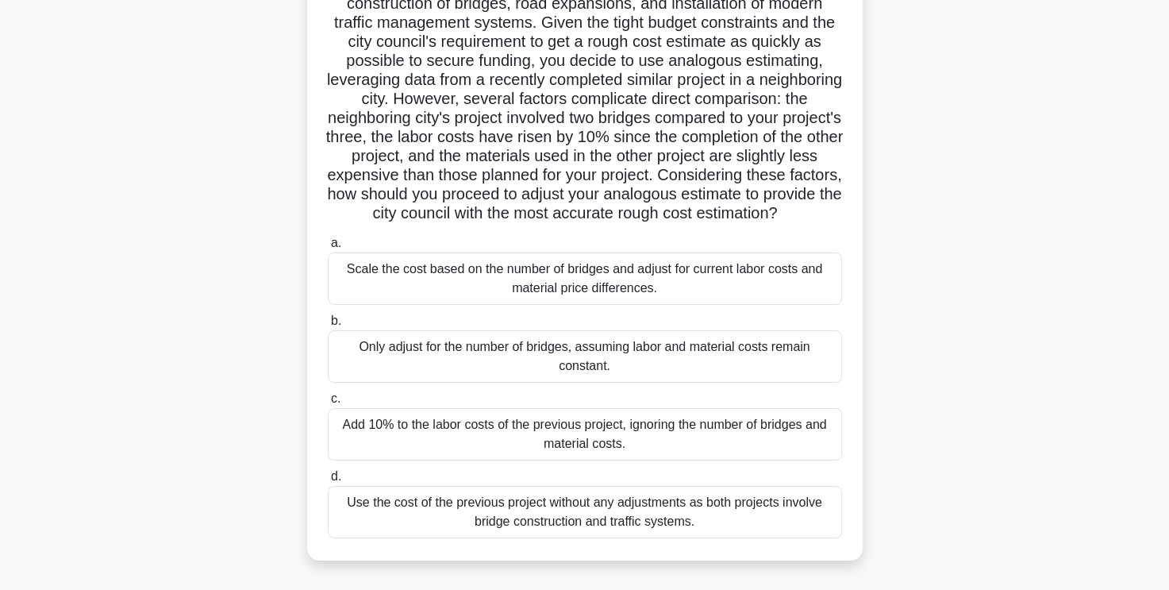
click at [643, 305] on div "Scale the cost based on the number of bridges and adjust for current labor cost…" at bounding box center [585, 278] width 514 height 52
click at [328, 248] on input "a. Scale the cost based on the number of bridges and adjust for current labor c…" at bounding box center [328, 243] width 0 height 10
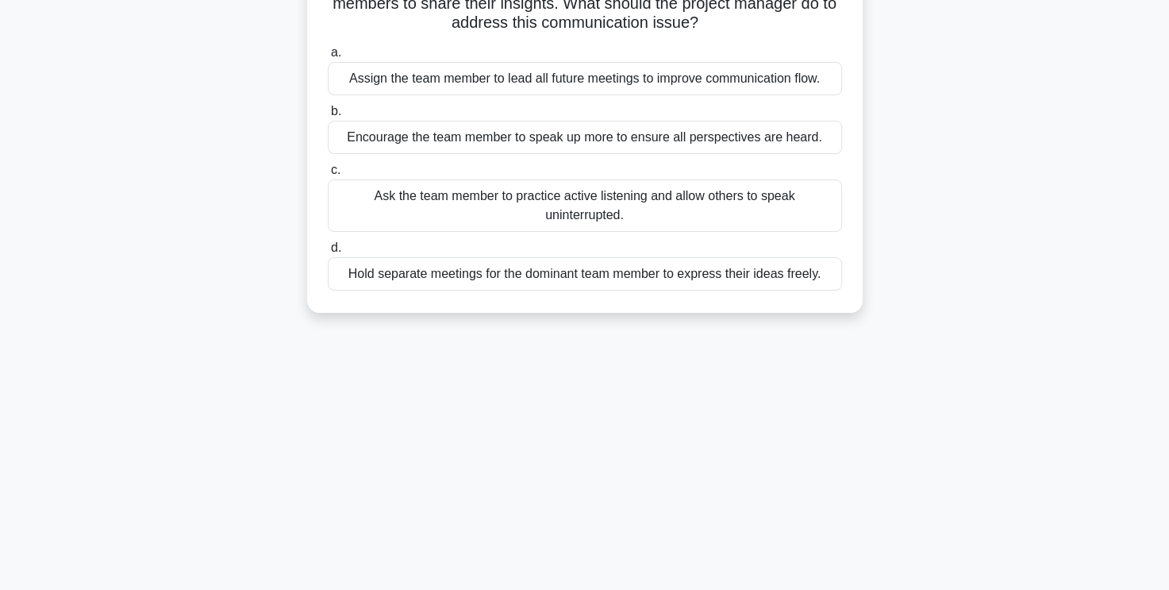
scroll to position [0, 0]
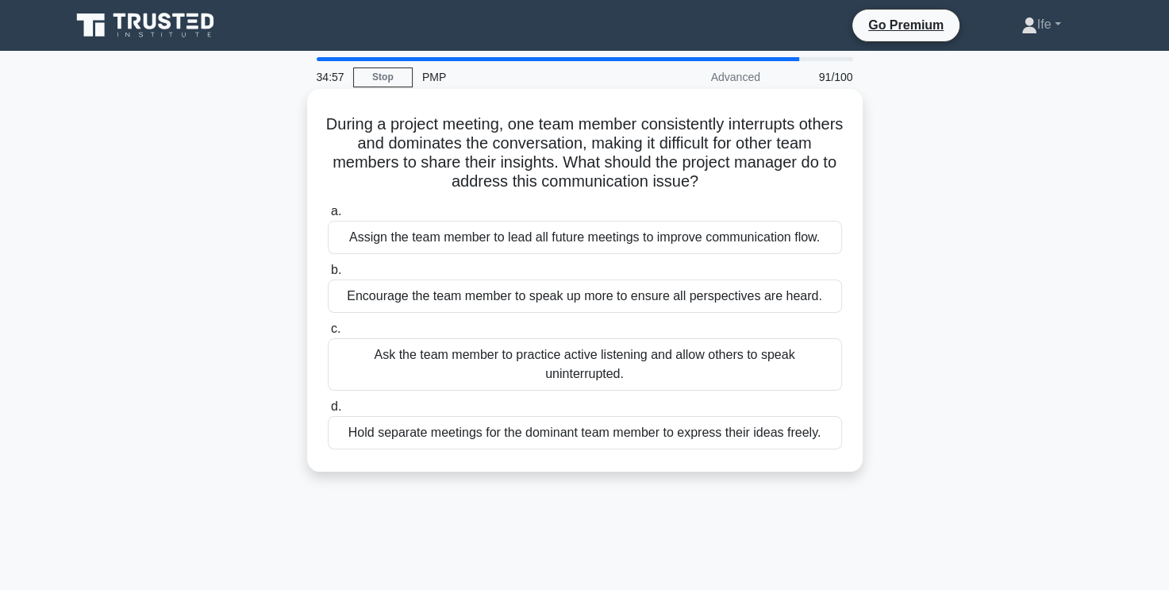
click at [737, 367] on div "Ask the team member to practice active listening and allow others to speak unin…" at bounding box center [585, 364] width 514 height 52
click at [328, 334] on input "c. Ask the team member to practice active listening and allow others to speak u…" at bounding box center [328, 329] width 0 height 10
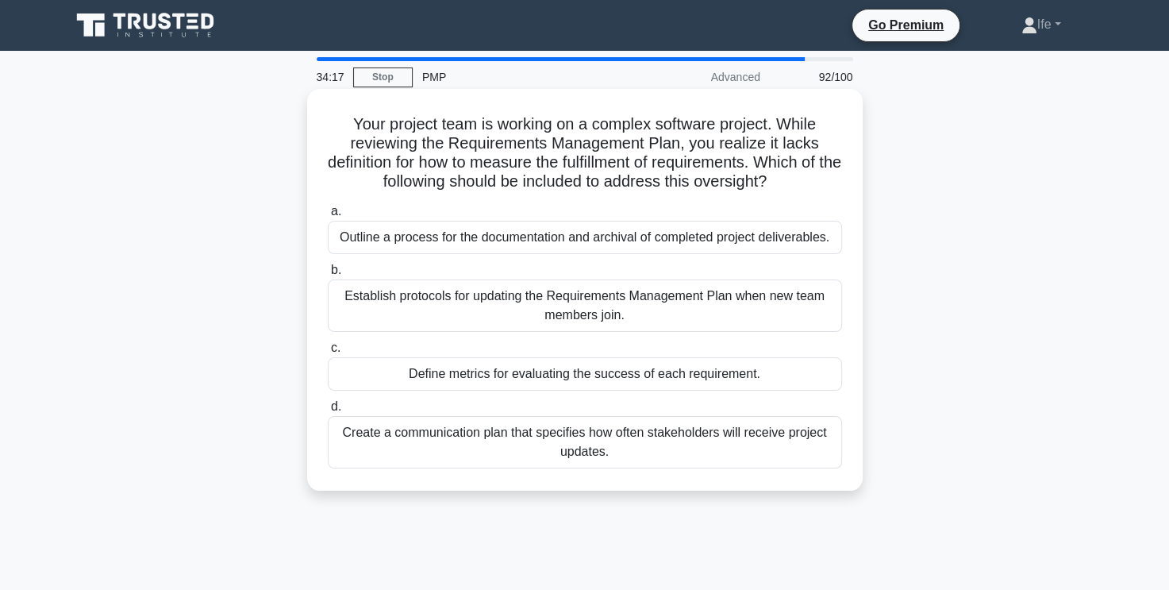
click at [632, 378] on div "Define metrics for evaluating the success of each requirement." at bounding box center [585, 373] width 514 height 33
click at [328, 353] on input "c. Define metrics for evaluating the success of each requirement." at bounding box center [328, 348] width 0 height 10
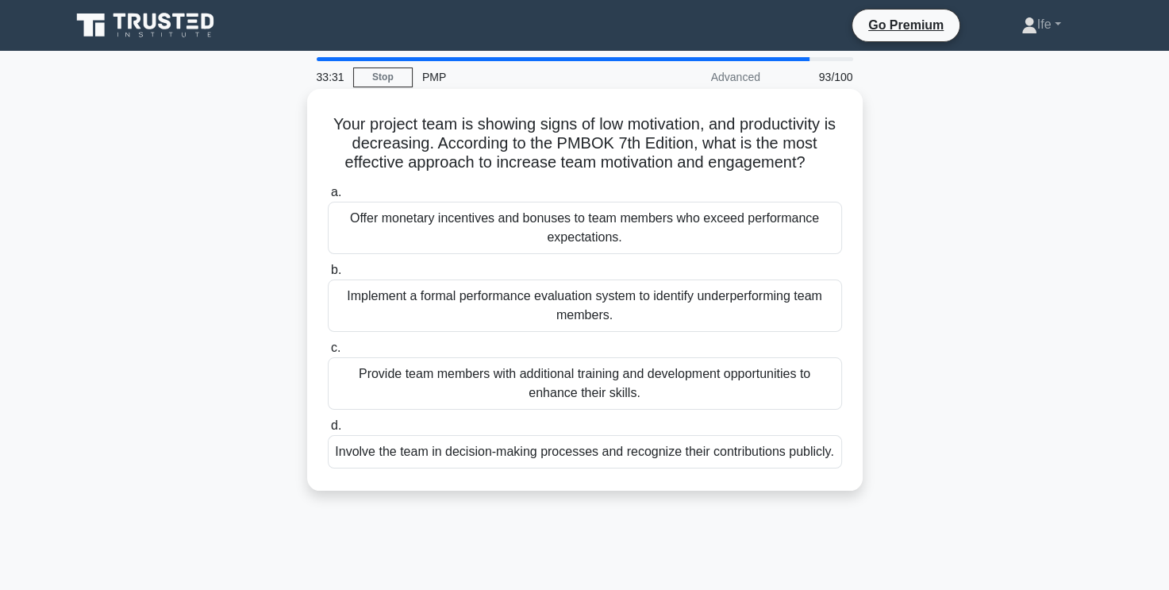
click at [673, 461] on div "Involve the team in decision-making processes and recognize their contributions…" at bounding box center [585, 451] width 514 height 33
click at [328, 431] on input "d. Involve the team in decision-making processes and recognize their contributi…" at bounding box center [328, 426] width 0 height 10
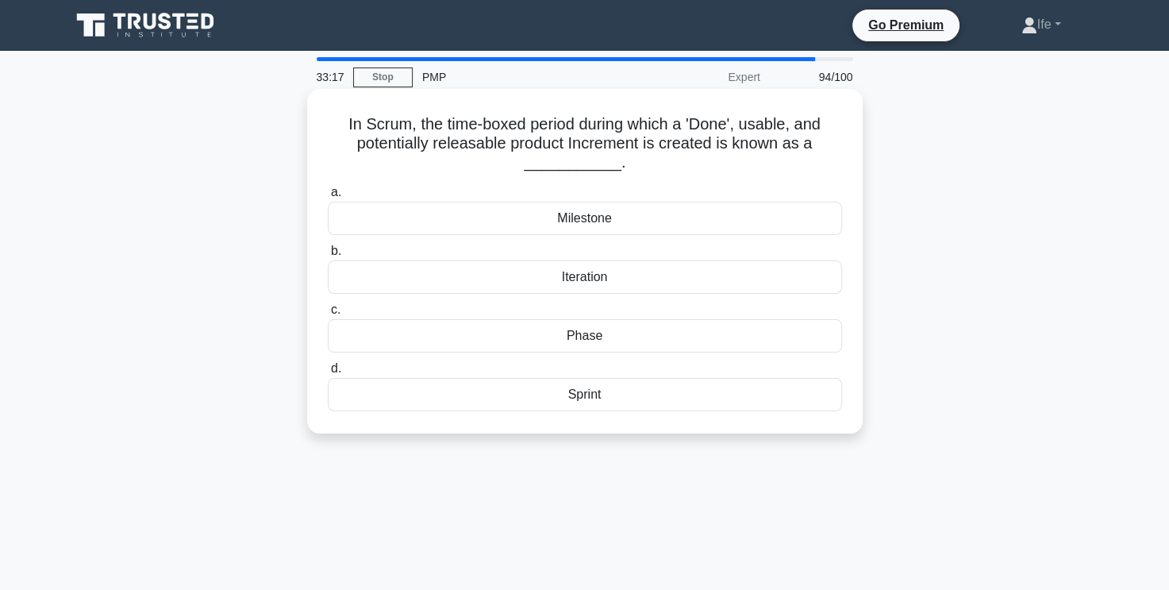
click at [609, 395] on div "Sprint" at bounding box center [585, 394] width 514 height 33
click at [328, 374] on input "d. Sprint" at bounding box center [328, 368] width 0 height 10
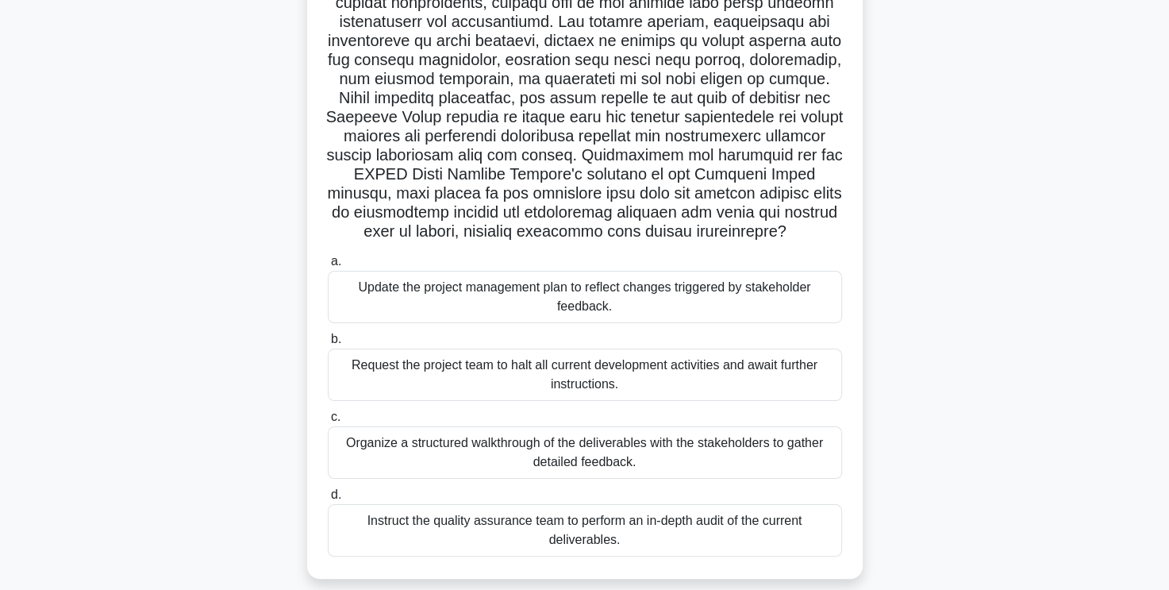
scroll to position [183, 0]
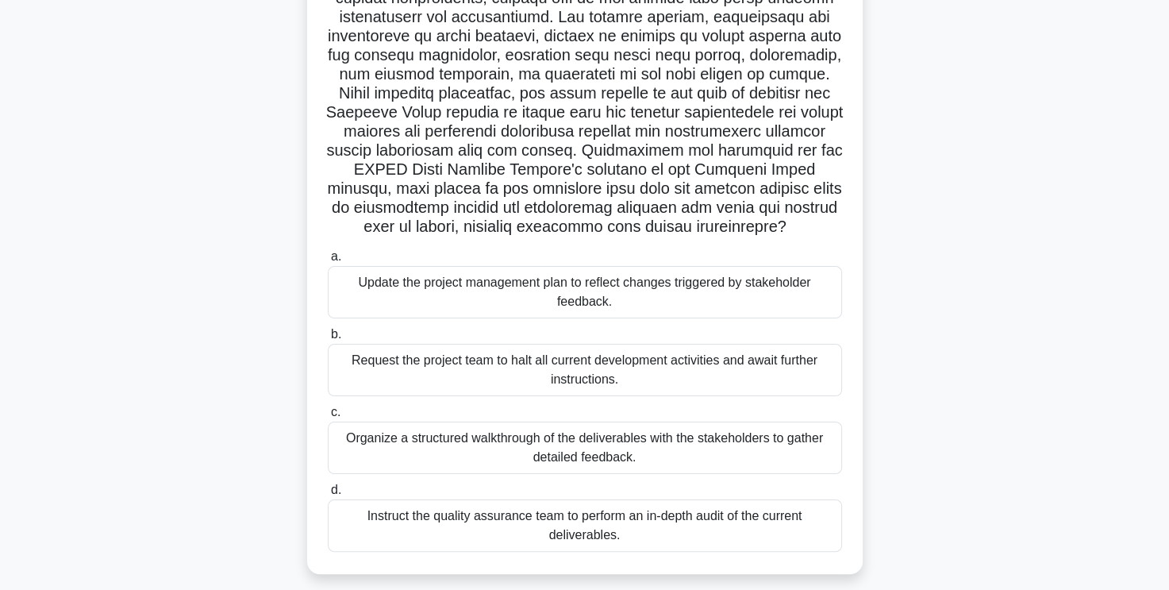
click at [632, 451] on div "Organize a structured walkthrough of the deliverables with the stakeholders to …" at bounding box center [585, 447] width 514 height 52
click at [328, 417] on input "c. Organize a structured walkthrough of the deliverables with the stakeholders …" at bounding box center [328, 412] width 0 height 10
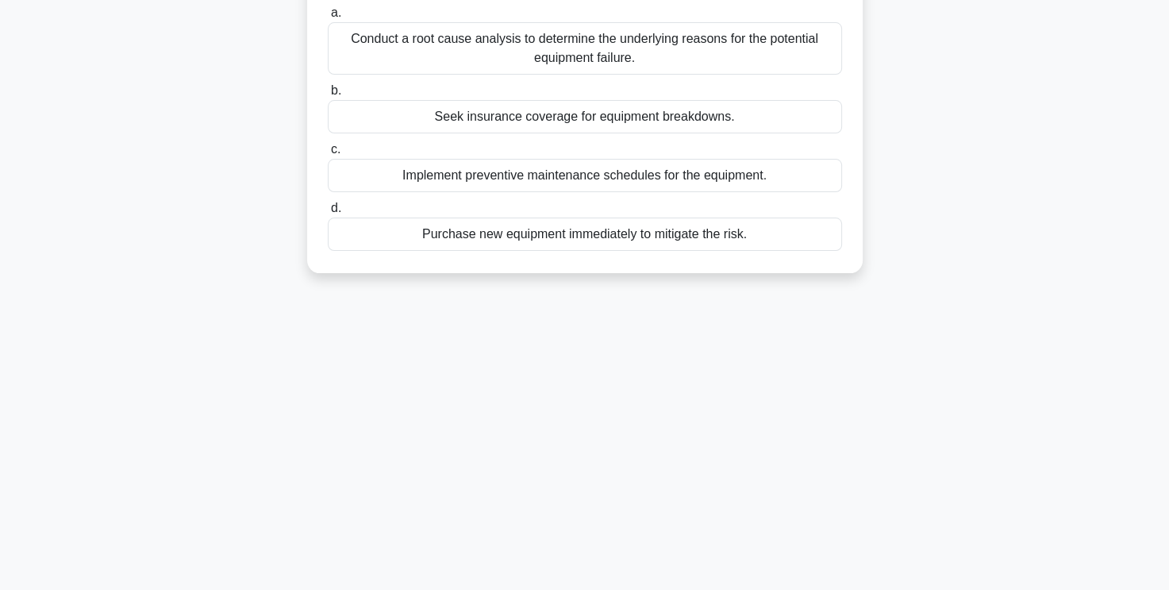
scroll to position [0, 0]
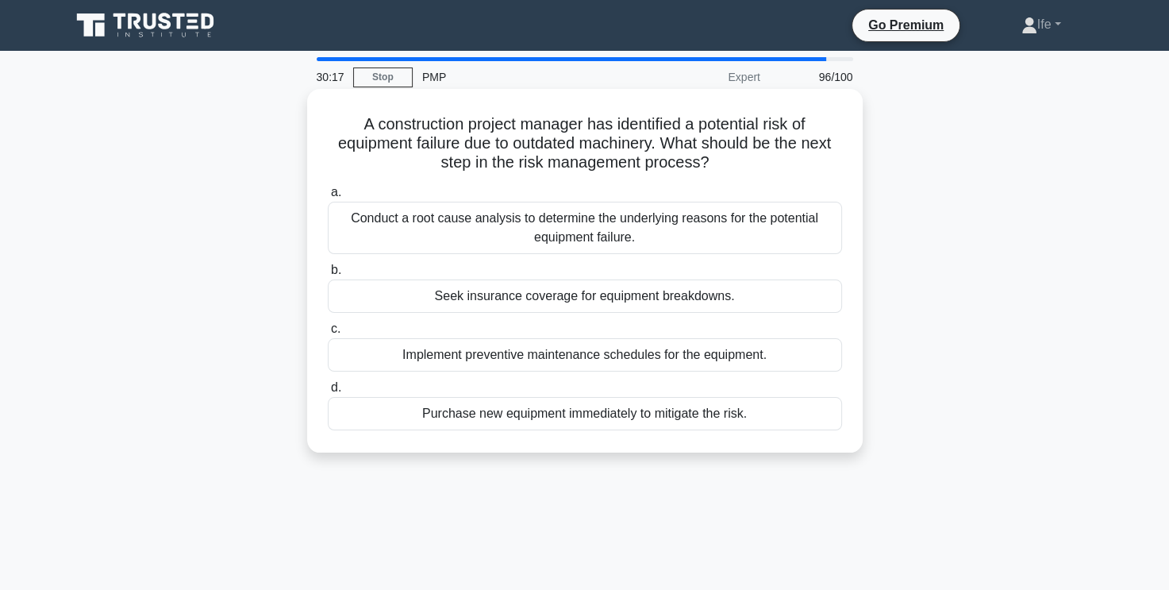
click at [630, 414] on div "Purchase new equipment immediately to mitigate the risk." at bounding box center [585, 413] width 514 height 33
click at [328, 393] on input "d. Purchase new equipment immediately to mitigate the risk." at bounding box center [328, 387] width 0 height 10
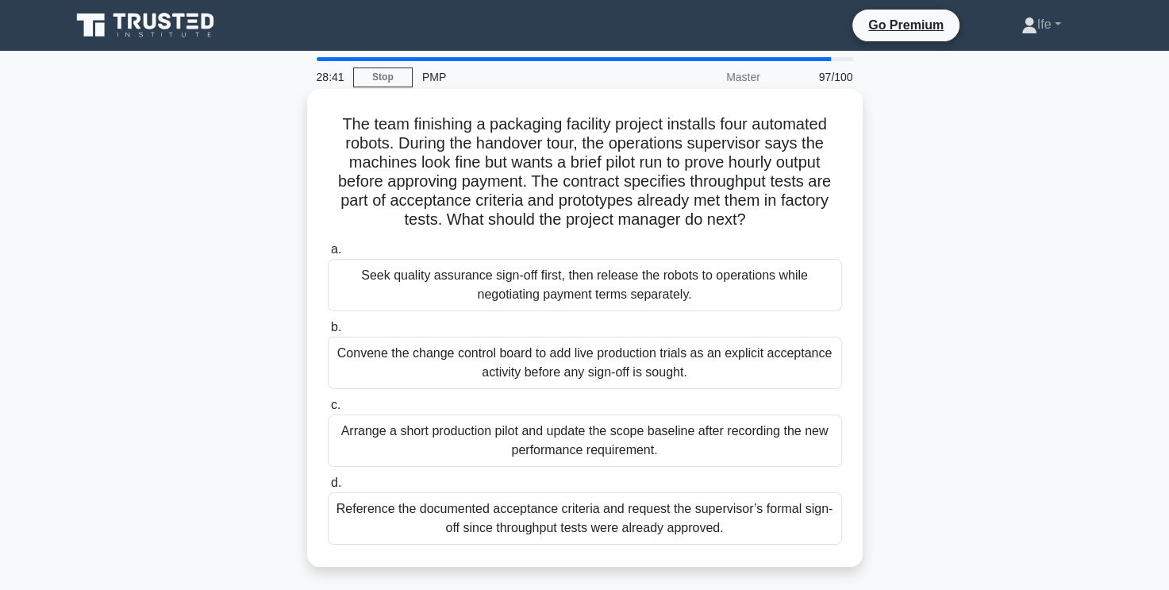
scroll to position [79, 0]
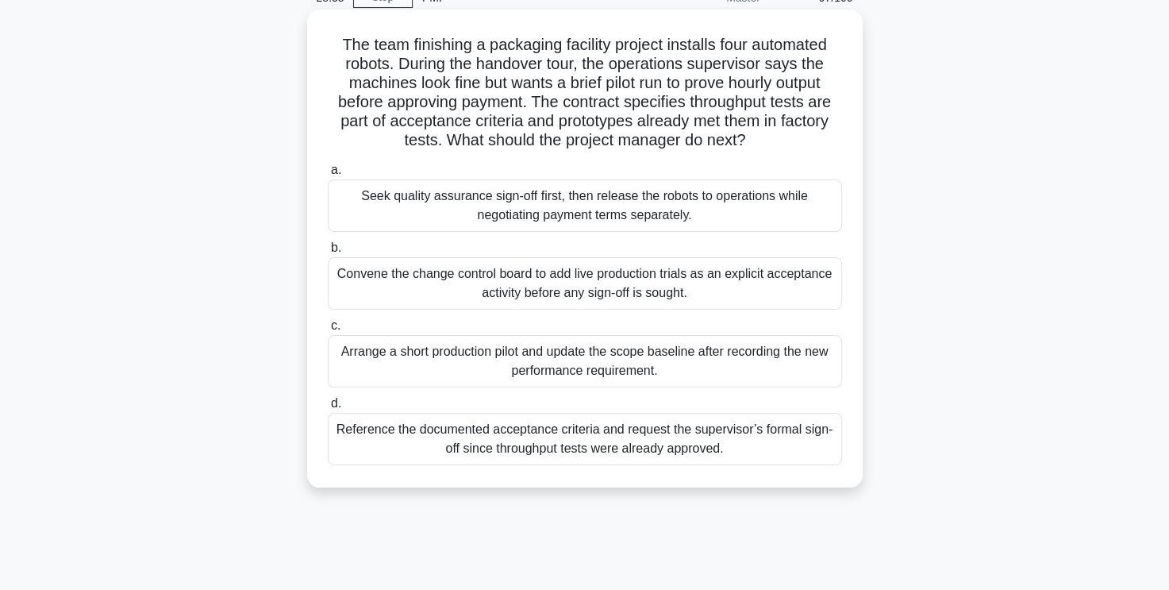
click at [560, 440] on div "Reference the documented acceptance criteria and request the supervisor’s forma…" at bounding box center [585, 439] width 514 height 52
click at [328, 409] on input "d. Reference the documented acceptance criteria and request the supervisor’s fo…" at bounding box center [328, 403] width 0 height 10
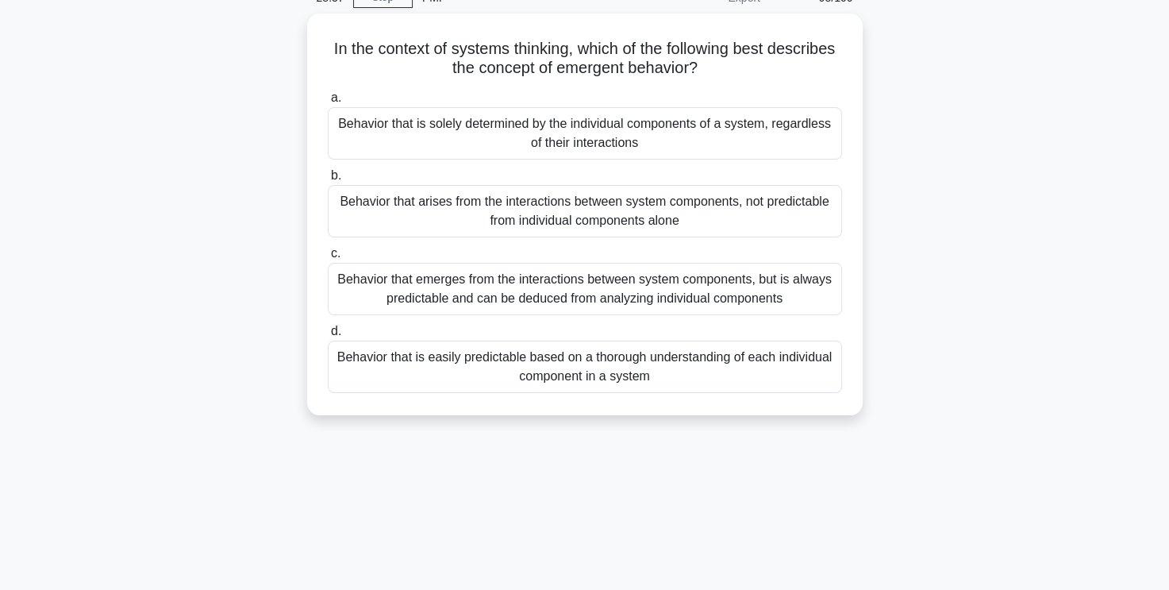
scroll to position [0, 0]
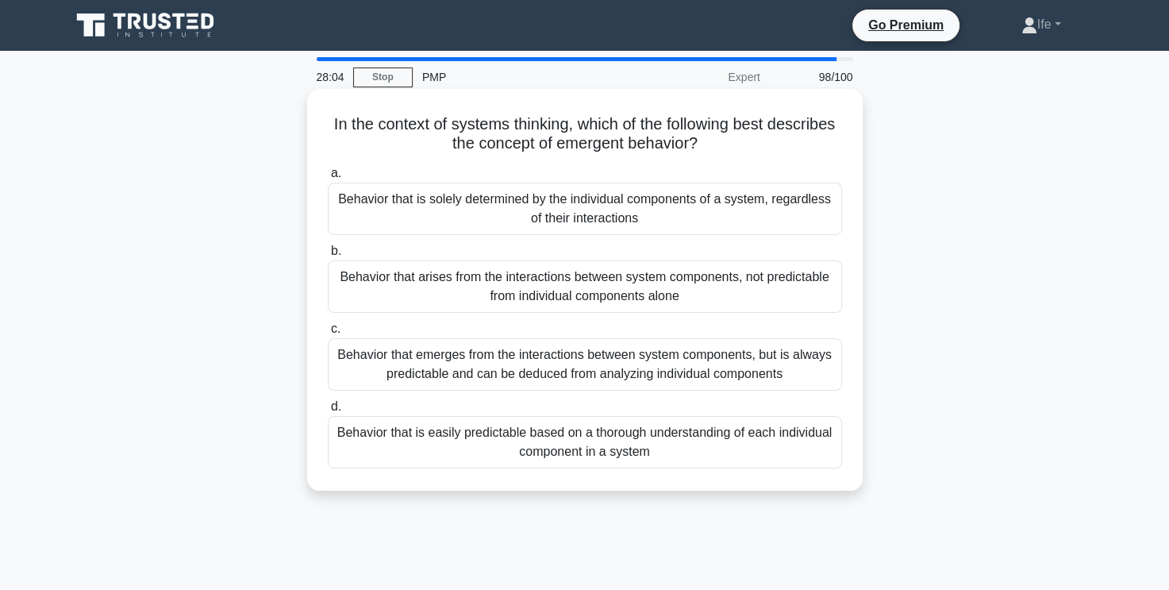
click at [678, 294] on div "Behavior that arises from the interactions between system components, not predi…" at bounding box center [585, 286] width 514 height 52
click at [328, 256] on input "b. Behavior that arises from the interactions between system components, not pr…" at bounding box center [328, 251] width 0 height 10
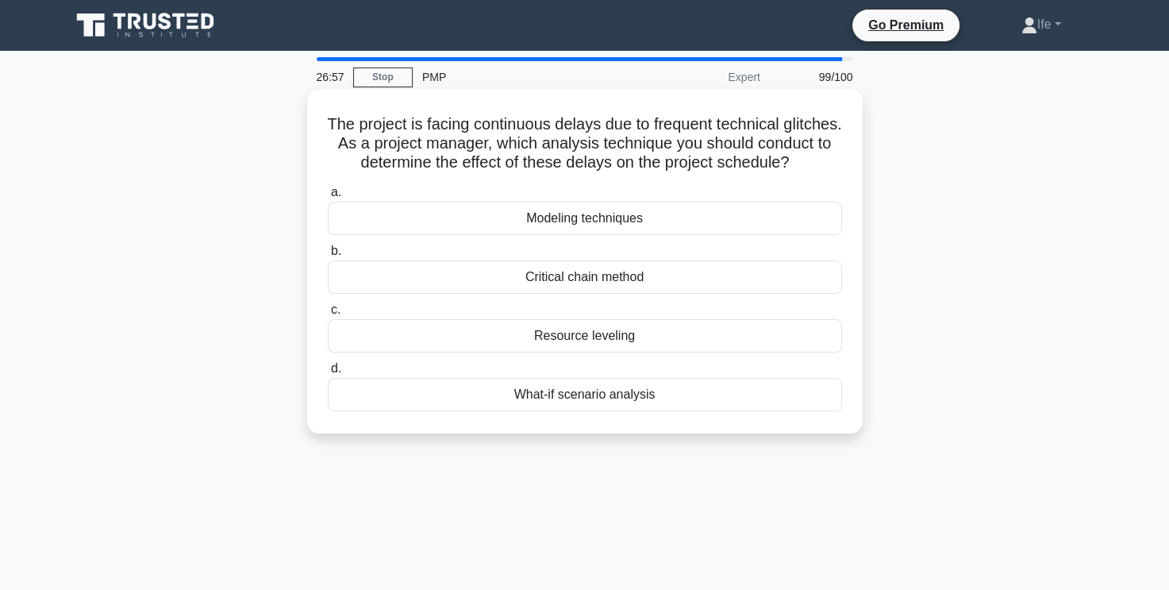
click at [641, 411] on div "What-if scenario analysis" at bounding box center [585, 394] width 514 height 33
click at [328, 374] on input "d. What-if scenario analysis" at bounding box center [328, 368] width 0 height 10
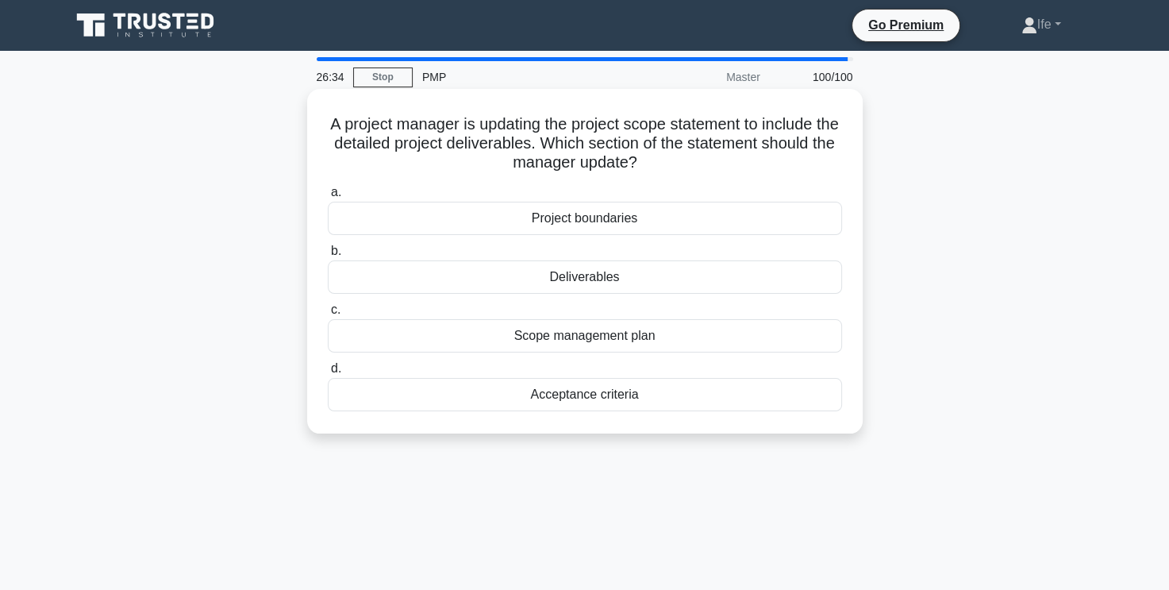
click at [653, 275] on div "Deliverables" at bounding box center [585, 276] width 514 height 33
click at [328, 256] on input "b. Deliverables" at bounding box center [328, 251] width 0 height 10
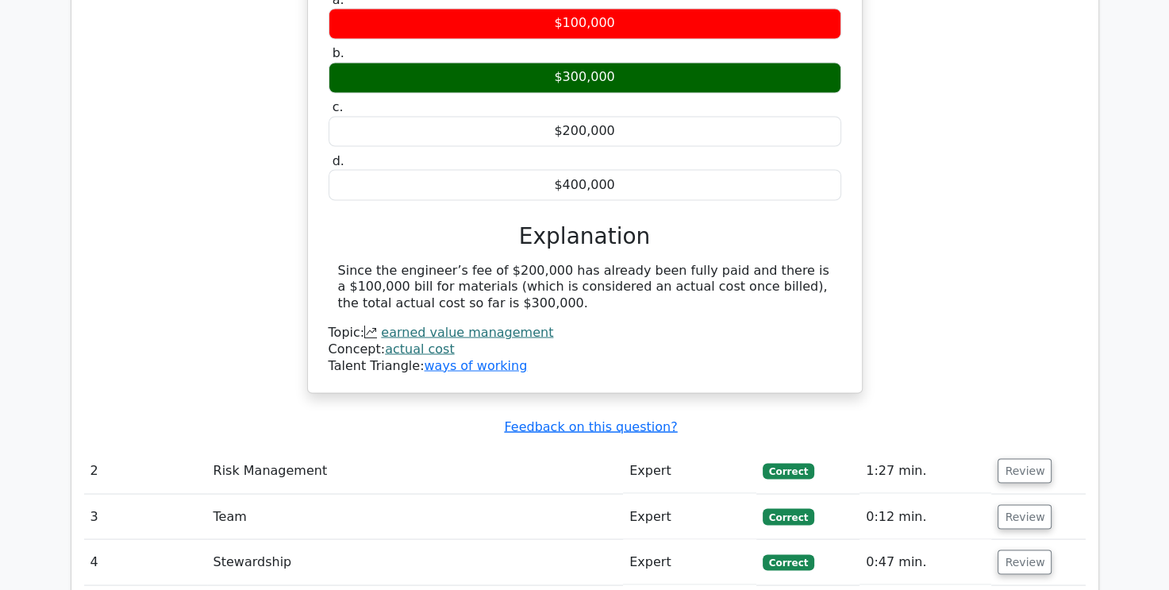
scroll to position [2919, 0]
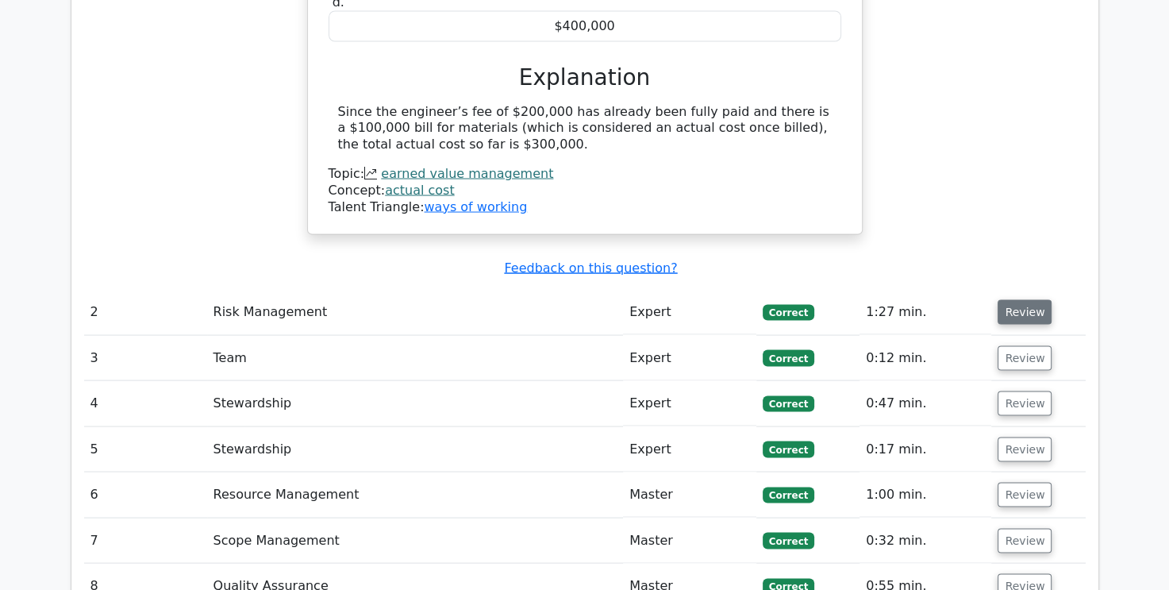
click at [1019, 299] on button "Review" at bounding box center [1024, 311] width 54 height 25
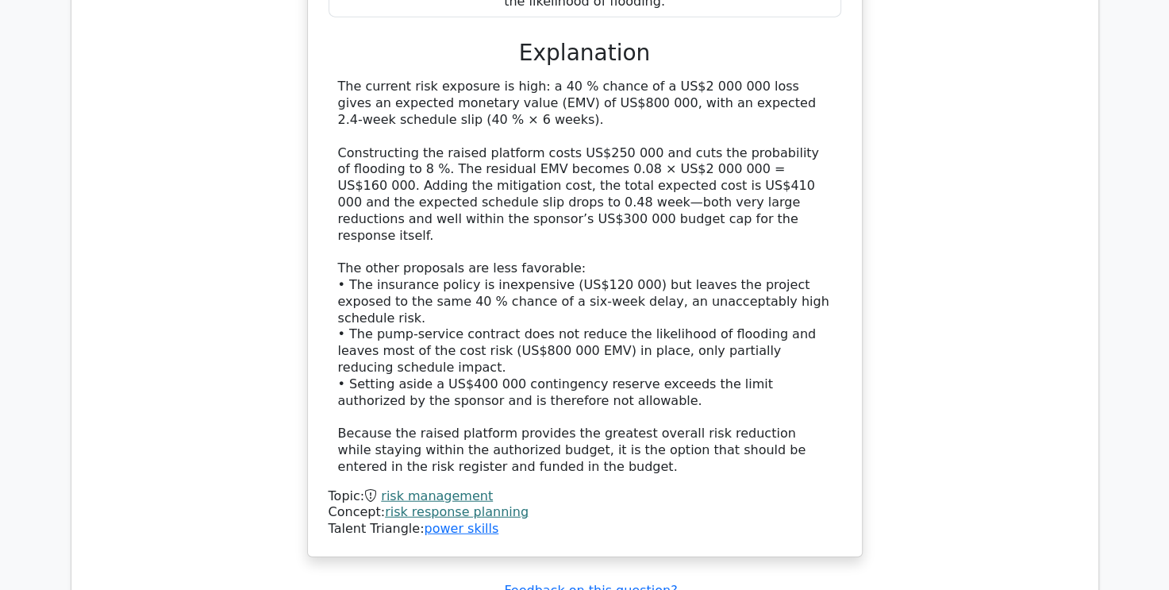
scroll to position [3871, 0]
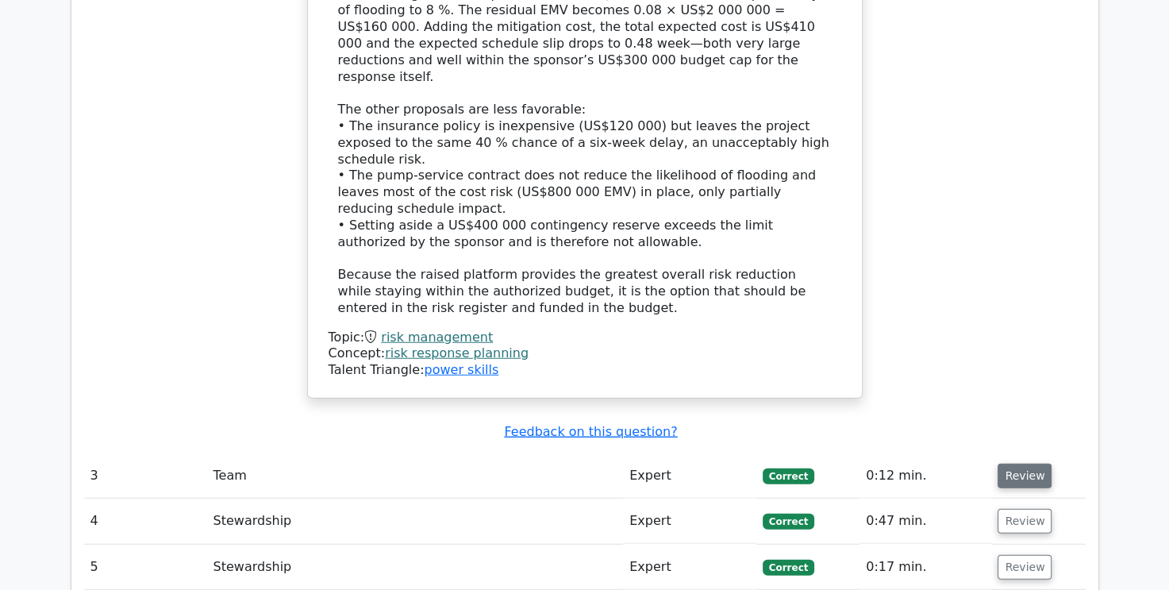
click at [1019, 463] on button "Review" at bounding box center [1024, 475] width 54 height 25
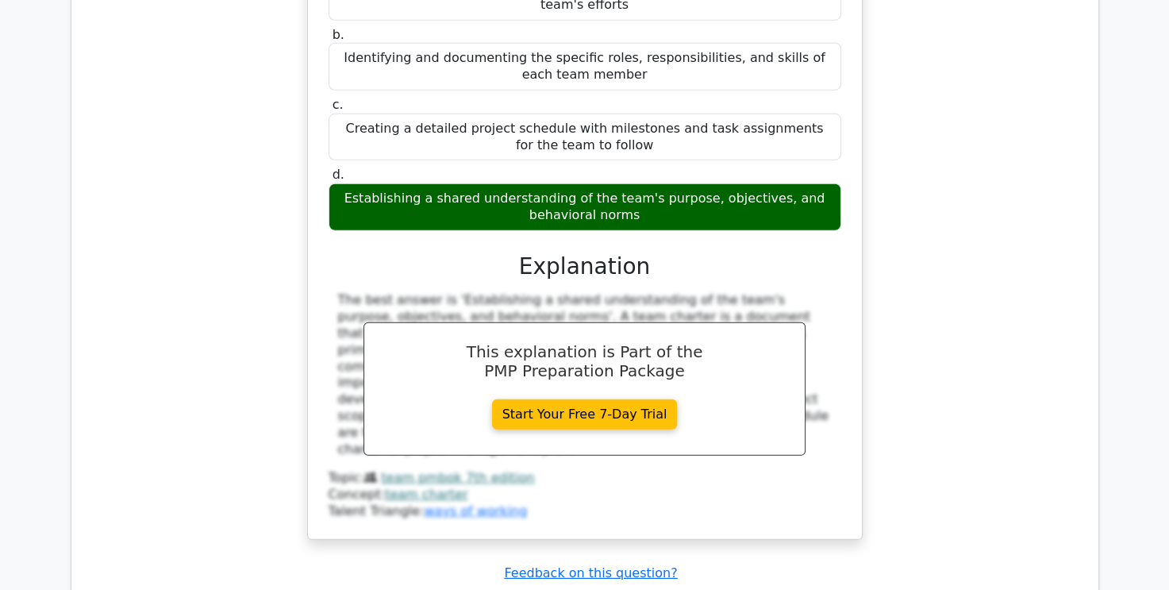
scroll to position [4665, 0]
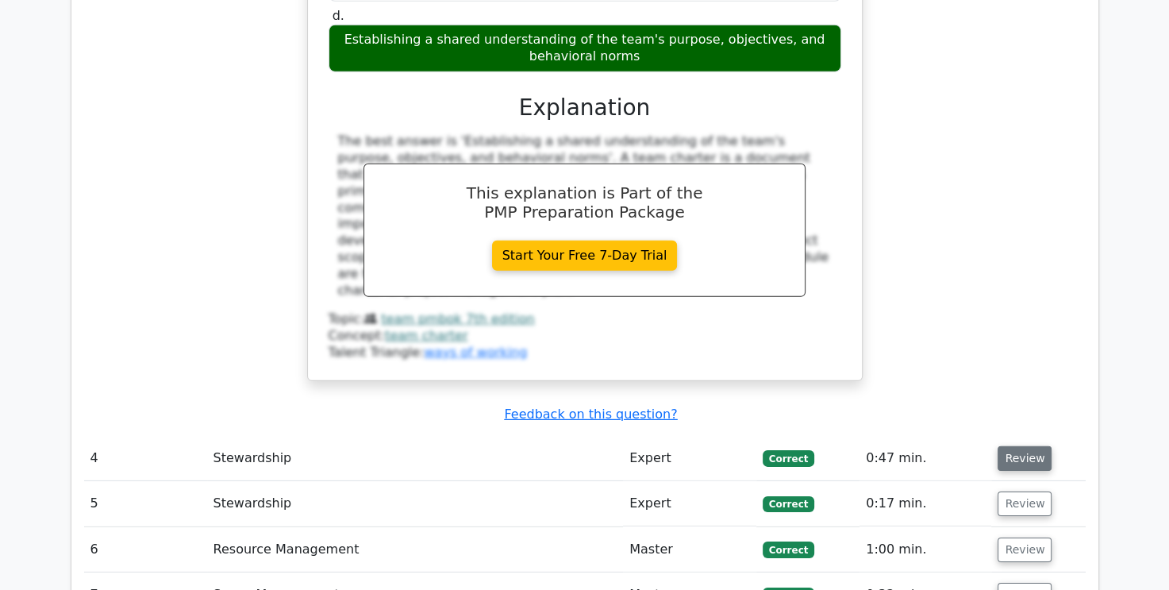
click at [1021, 446] on button "Review" at bounding box center [1024, 458] width 54 height 25
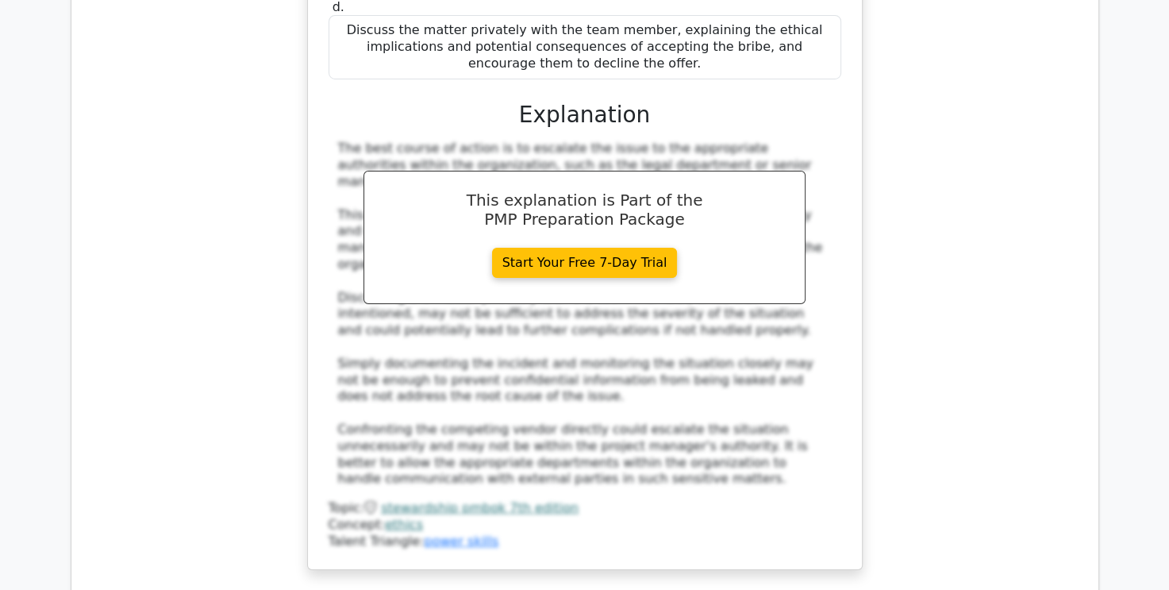
scroll to position [5696, 0]
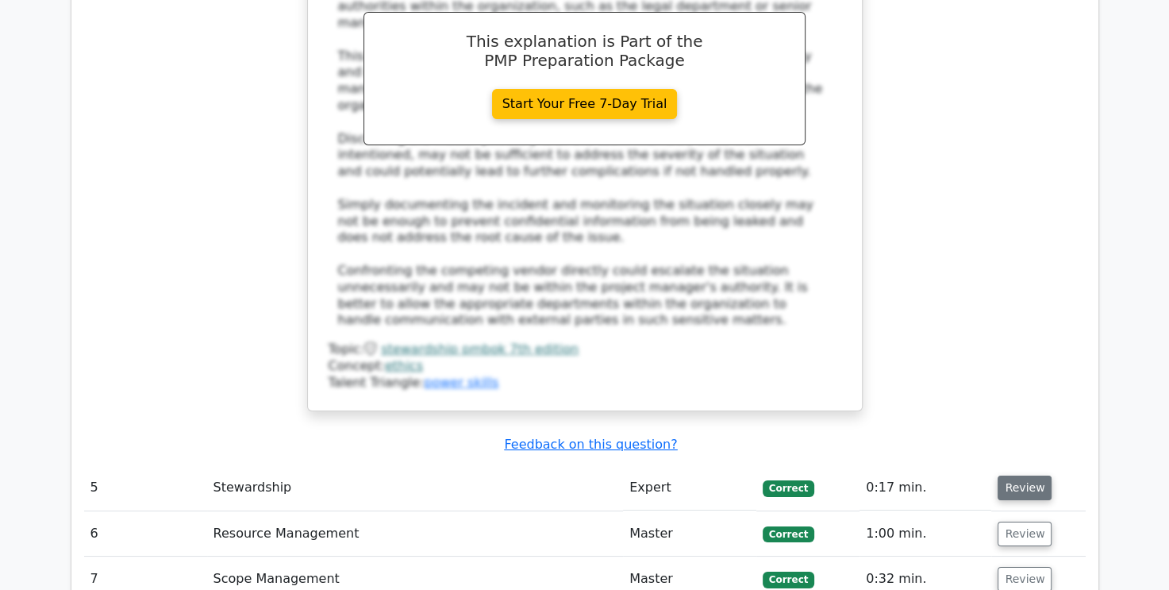
click at [1024, 475] on button "Review" at bounding box center [1024, 487] width 54 height 25
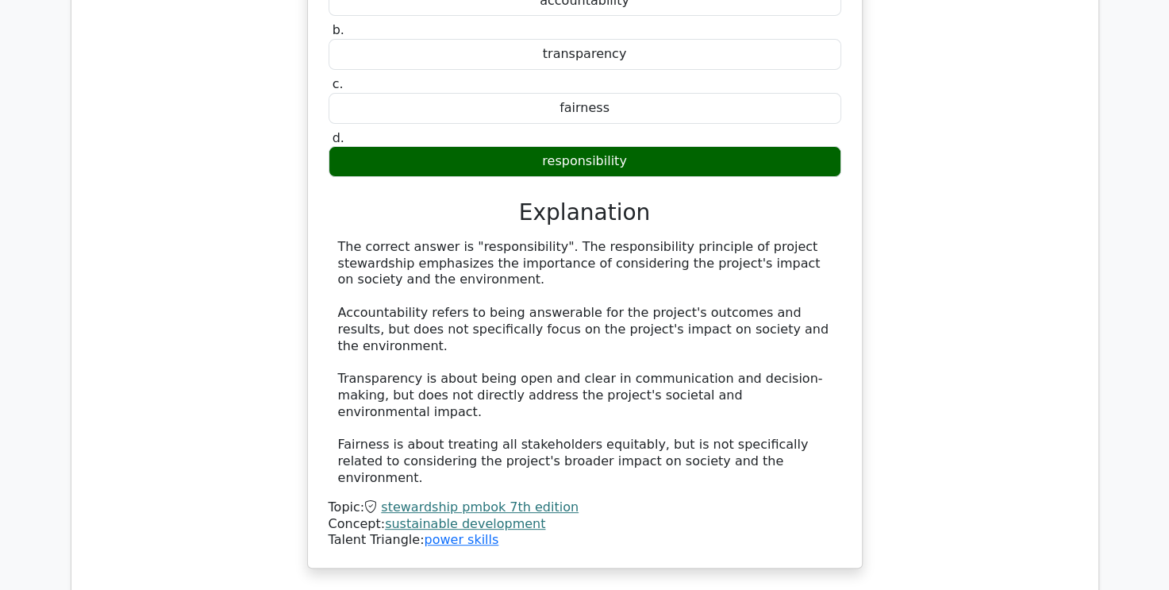
scroll to position [6410, 0]
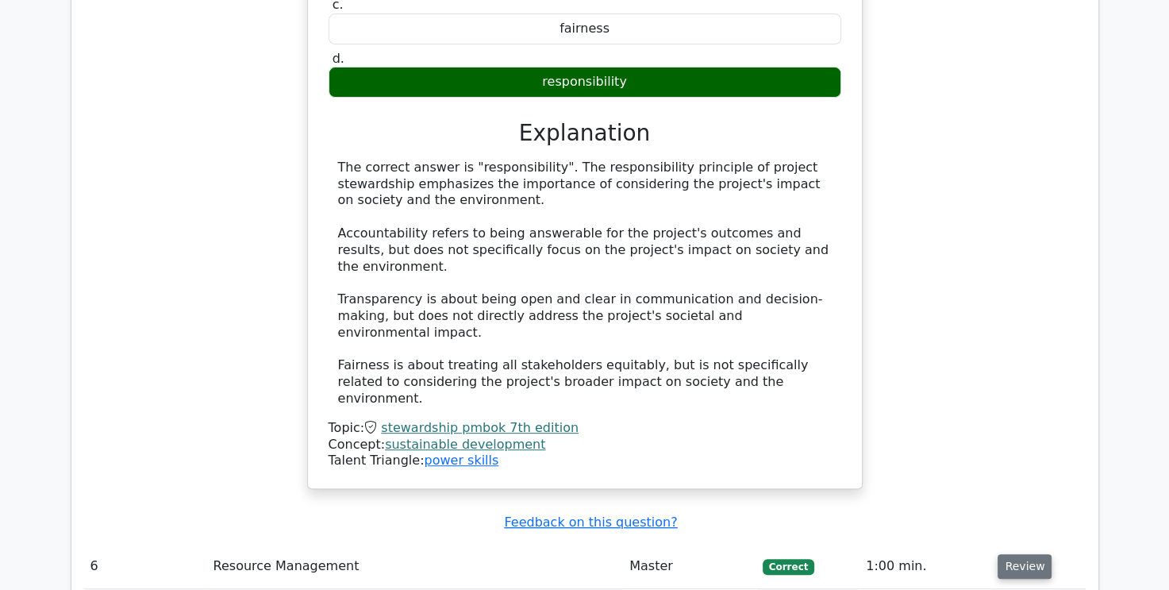
click at [1014, 554] on button "Review" at bounding box center [1024, 566] width 54 height 25
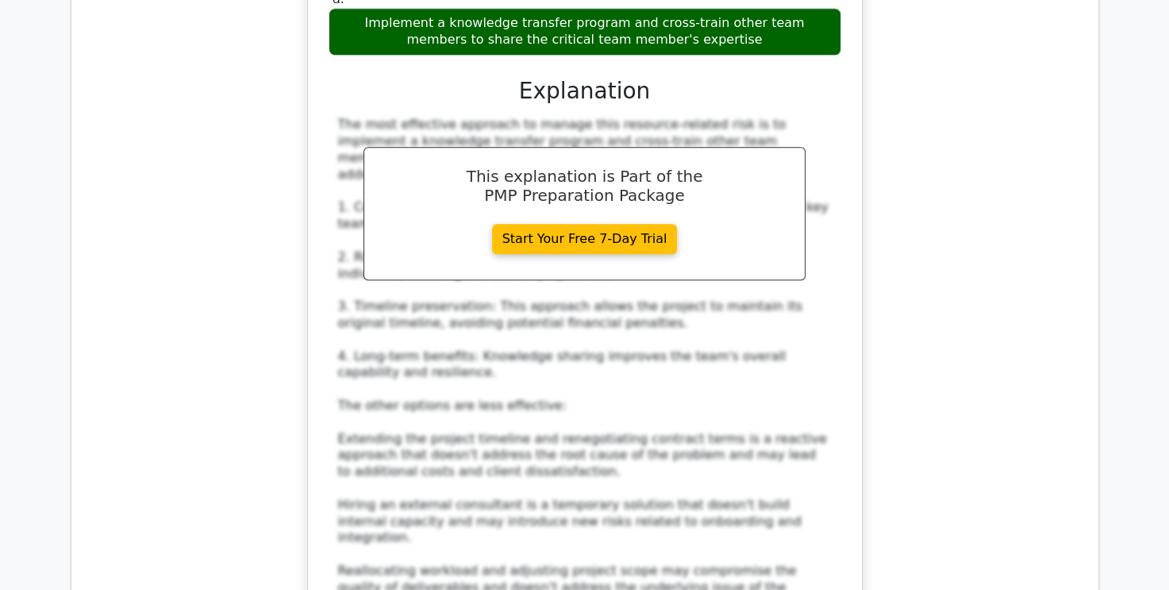
scroll to position [7680, 0]
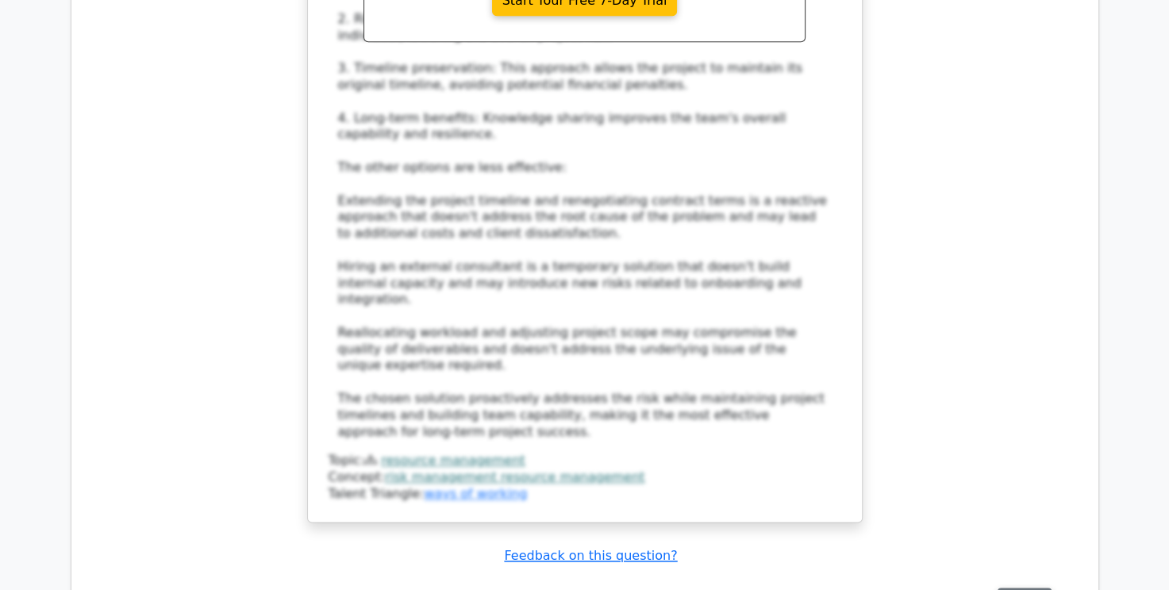
click at [1024, 587] on button "Review" at bounding box center [1024, 599] width 54 height 25
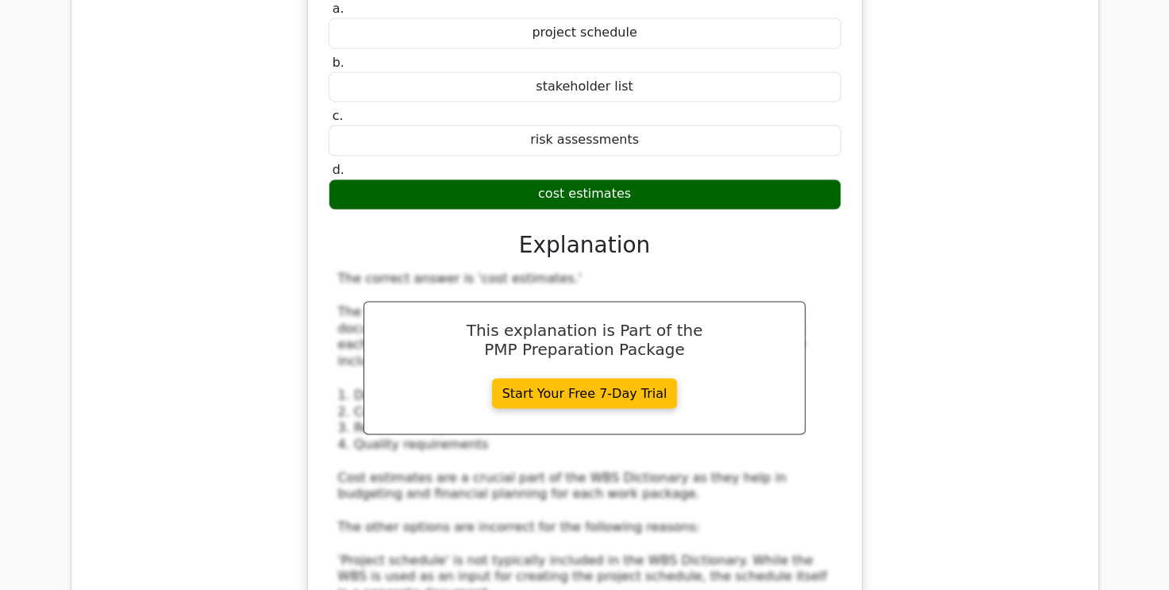
scroll to position [8473, 0]
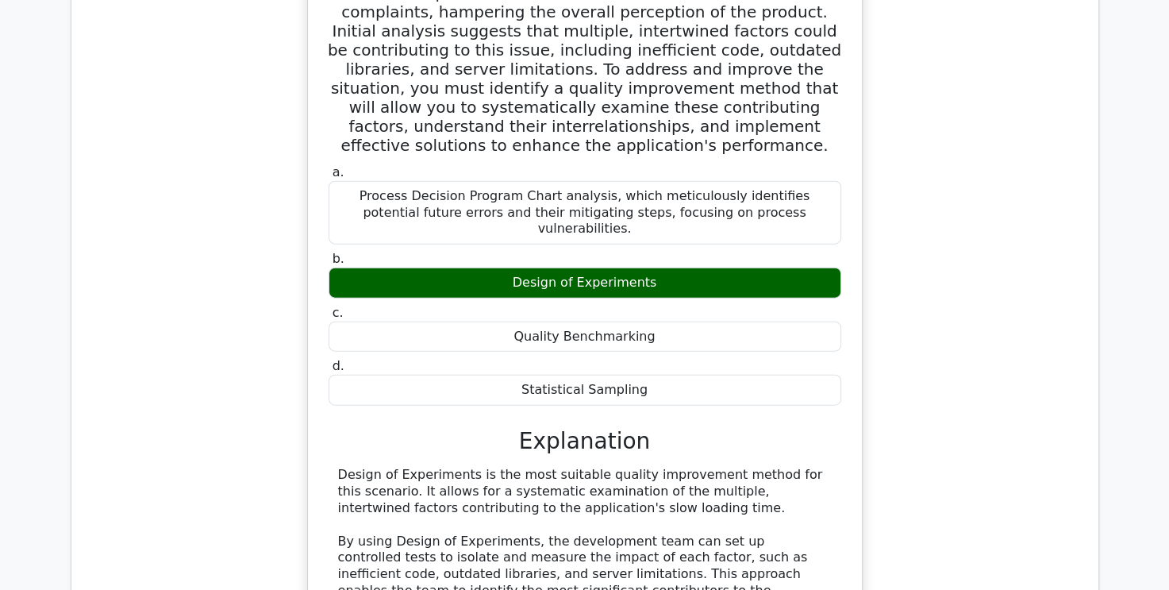
scroll to position [9584, 0]
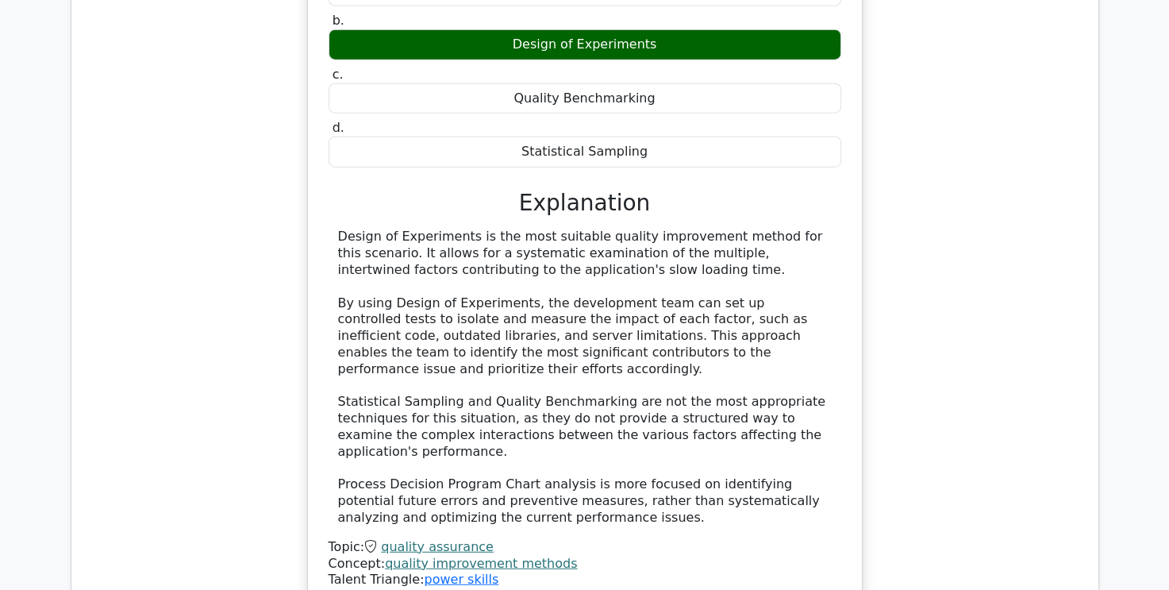
scroll to position [9743, 0]
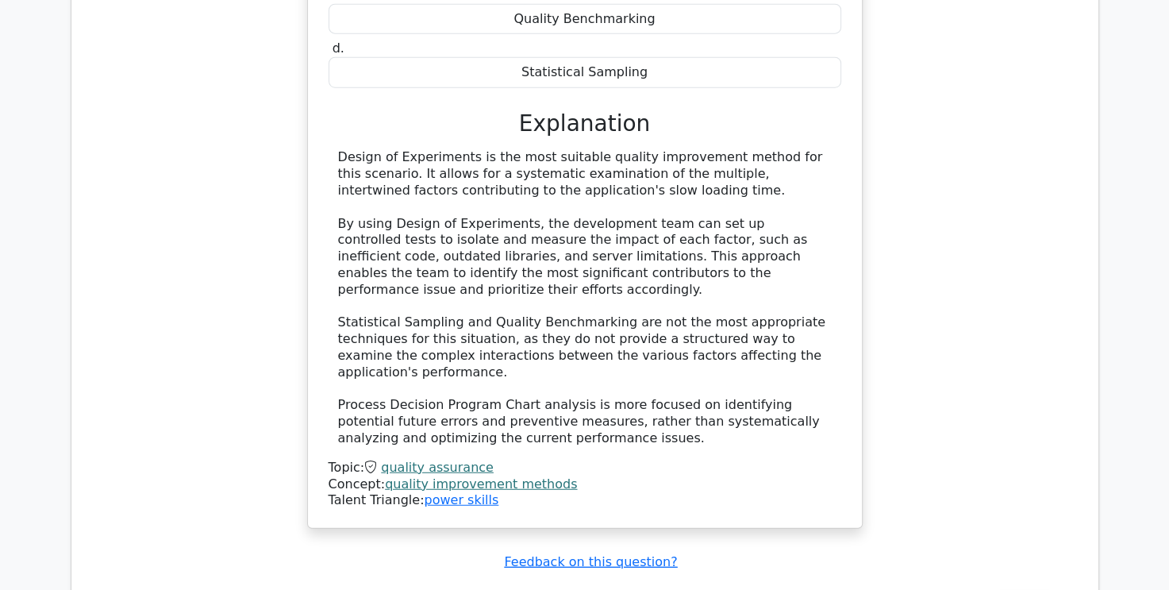
drag, startPoint x: 346, startPoint y: 140, endPoint x: 790, endPoint y: 202, distance: 448.7
copy h5 "In a project with a budget of $800,000 and planned duration of 18 months, after…"
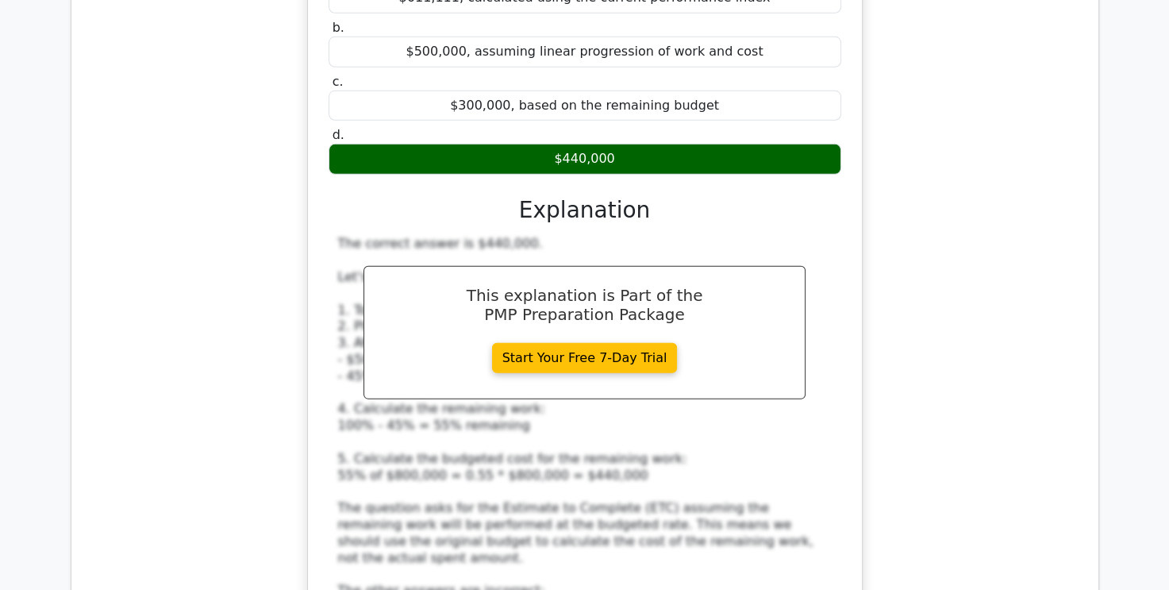
scroll to position [10616, 0]
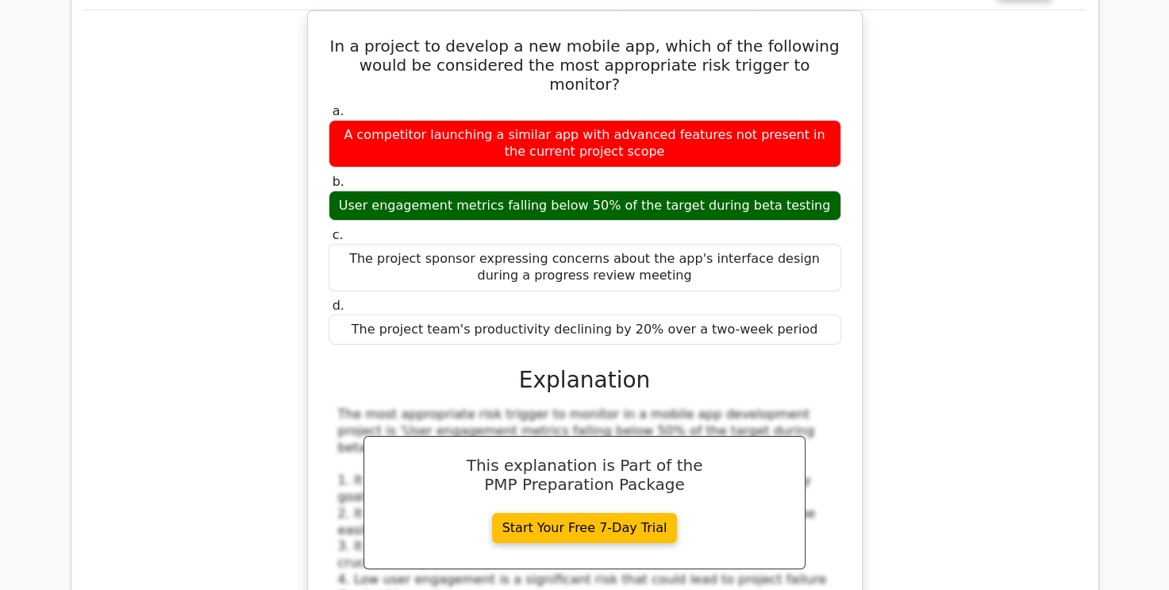
scroll to position [11647, 0]
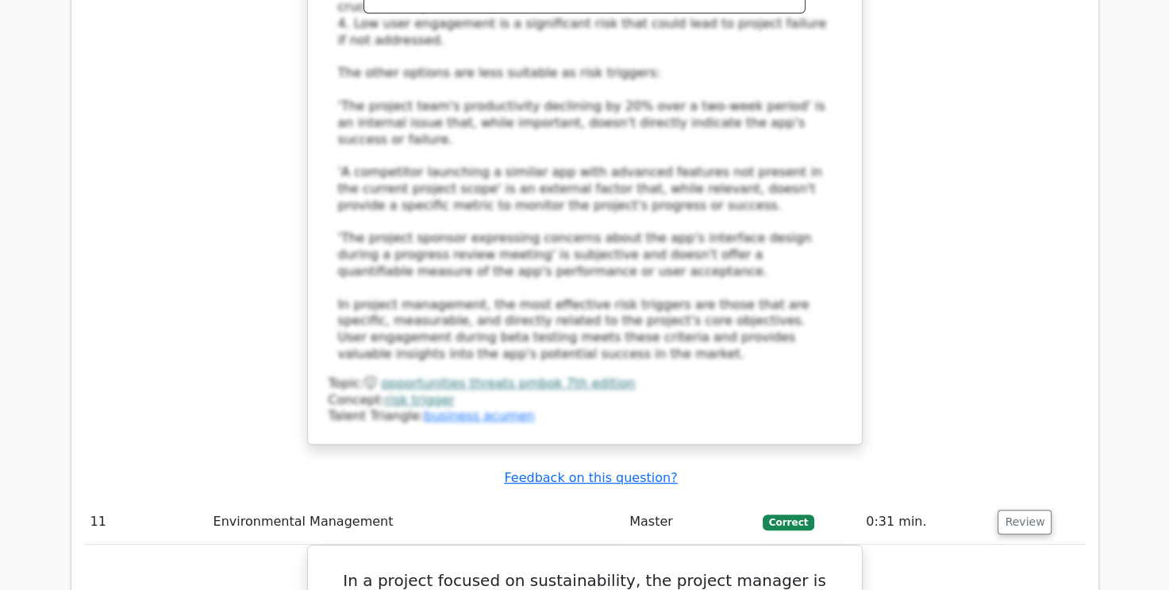
scroll to position [12361, 0]
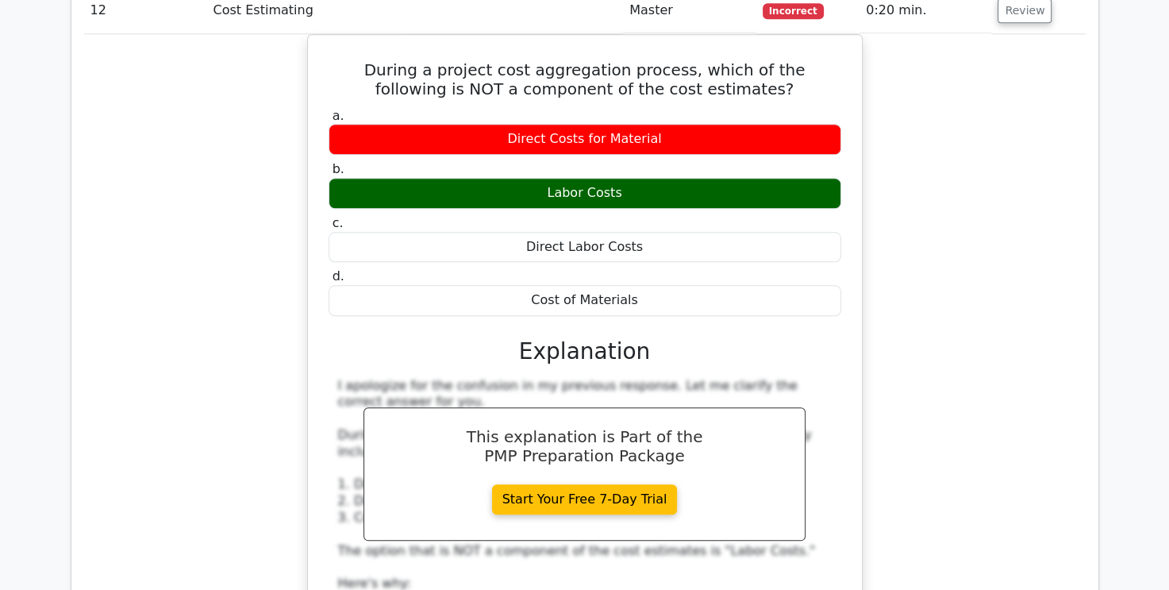
scroll to position [13393, 0]
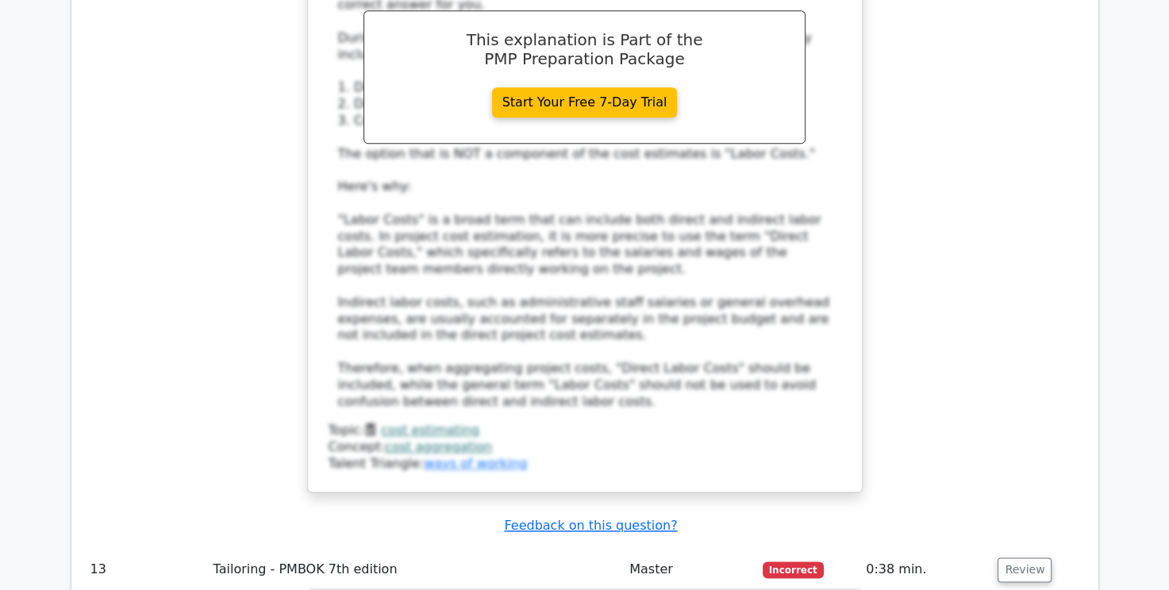
scroll to position [13472, 0]
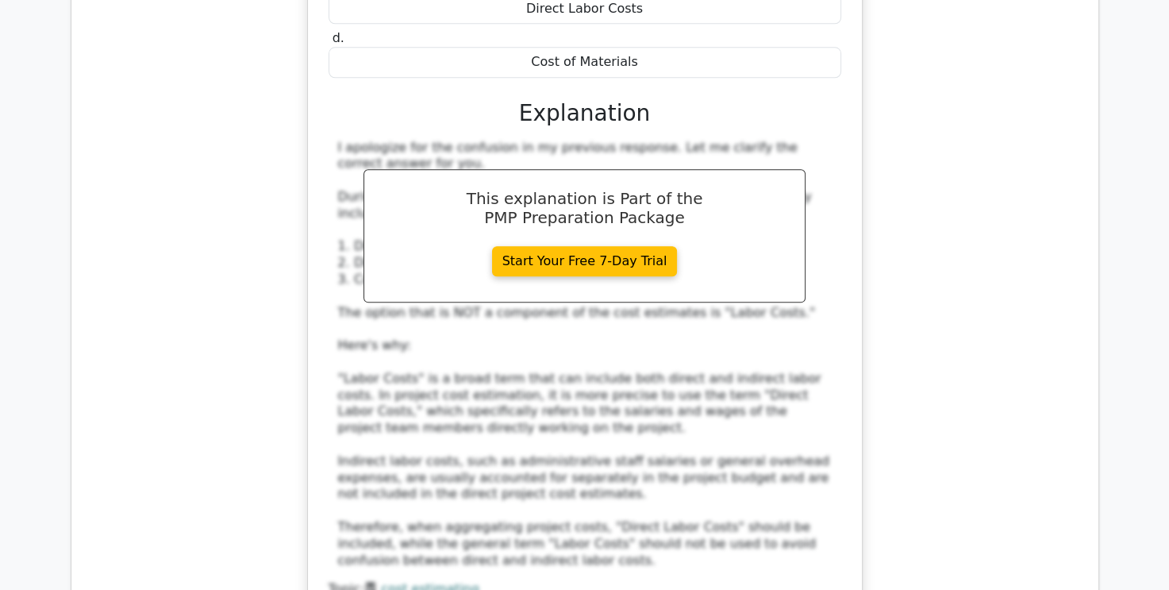
drag, startPoint x: 362, startPoint y: 143, endPoint x: 435, endPoint y: 151, distance: 73.4
drag, startPoint x: 435, startPoint y: 151, endPoint x: 531, endPoint y: 178, distance: 99.7
drag, startPoint x: 754, startPoint y: 148, endPoint x: 824, endPoint y: 185, distance: 79.2
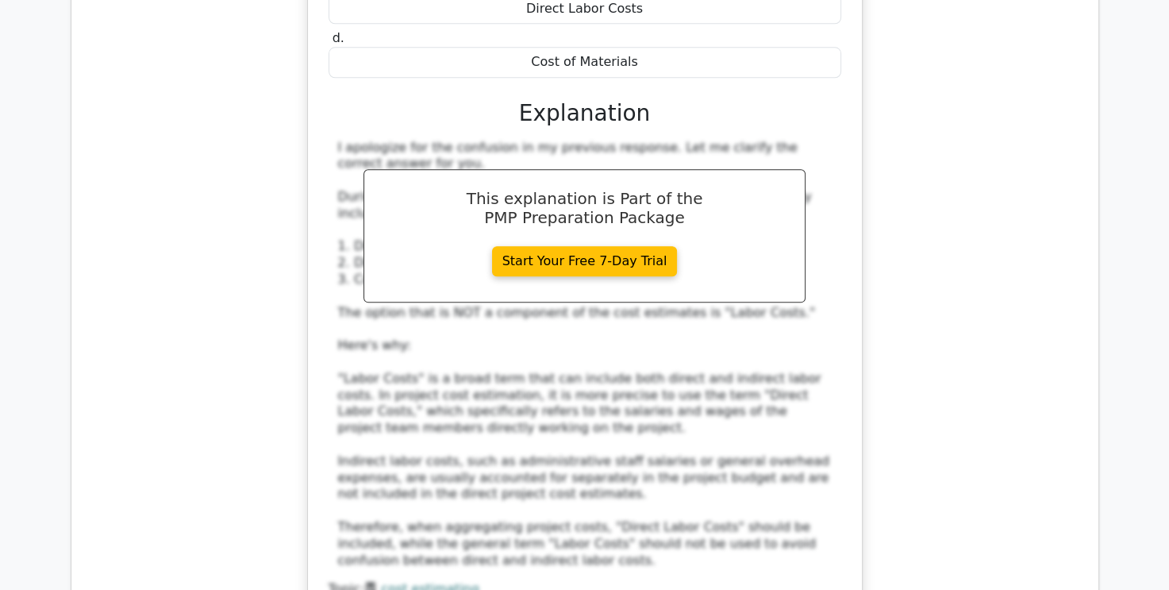
drag, startPoint x: 824, startPoint y: 185, endPoint x: 792, endPoint y: 172, distance: 34.2
copy h5 "helps to categorize the levels of uncertainty and complexity of a project based…"
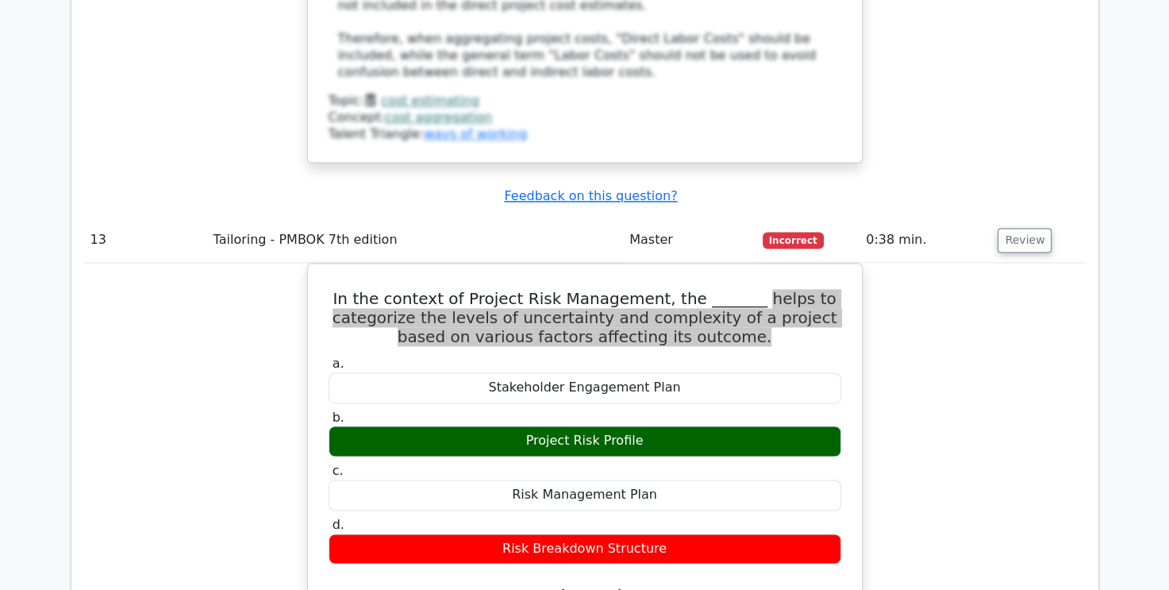
scroll to position [14040, 0]
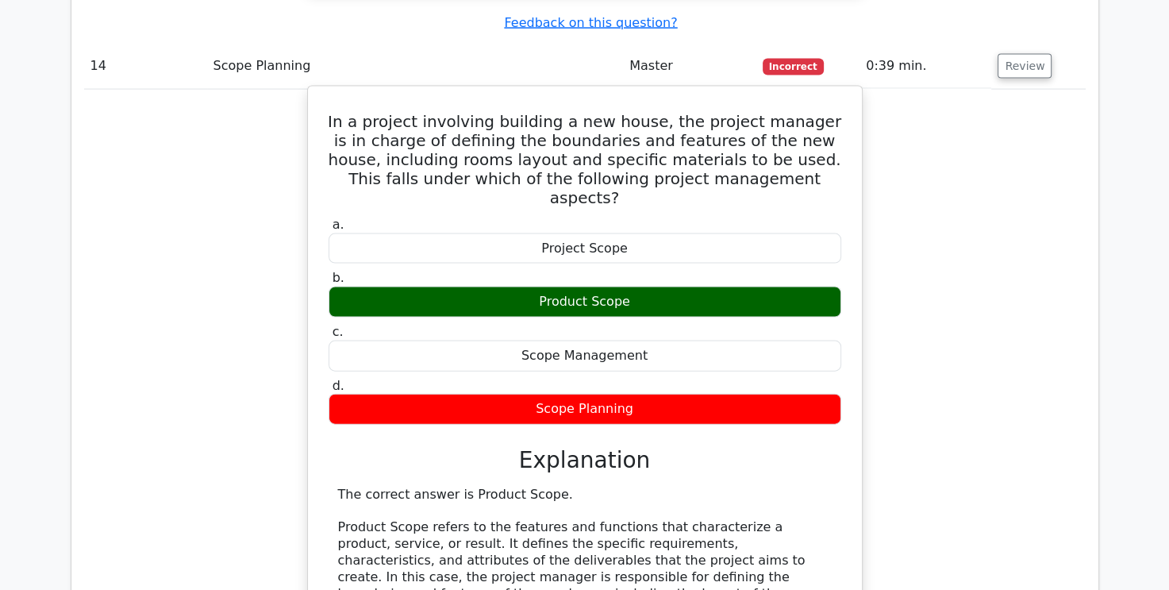
scroll to position [15071, 0]
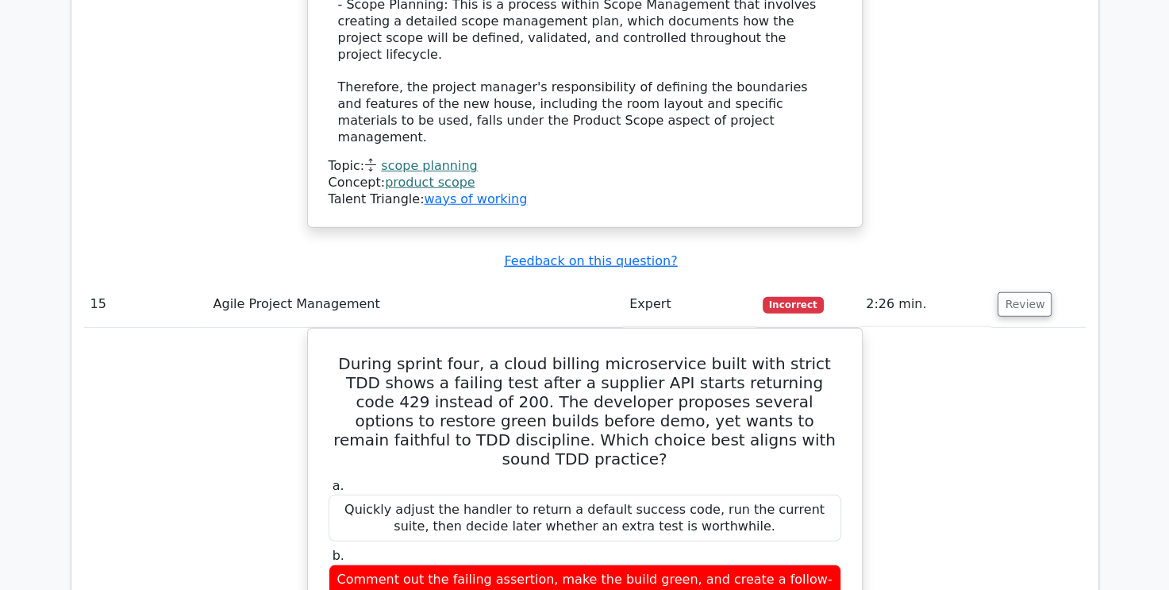
scroll to position [15944, 0]
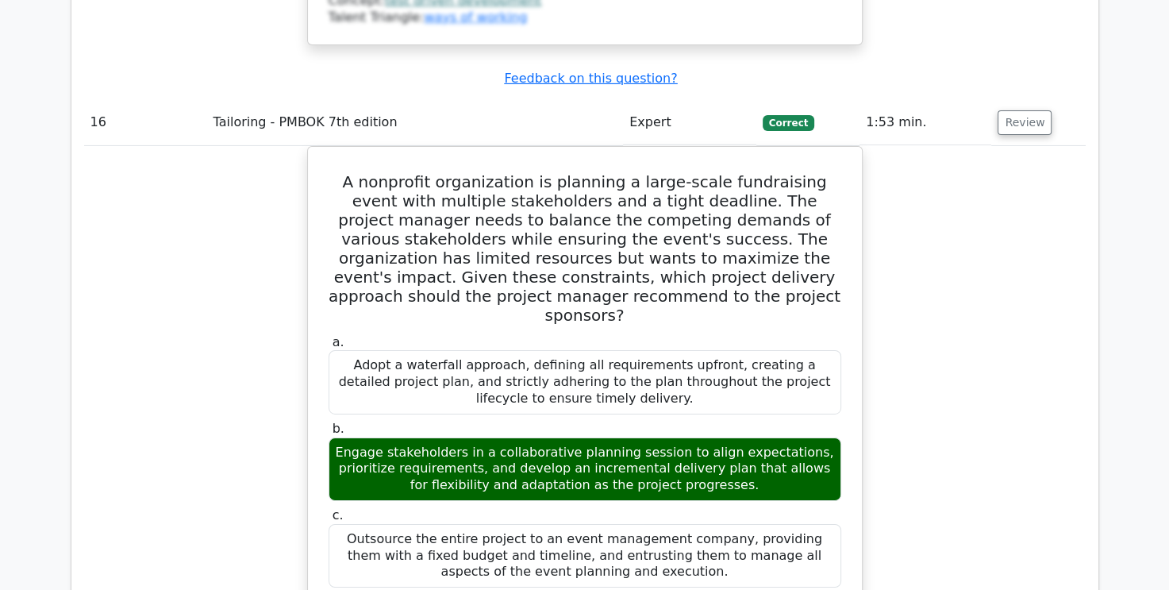
scroll to position [17055, 0]
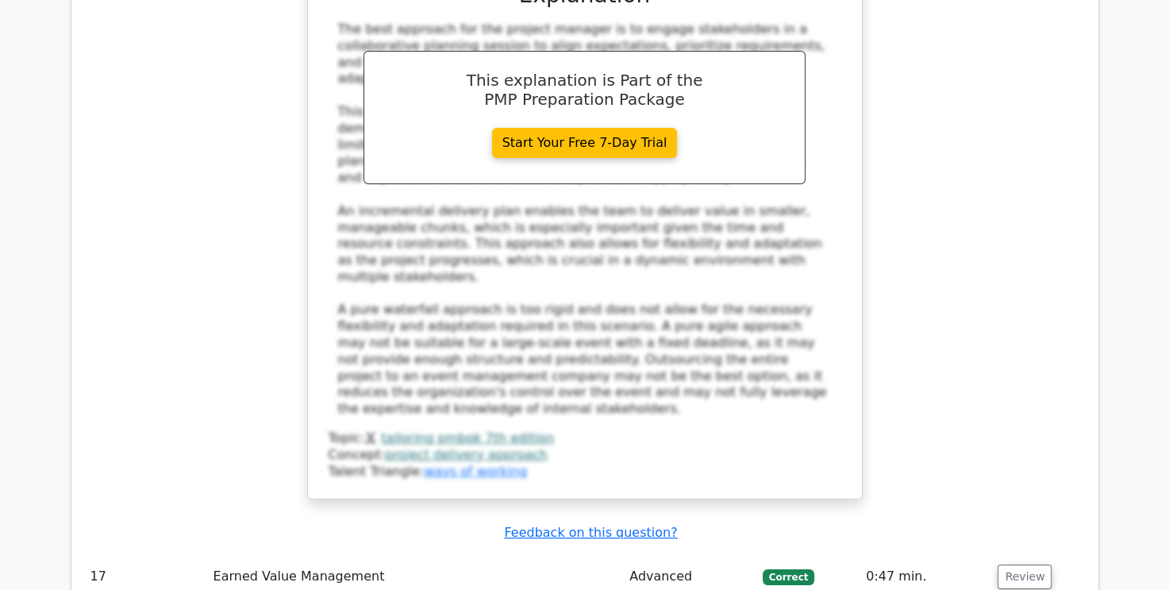
scroll to position [17689, 0]
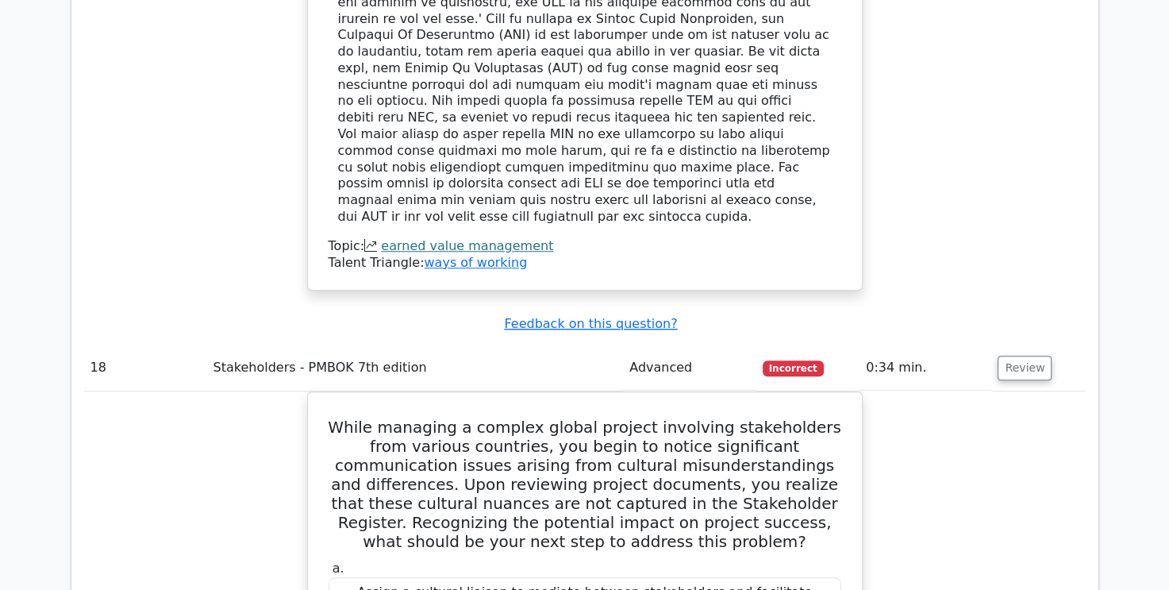
scroll to position [18721, 0]
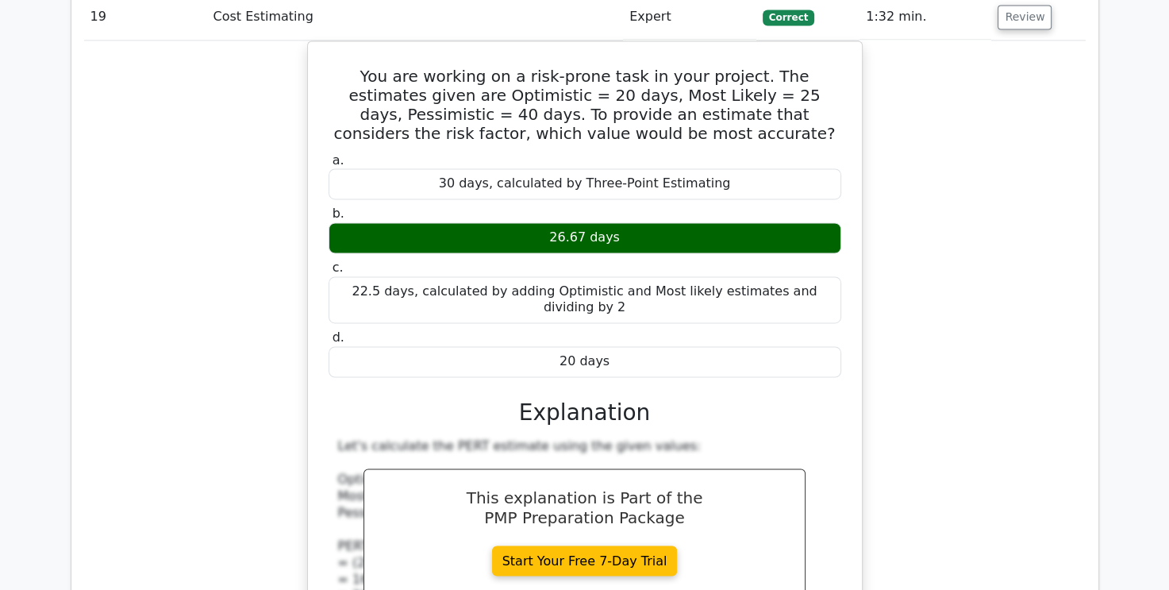
scroll to position [19959, 0]
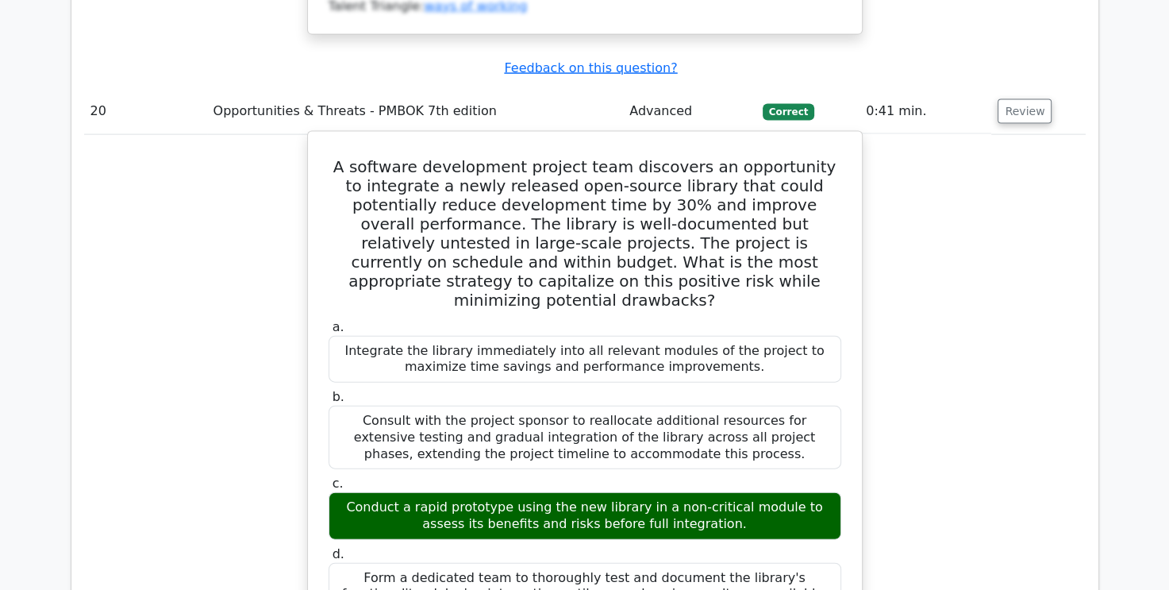
scroll to position [21070, 0]
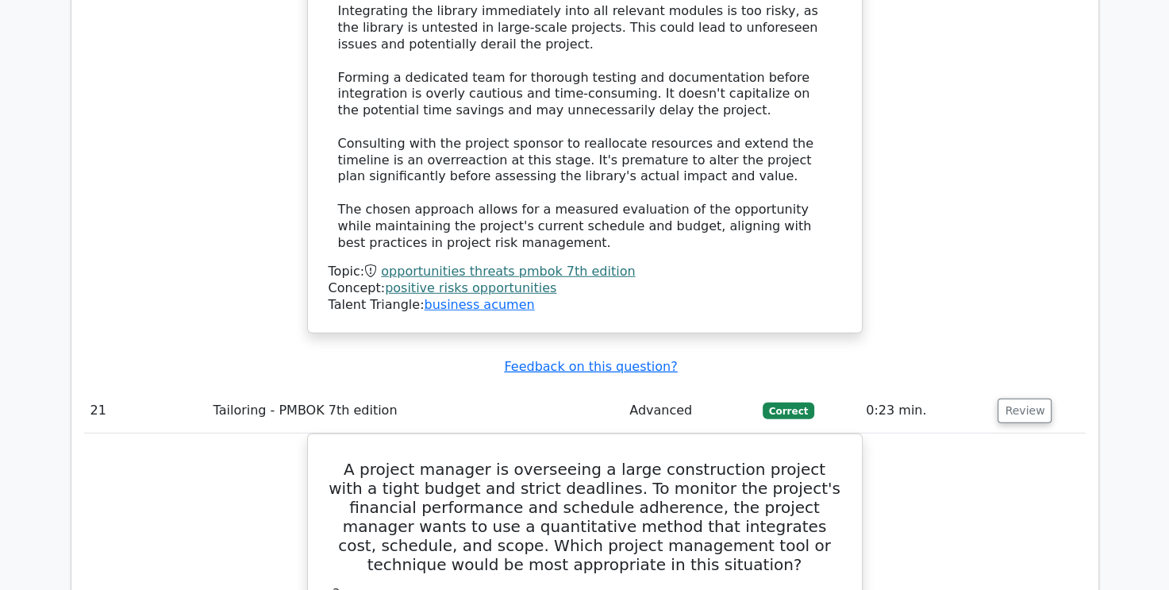
scroll to position [22022, 0]
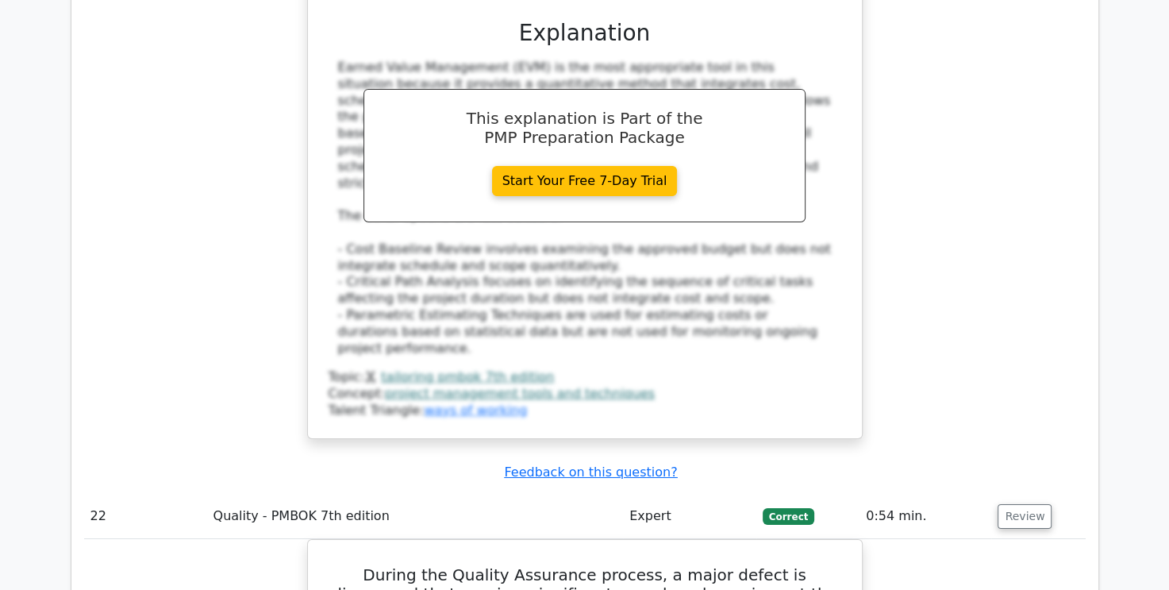
scroll to position [22974, 0]
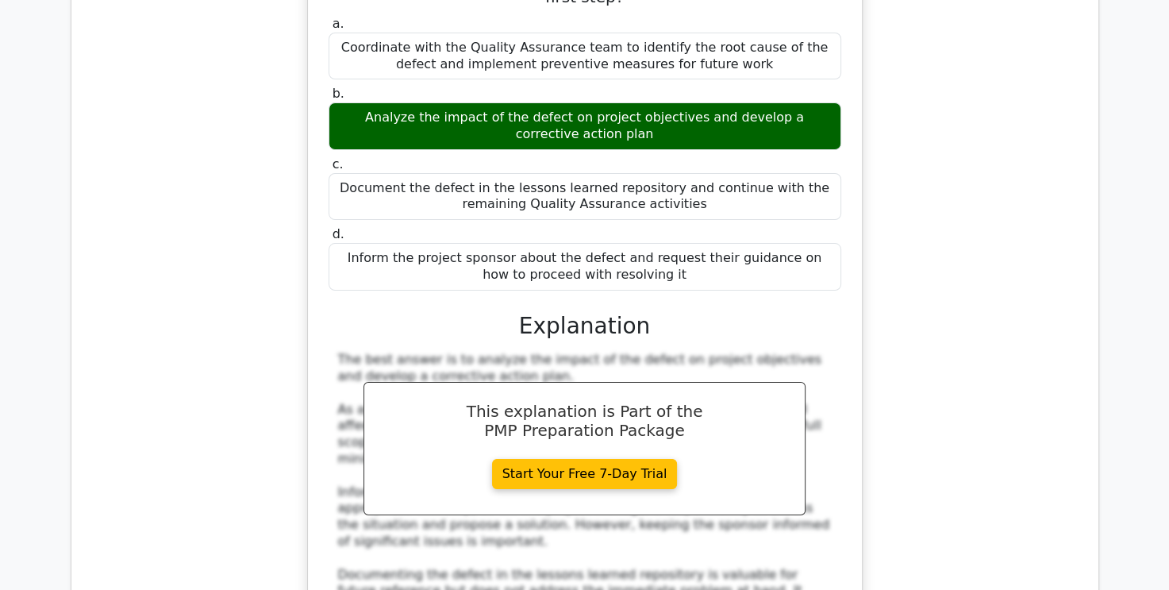
scroll to position [23767, 0]
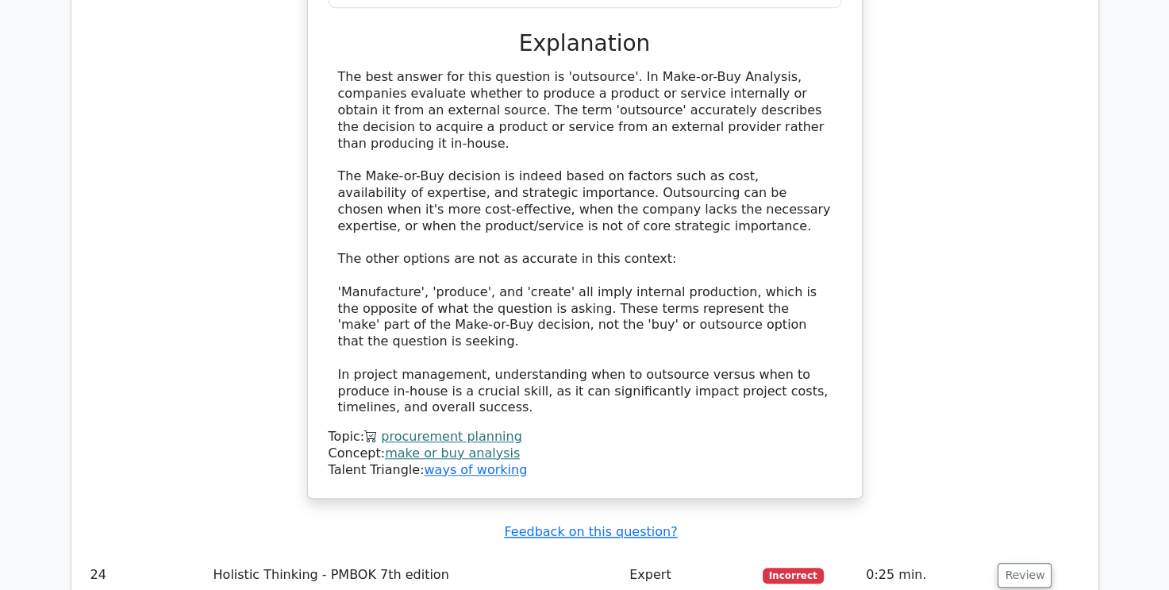
scroll to position [24720, 0]
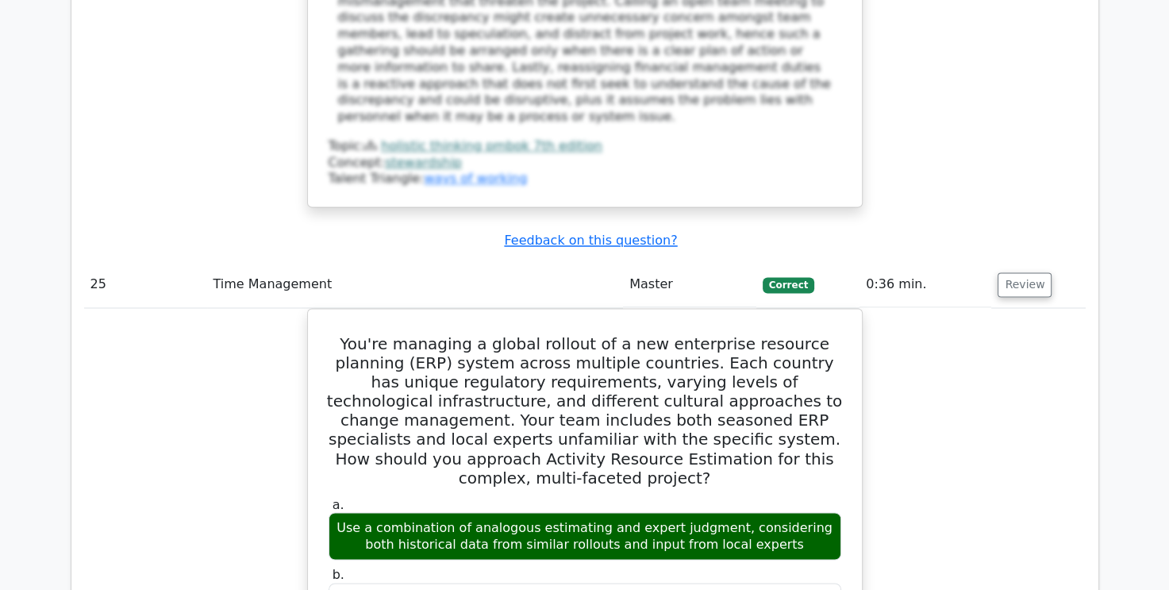
scroll to position [25989, 0]
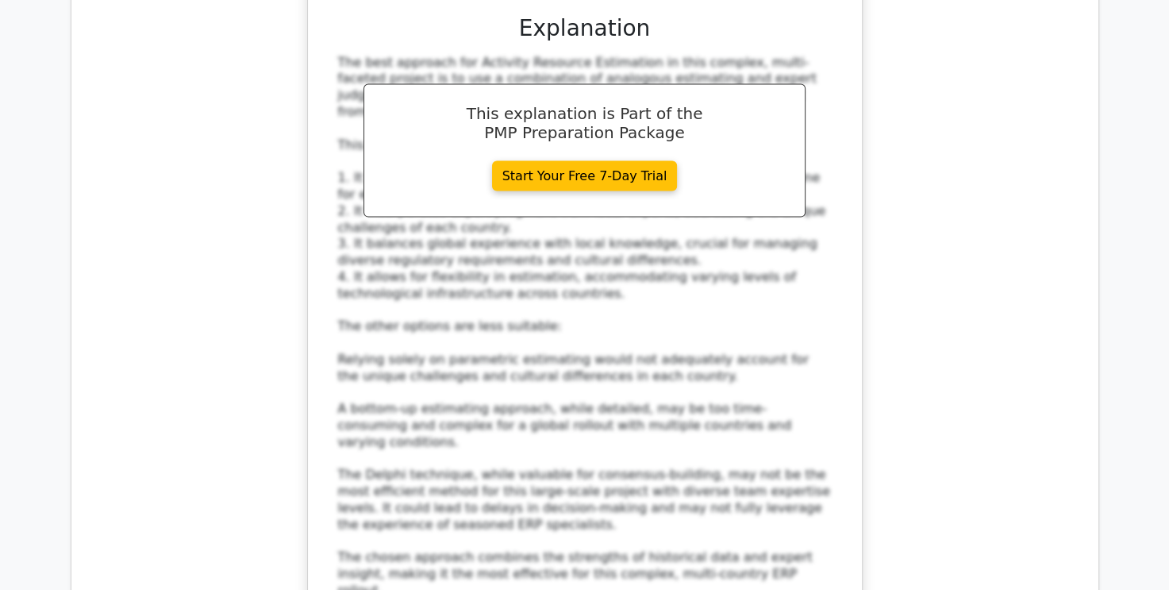
scroll to position [26703, 0]
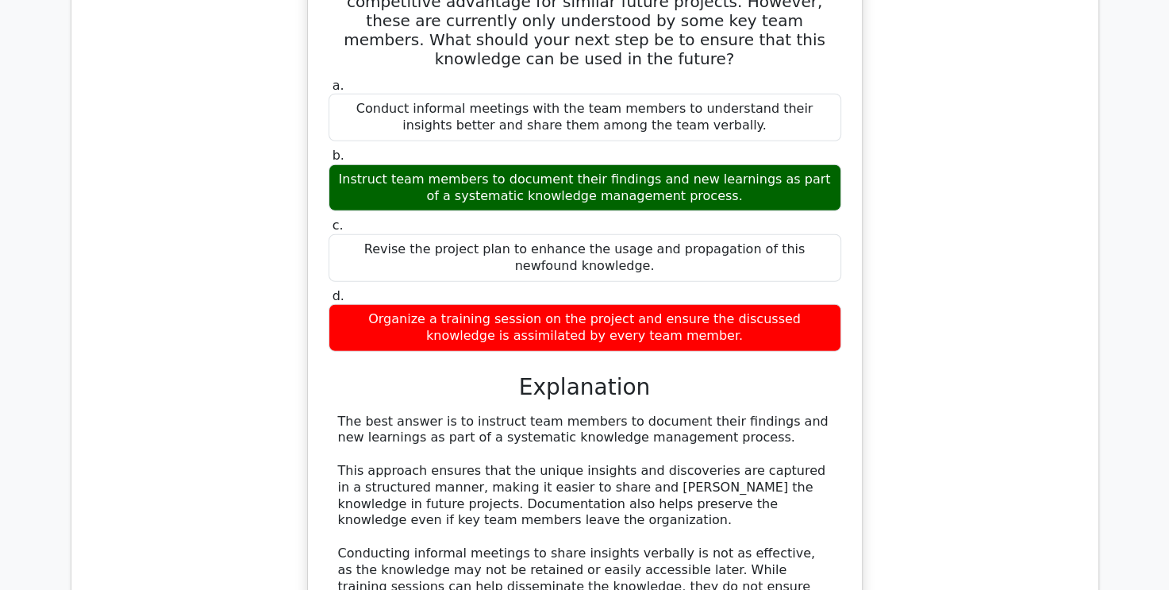
scroll to position [27576, 0]
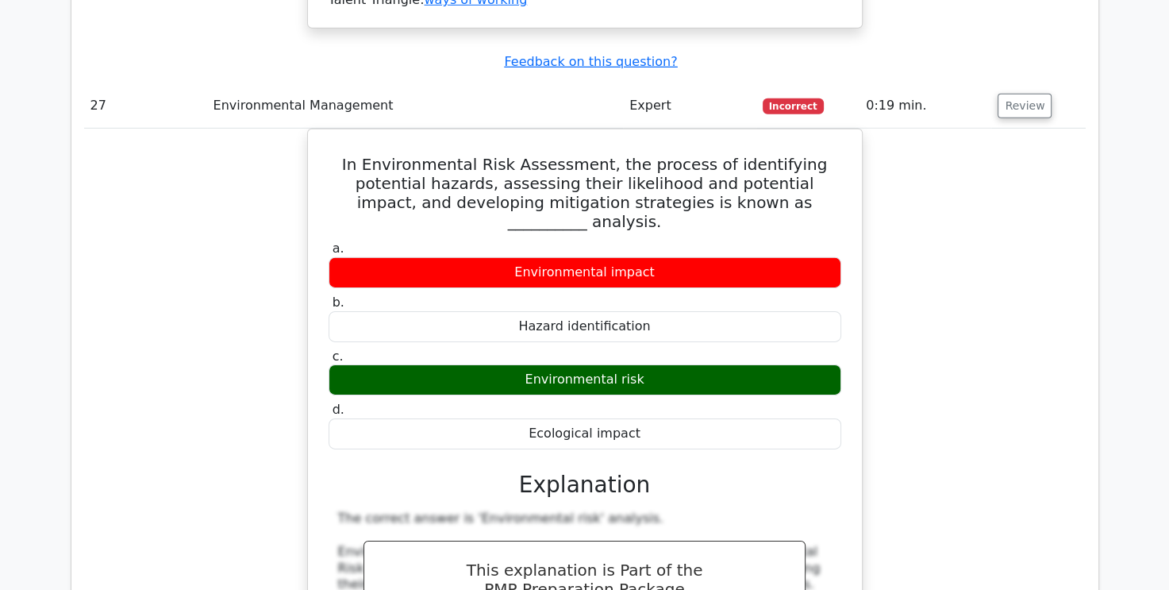
scroll to position [28290, 0]
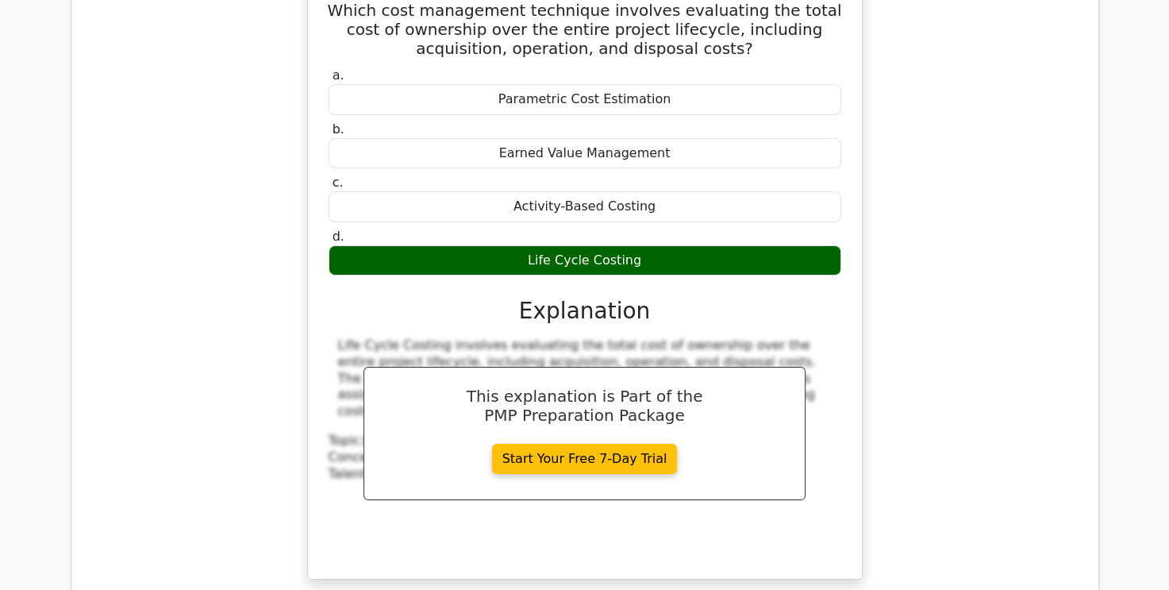
scroll to position [29322, 0]
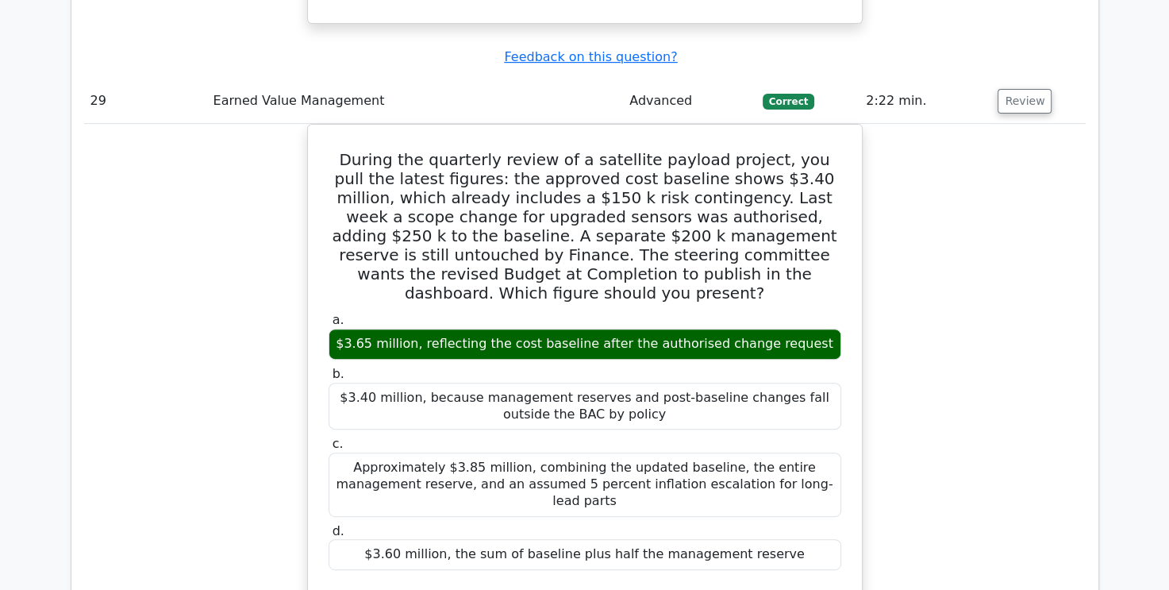
scroll to position [30036, 0]
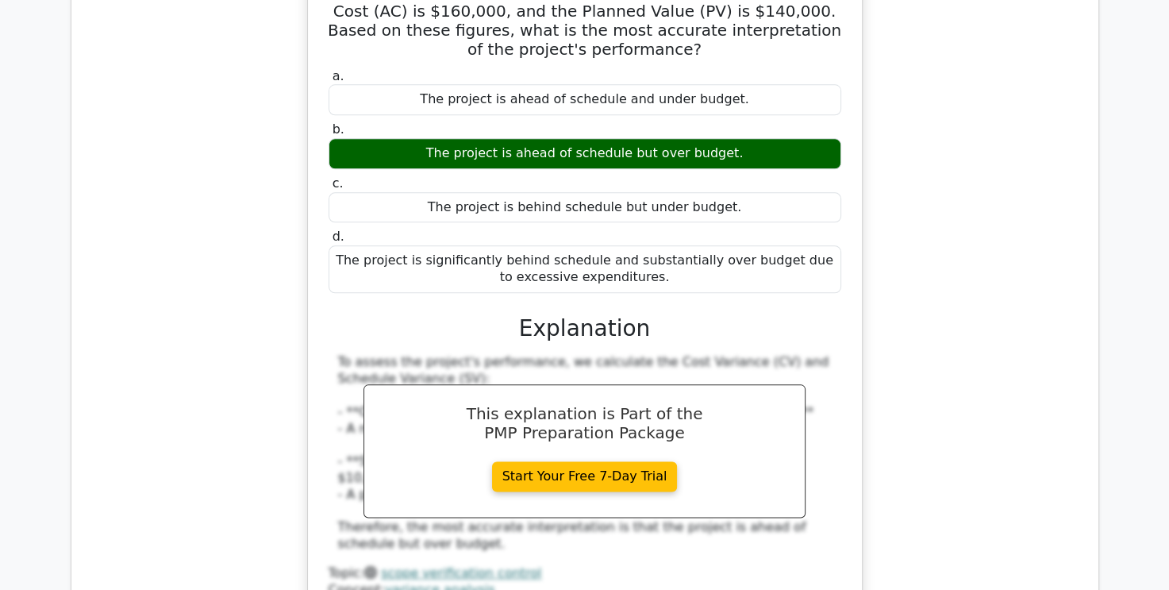
scroll to position [31067, 0]
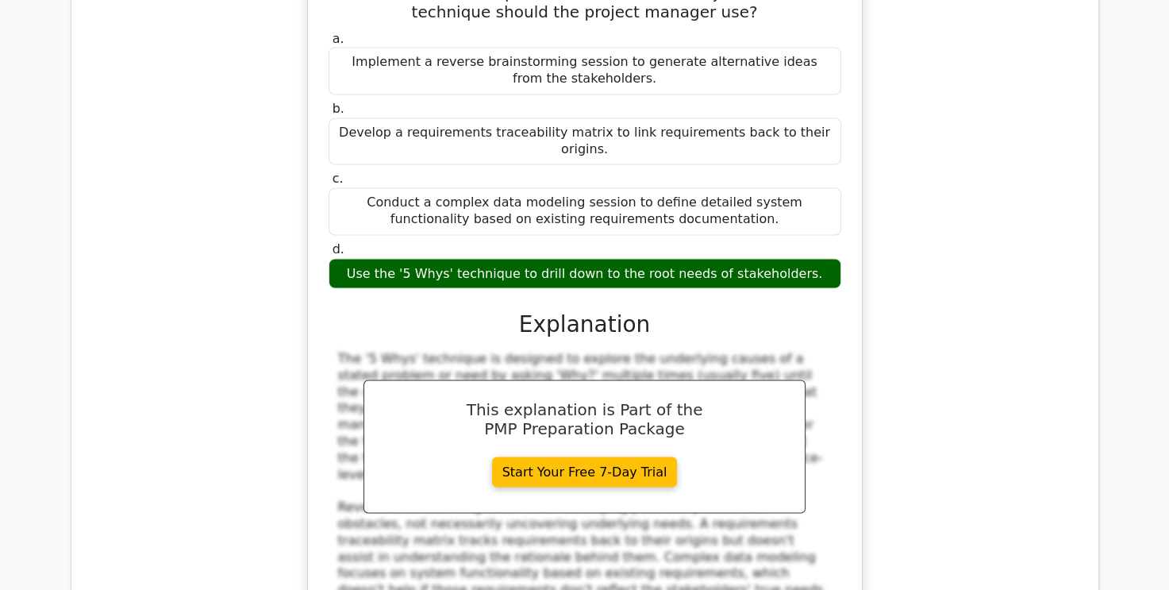
scroll to position [32099, 0]
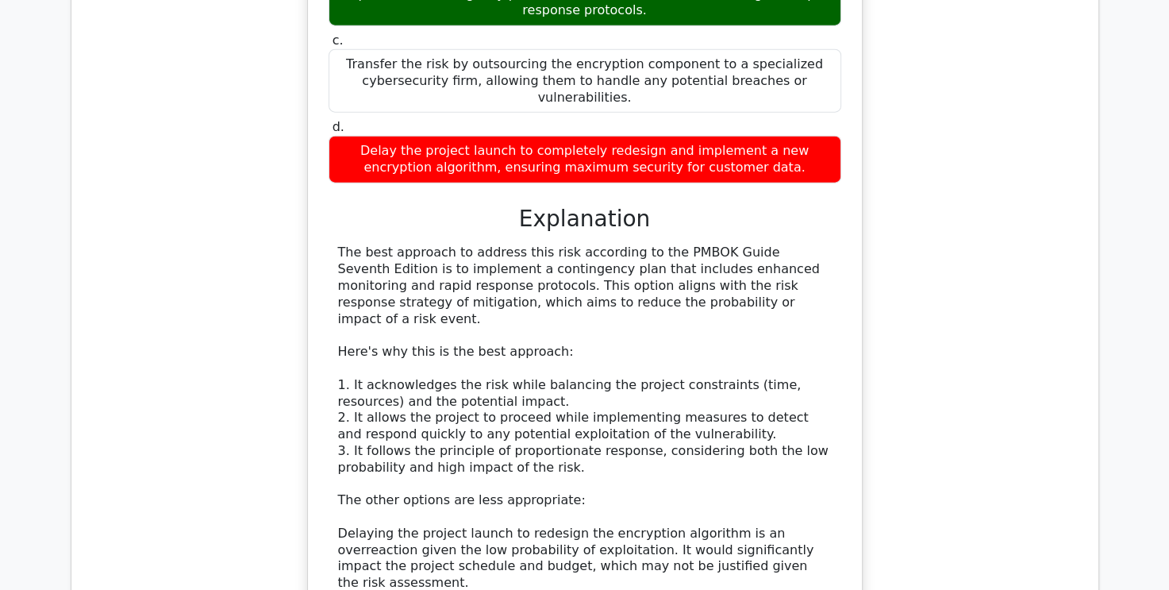
scroll to position [33051, 0]
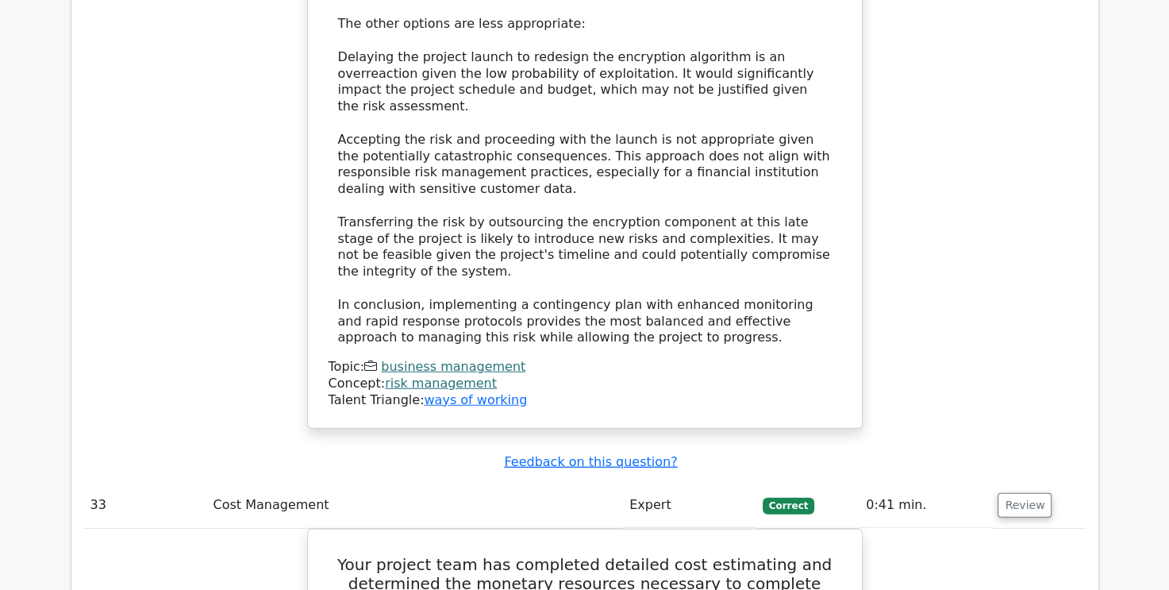
scroll to position [33765, 0]
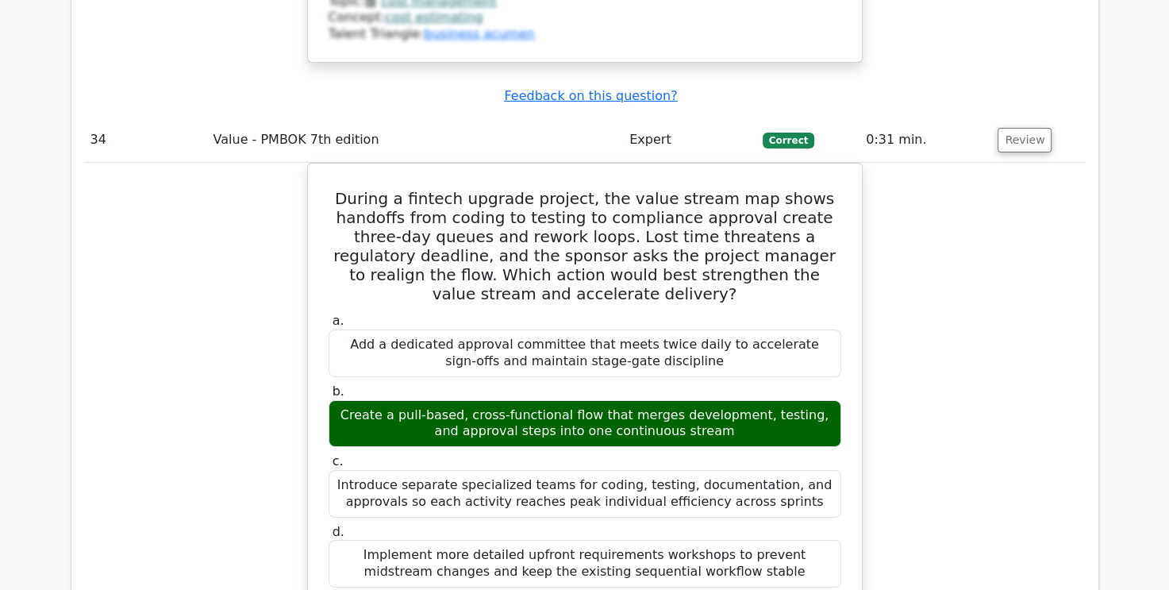
scroll to position [34797, 0]
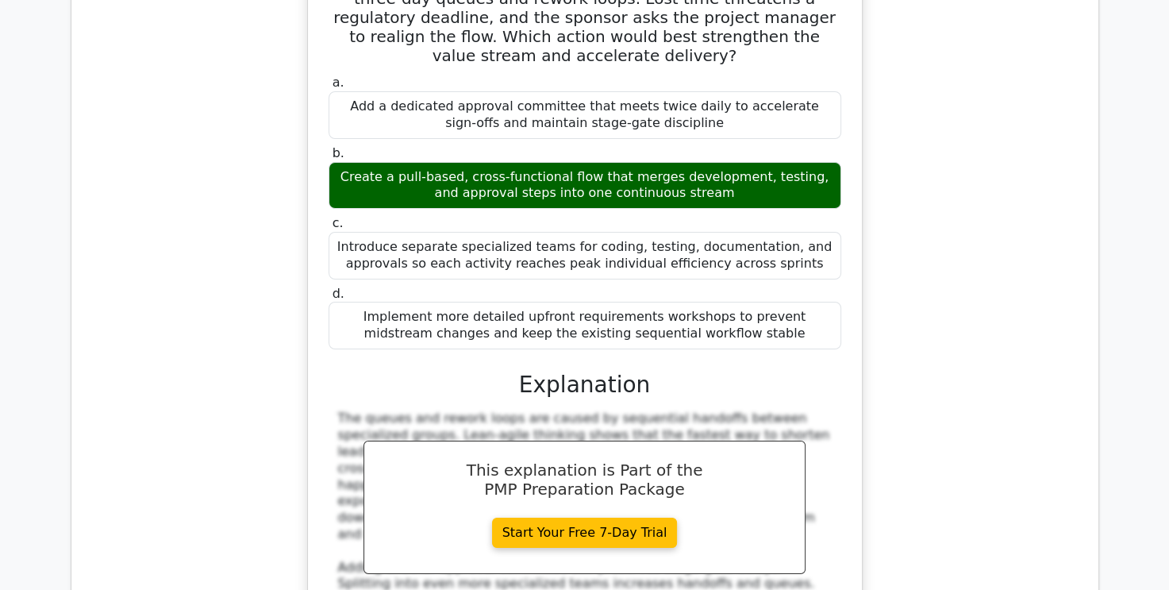
drag, startPoint x: 348, startPoint y: 204, endPoint x: 651, endPoint y: 256, distance: 307.6
copy h5 "Your project has a planned duration of 9 months with a budget of $600,000. 60% …"
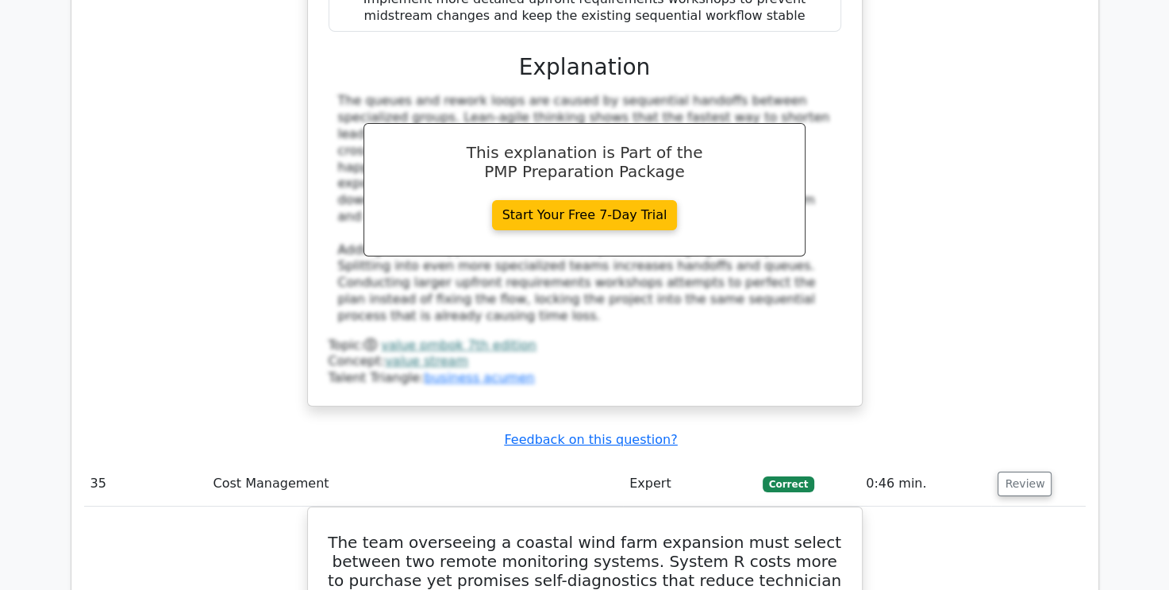
scroll to position [35352, 0]
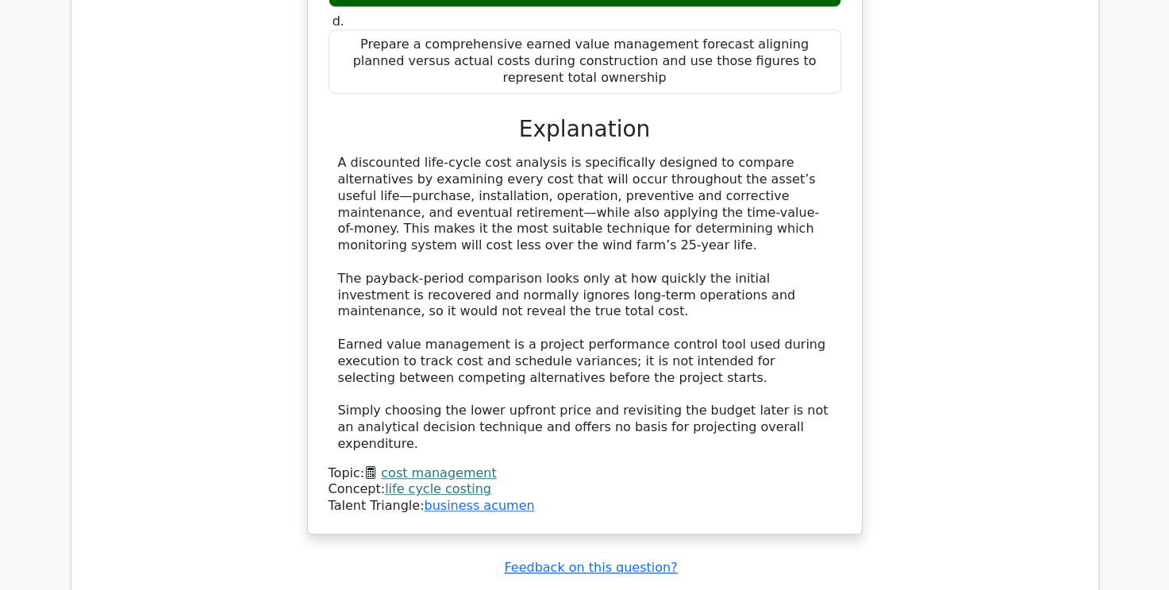
scroll to position [36145, 0]
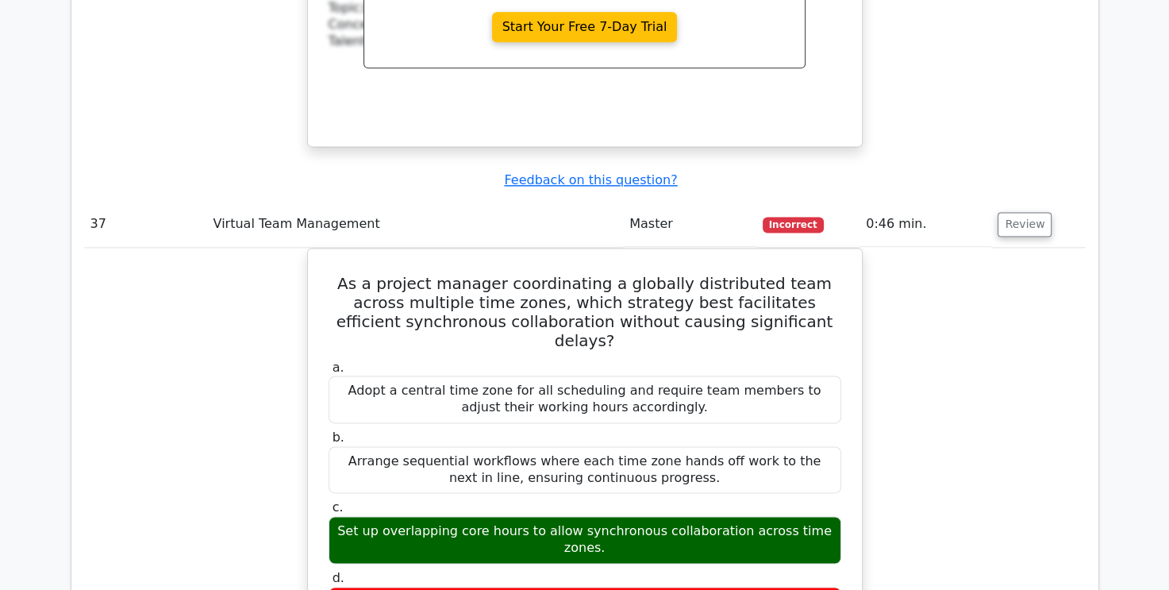
scroll to position [37177, 0]
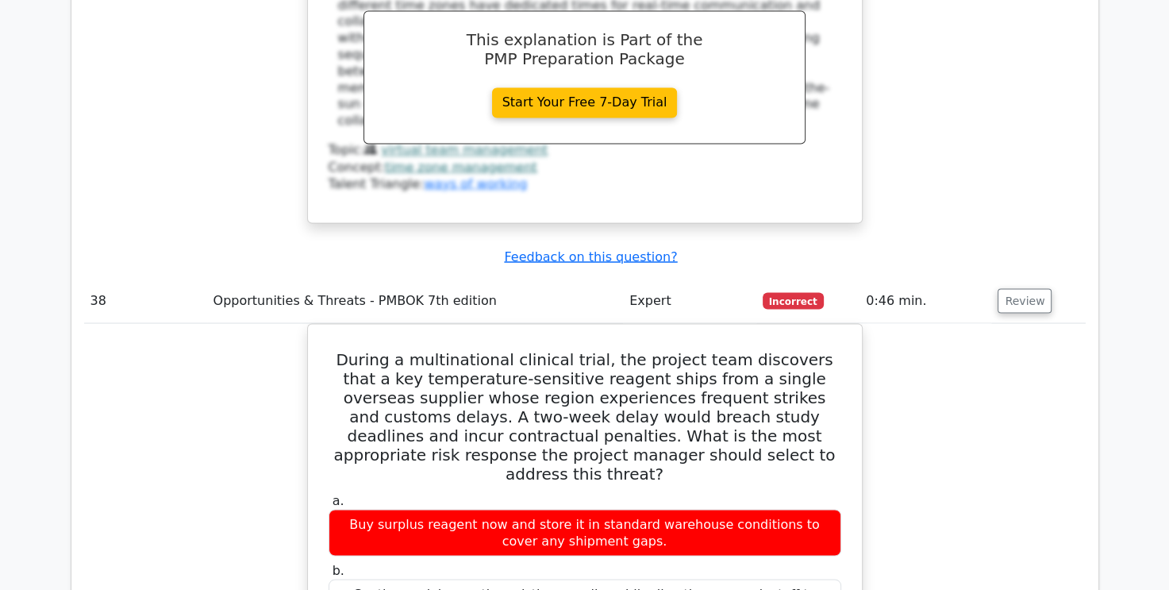
scroll to position [38050, 0]
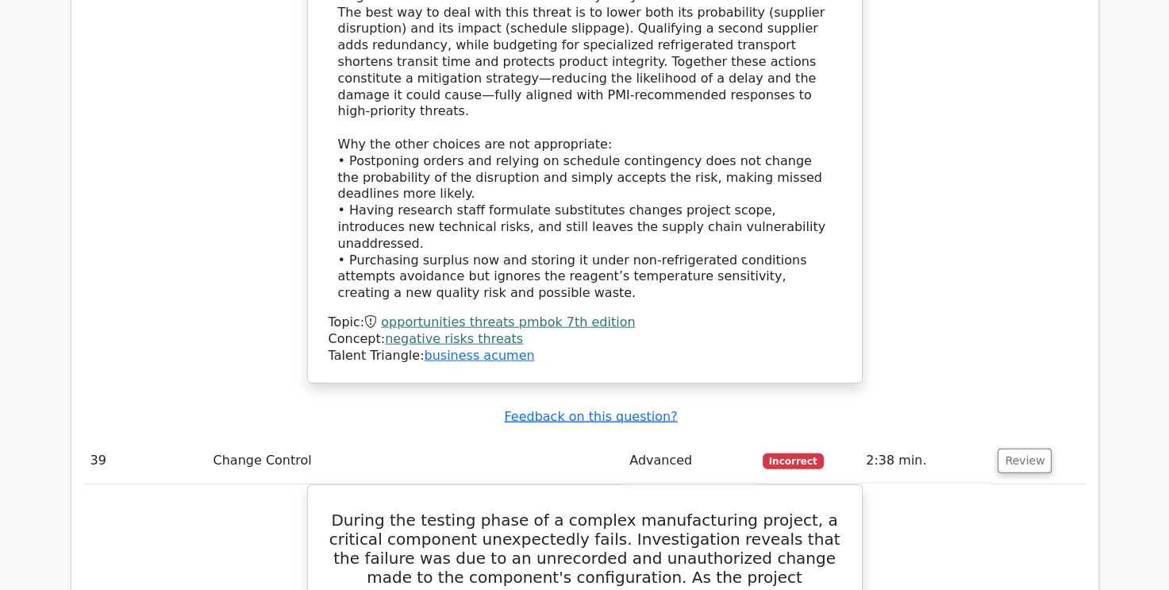
scroll to position [38843, 0]
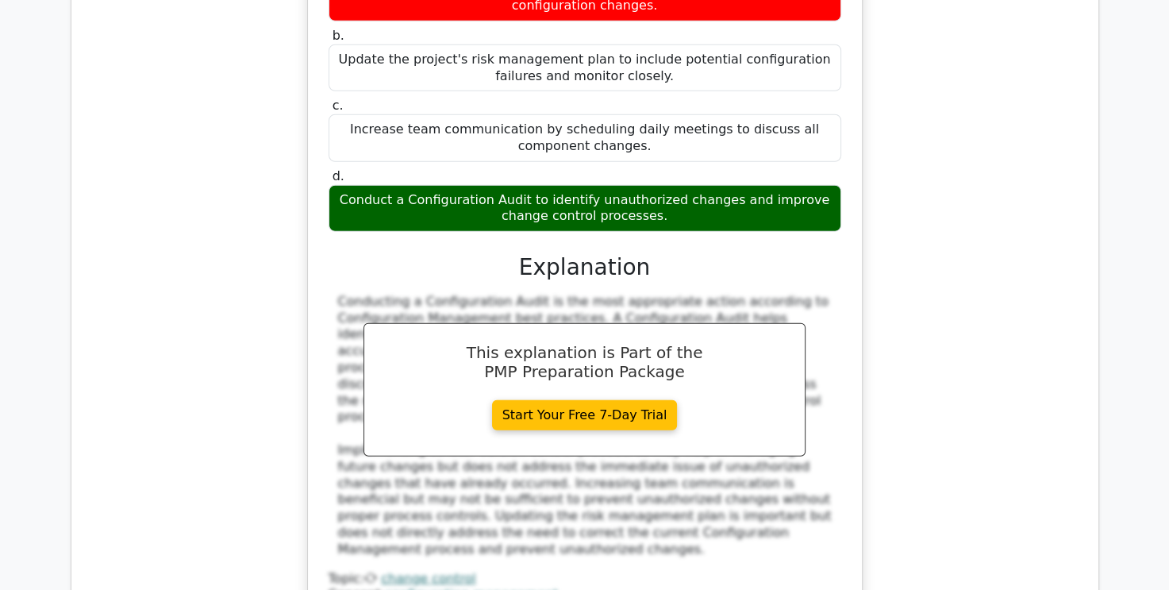
scroll to position [39557, 0]
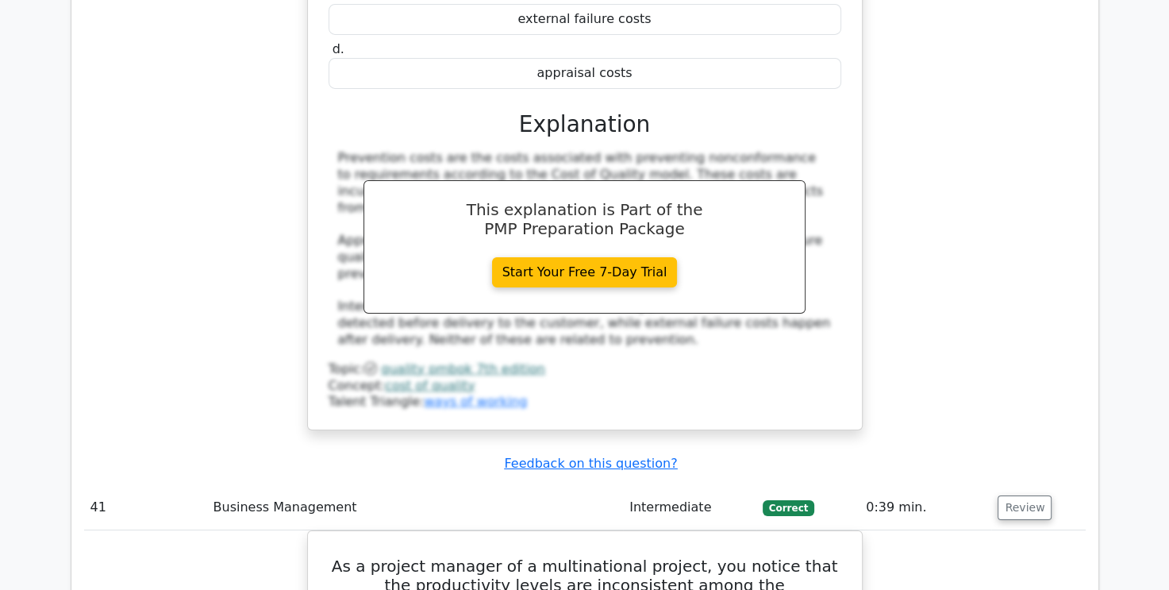
scroll to position [40589, 0]
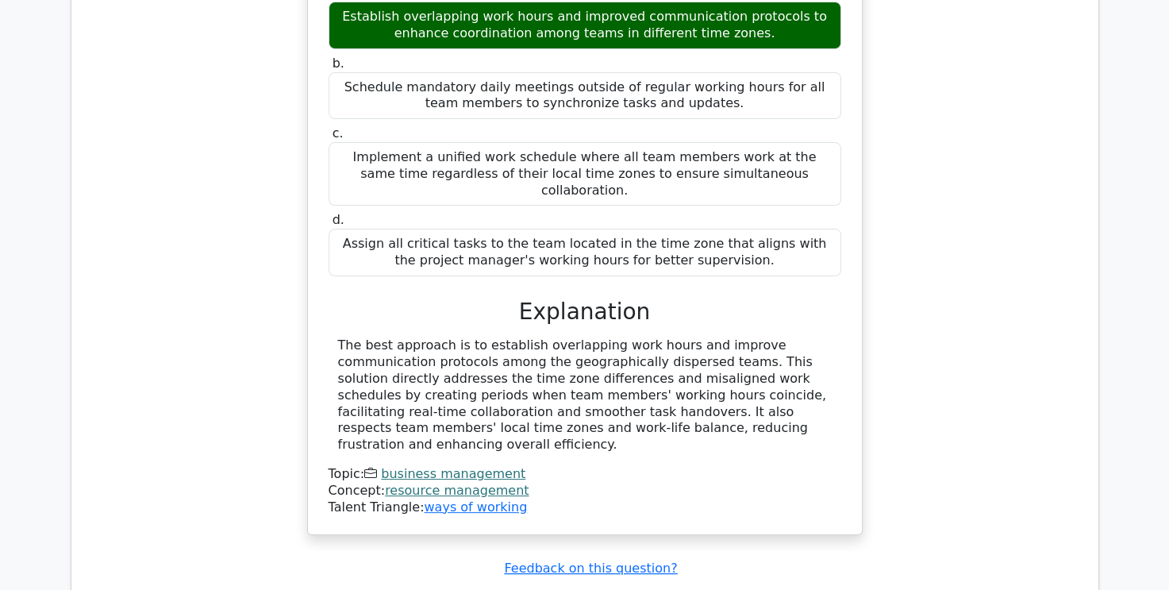
scroll to position [41462, 0]
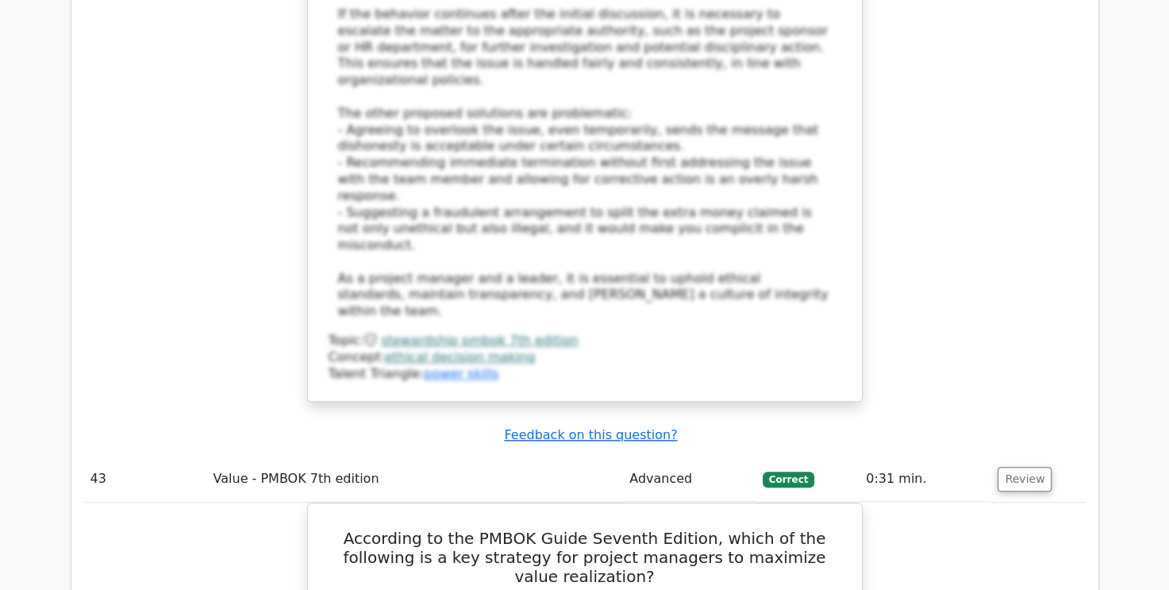
scroll to position [42731, 0]
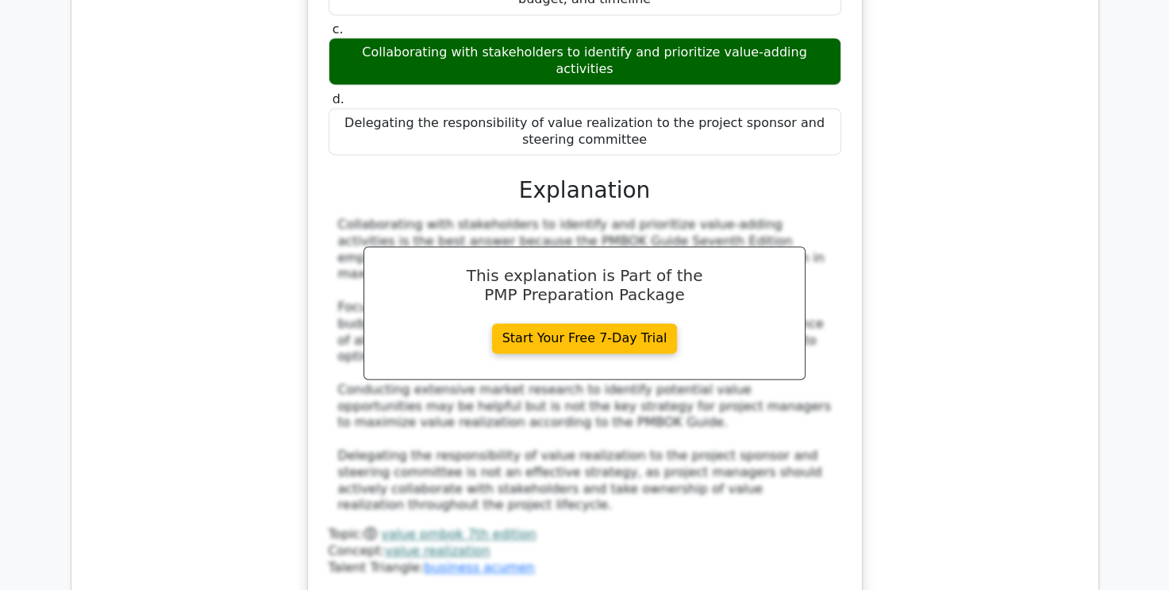
scroll to position [43287, 0]
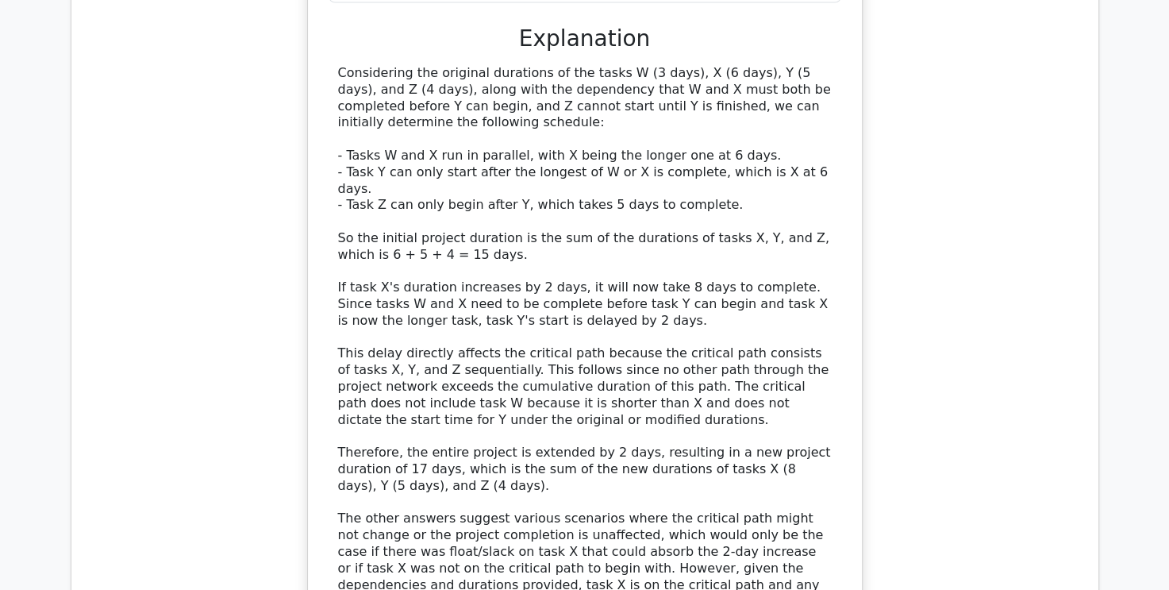
scroll to position [44318, 0]
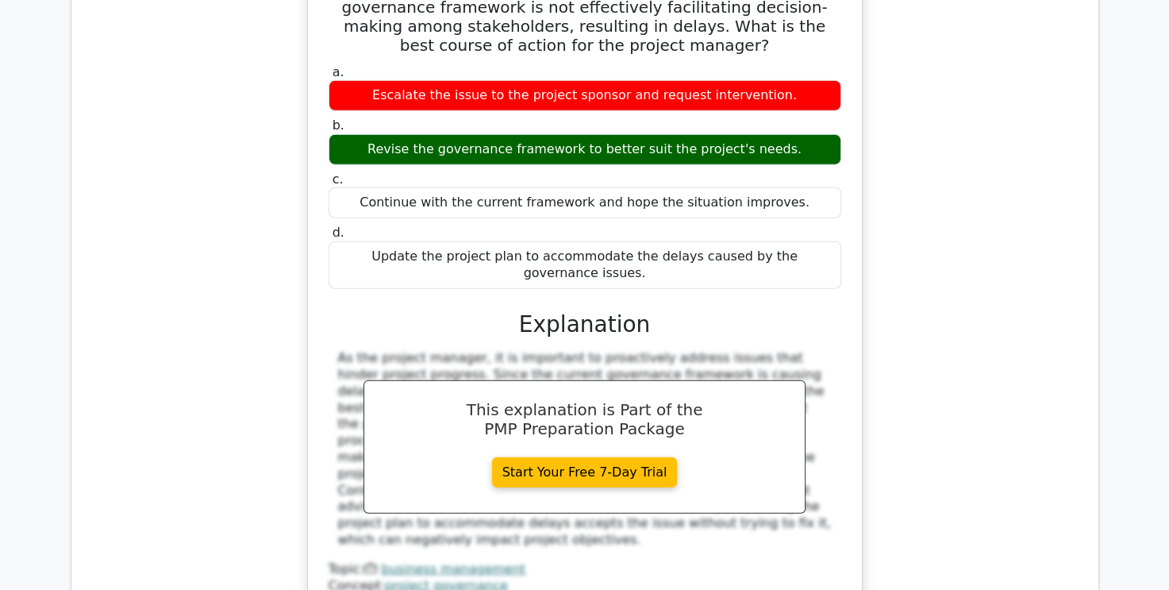
scroll to position [45191, 0]
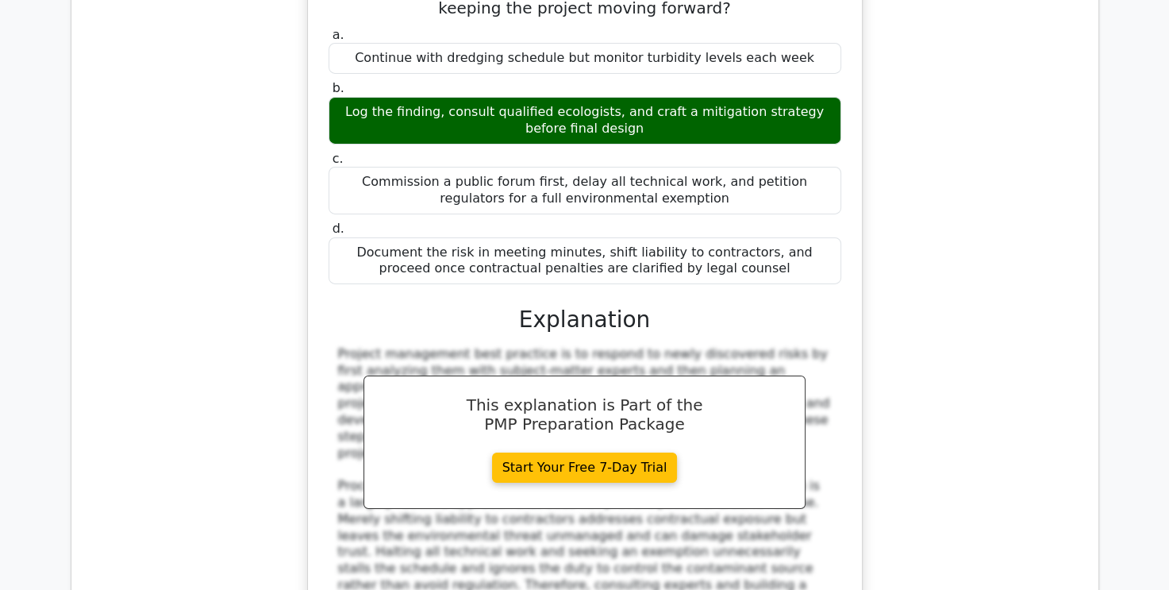
scroll to position [46143, 0]
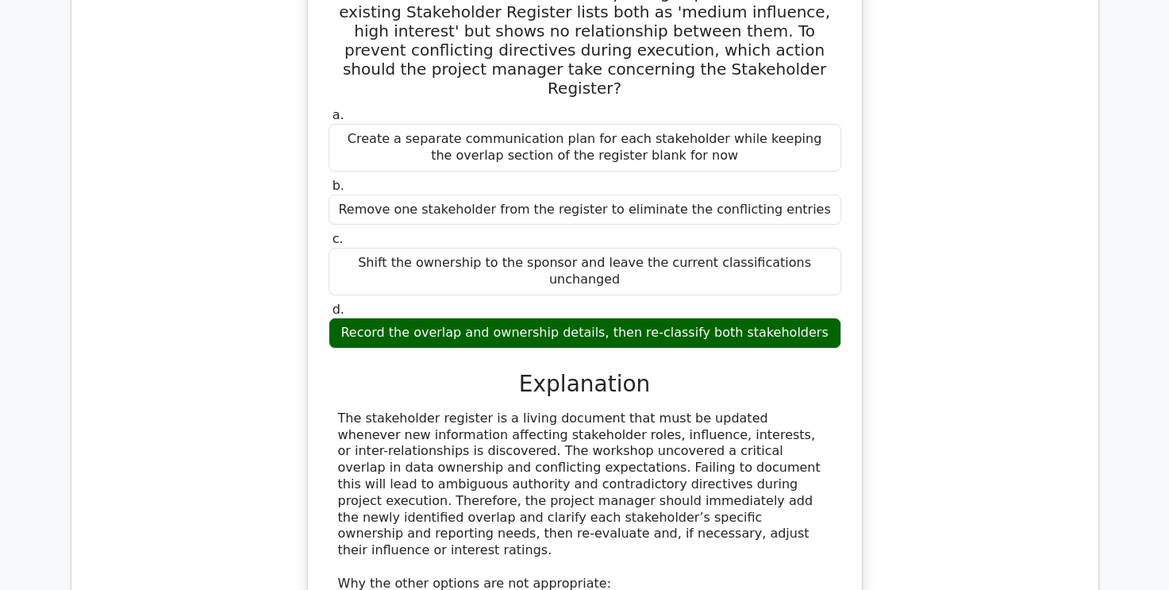
scroll to position [47016, 0]
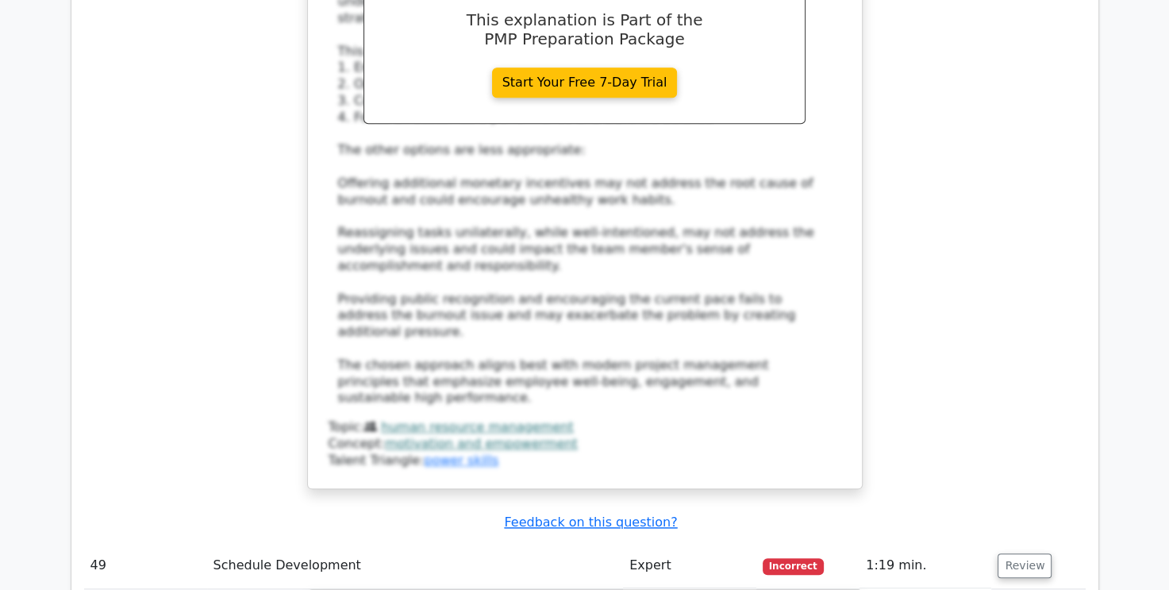
scroll to position [48206, 0]
